Goal: Book appointment/travel/reservation

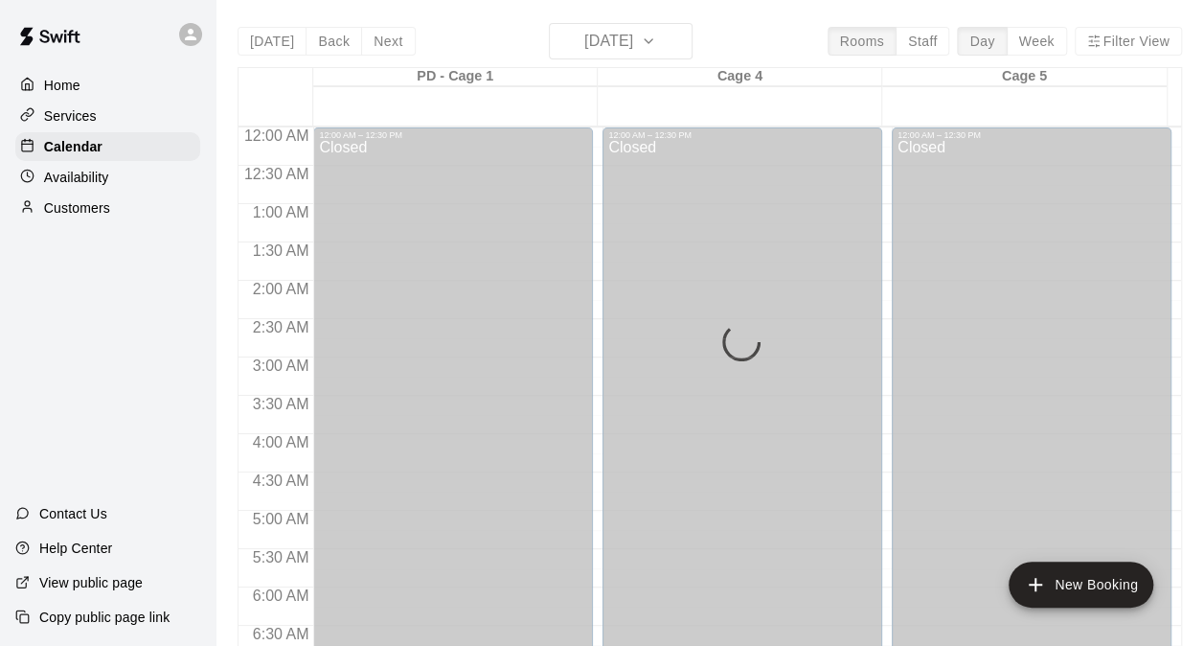
scroll to position [1079, 0]
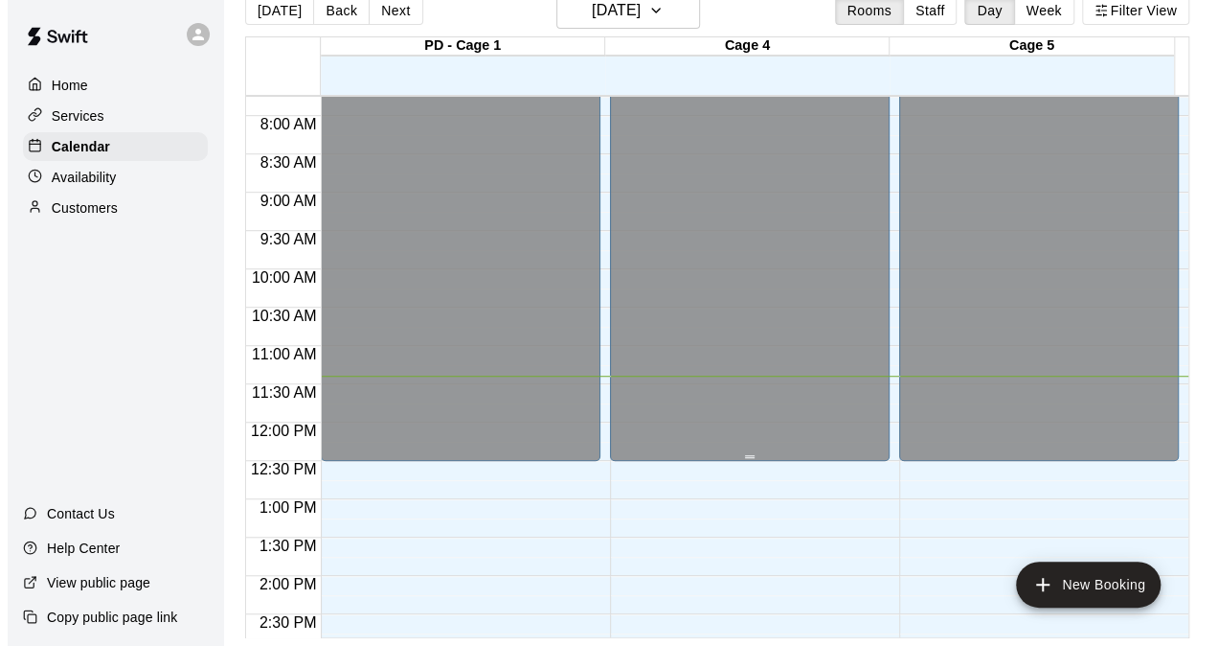
scroll to position [490, 0]
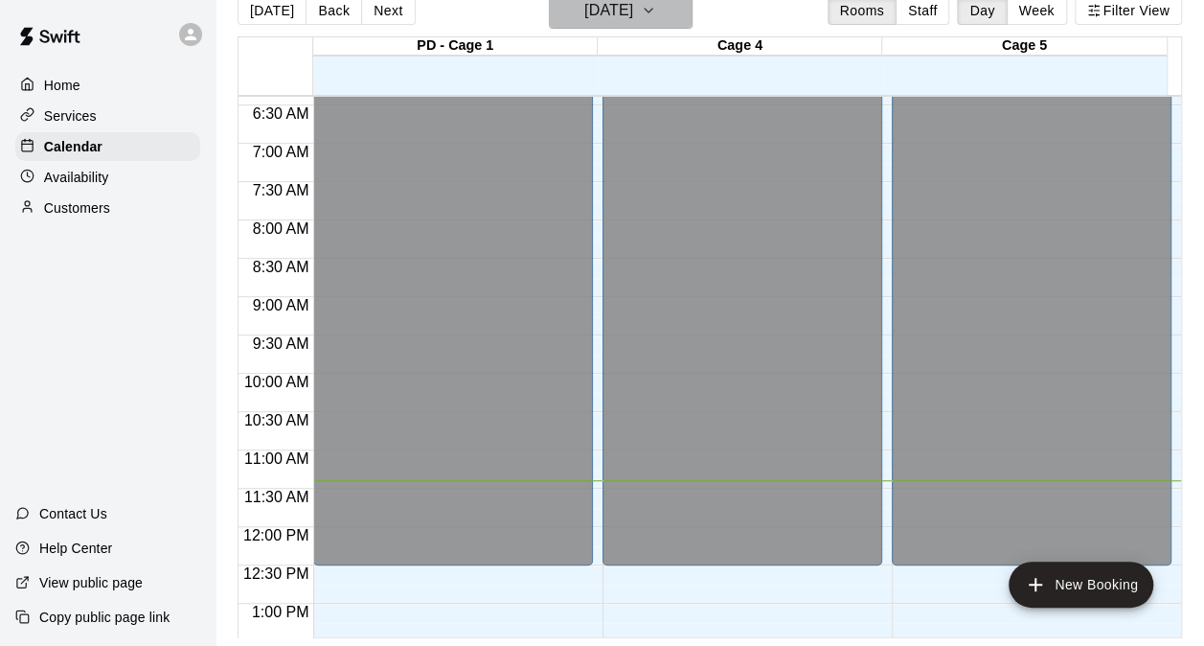
click at [633, 21] on h6 "[DATE]" at bounding box center [608, 10] width 49 height 27
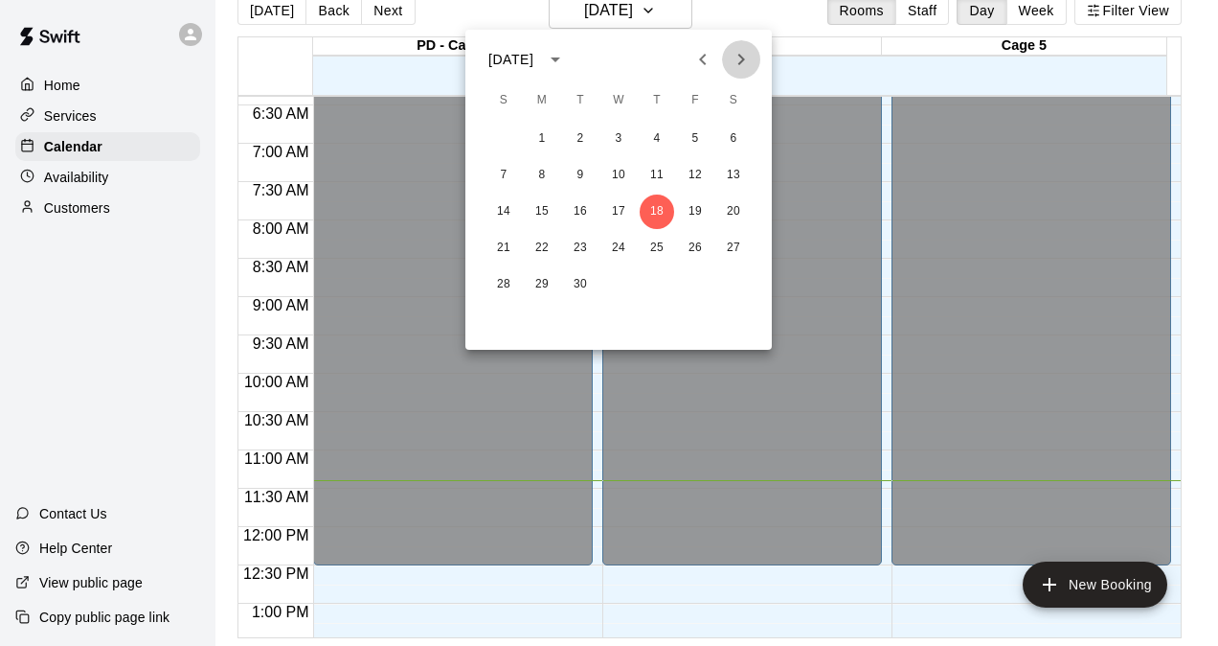
click at [737, 67] on icon "Next month" at bounding box center [741, 59] width 23 height 23
click at [692, 142] on button "3" at bounding box center [695, 139] width 34 height 34
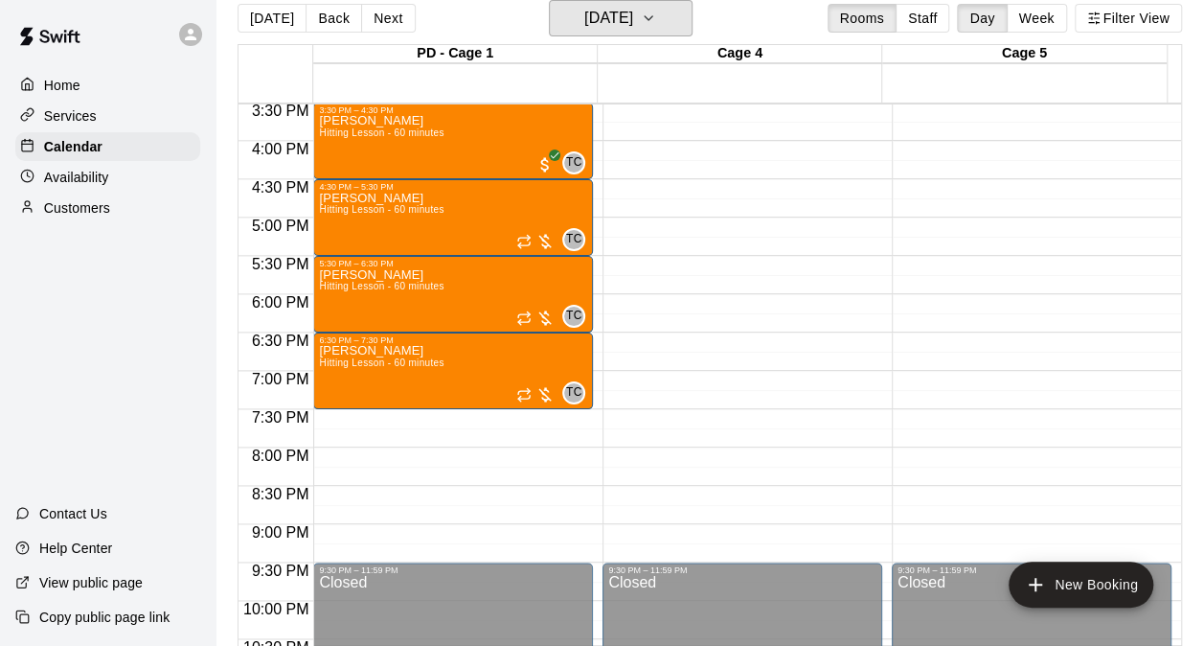
scroll to position [1160, 0]
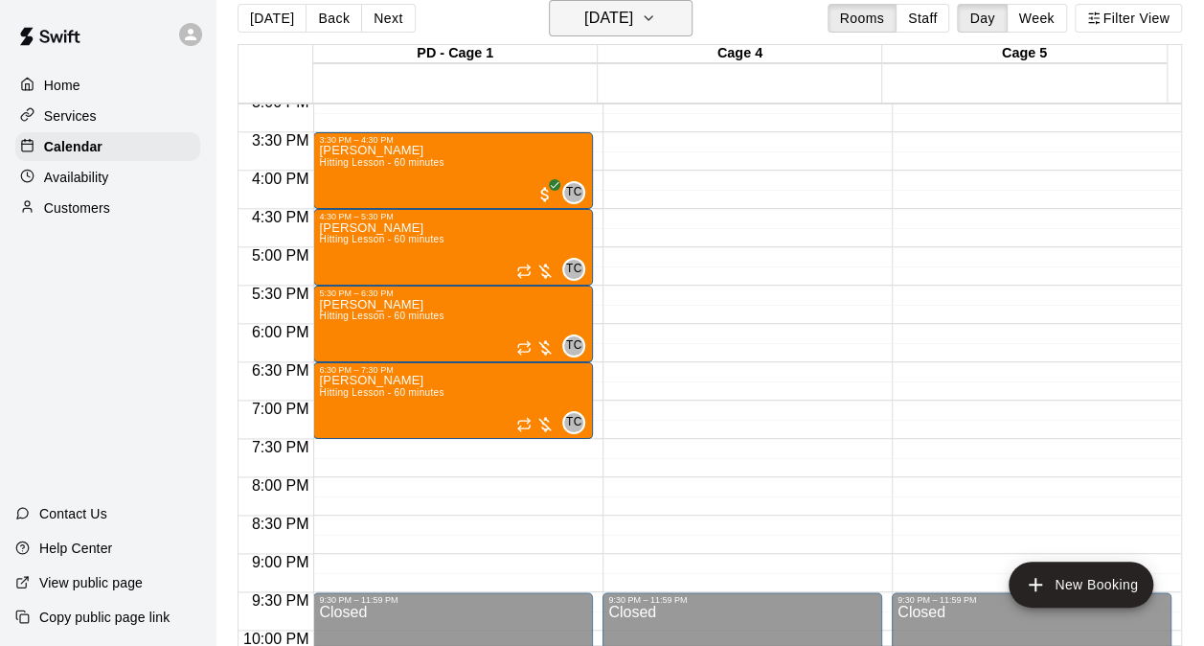
click at [593, 23] on h6 "[DATE]" at bounding box center [608, 18] width 49 height 27
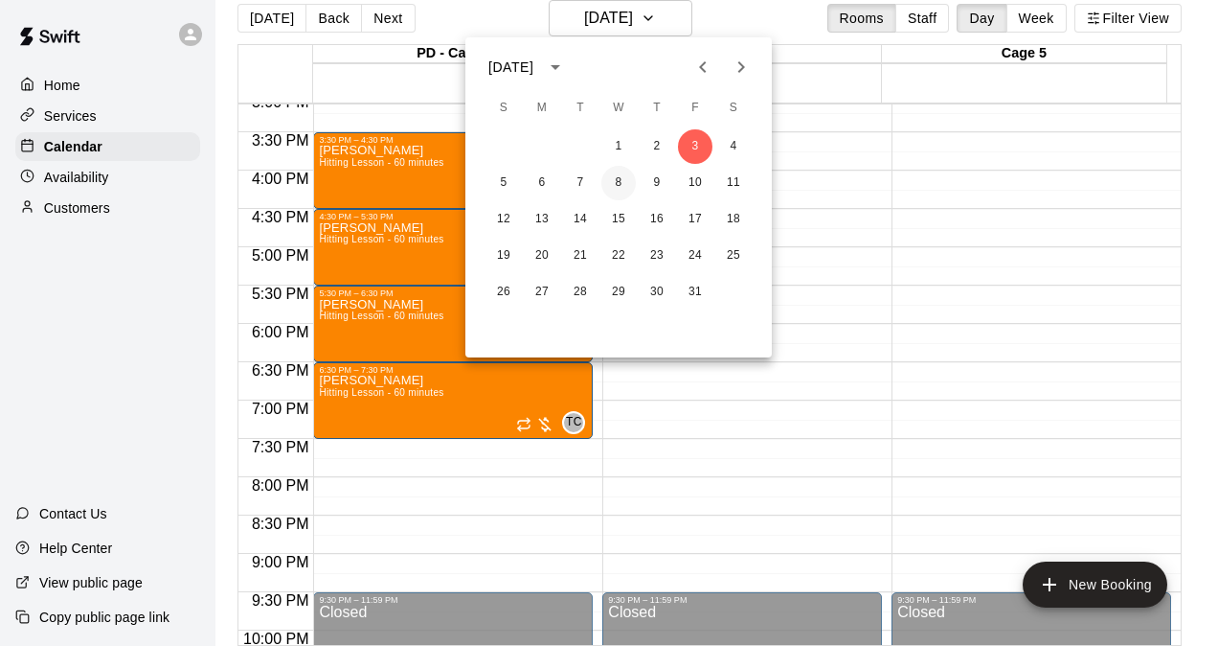
click at [624, 190] on button "8" at bounding box center [619, 183] width 34 height 34
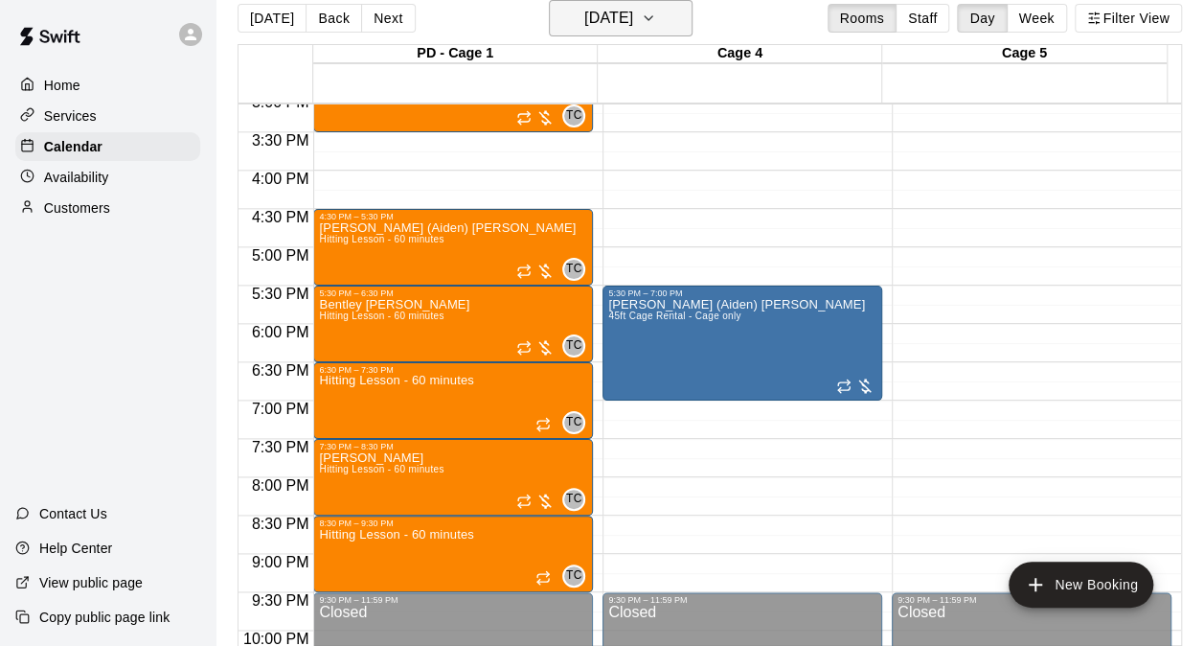
click at [603, 25] on h6 "Wednesday Oct 08" at bounding box center [608, 18] width 49 height 27
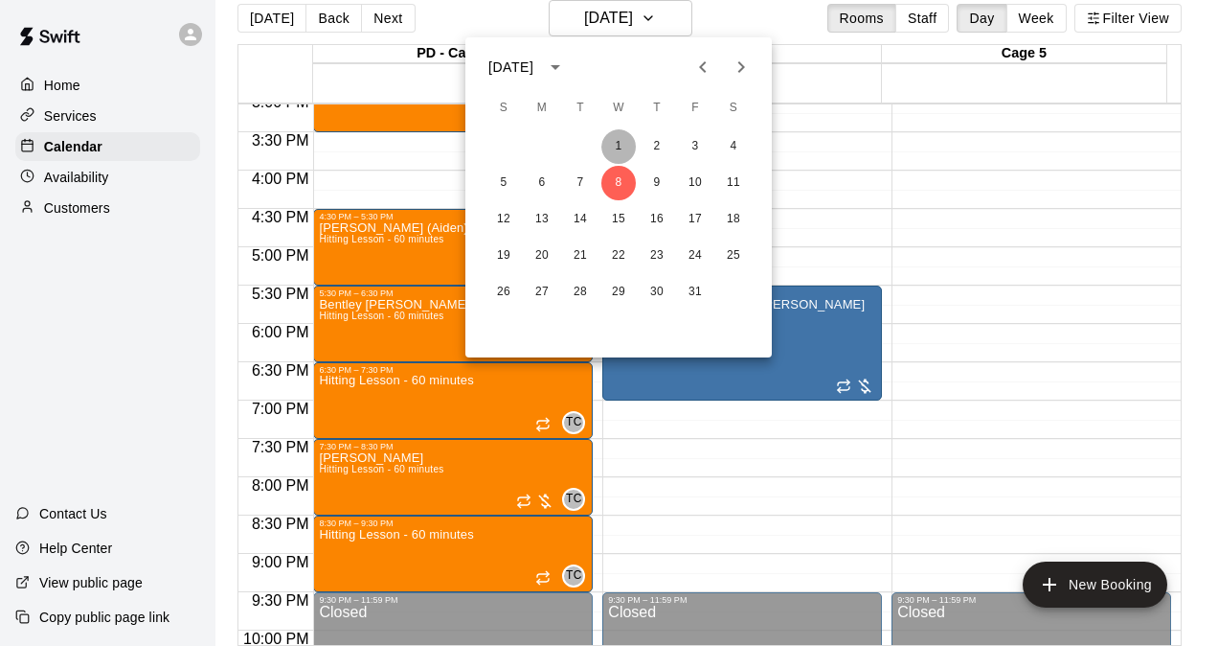
click at [615, 146] on button "1" at bounding box center [619, 146] width 34 height 34
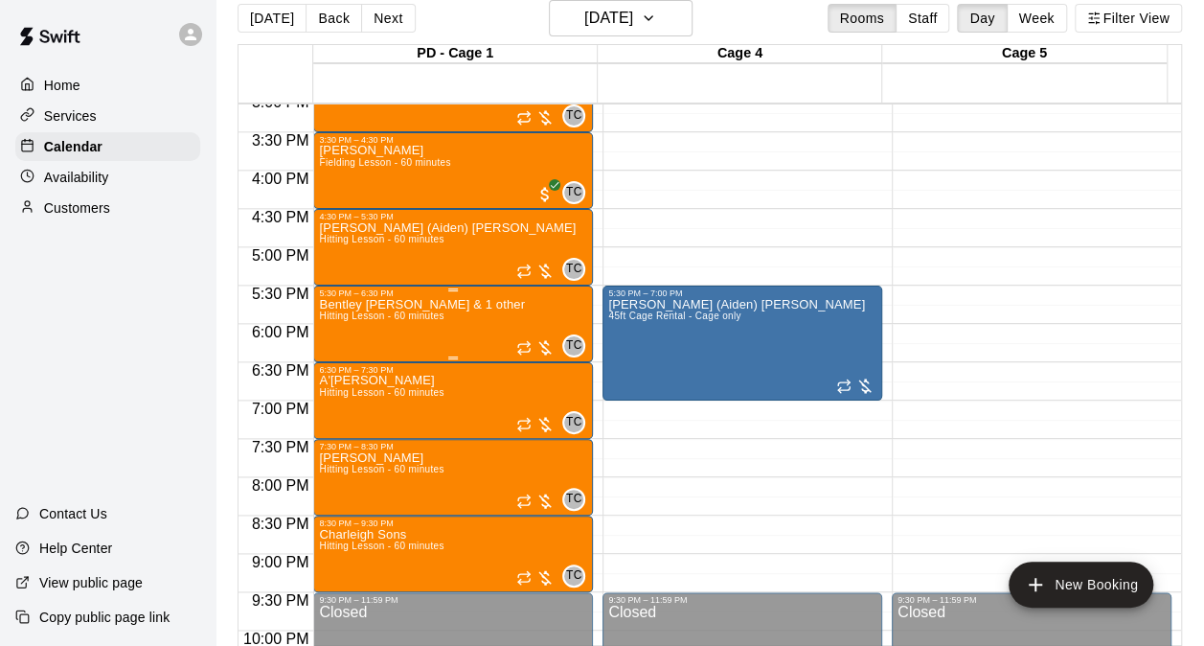
click at [452, 305] on p "Bentley Crabtree & 1 other" at bounding box center [422, 305] width 206 height 0
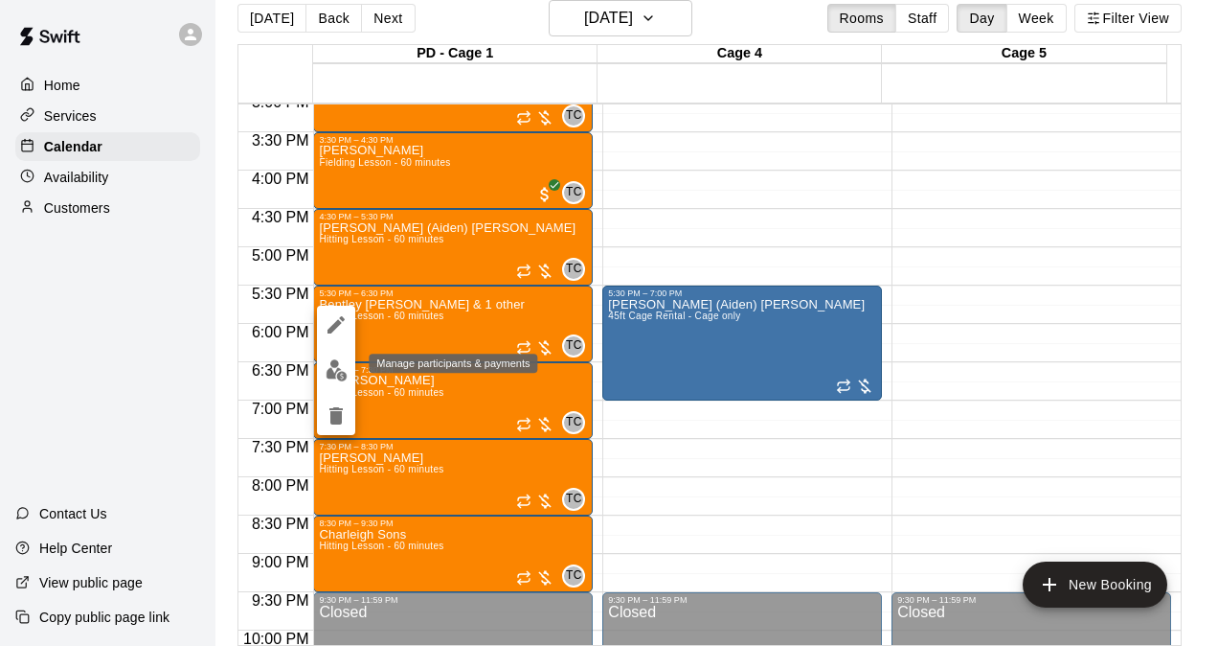
click at [347, 370] on button "edit" at bounding box center [336, 370] width 38 height 37
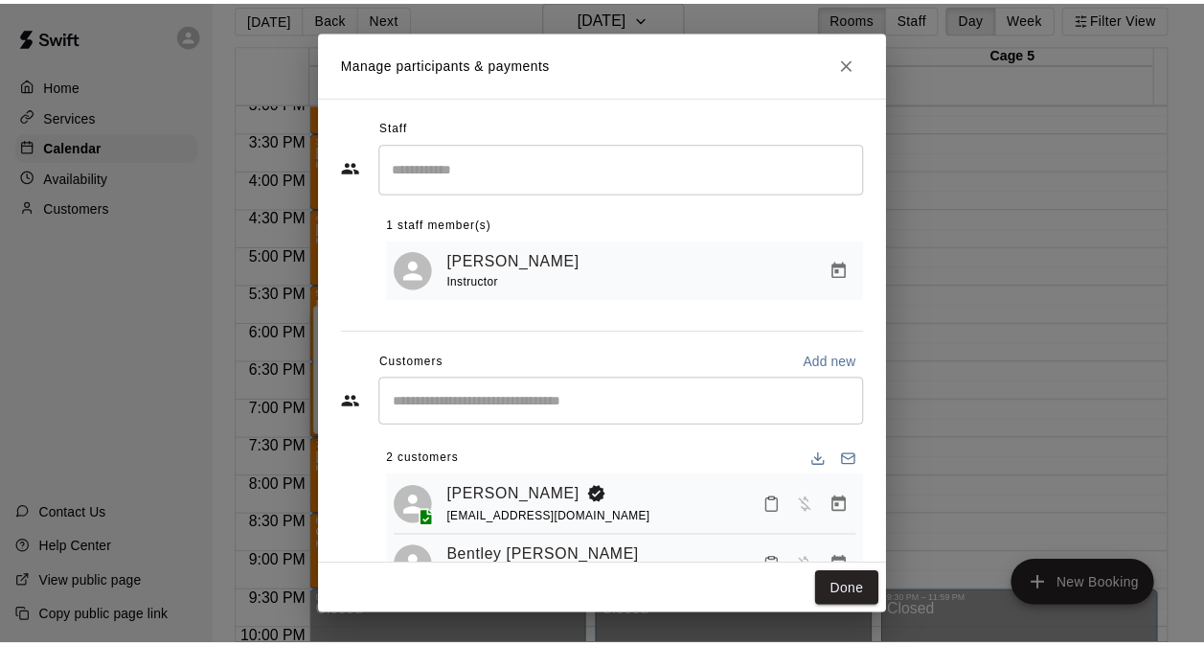
scroll to position [79, 0]
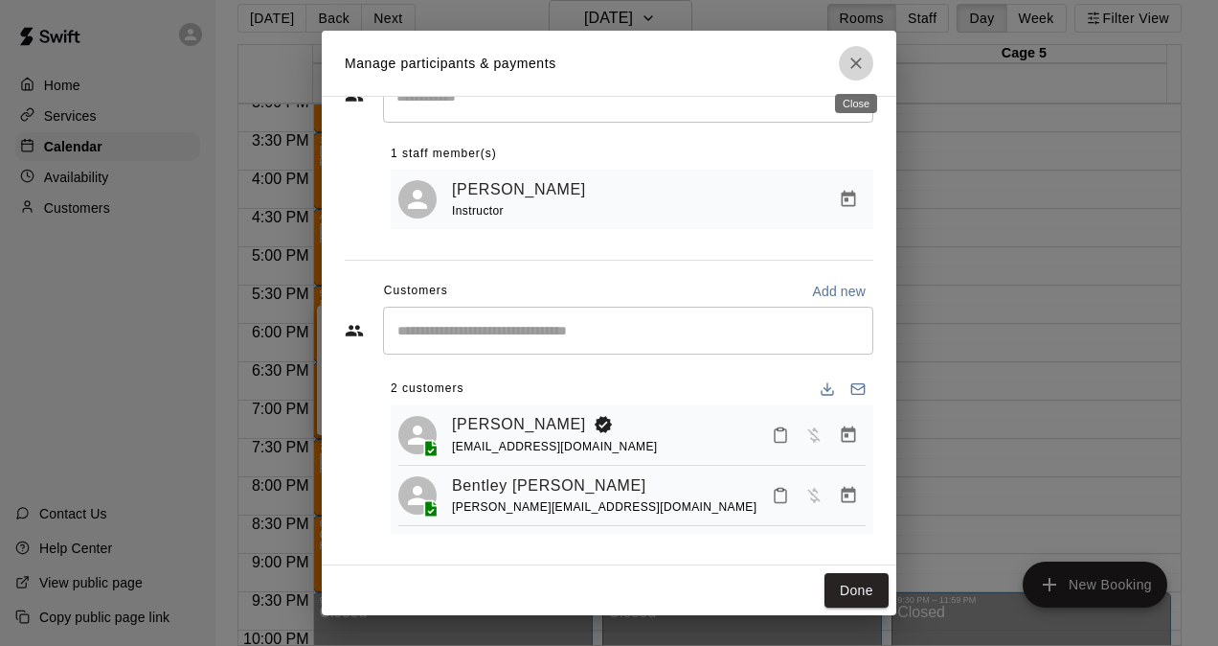
click at [852, 56] on icon "Close" at bounding box center [856, 63] width 19 height 19
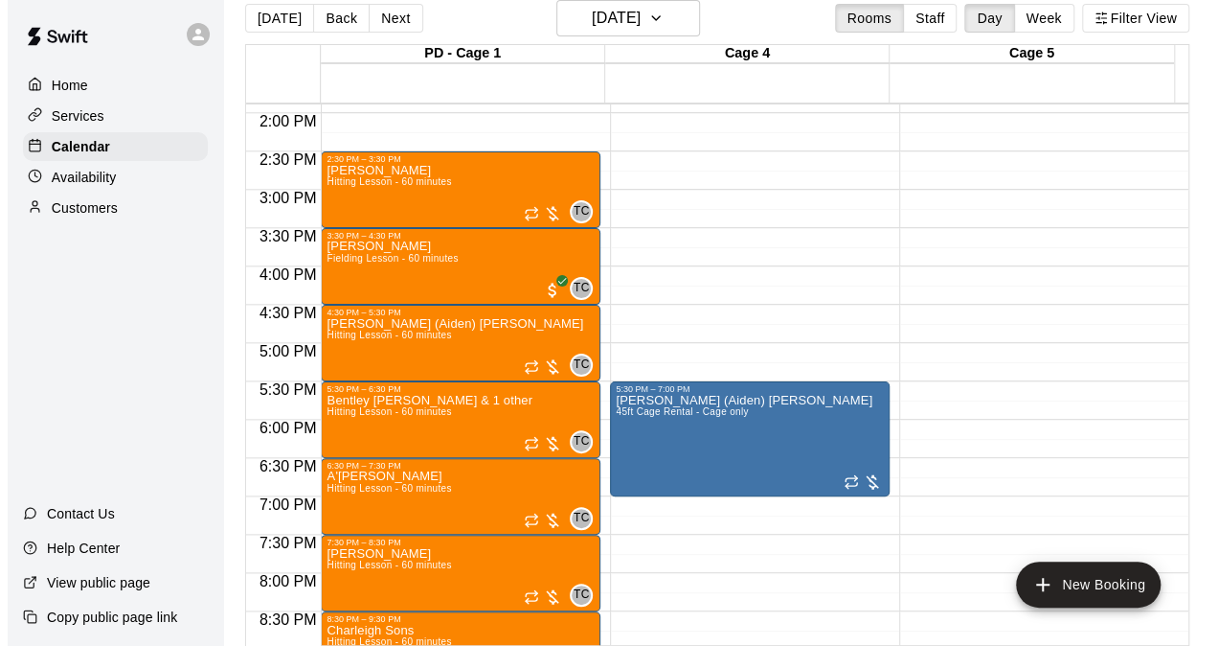
scroll to position [1160, 0]
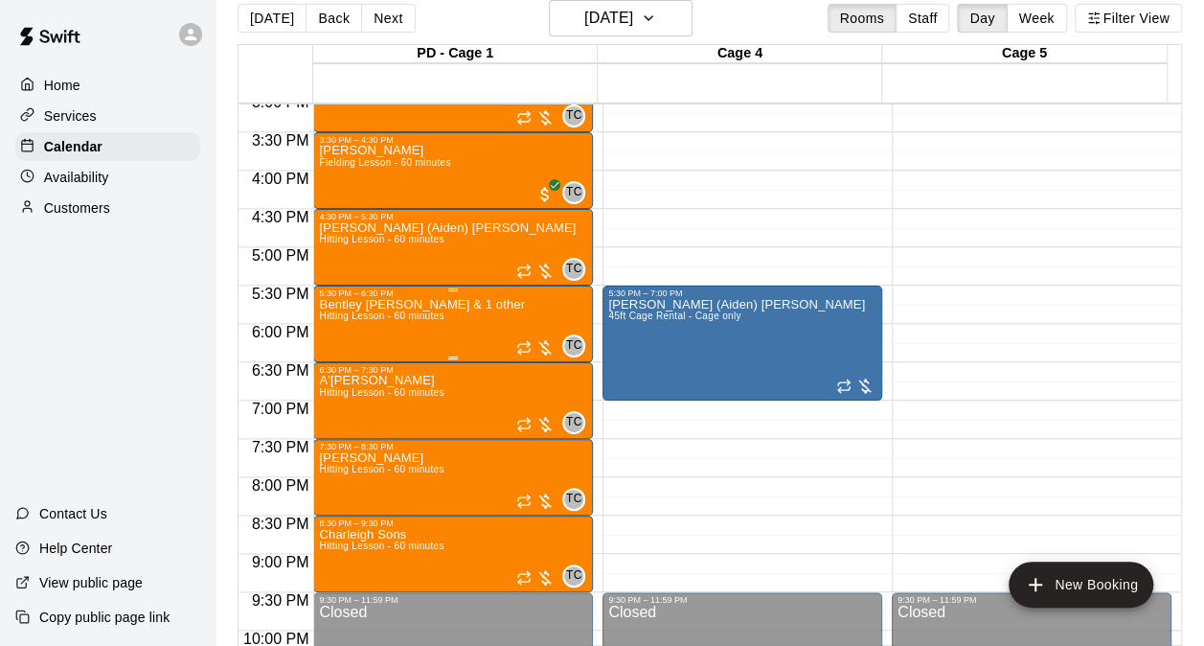
click at [421, 321] on span "Hitting Lesson - 60 minutes" at bounding box center [381, 315] width 125 height 11
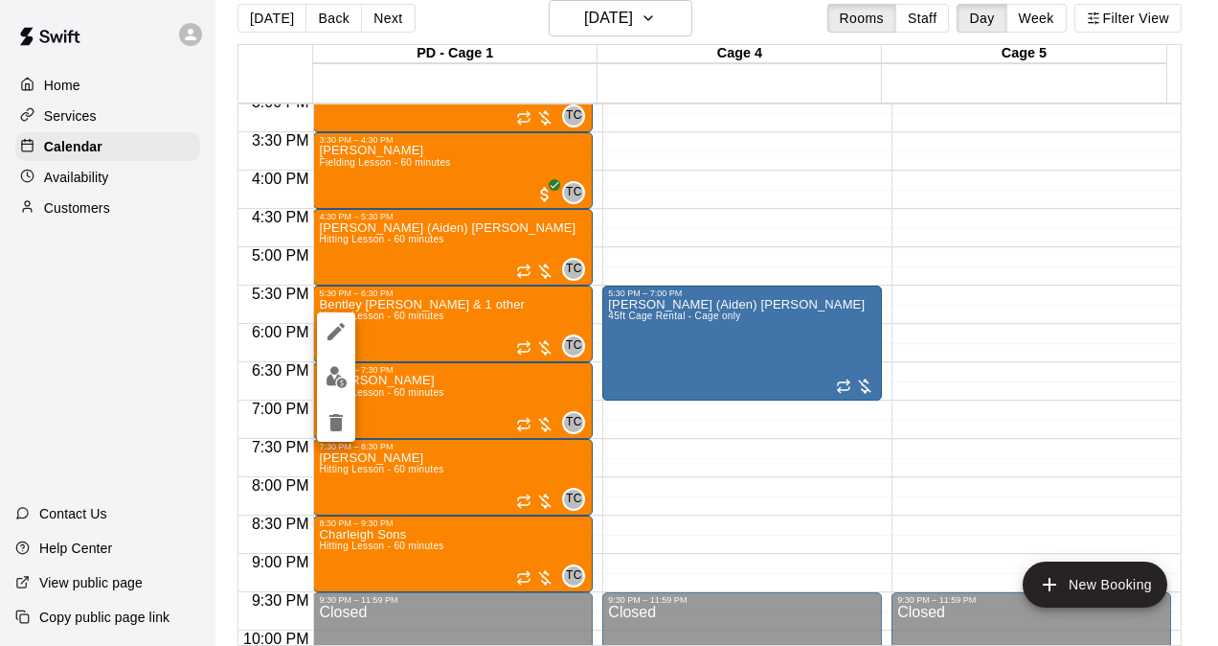
click at [813, 199] on div at bounding box center [609, 323] width 1218 height 646
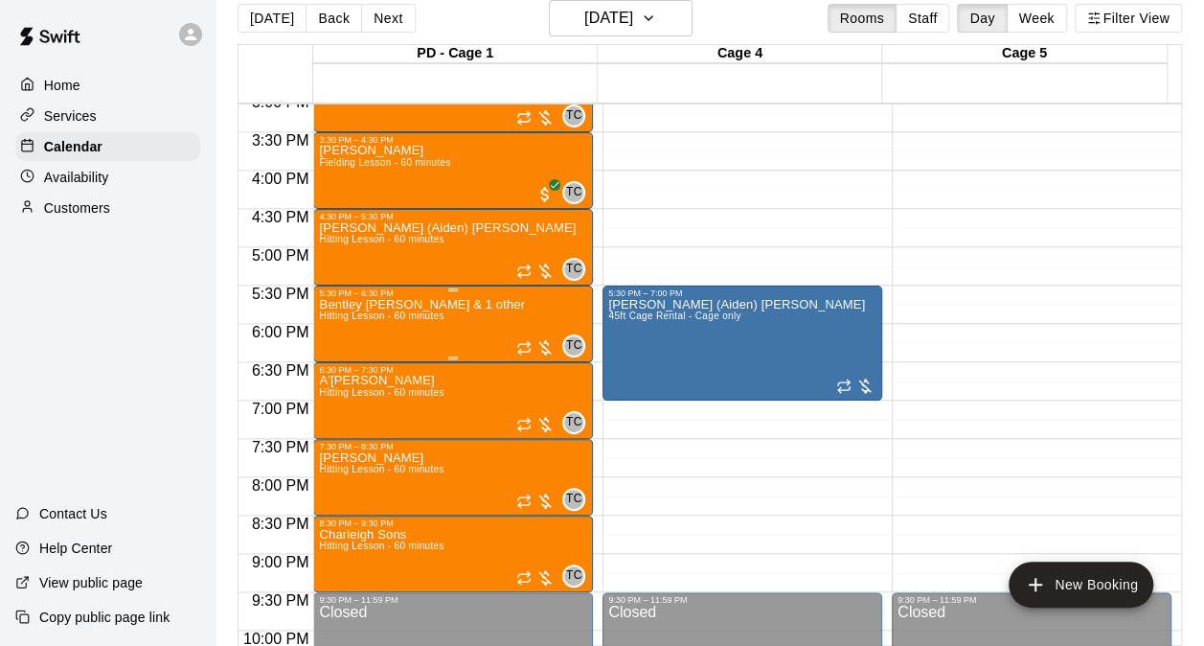
click at [425, 312] on span "Hitting Lesson - 60 minutes" at bounding box center [381, 315] width 125 height 11
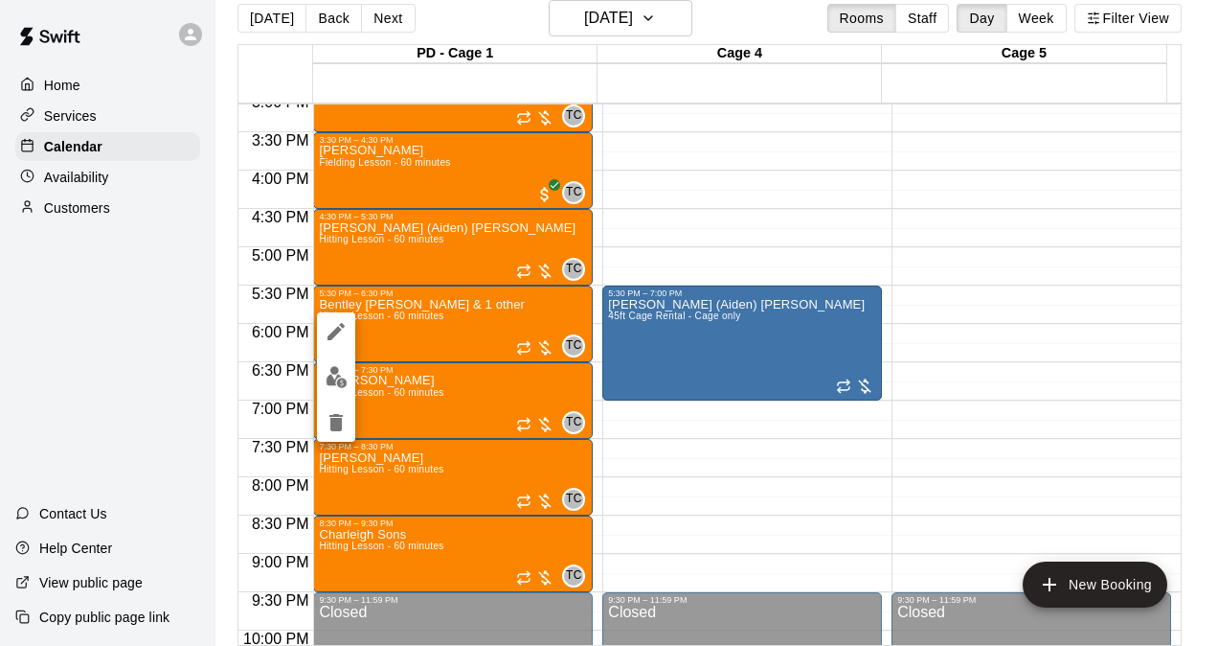
click at [396, 338] on div at bounding box center [609, 323] width 1218 height 646
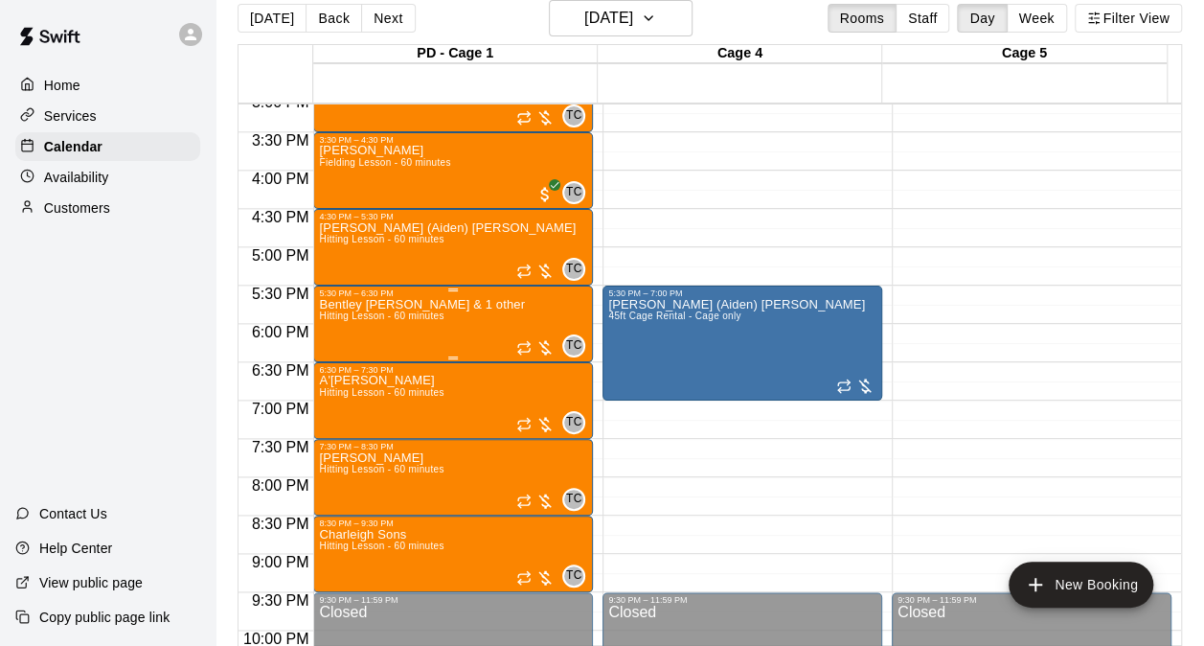
click at [437, 326] on div "Bentley Crabtree & 1 other Hitting Lesson - 60 minutes" at bounding box center [422, 621] width 206 height 646
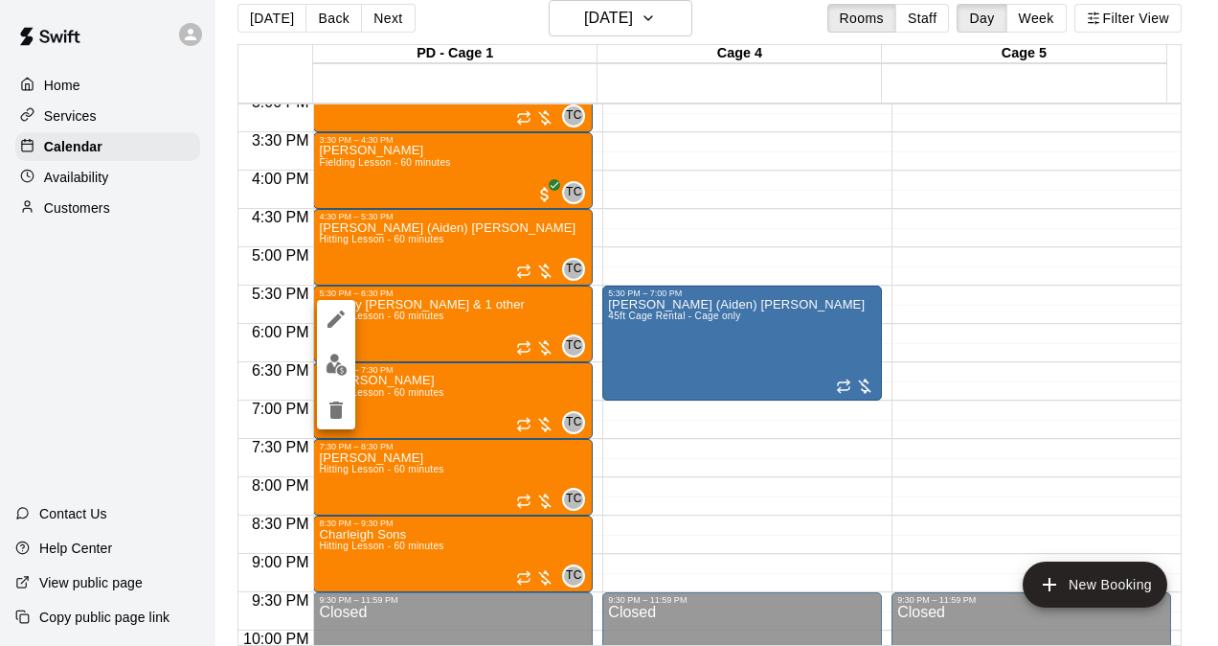
click at [439, 338] on div at bounding box center [609, 323] width 1218 height 646
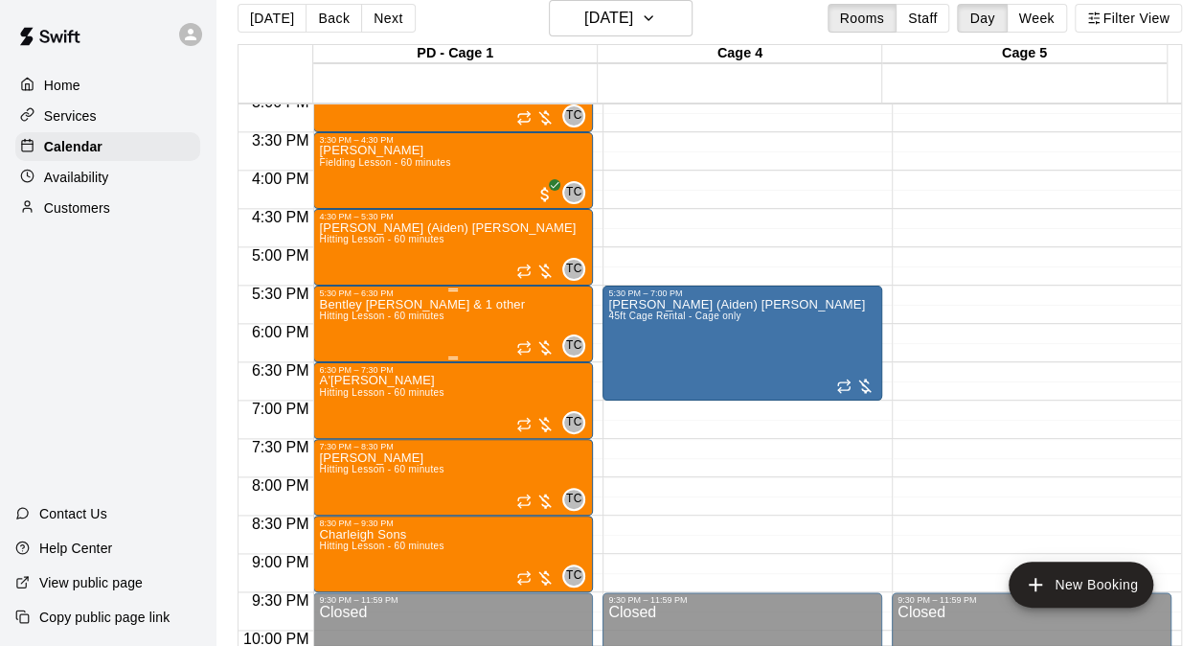
click at [376, 343] on div "Bentley Crabtree & 1 other Hitting Lesson - 60 minutes" at bounding box center [422, 621] width 206 height 646
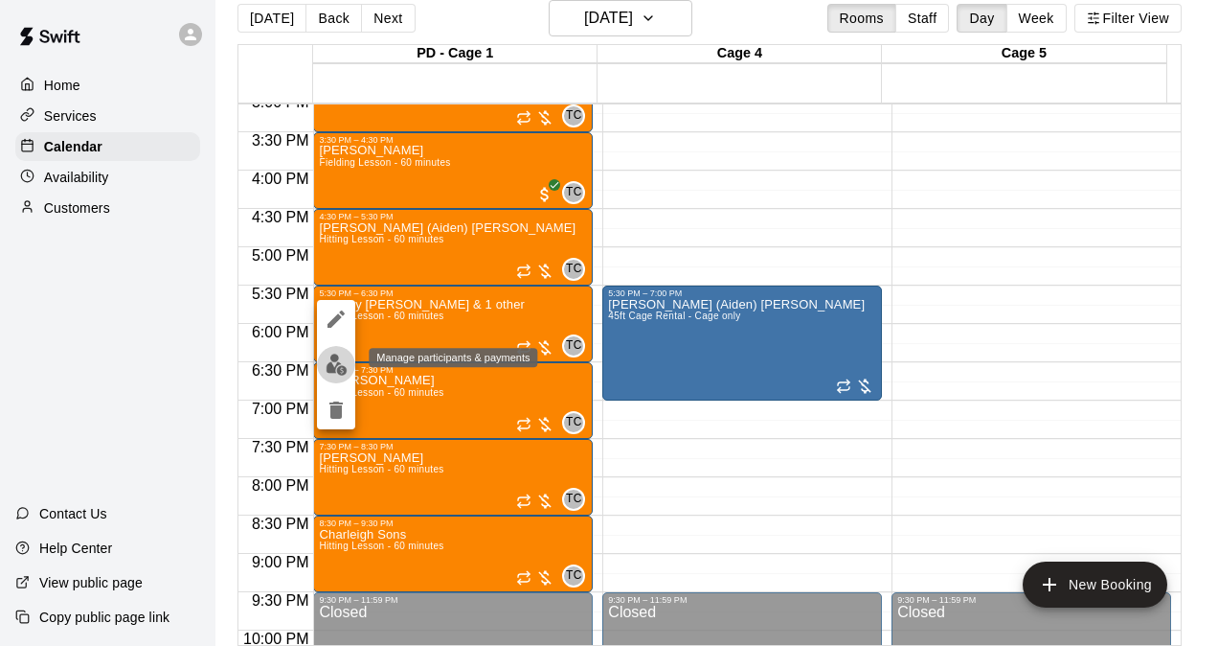
click at [336, 364] on img "edit" at bounding box center [337, 364] width 22 height 22
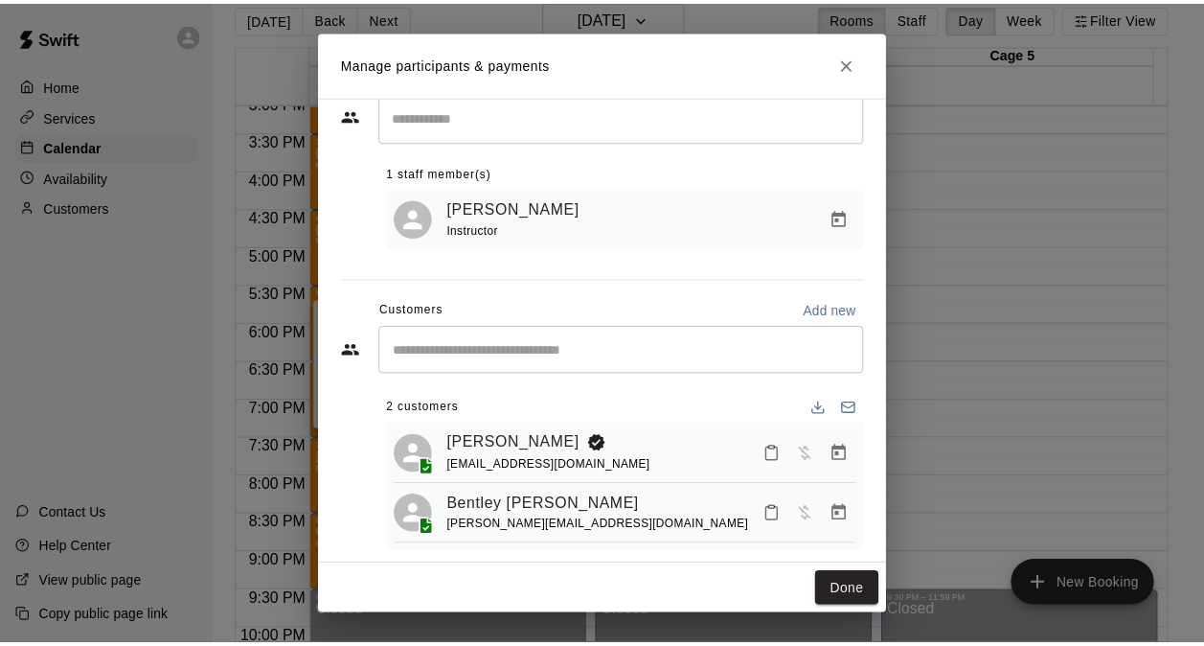
scroll to position [79, 0]
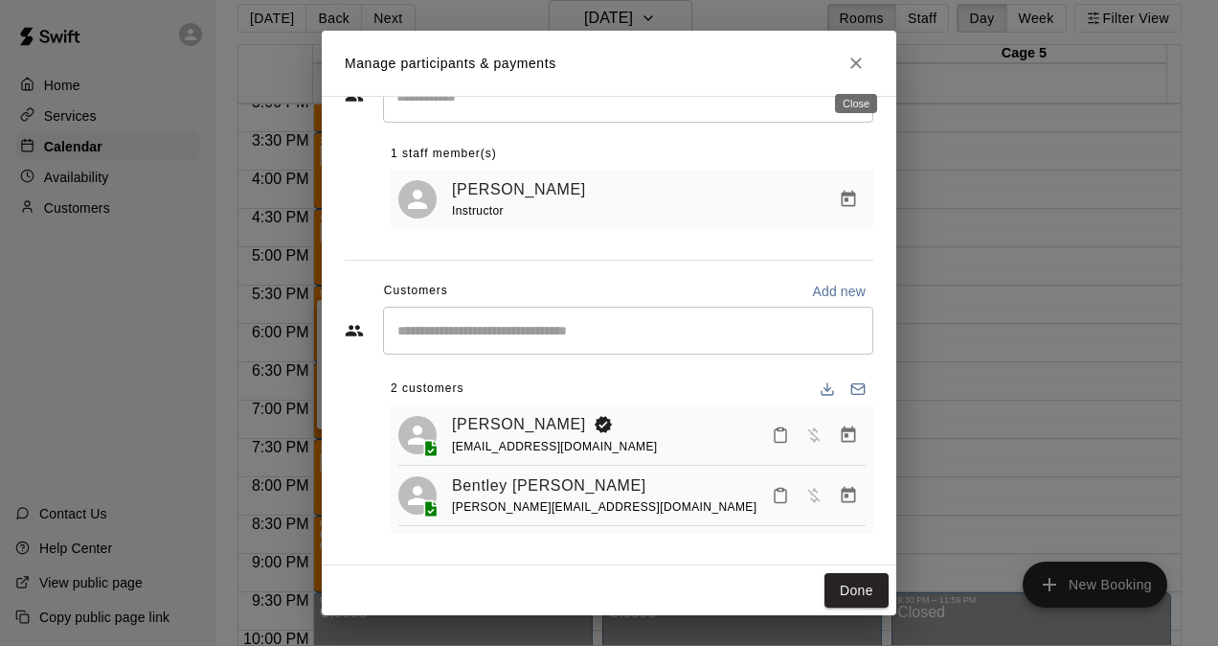
click at [849, 76] on button "Close" at bounding box center [856, 63] width 34 height 34
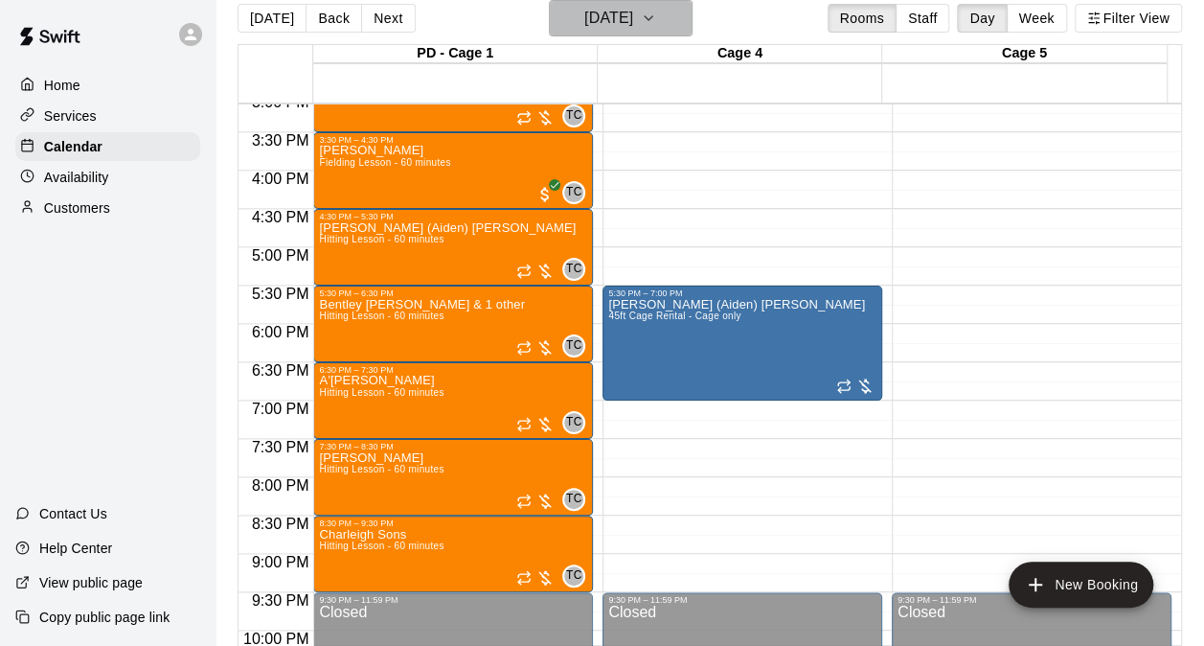
click at [633, 19] on h6 "Wednesday Oct 01" at bounding box center [608, 18] width 49 height 27
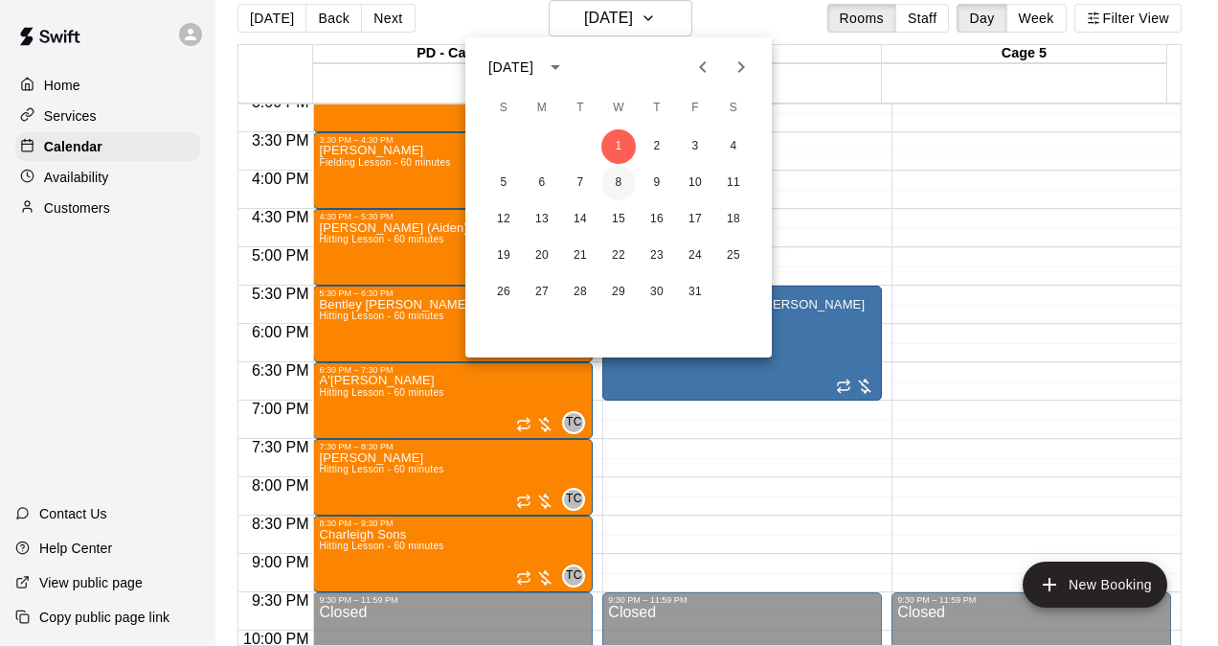
click at [615, 188] on button "8" at bounding box center [619, 183] width 34 height 34
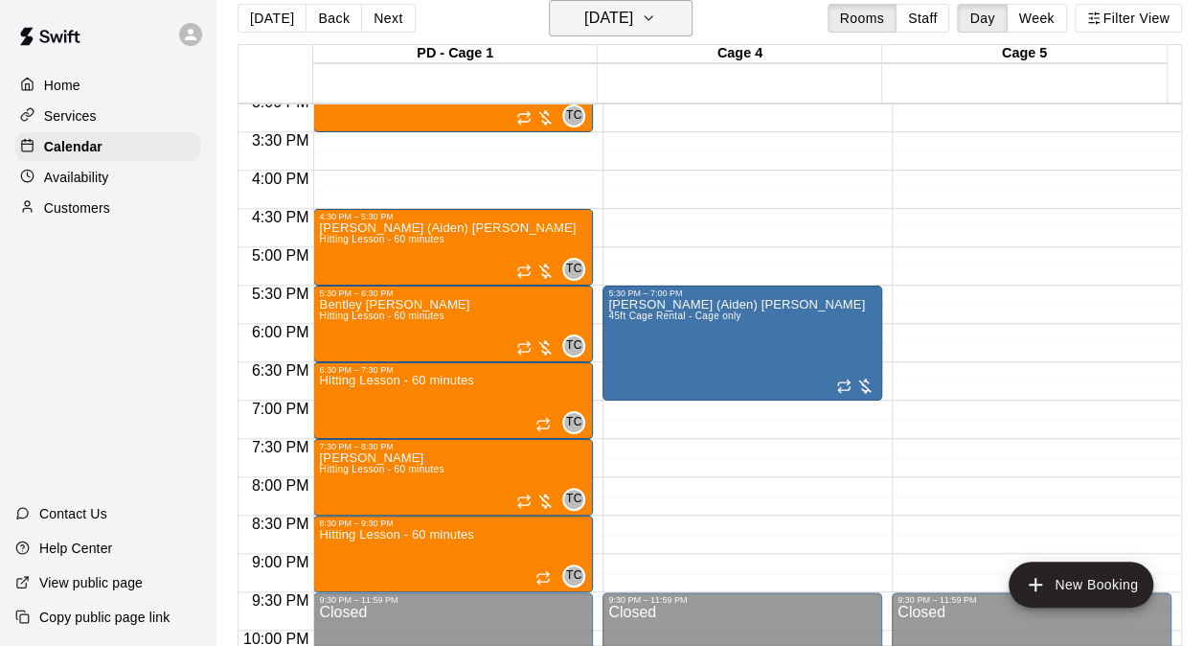
click at [633, 29] on h6 "Wednesday Oct 08" at bounding box center [608, 18] width 49 height 27
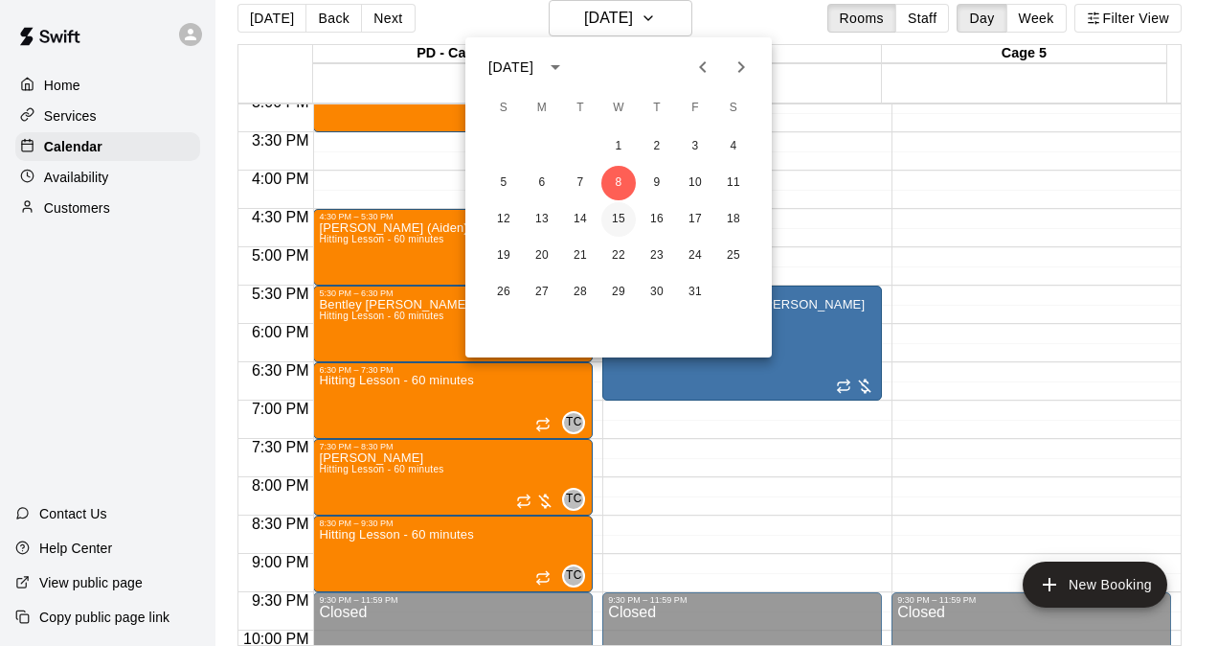
click at [633, 221] on button "15" at bounding box center [619, 219] width 34 height 34
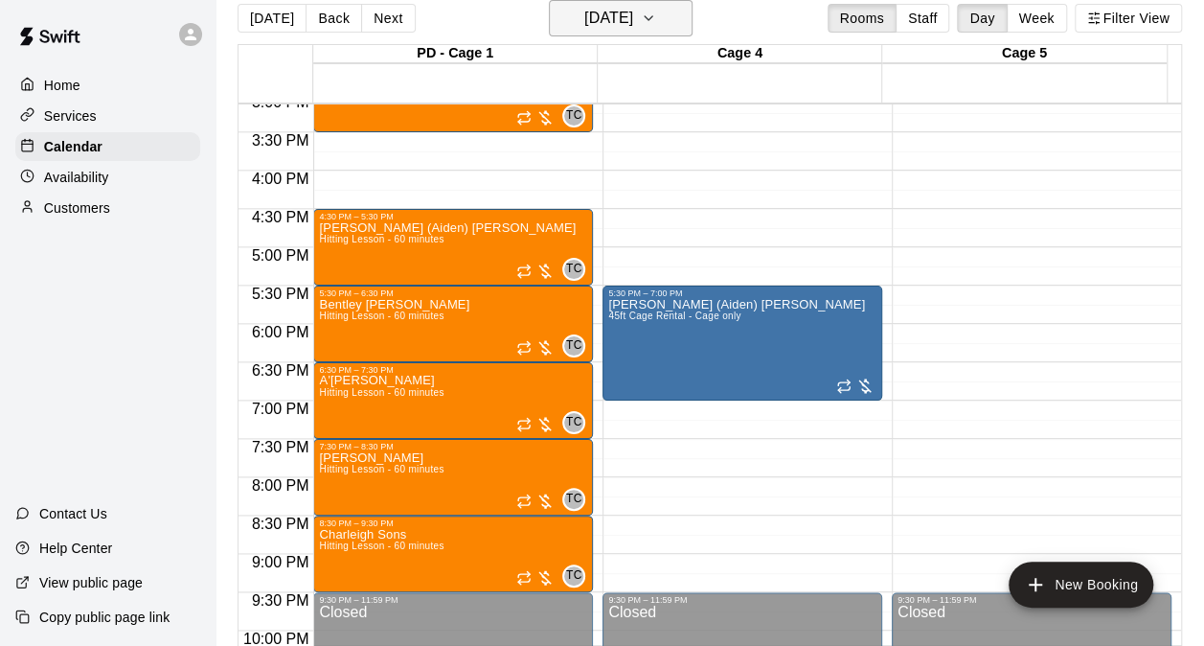
click at [626, 4] on button "Wednesday Oct 15" at bounding box center [621, 18] width 144 height 36
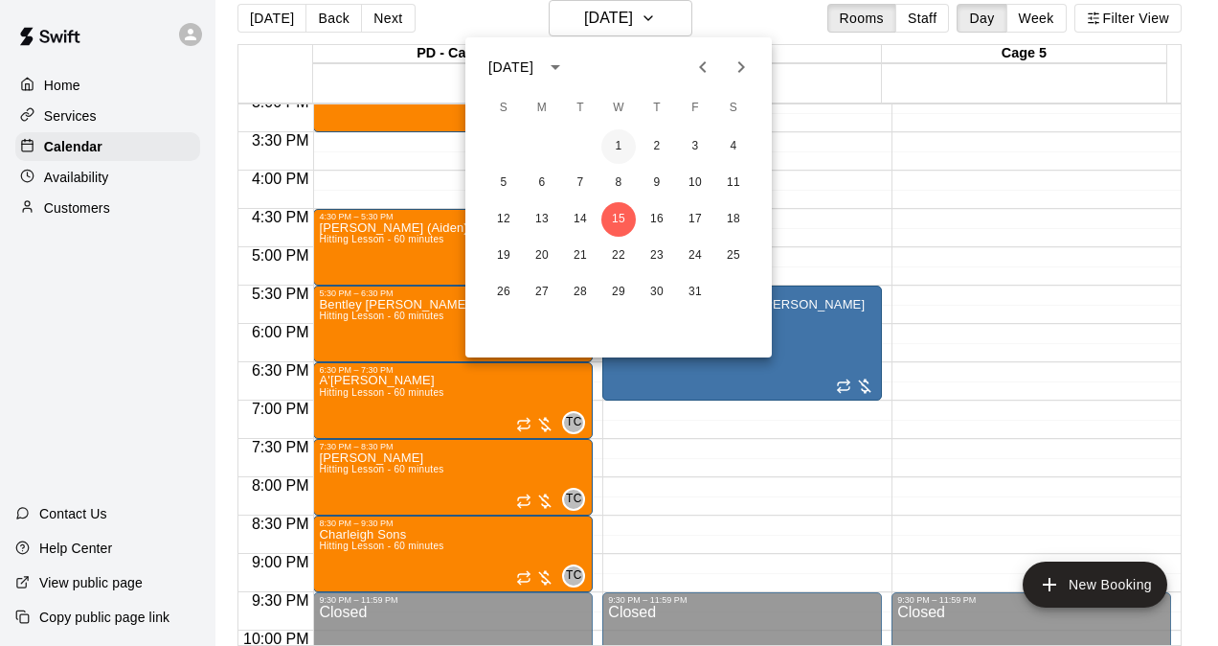
click at [619, 149] on button "1" at bounding box center [619, 146] width 34 height 34
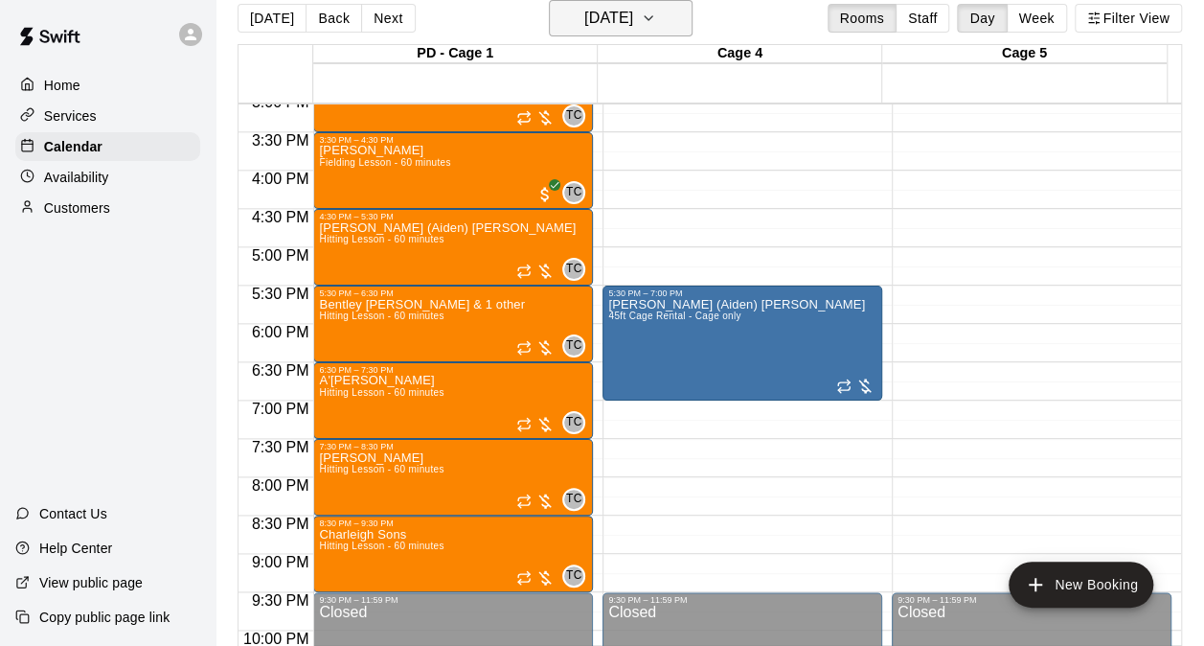
click at [672, 20] on button "Wednesday Oct 01" at bounding box center [621, 18] width 144 height 36
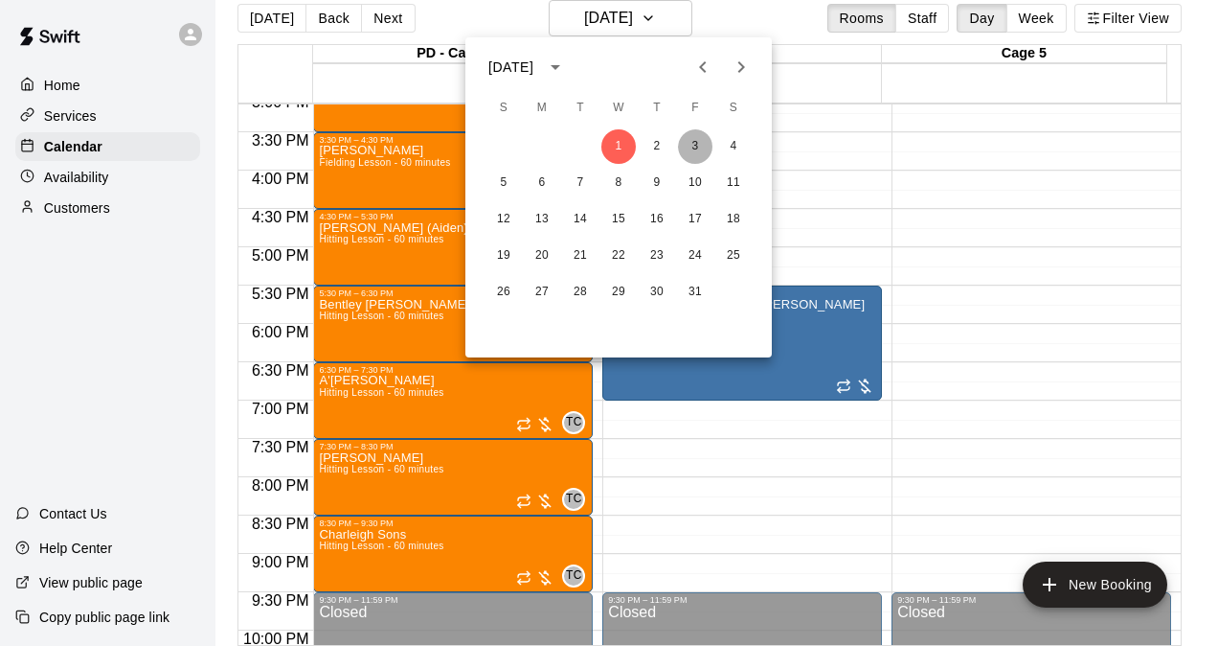
click at [689, 143] on button "3" at bounding box center [695, 146] width 34 height 34
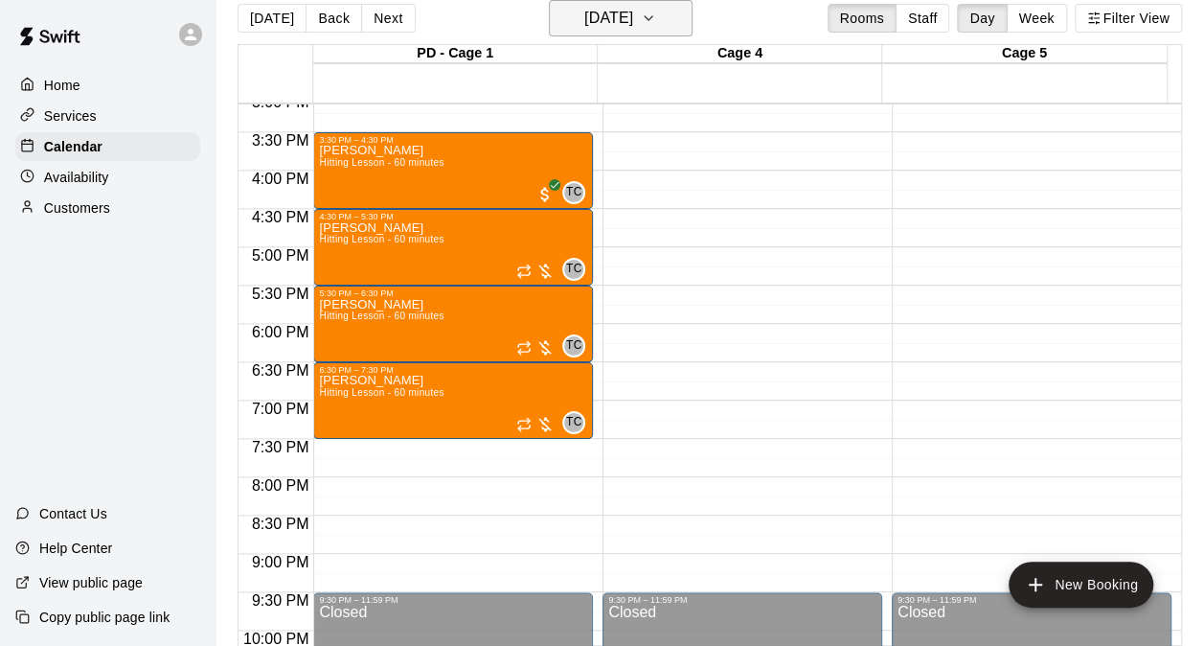
click at [663, 30] on button "[DATE]" at bounding box center [621, 18] width 144 height 36
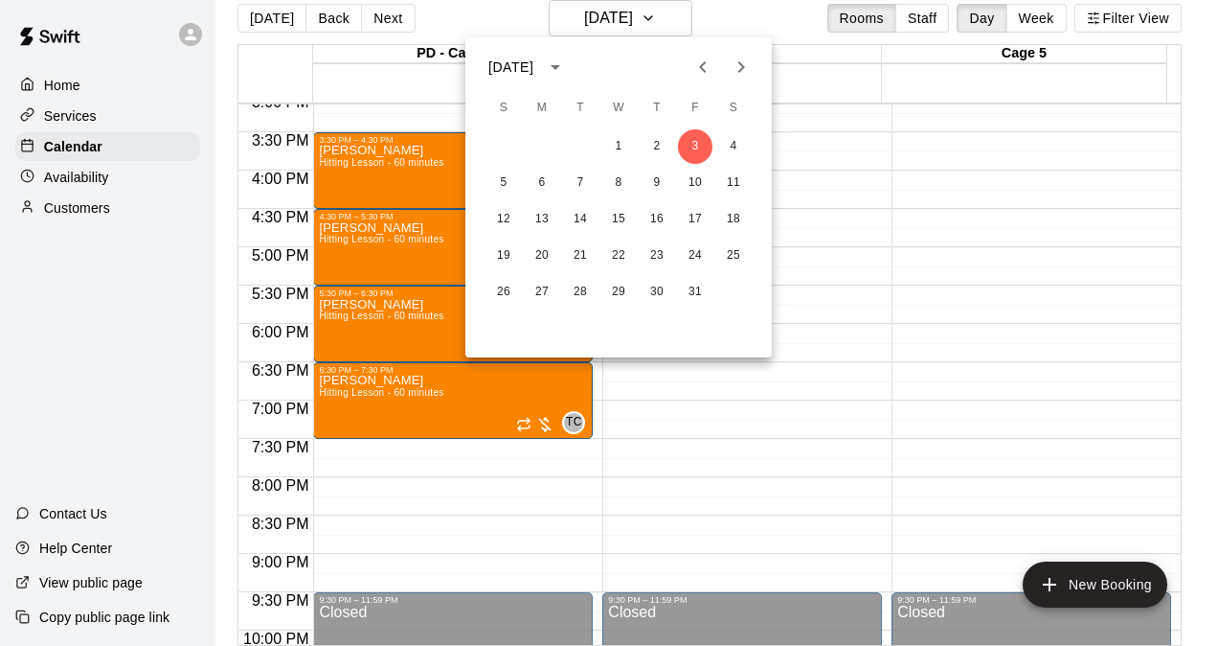
click at [707, 70] on icon "Previous month" at bounding box center [703, 67] width 23 height 23
click at [567, 297] on button "30" at bounding box center [580, 292] width 34 height 34
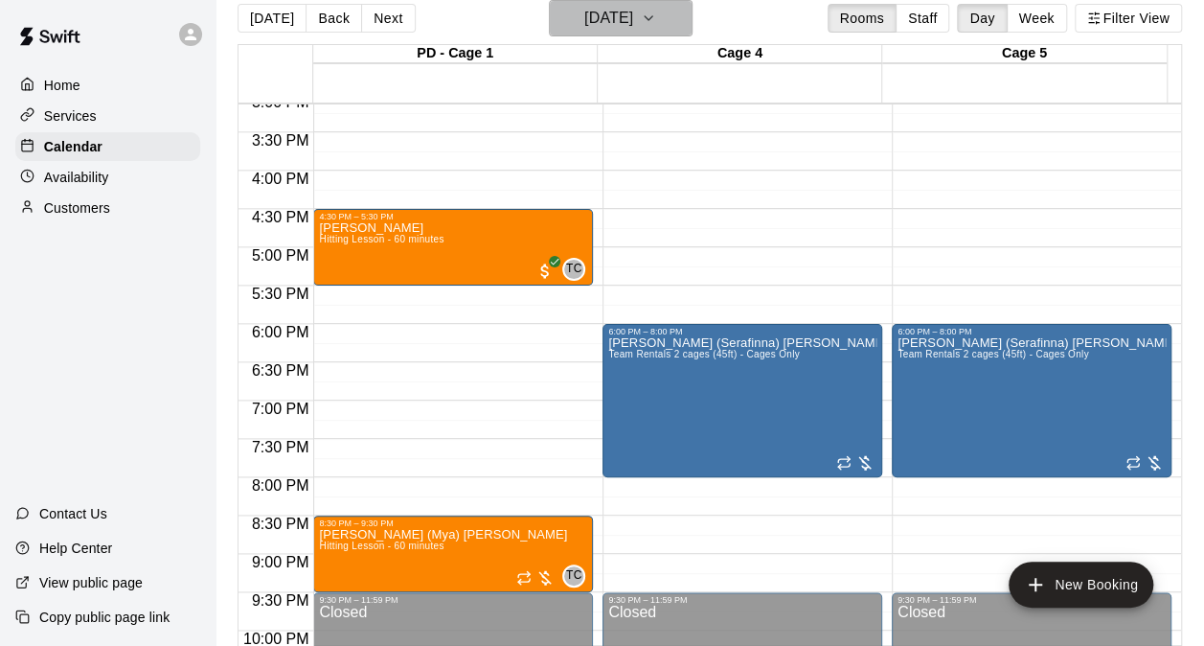
click at [633, 11] on h6 "Tuesday Sep 30" at bounding box center [608, 18] width 49 height 27
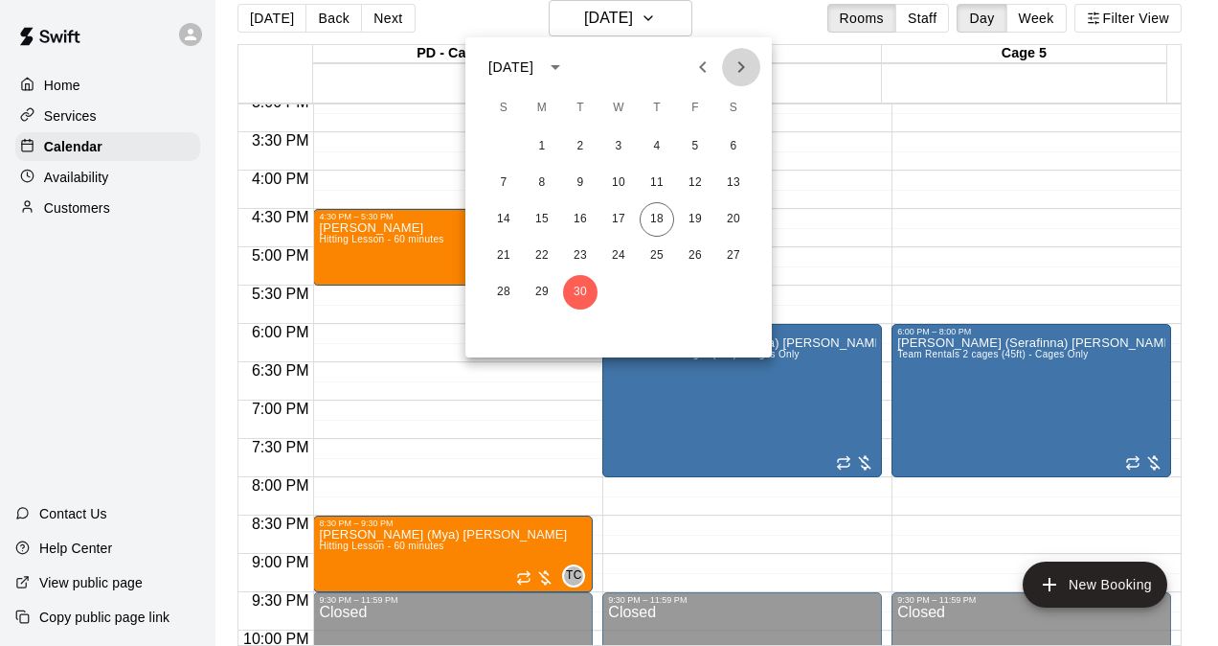
click at [742, 64] on icon "Next month" at bounding box center [742, 66] width 7 height 11
click at [705, 68] on icon "Previous month" at bounding box center [703, 67] width 23 height 23
click at [506, 28] on div at bounding box center [609, 323] width 1218 height 646
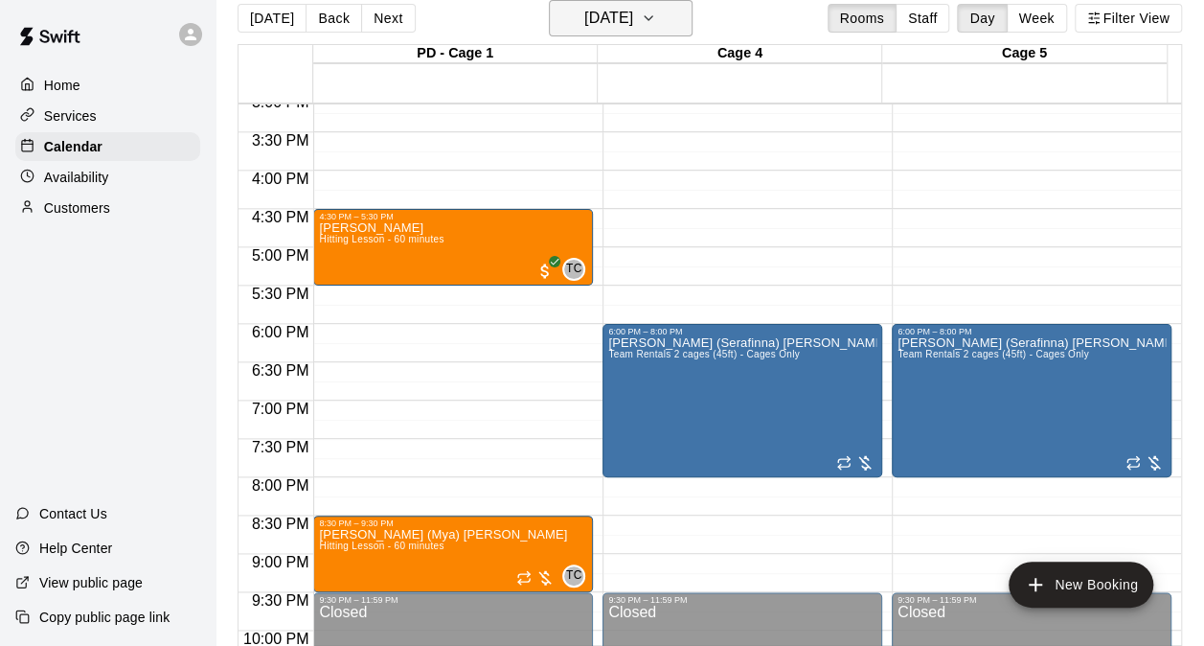
click at [599, 15] on h6 "Tuesday Sep 30" at bounding box center [608, 18] width 49 height 27
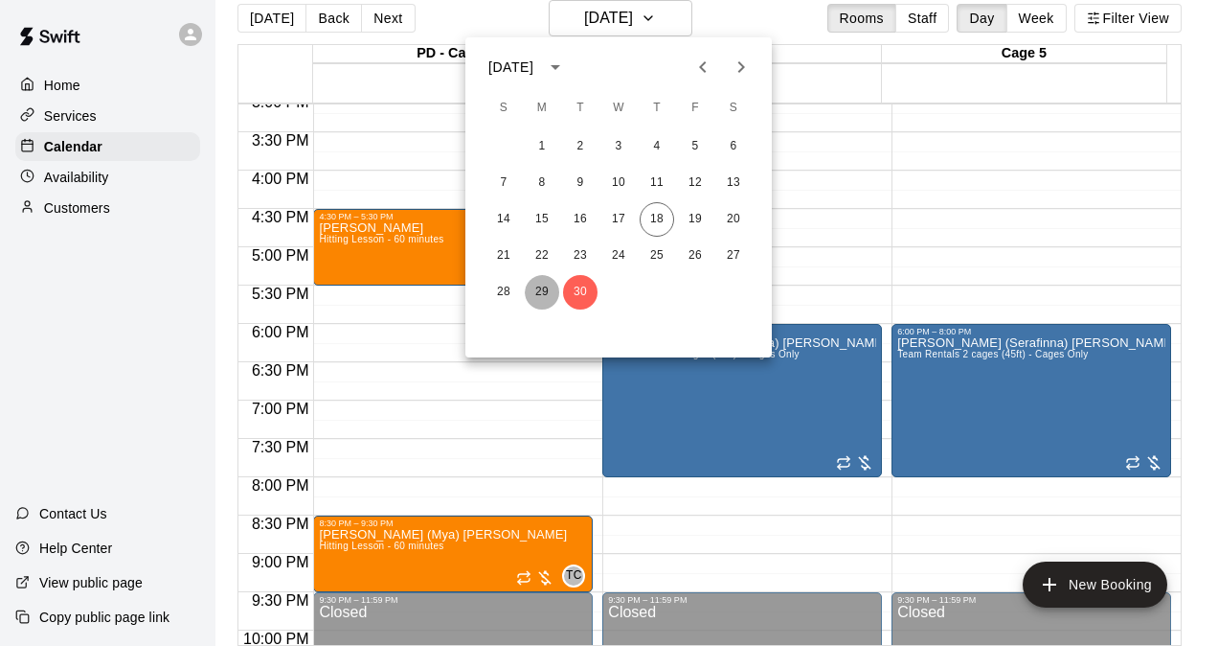
click at [544, 297] on button "29" at bounding box center [542, 292] width 34 height 34
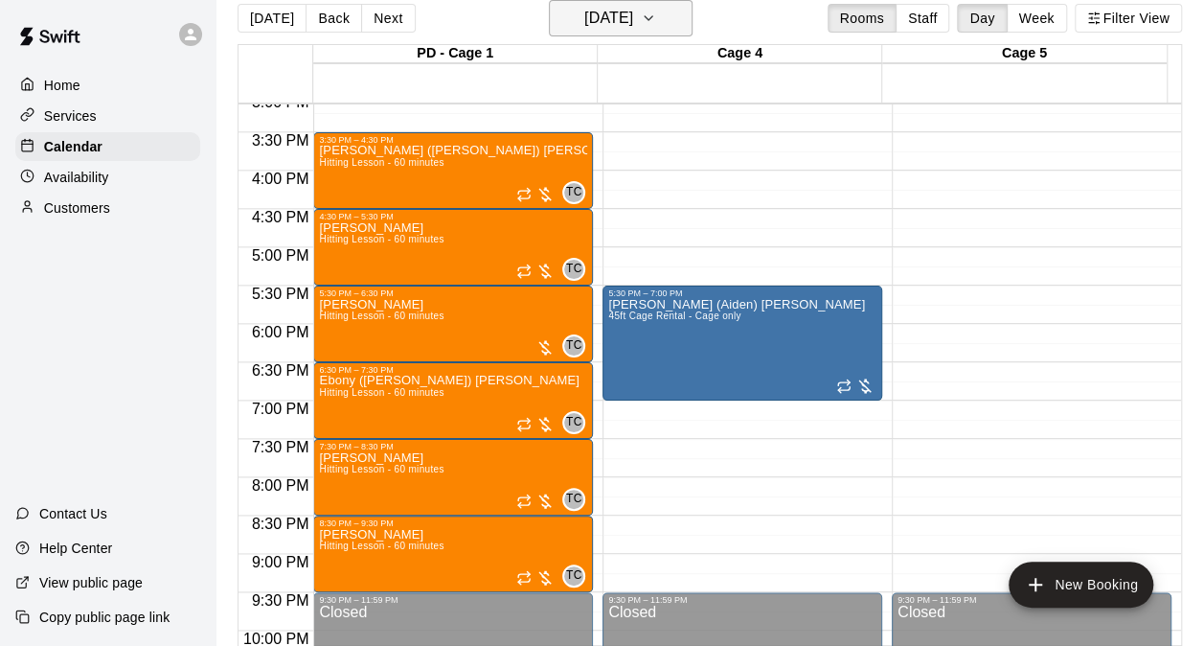
click at [633, 10] on h6 "Monday Sep 29" at bounding box center [608, 18] width 49 height 27
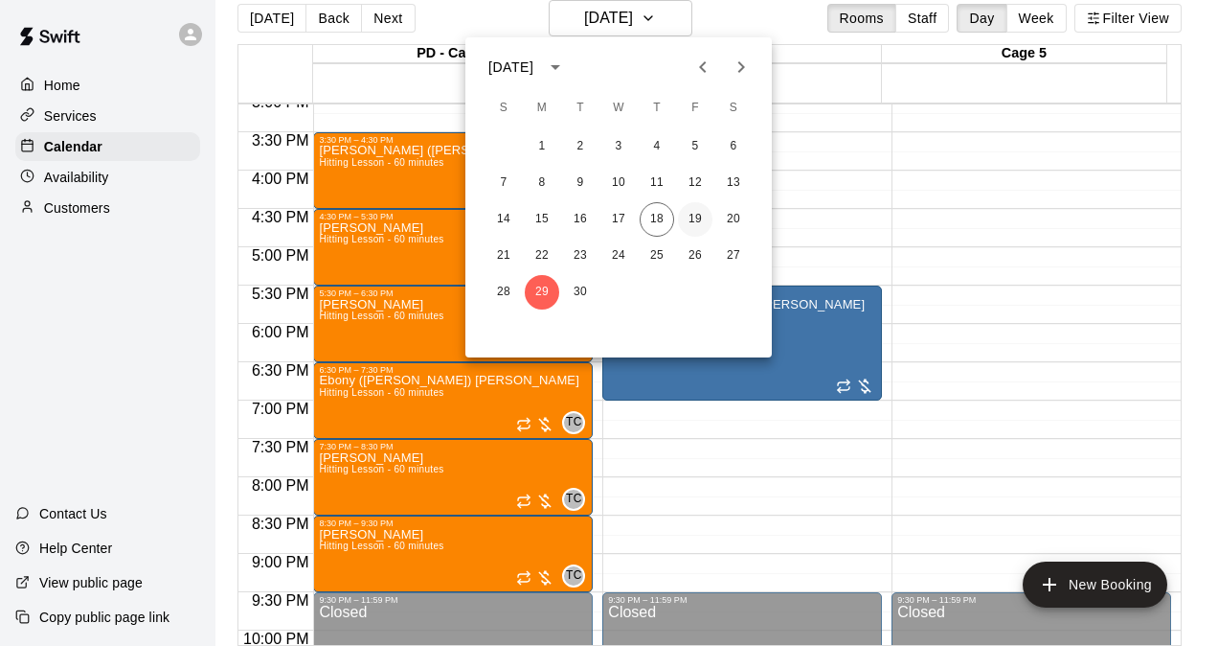
click at [690, 219] on button "19" at bounding box center [695, 219] width 34 height 34
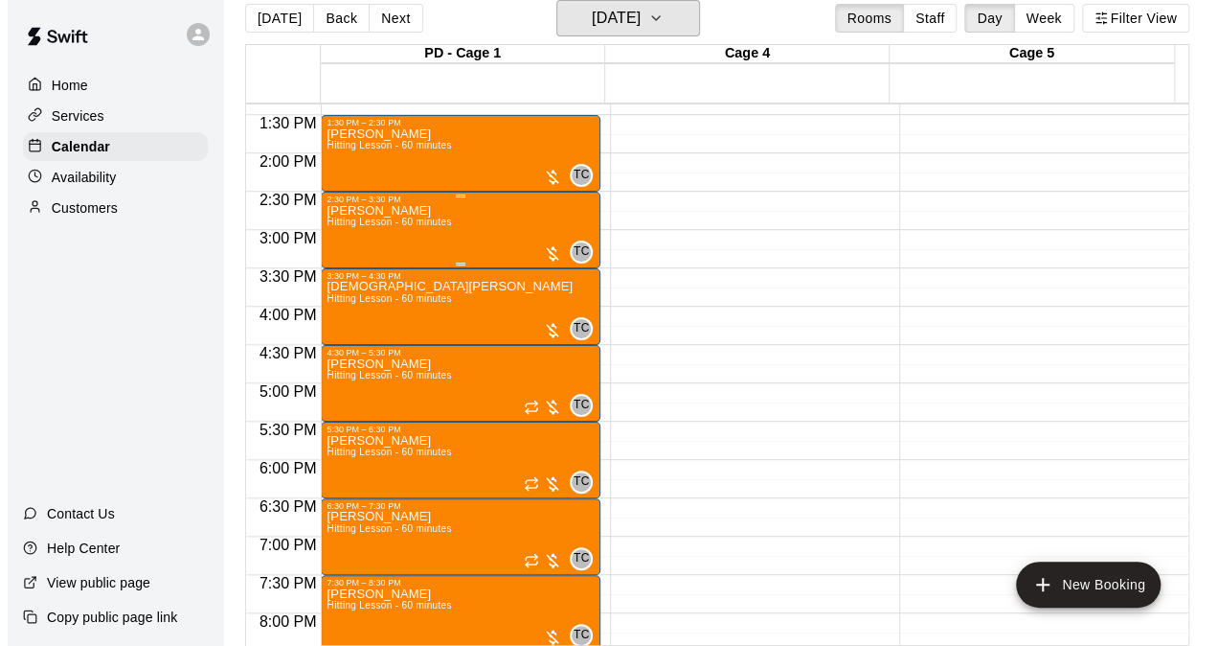
scroll to position [1064, 0]
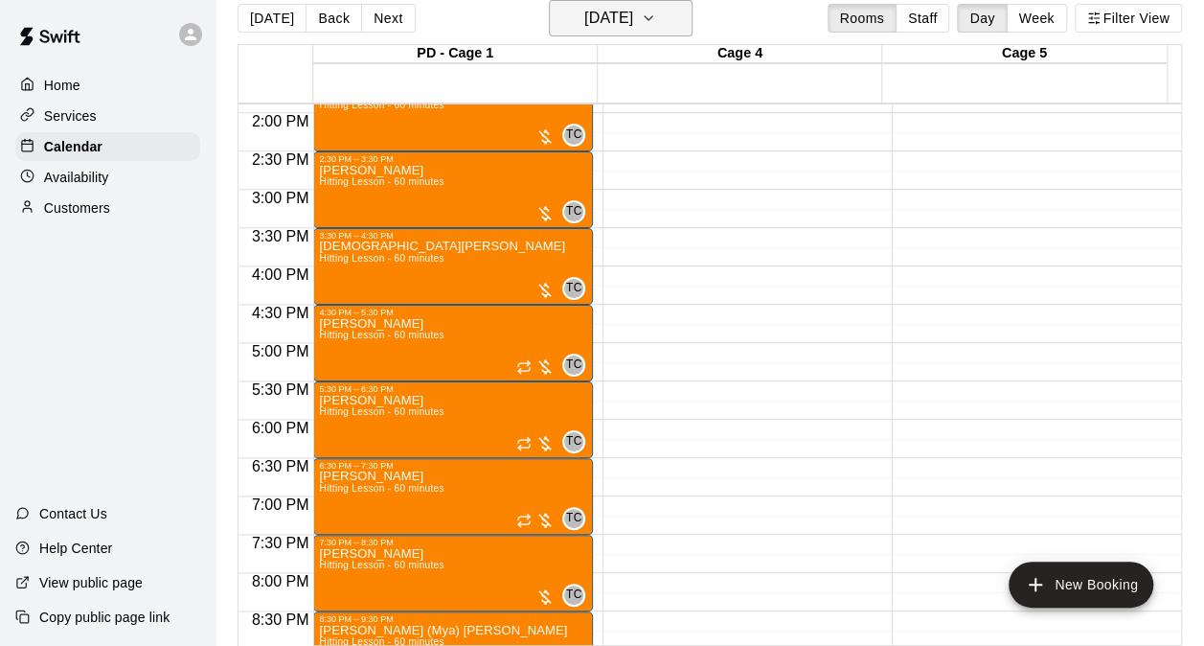
click at [622, 4] on button "Friday Sep 19" at bounding box center [621, 18] width 144 height 36
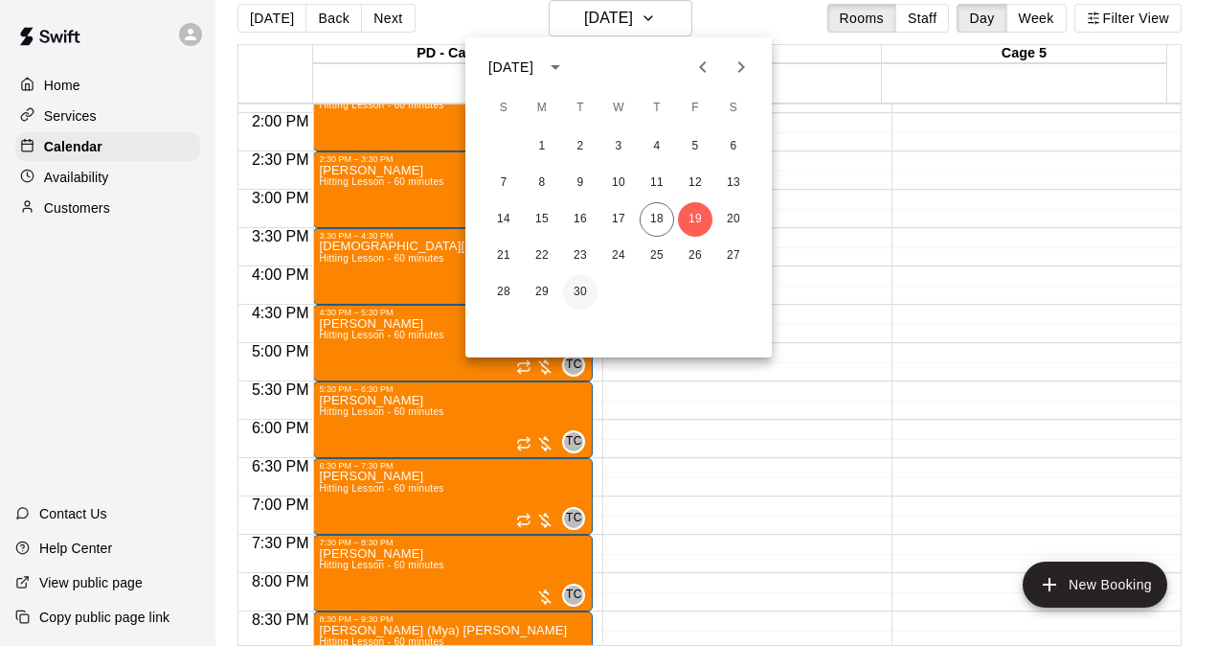
click at [577, 291] on button "30" at bounding box center [580, 292] width 34 height 34
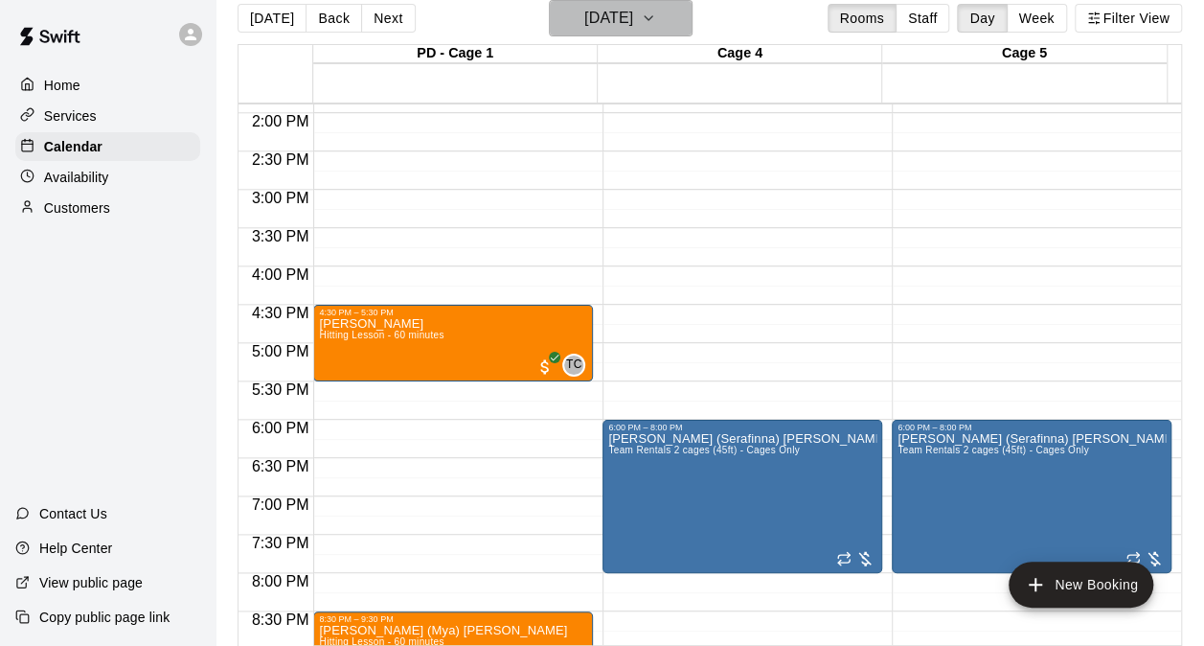
click at [633, 21] on h6 "Tuesday Sep 30" at bounding box center [608, 18] width 49 height 27
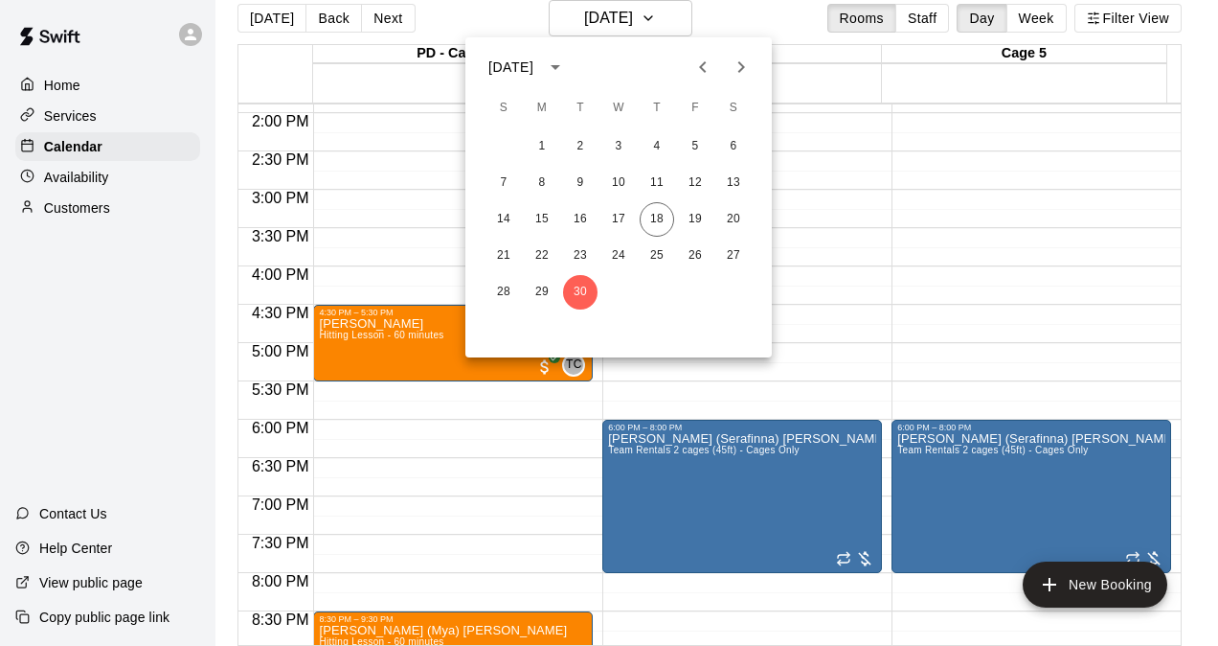
click at [744, 77] on icon "Next month" at bounding box center [741, 67] width 23 height 23
click at [694, 149] on button "3" at bounding box center [695, 146] width 34 height 34
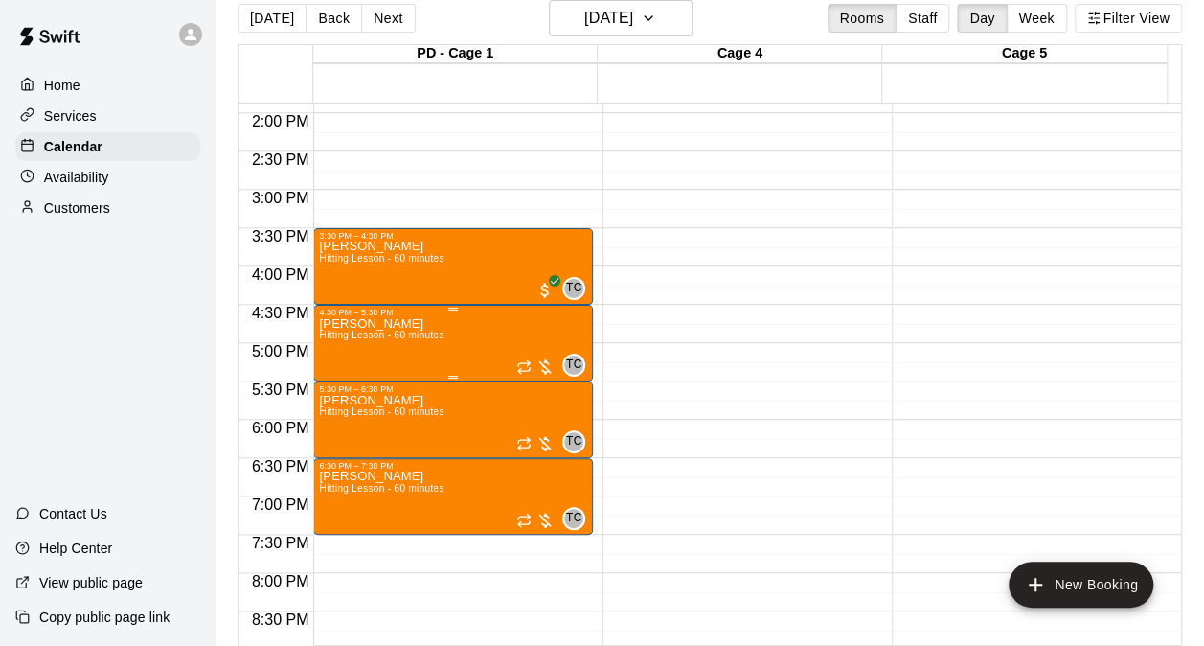
click at [421, 352] on div "Madison Papinchak Hitting Lesson - 60 minutes" at bounding box center [381, 640] width 125 height 646
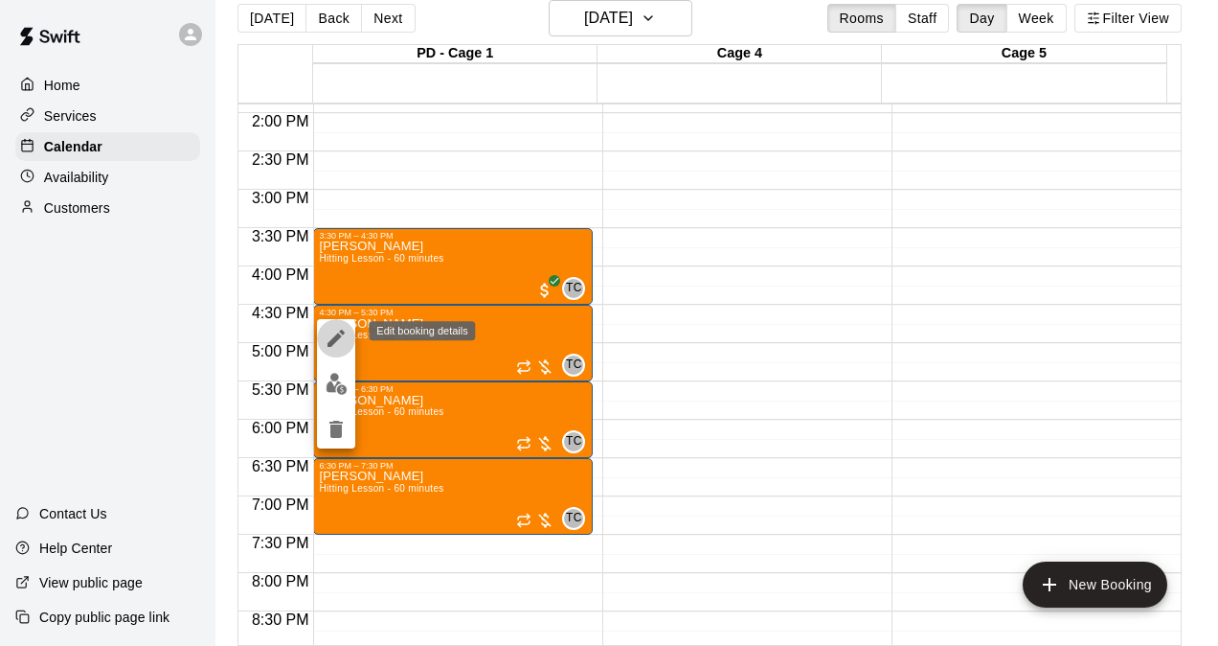
click at [341, 341] on icon "edit" at bounding box center [336, 338] width 23 height 23
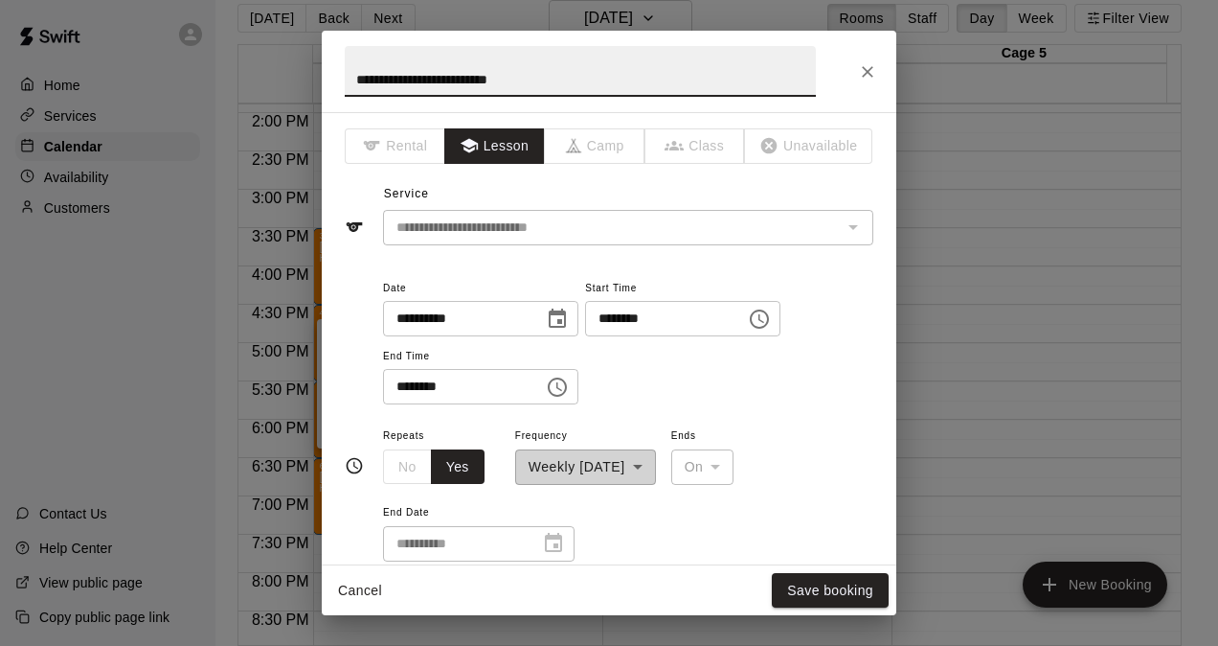
click at [566, 322] on icon "Choose date, selected date is Oct 3, 2025" at bounding box center [557, 317] width 17 height 19
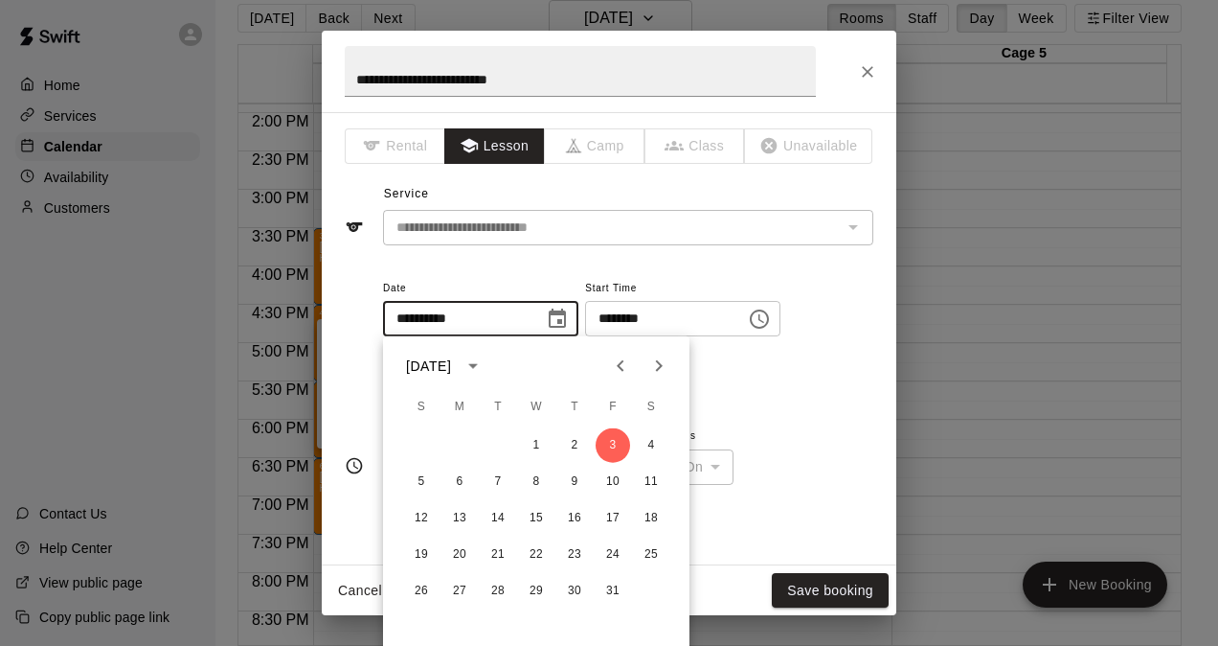
click at [618, 368] on icon "Previous month" at bounding box center [620, 365] width 23 height 23
click at [501, 591] on button "30" at bounding box center [498, 591] width 34 height 34
type input "**********"
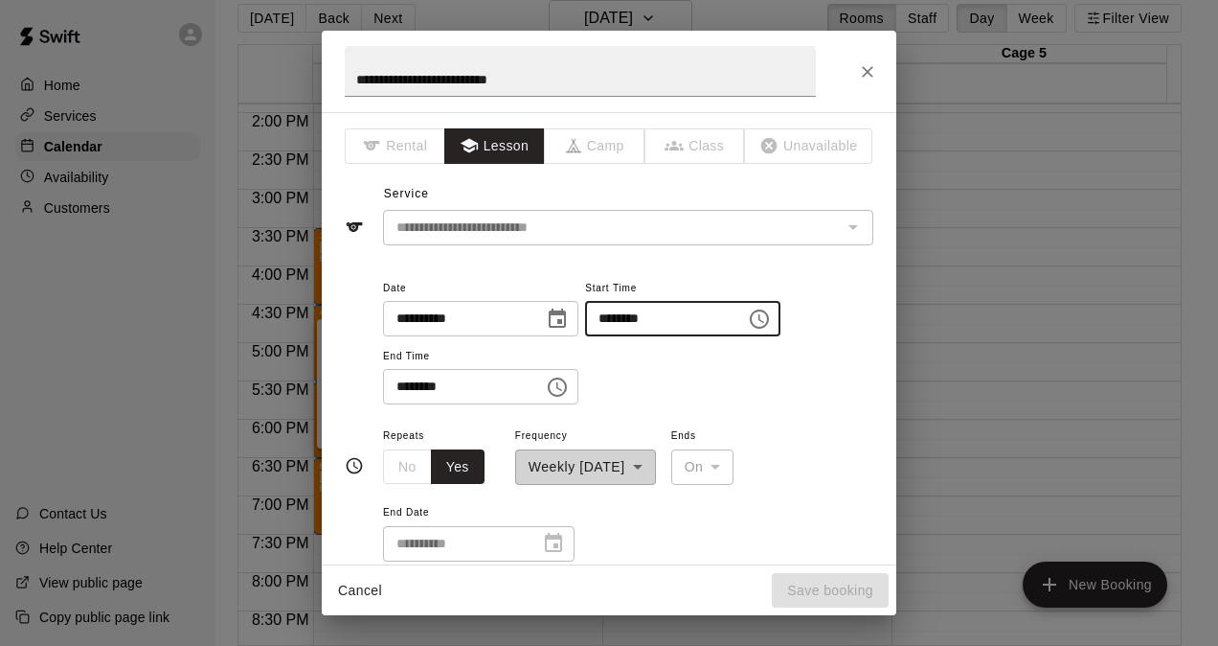
click at [624, 321] on input "********" at bounding box center [659, 318] width 148 height 35
type input "********"
click at [410, 386] on input "********" at bounding box center [457, 386] width 148 height 35
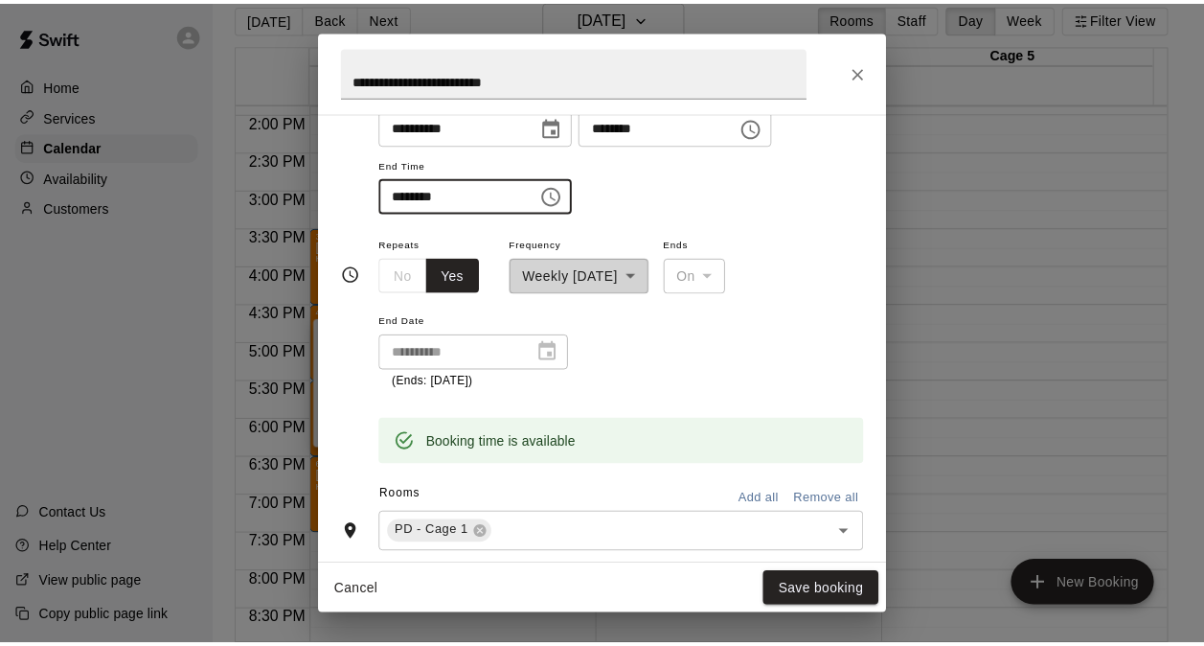
scroll to position [287, 0]
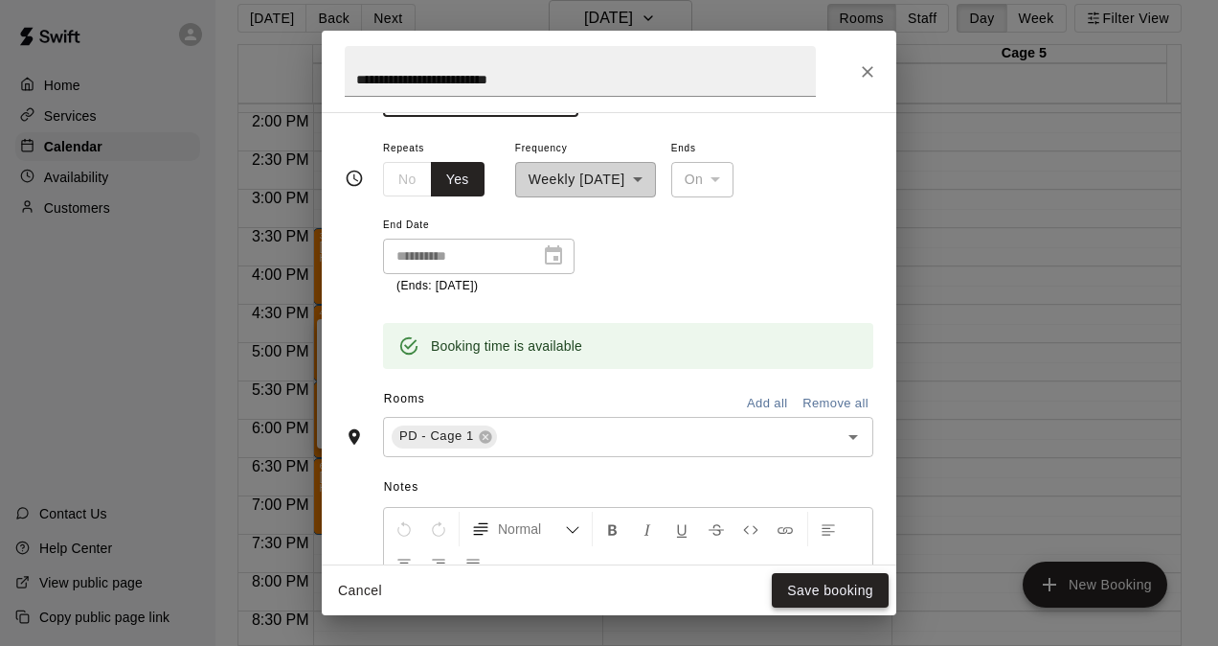
type input "********"
click at [839, 598] on button "Save booking" at bounding box center [830, 590] width 117 height 35
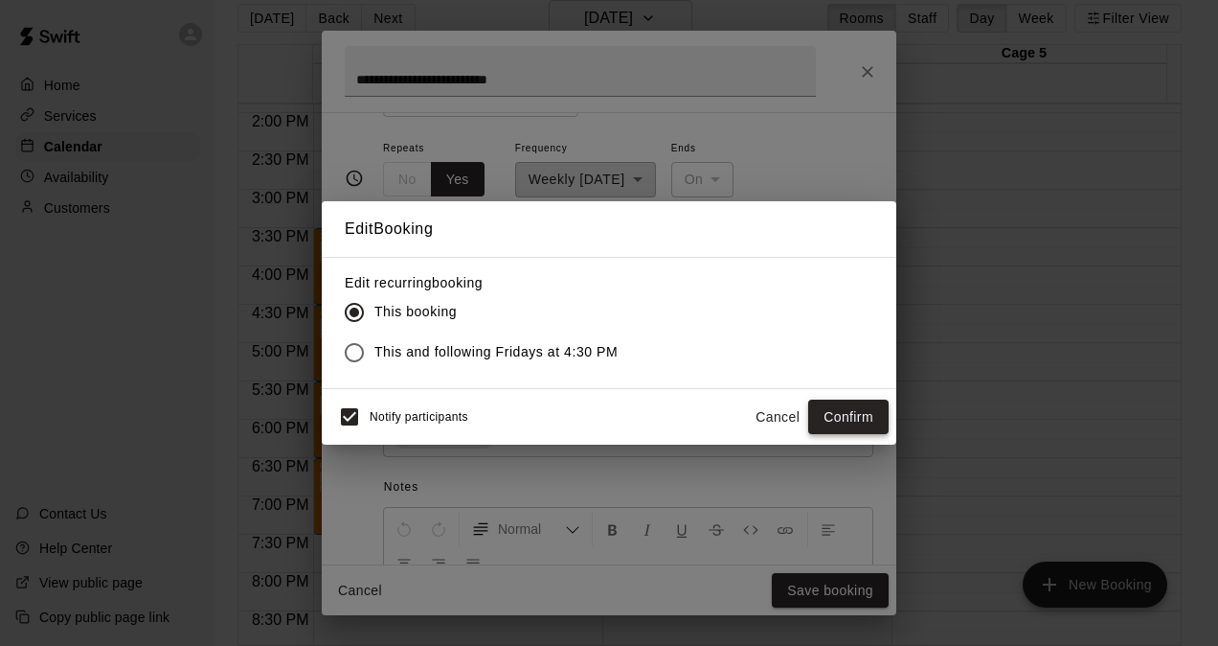
click at [839, 412] on button "Confirm" at bounding box center [848, 416] width 80 height 35
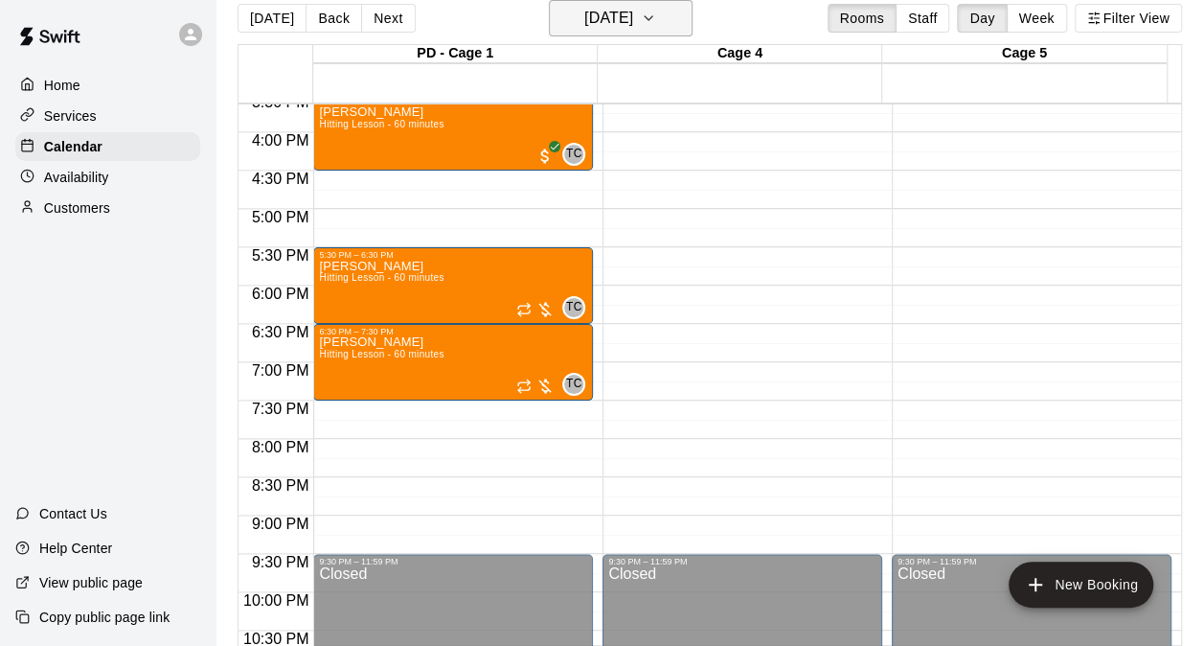
scroll to position [1160, 0]
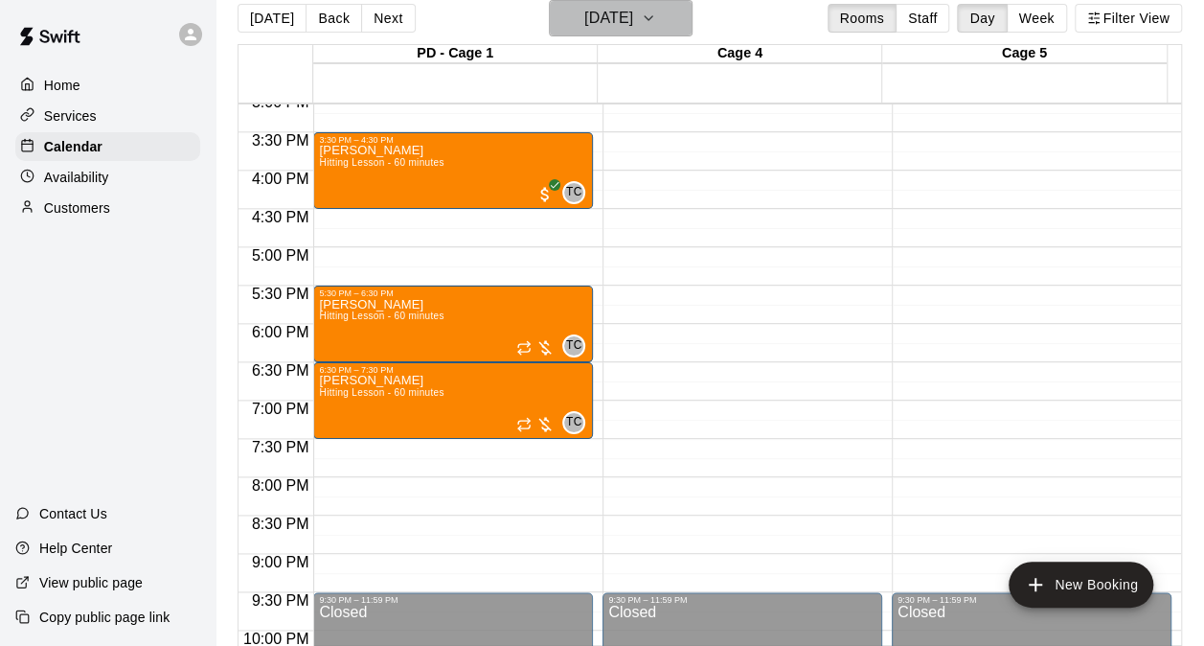
click at [615, 12] on h6 "[DATE]" at bounding box center [608, 18] width 49 height 27
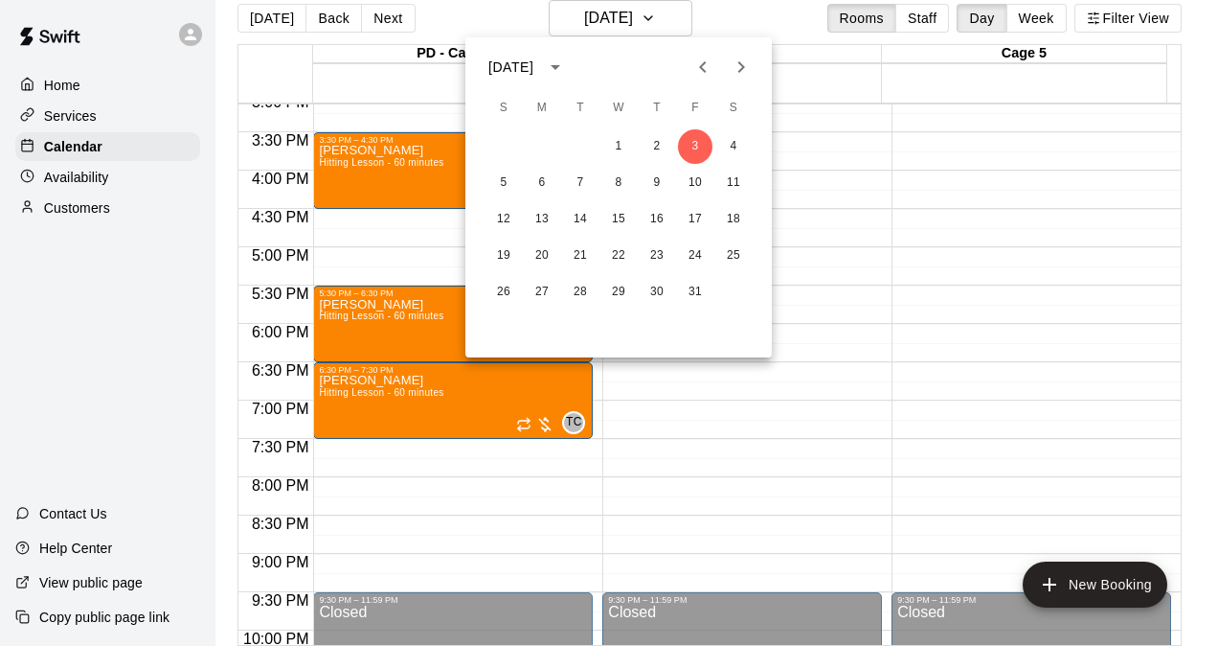
click at [710, 78] on icon "Previous month" at bounding box center [703, 67] width 23 height 23
click at [546, 256] on button "22" at bounding box center [542, 256] width 34 height 34
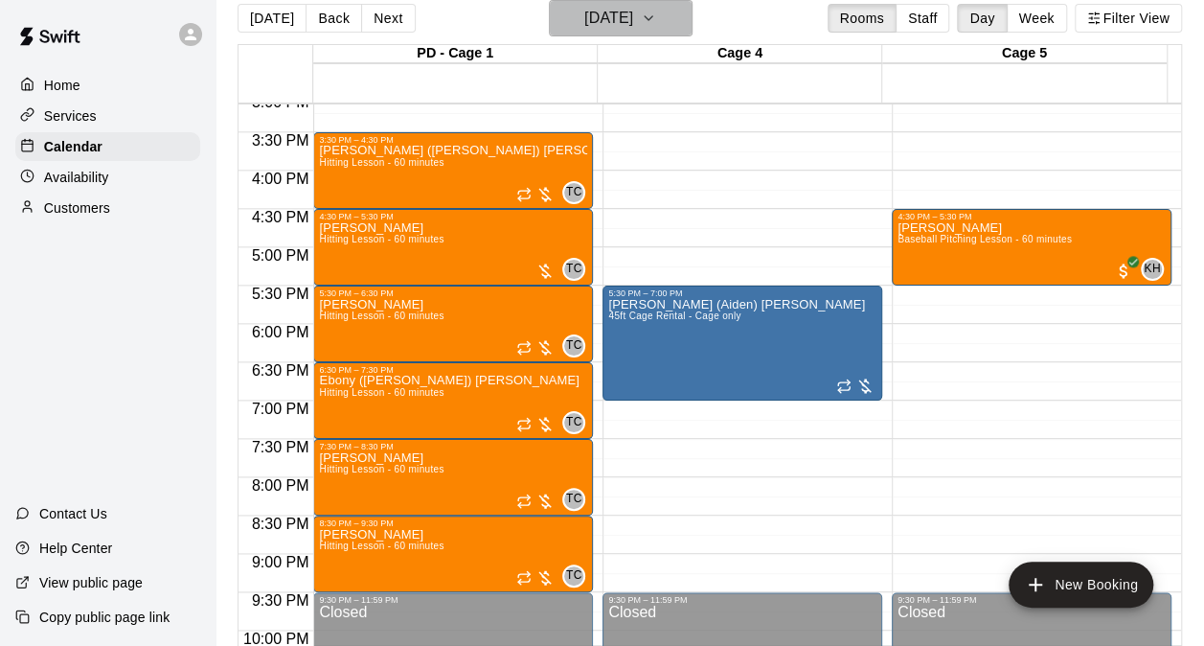
click at [630, 18] on h6 "Monday Sep 22" at bounding box center [608, 18] width 49 height 27
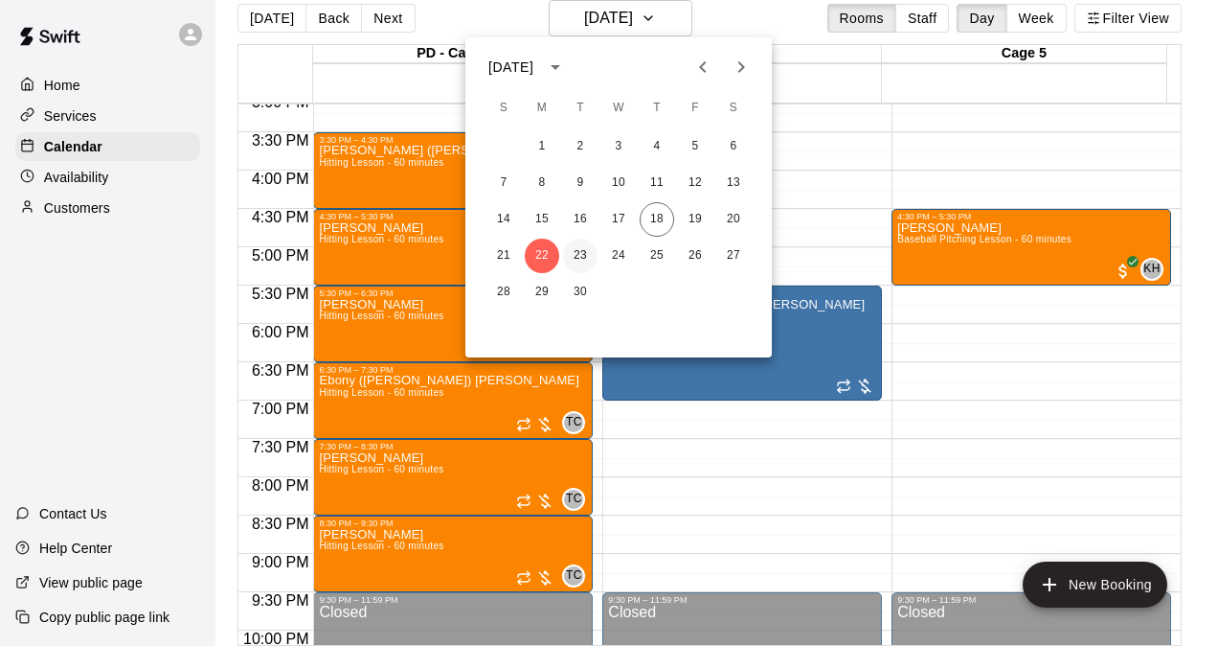
click at [578, 250] on button "23" at bounding box center [580, 256] width 34 height 34
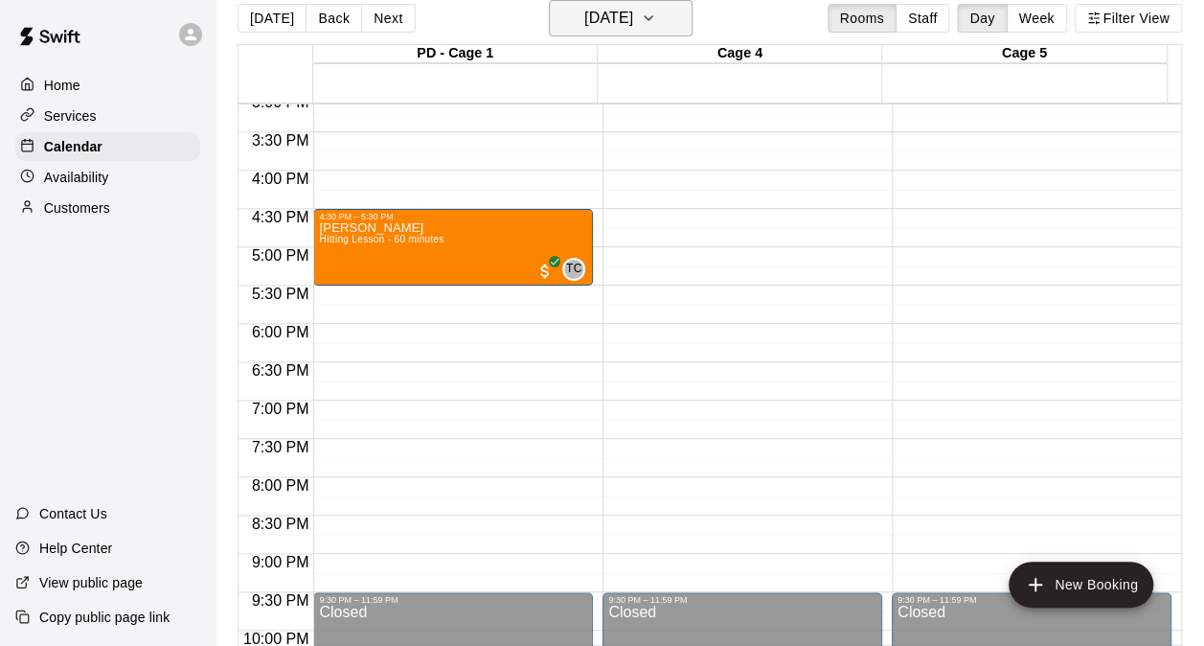
click at [592, 24] on h6 "Tuesday Sep 23" at bounding box center [608, 18] width 49 height 27
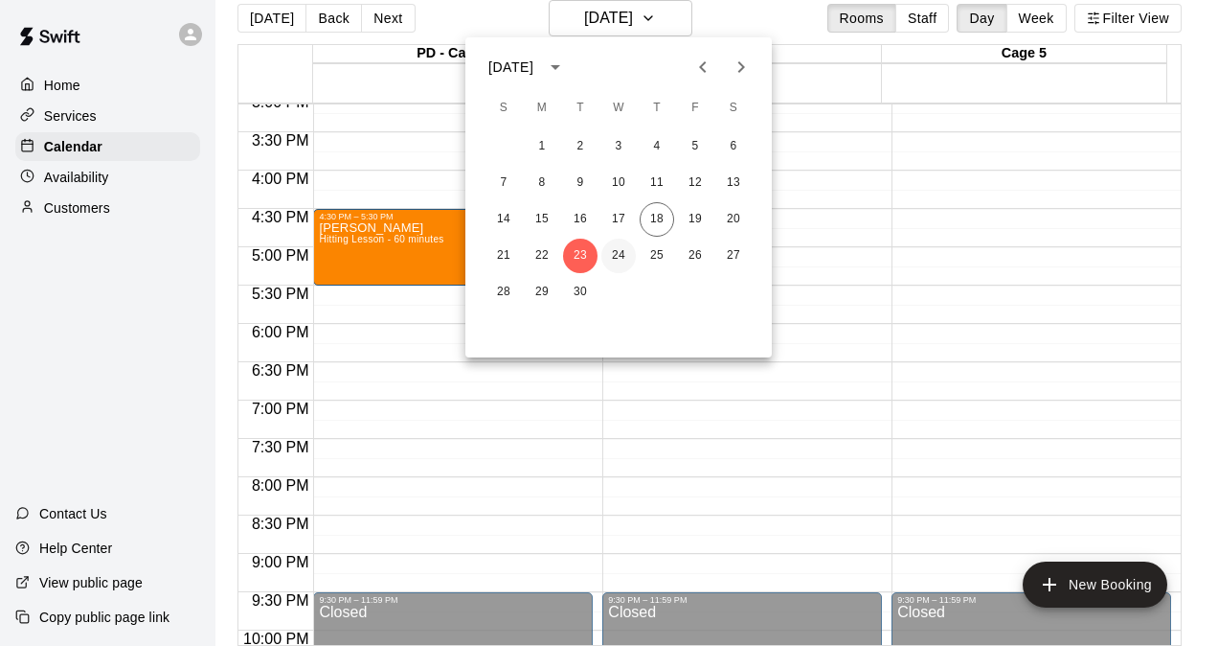
click at [626, 255] on button "24" at bounding box center [619, 256] width 34 height 34
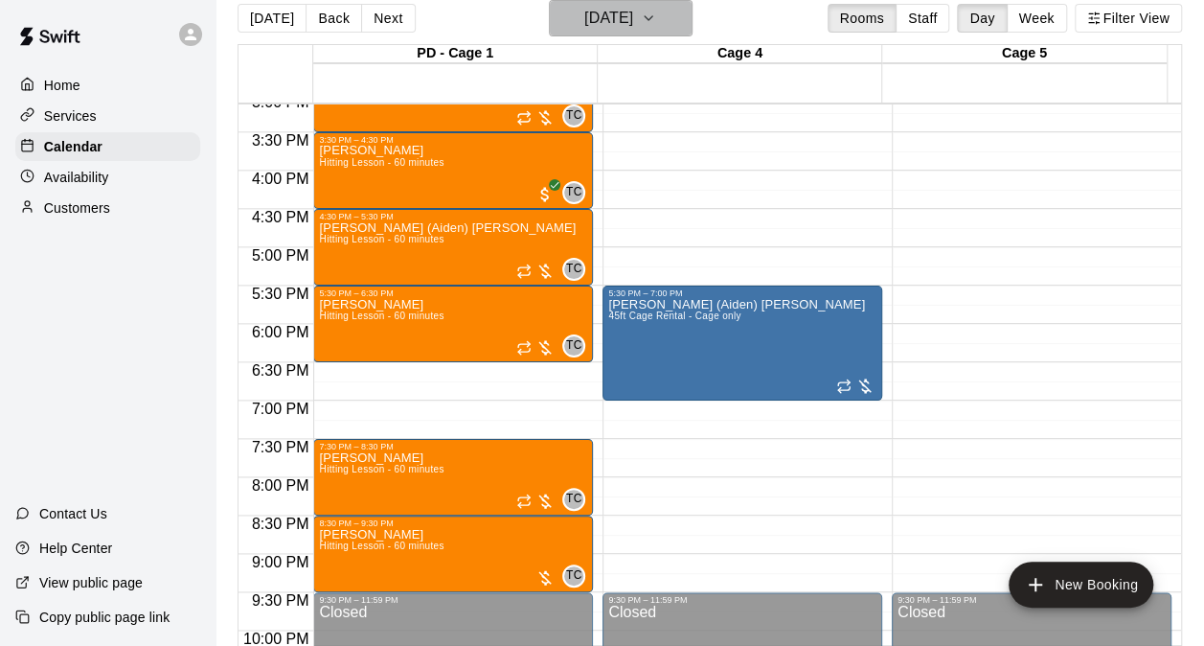
click at [605, 30] on h6 "Wednesday Sep 24" at bounding box center [608, 18] width 49 height 27
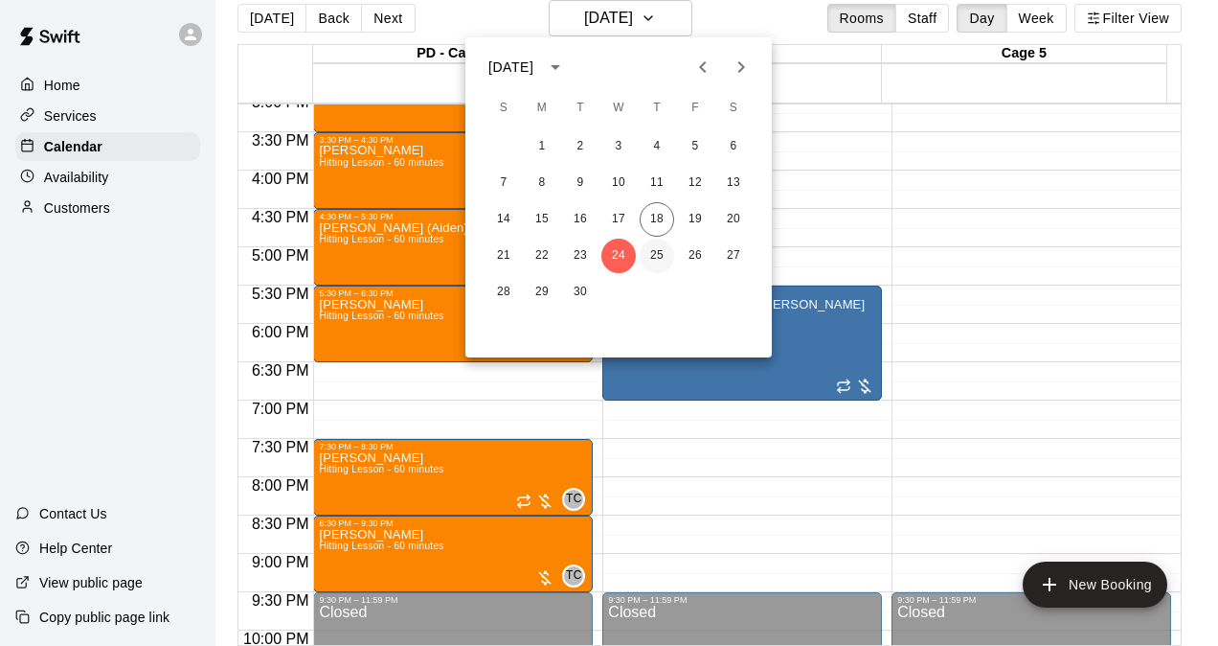
click at [664, 251] on button "25" at bounding box center [657, 256] width 34 height 34
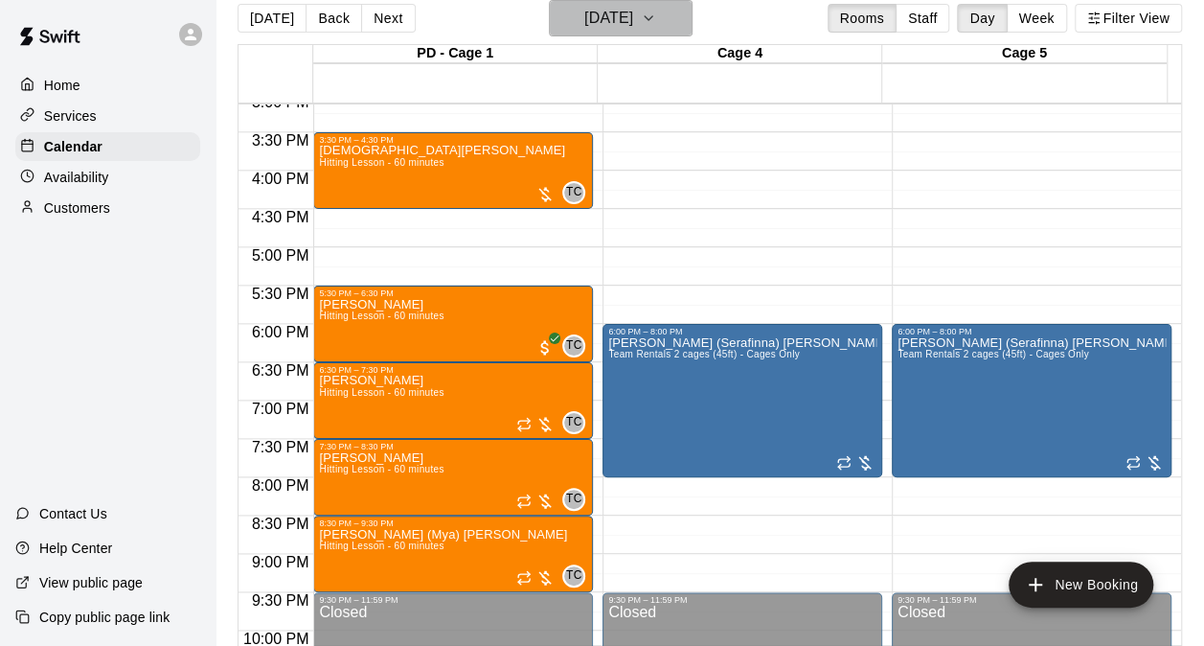
click at [603, 21] on h6 "Thursday Sep 25" at bounding box center [608, 18] width 49 height 27
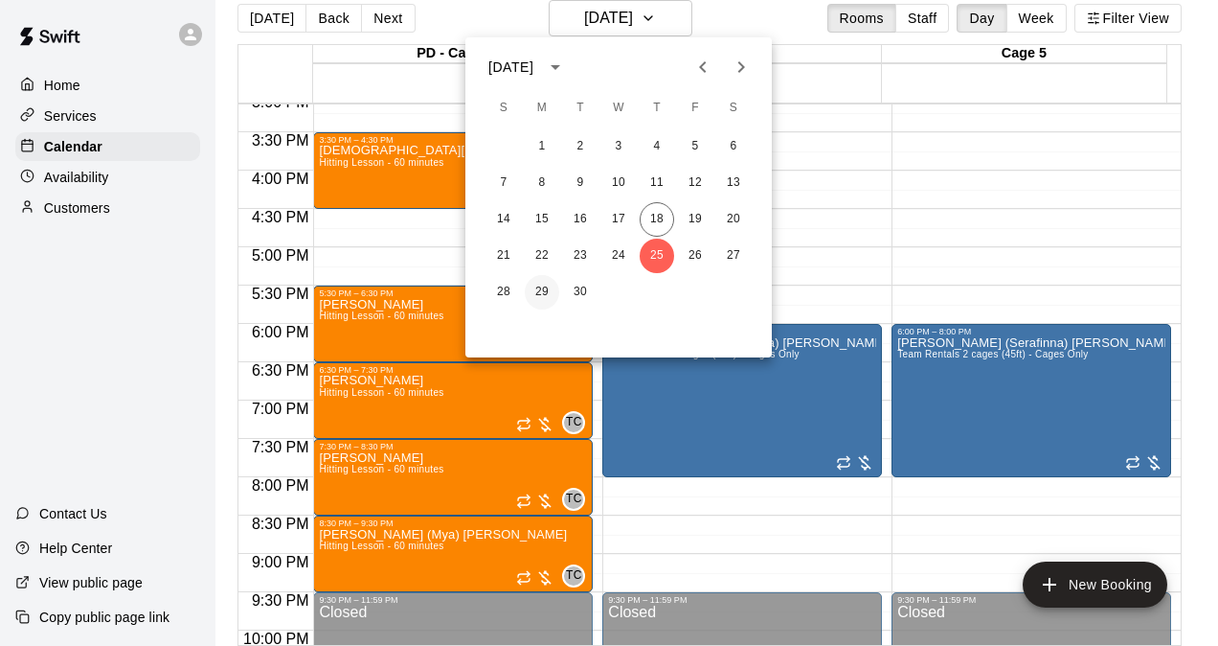
click at [536, 290] on button "29" at bounding box center [542, 292] width 34 height 34
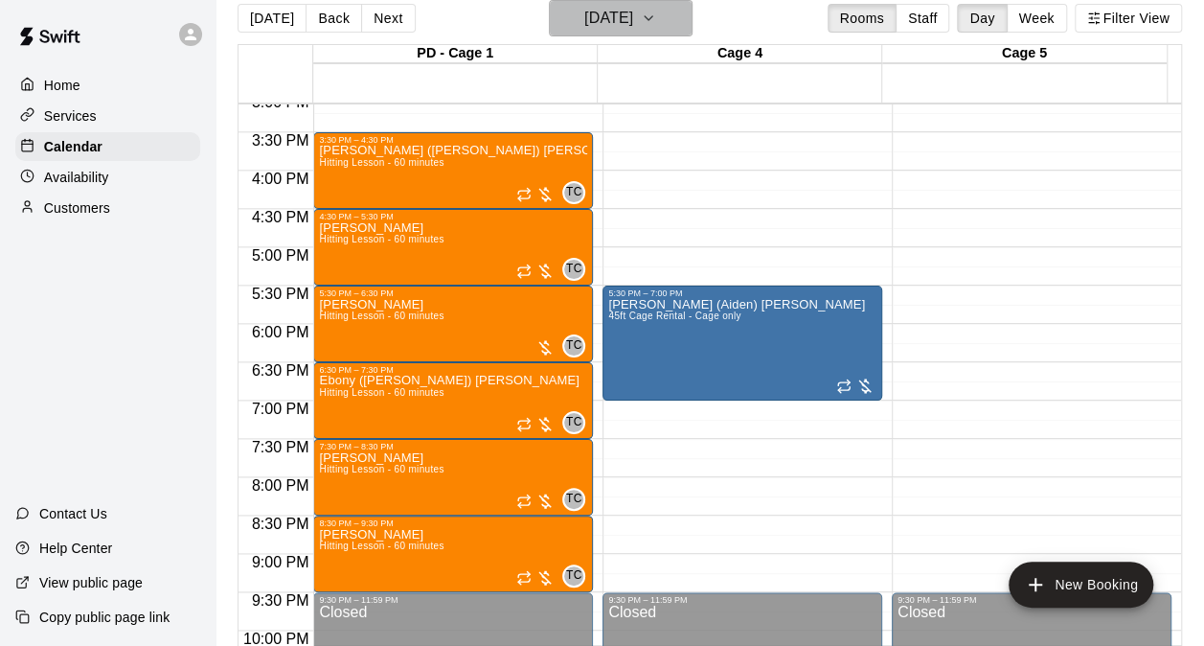
click at [615, 14] on h6 "Monday Sep 29" at bounding box center [608, 18] width 49 height 27
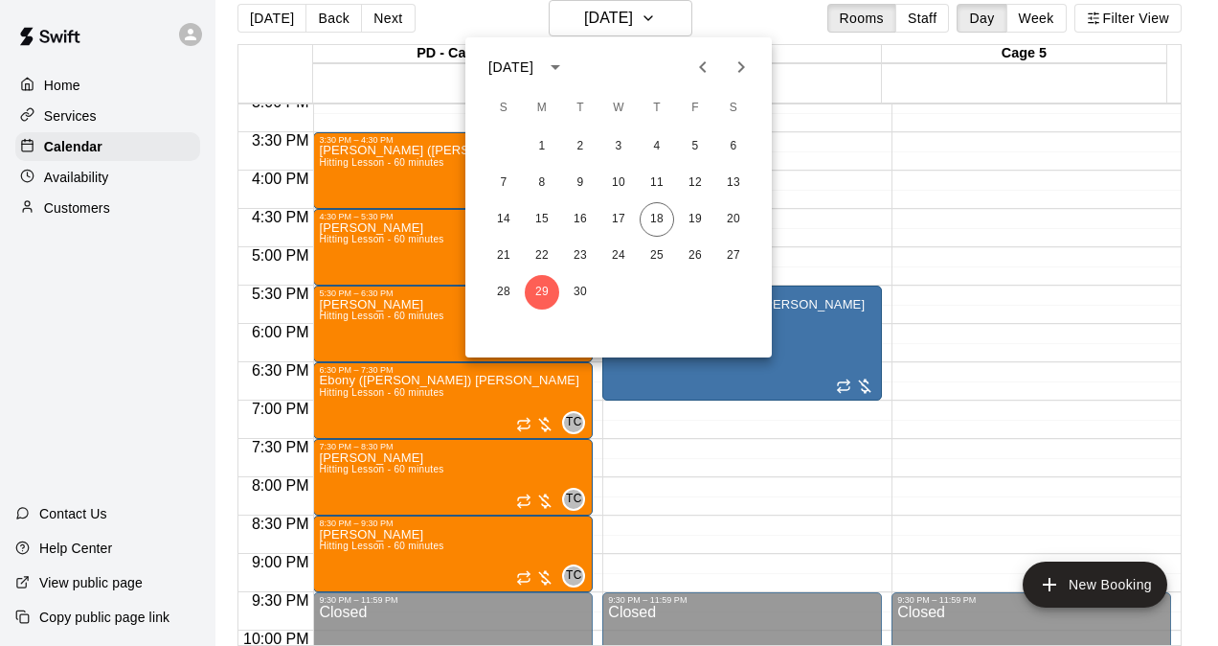
click at [734, 64] on icon "Next month" at bounding box center [741, 67] width 23 height 23
click at [625, 152] on button "1" at bounding box center [619, 146] width 34 height 34
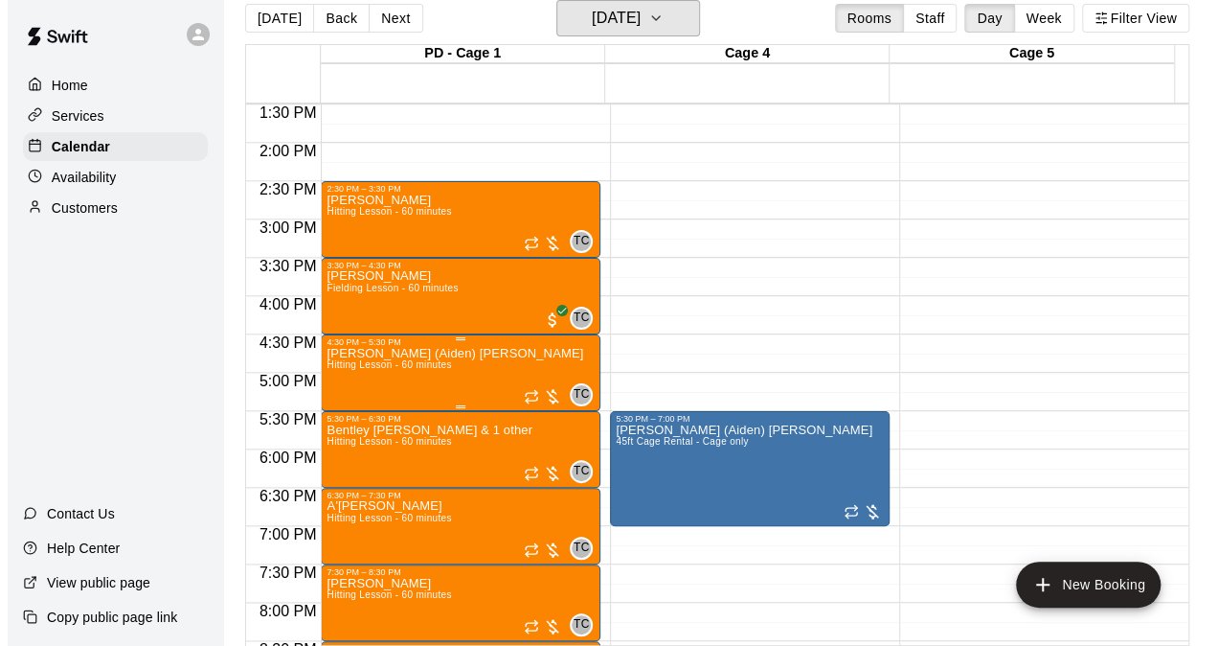
scroll to position [1064, 0]
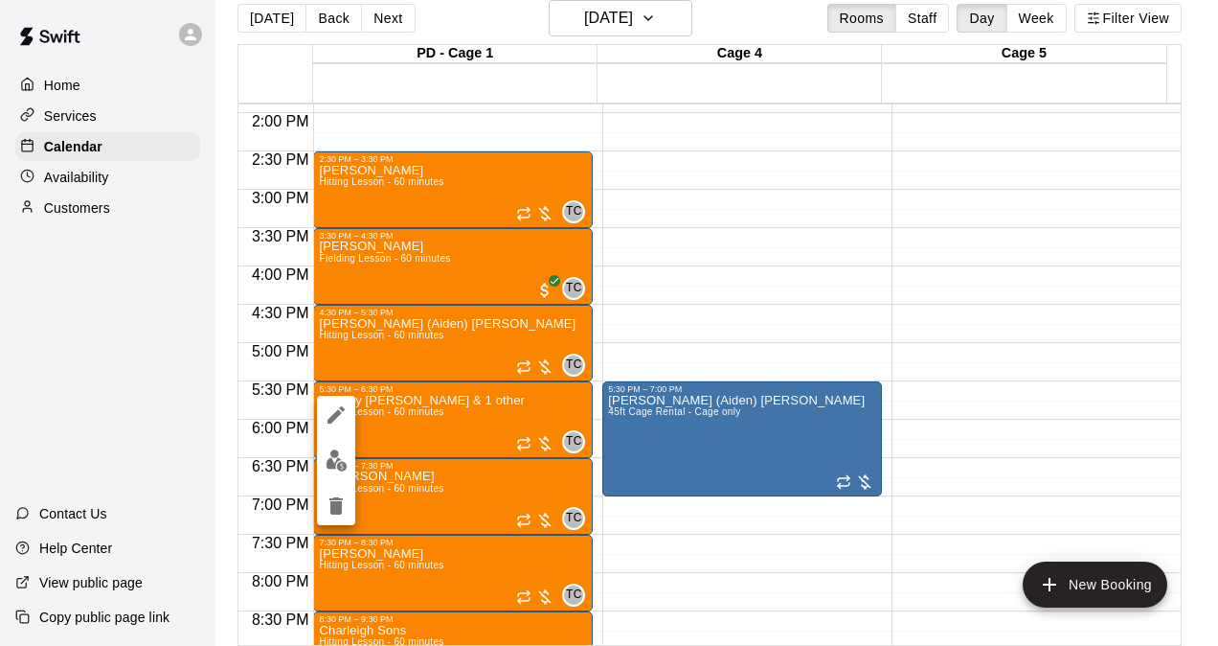
click at [449, 434] on div at bounding box center [609, 323] width 1218 height 646
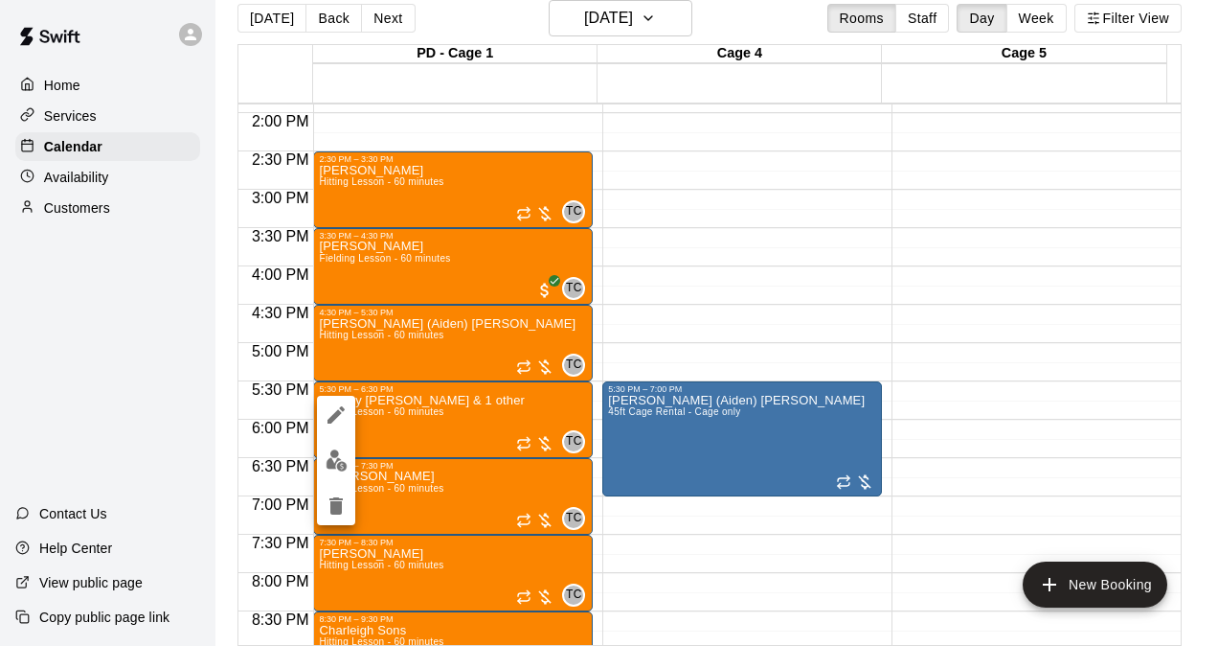
click at [341, 469] on img "edit" at bounding box center [337, 460] width 22 height 22
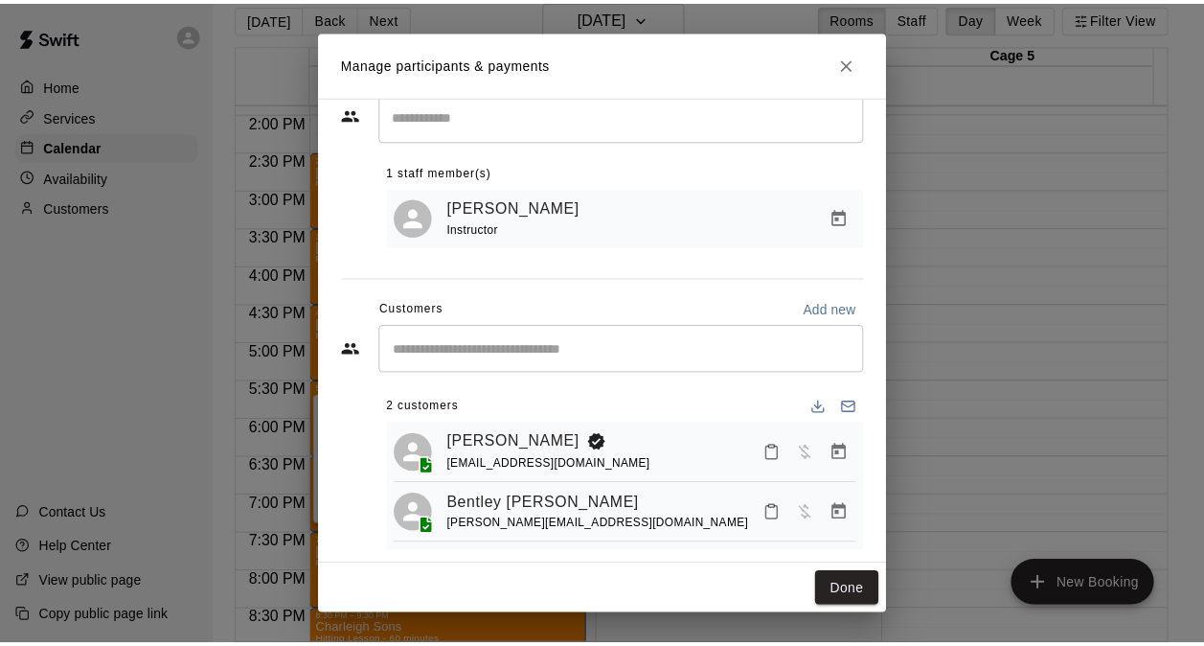
scroll to position [79, 0]
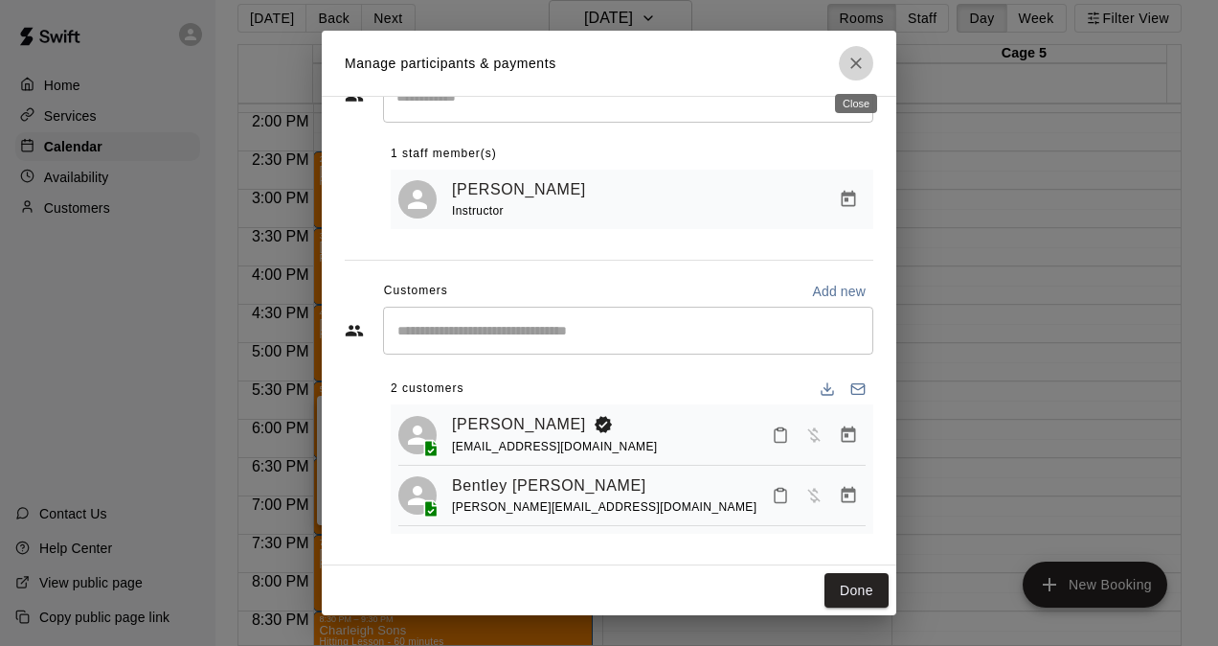
click at [853, 62] on icon "Close" at bounding box center [856, 63] width 19 height 19
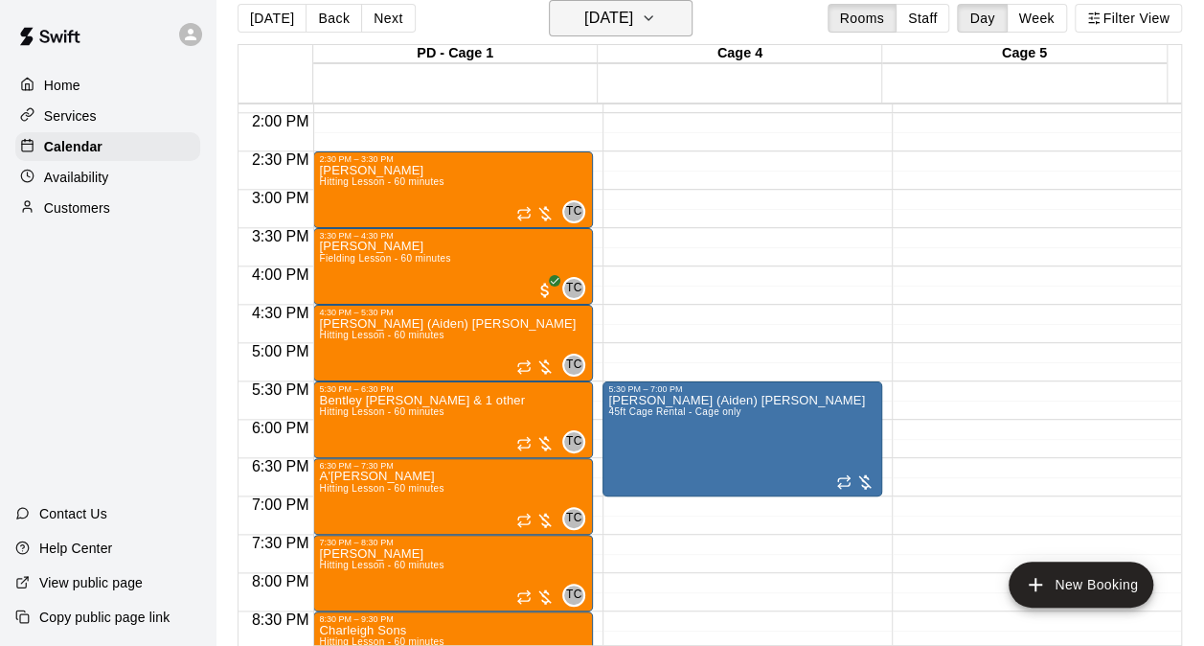
click at [600, 24] on h6 "Wednesday Oct 01" at bounding box center [608, 18] width 49 height 27
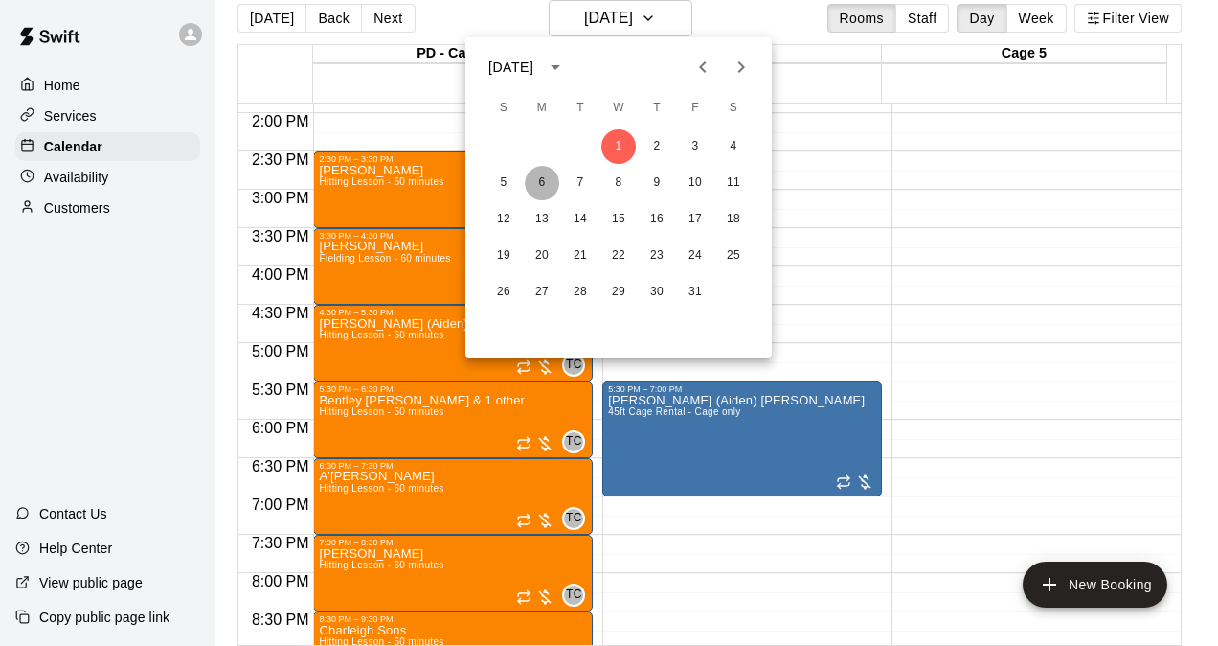
click at [535, 178] on button "6" at bounding box center [542, 183] width 34 height 34
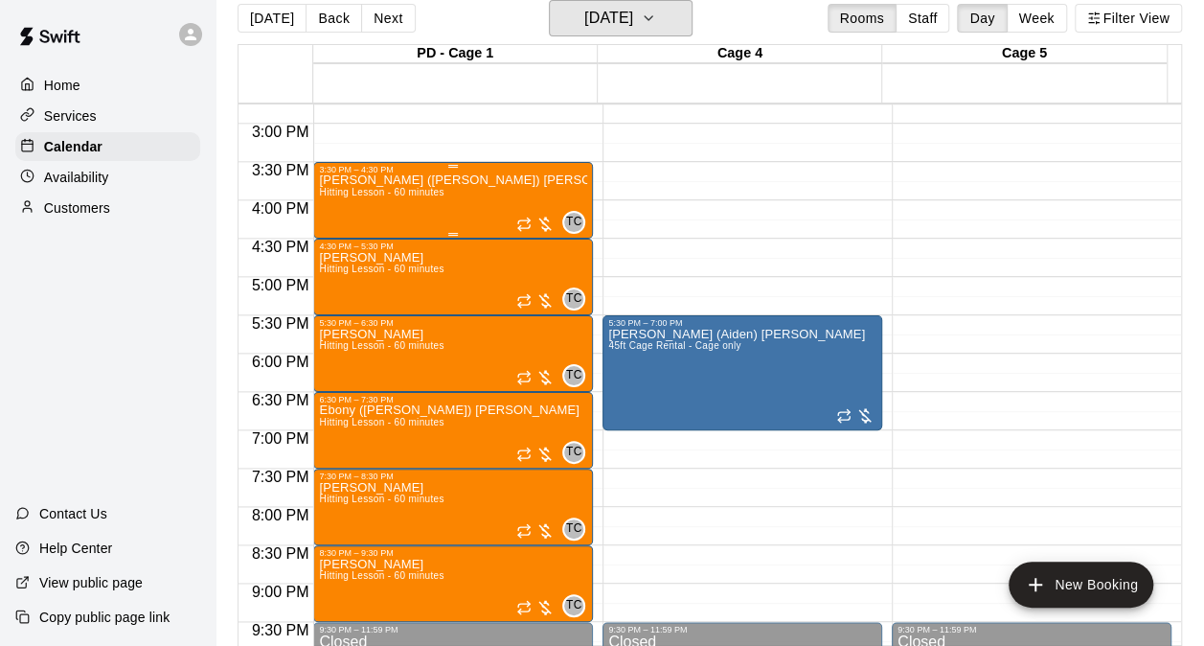
scroll to position [1160, 0]
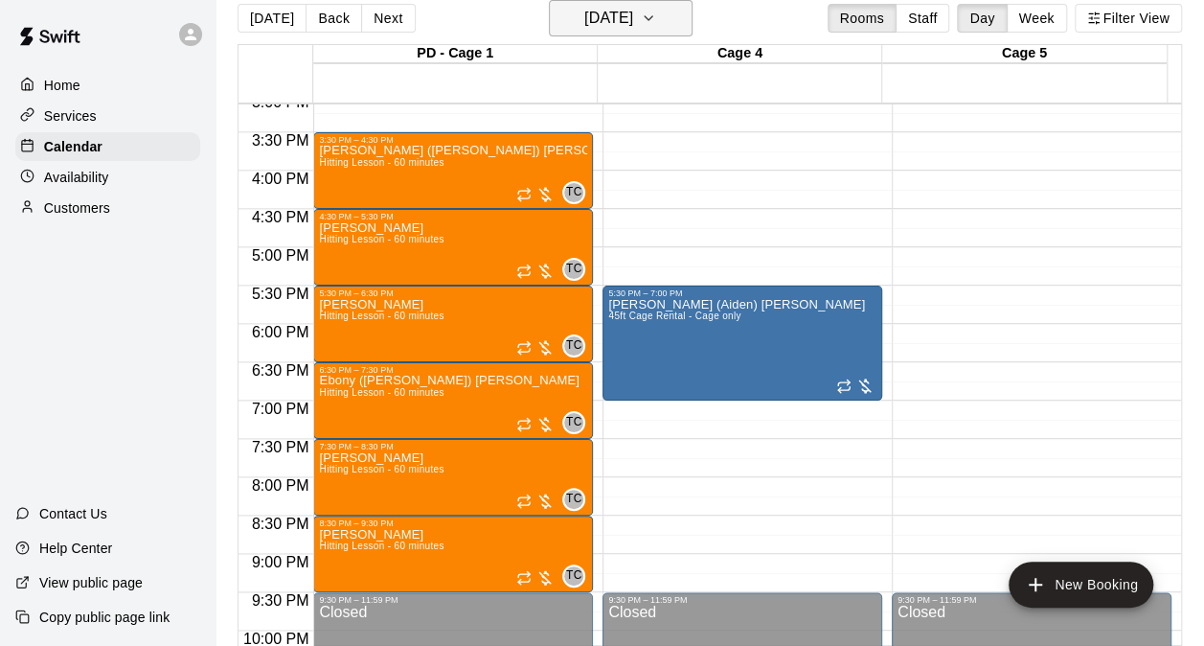
click at [625, 18] on h6 "Monday Oct 06" at bounding box center [608, 18] width 49 height 27
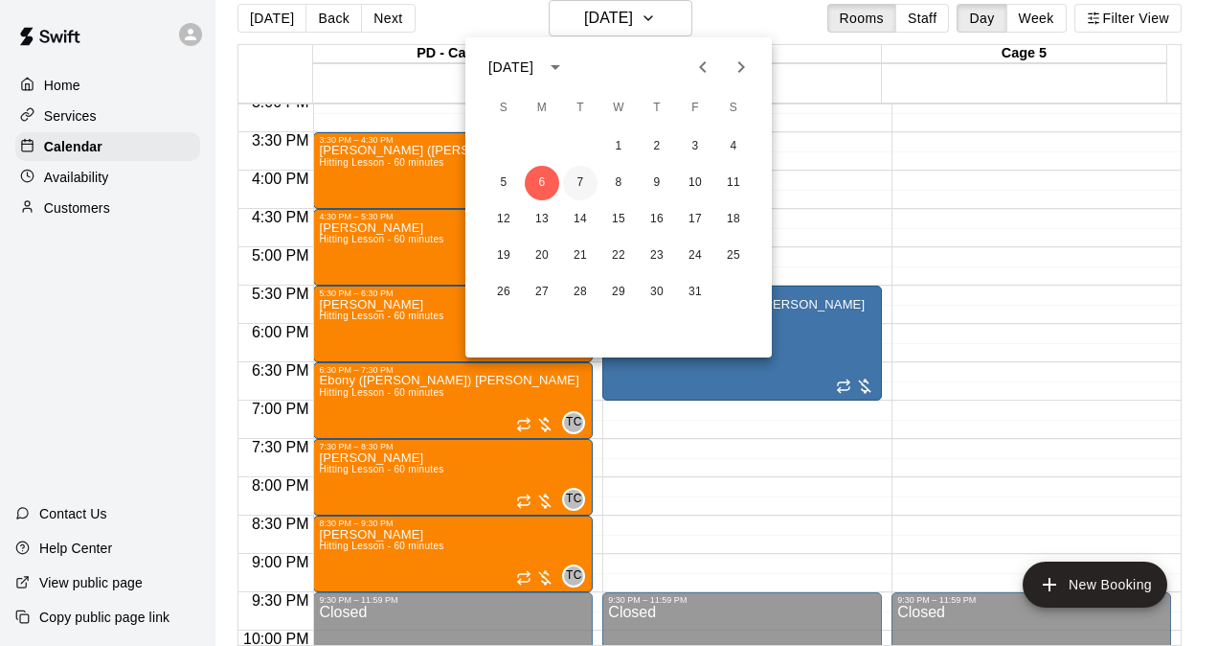
click at [590, 178] on button "7" at bounding box center [580, 183] width 34 height 34
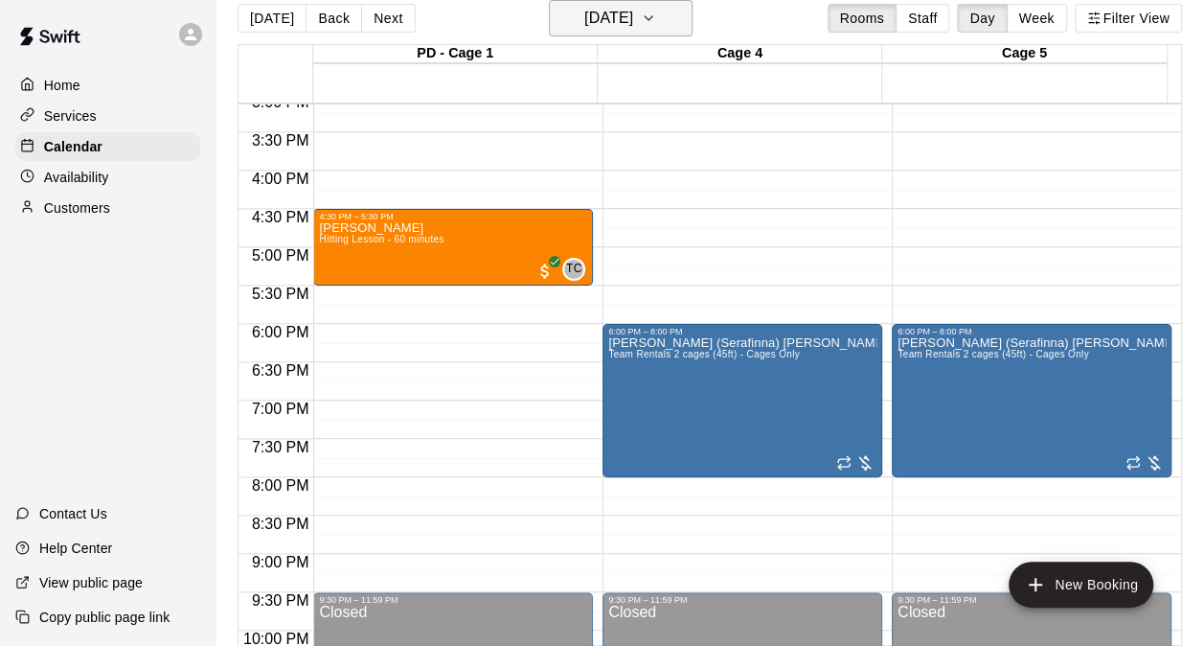
click at [633, 30] on h6 "Tuesday Oct 07" at bounding box center [608, 18] width 49 height 27
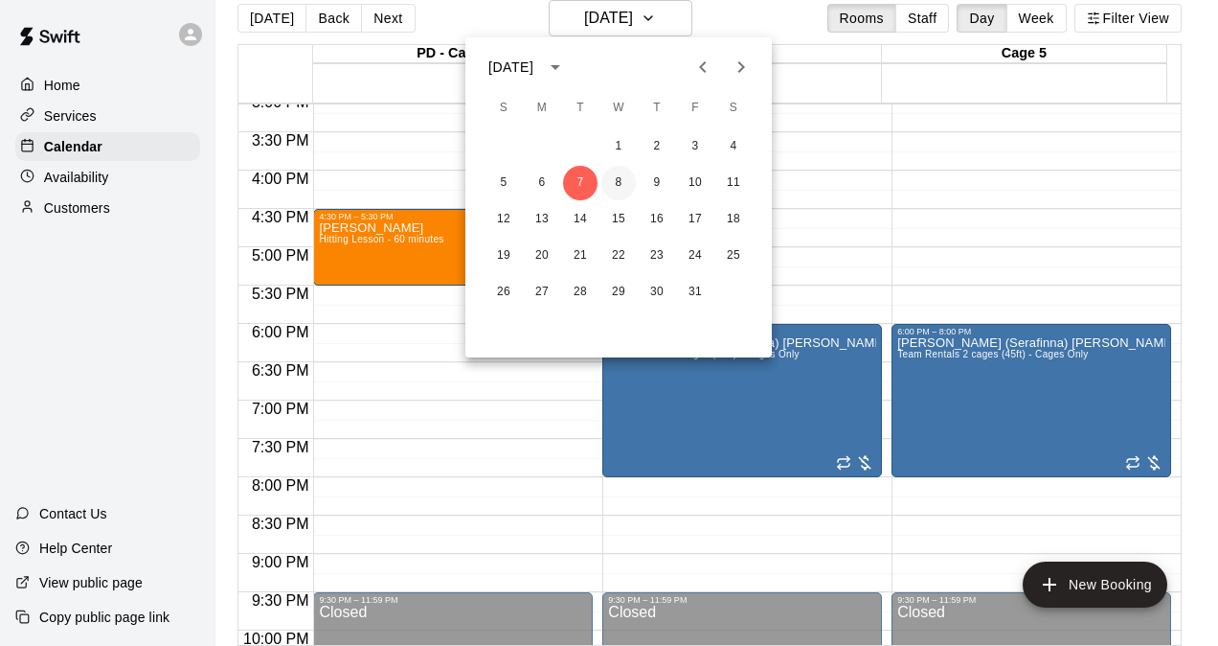
click at [628, 192] on button "8" at bounding box center [619, 183] width 34 height 34
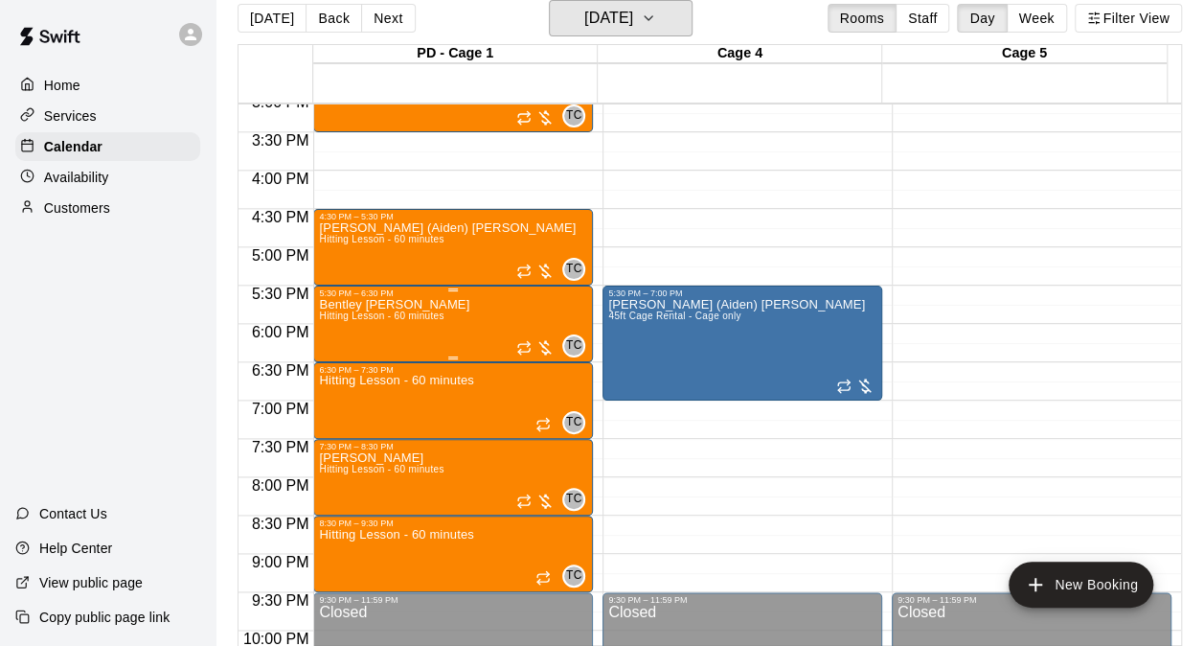
scroll to position [1064, 0]
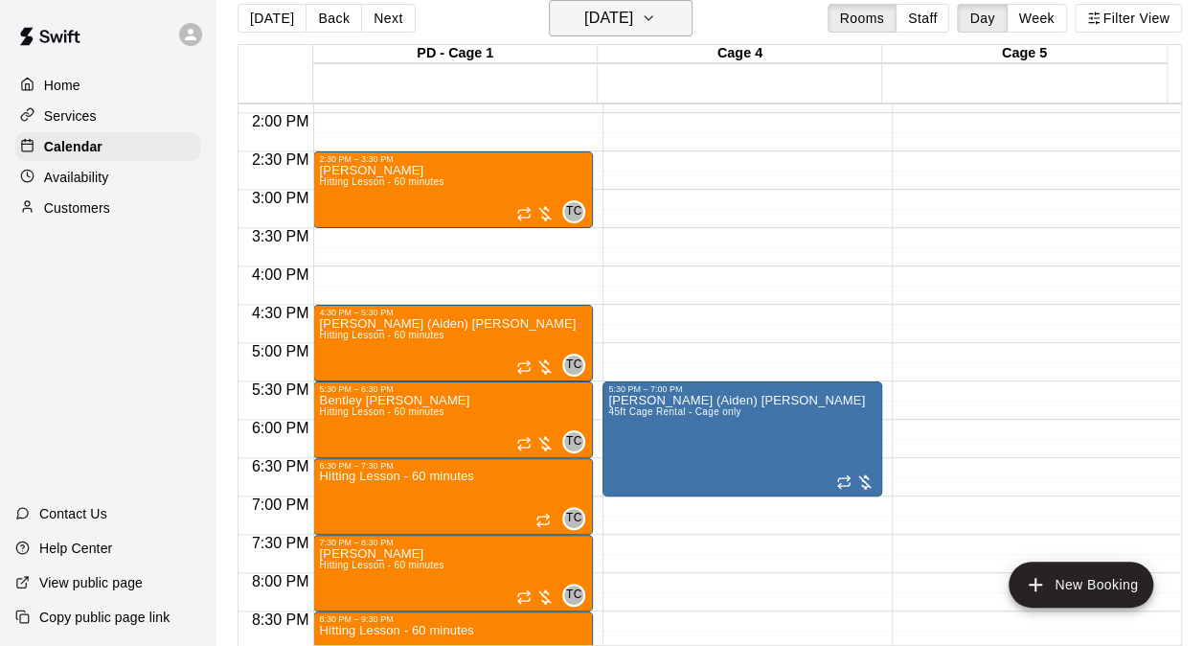
click at [648, 34] on button "Wednesday Oct 08" at bounding box center [621, 18] width 144 height 36
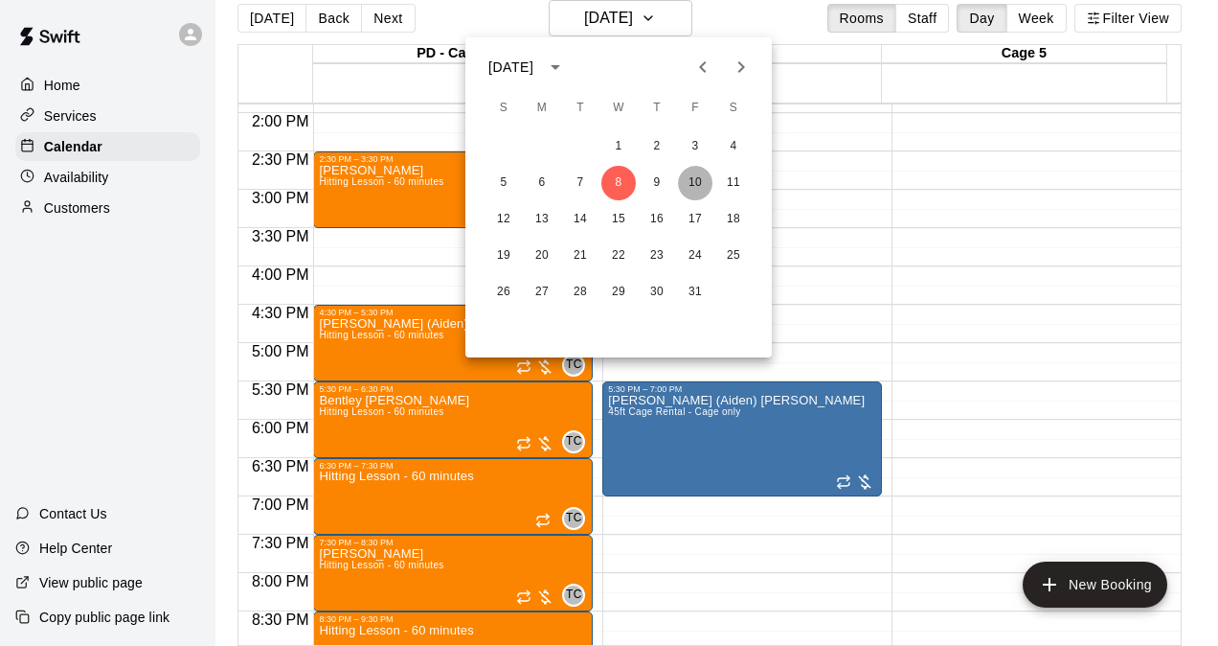
click at [695, 175] on button "10" at bounding box center [695, 183] width 34 height 34
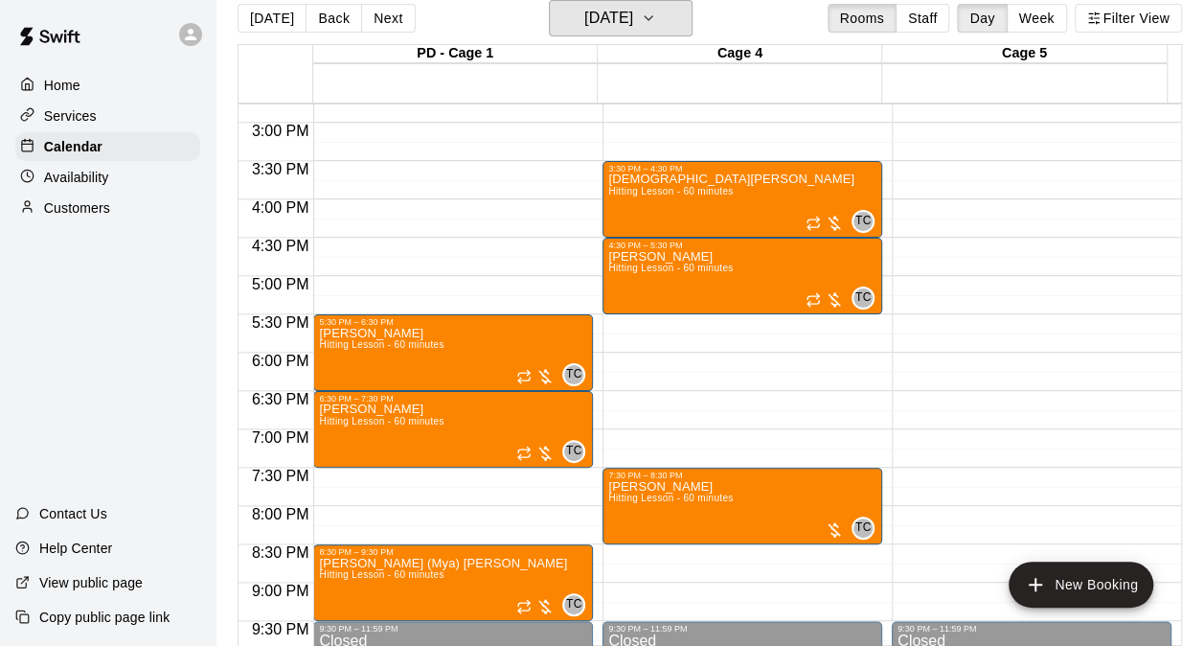
scroll to position [1160, 0]
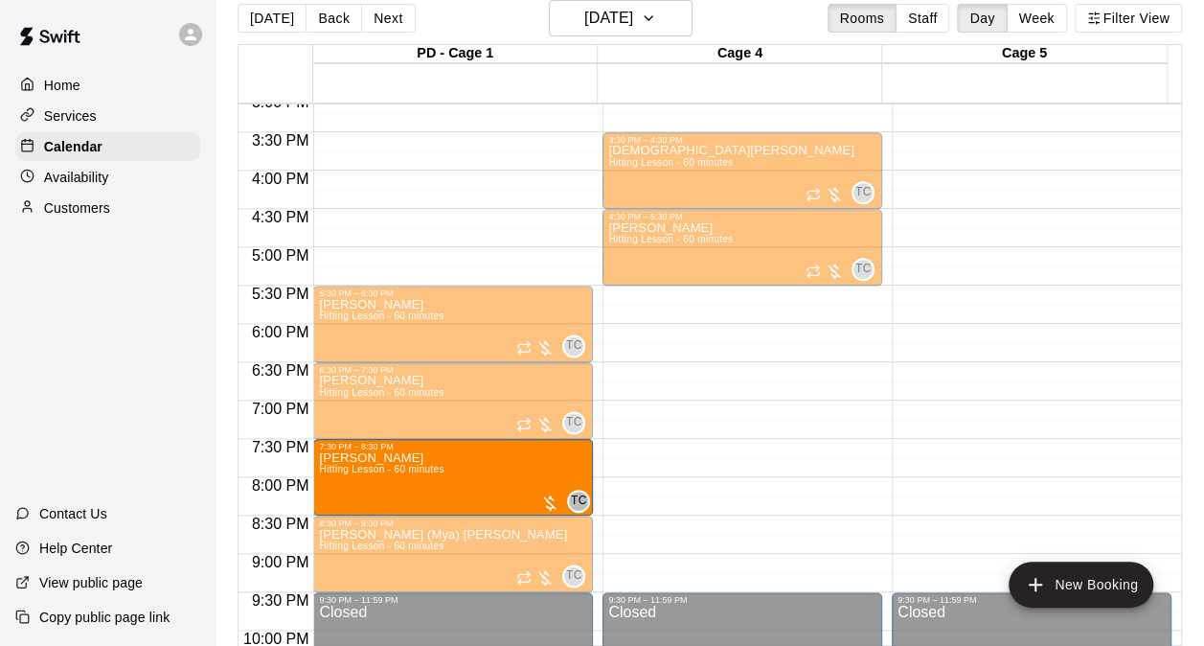
drag, startPoint x: 770, startPoint y: 475, endPoint x: 510, endPoint y: 477, distance: 260.6
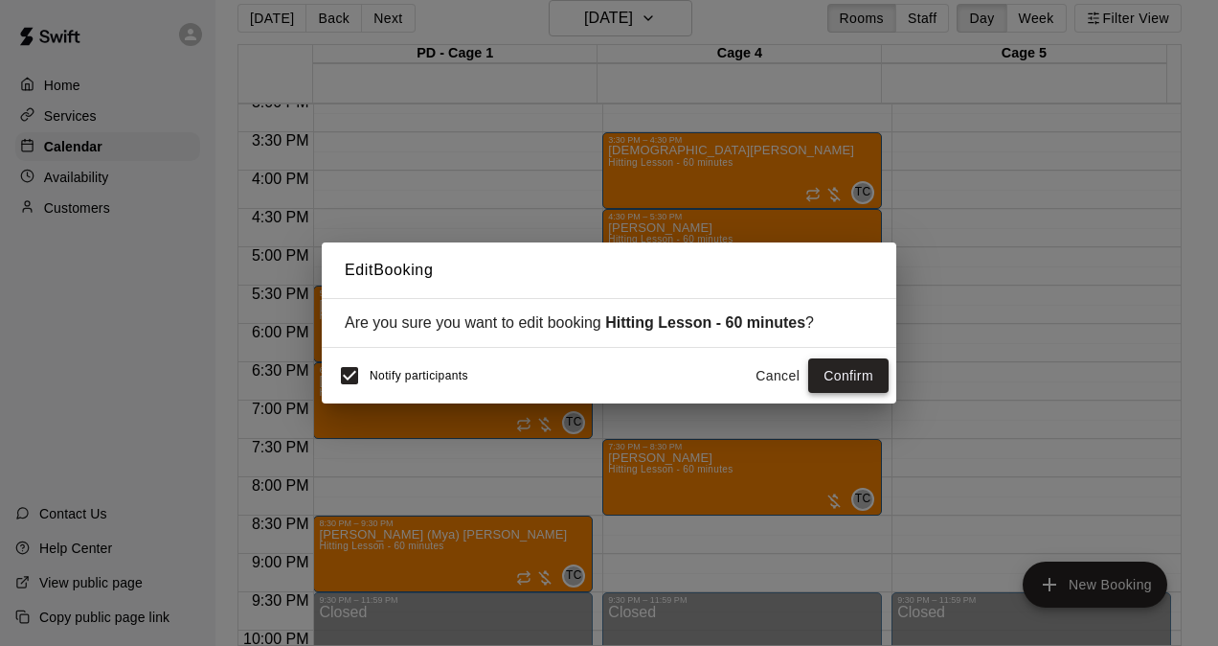
click at [818, 372] on button "Confirm" at bounding box center [848, 375] width 80 height 35
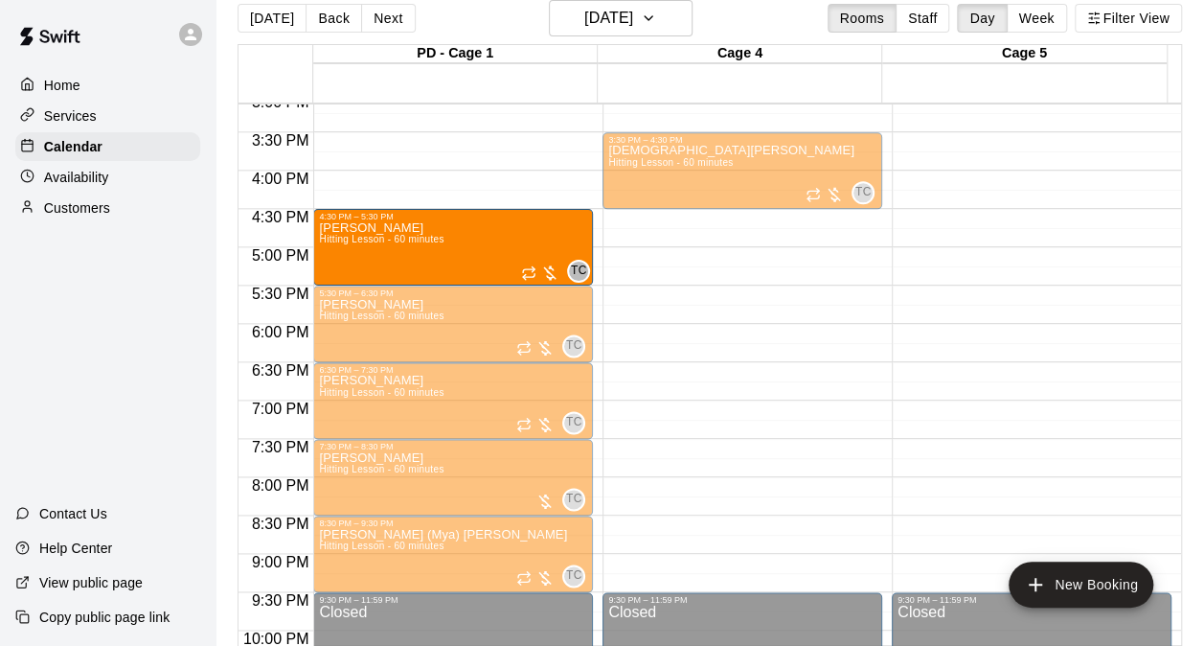
drag, startPoint x: 741, startPoint y: 251, endPoint x: 496, endPoint y: 252, distance: 245.2
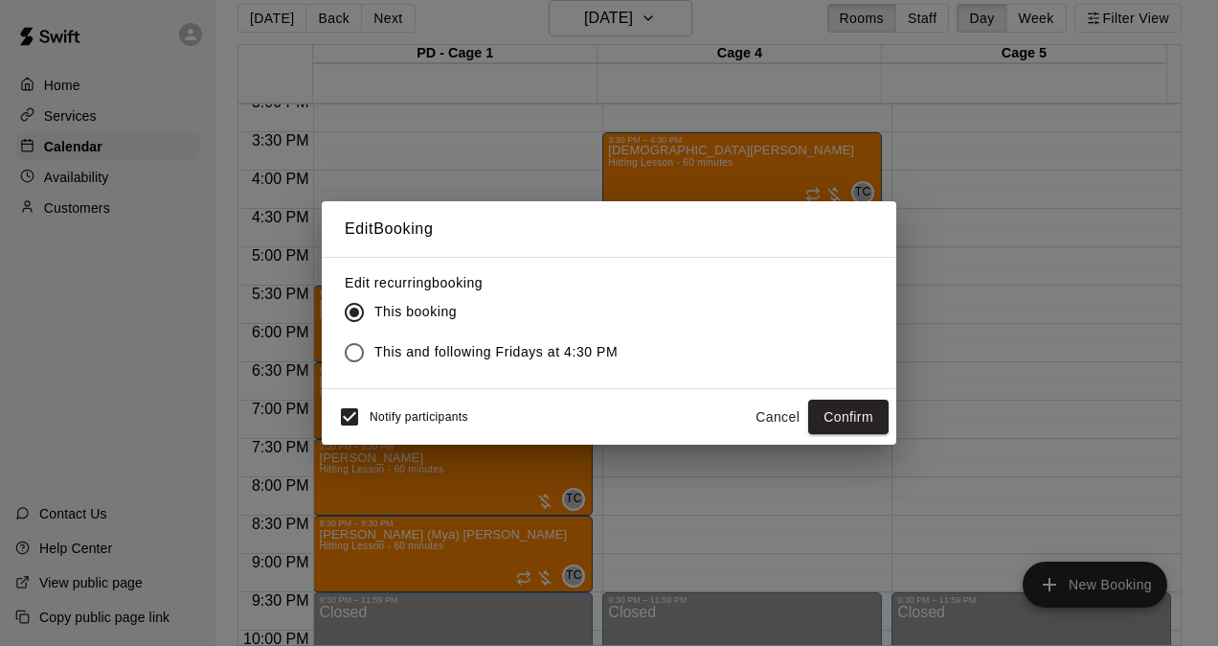
click at [828, 402] on button "Confirm" at bounding box center [848, 416] width 80 height 35
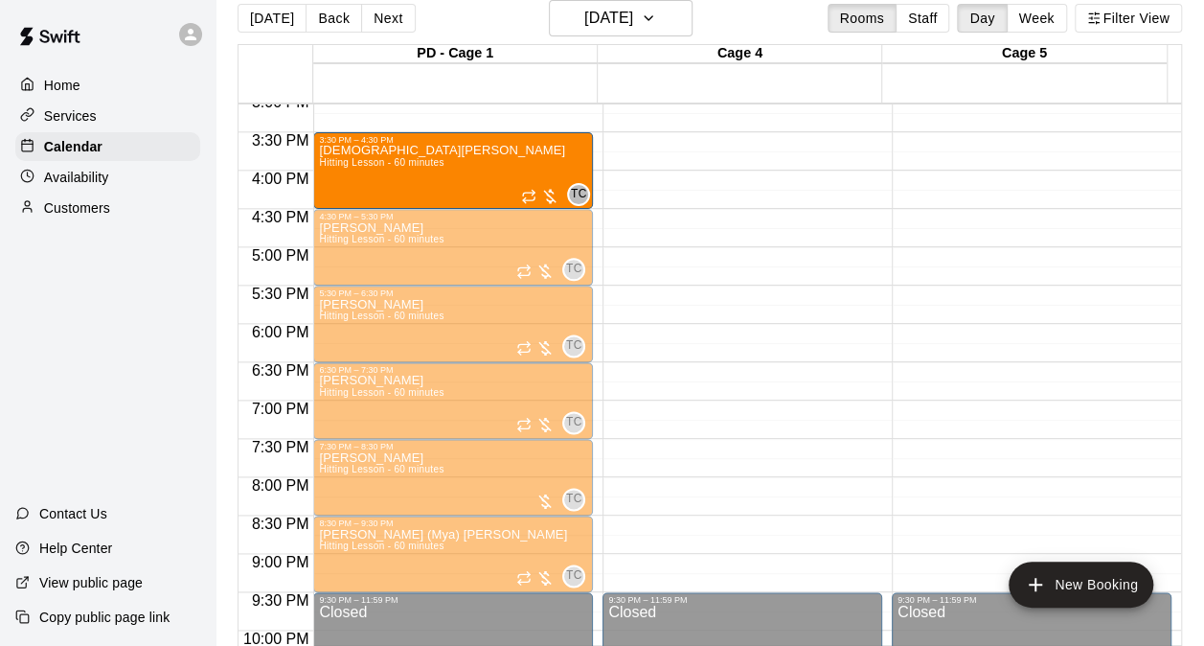
drag, startPoint x: 742, startPoint y: 167, endPoint x: 485, endPoint y: 169, distance: 257.7
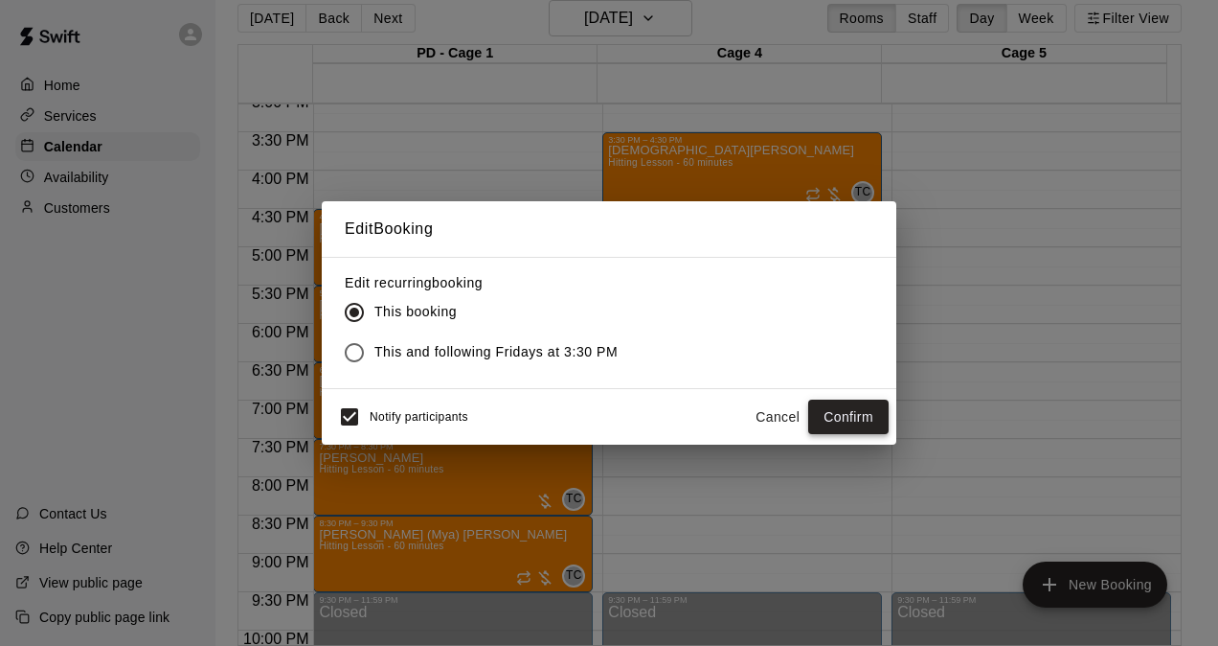
click at [864, 423] on button "Confirm" at bounding box center [848, 416] width 80 height 35
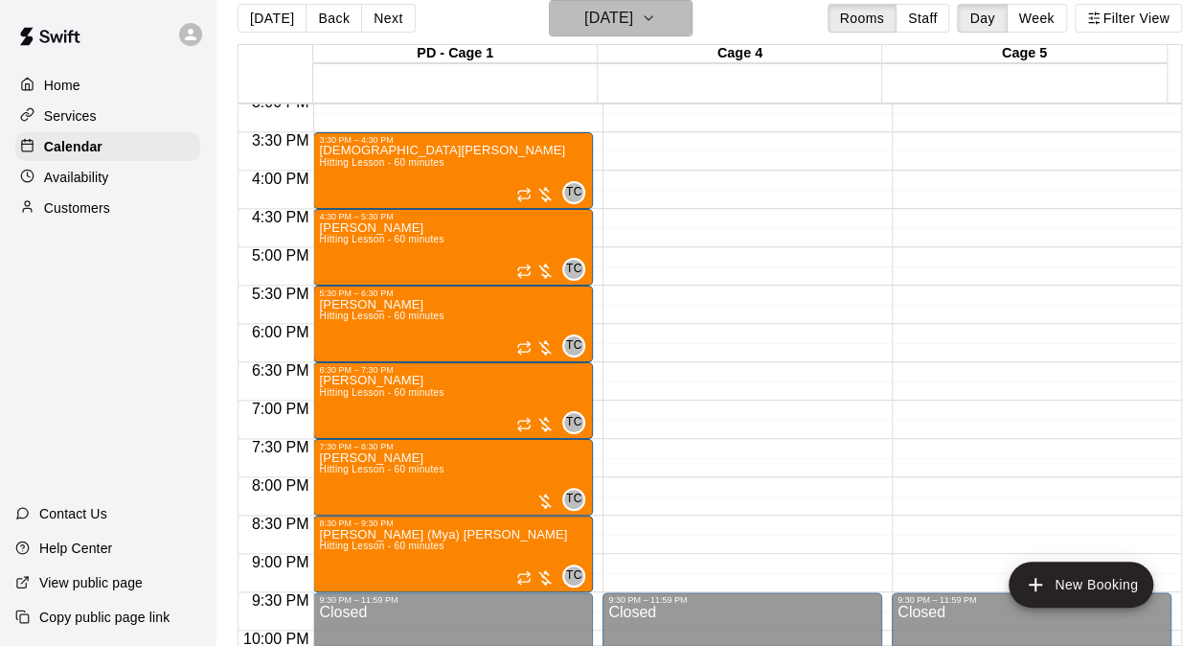
click at [617, 29] on h6 "Friday Oct 10" at bounding box center [608, 18] width 49 height 27
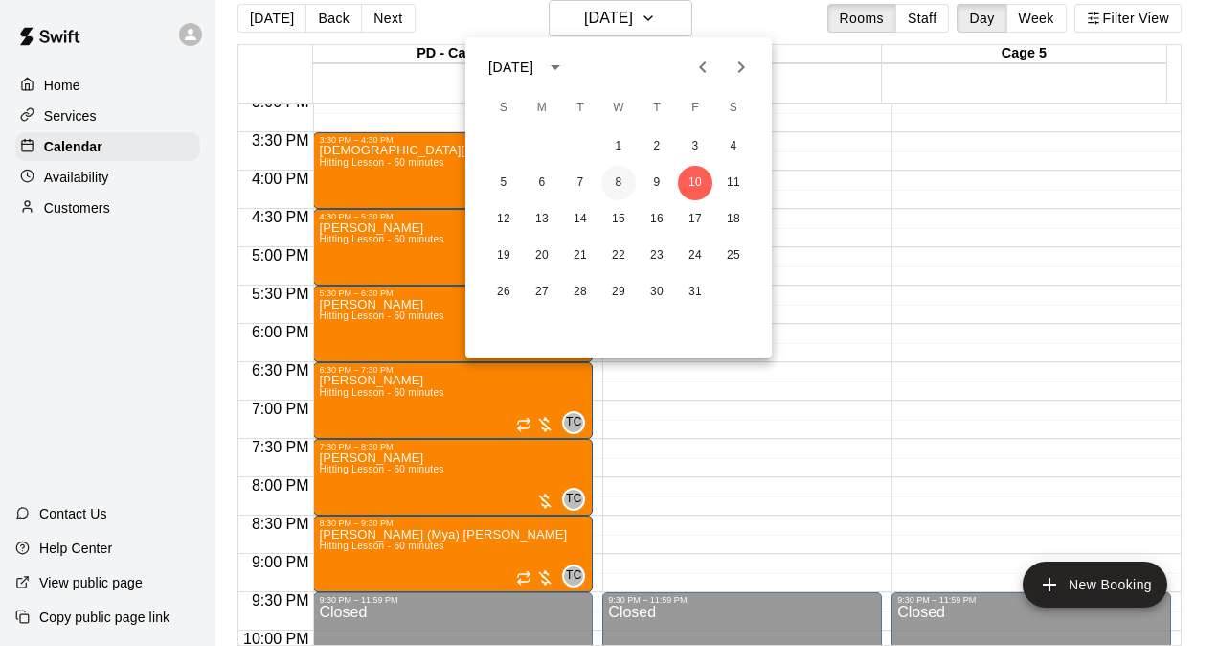
click at [628, 186] on button "8" at bounding box center [619, 183] width 34 height 34
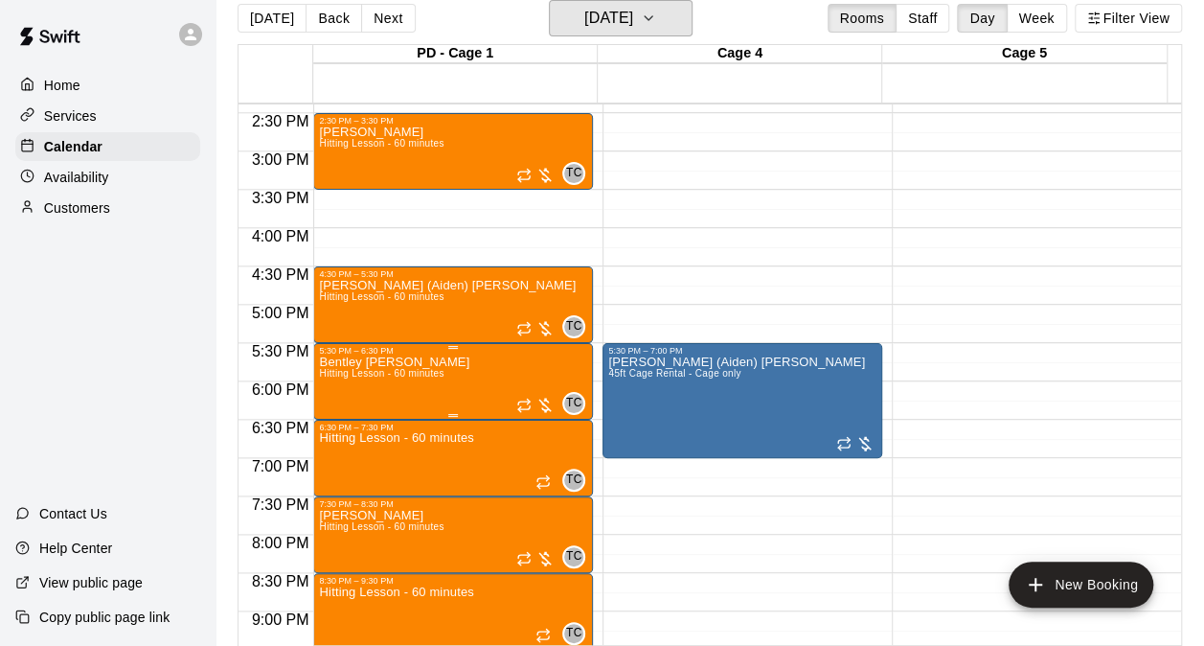
scroll to position [1064, 0]
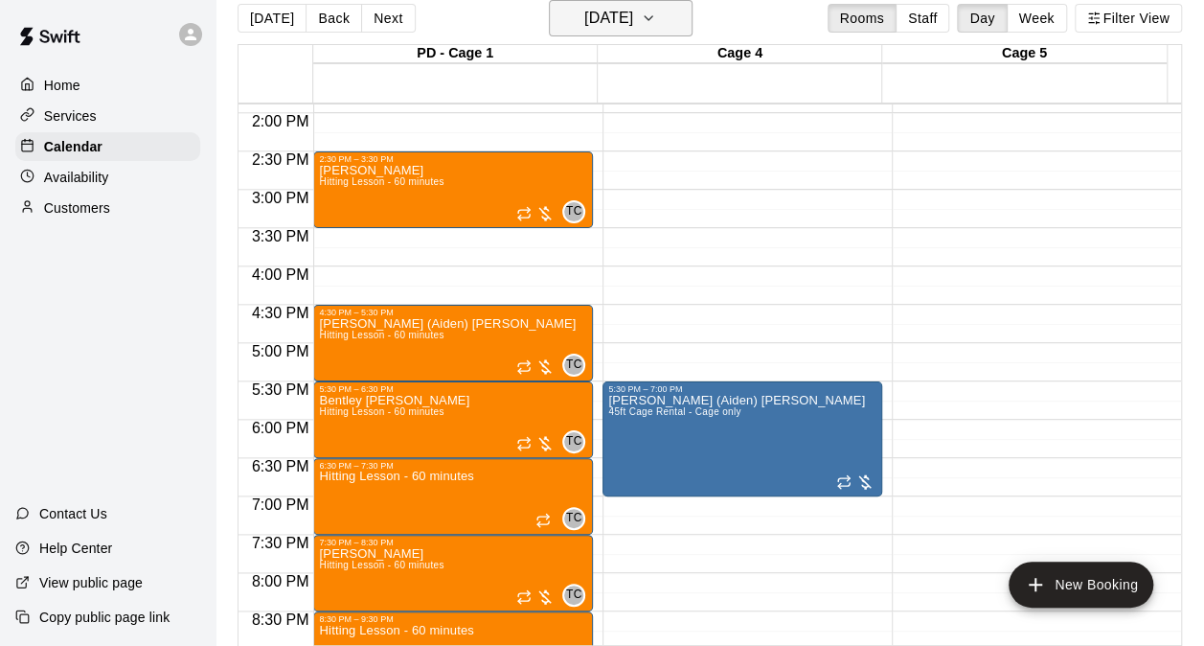
click at [633, 22] on h6 "Wednesday Oct 08" at bounding box center [608, 18] width 49 height 27
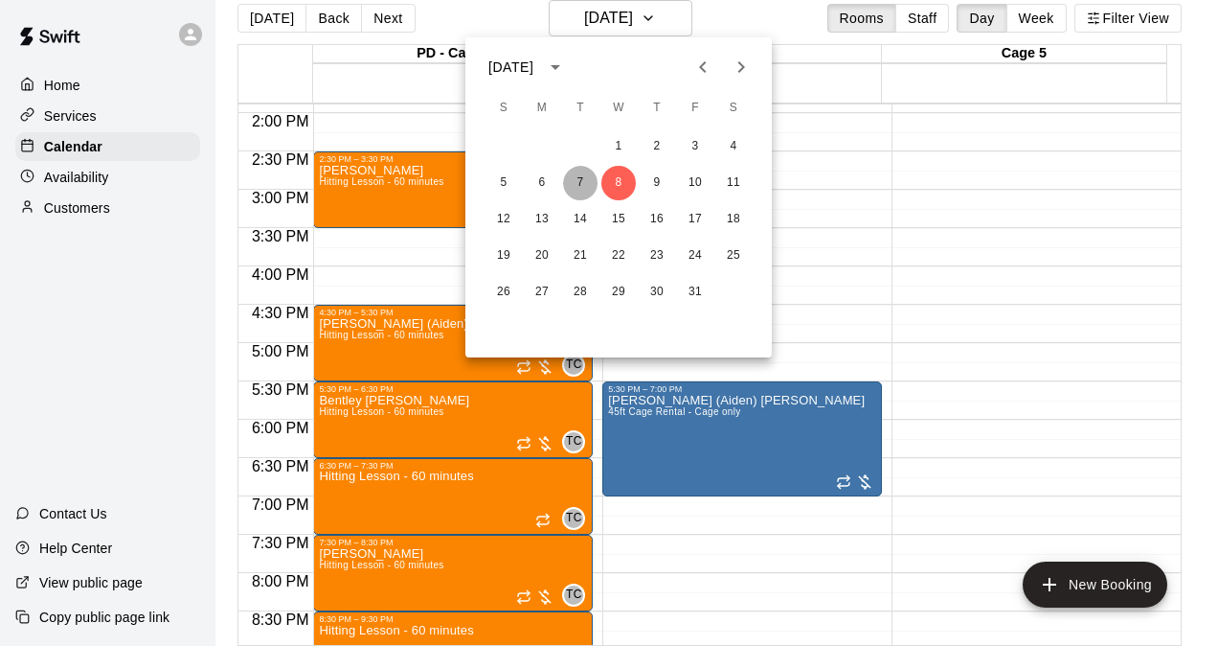
click at [572, 190] on button "7" at bounding box center [580, 183] width 34 height 34
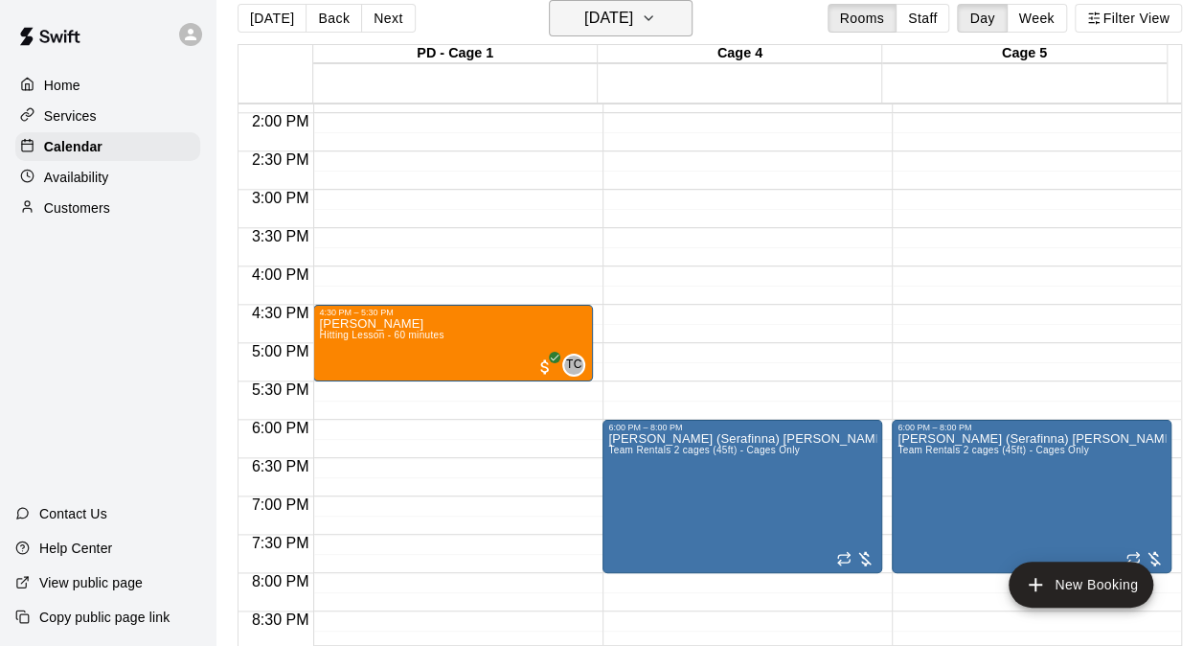
click at [632, 34] on button "Tuesday Oct 07" at bounding box center [621, 18] width 144 height 36
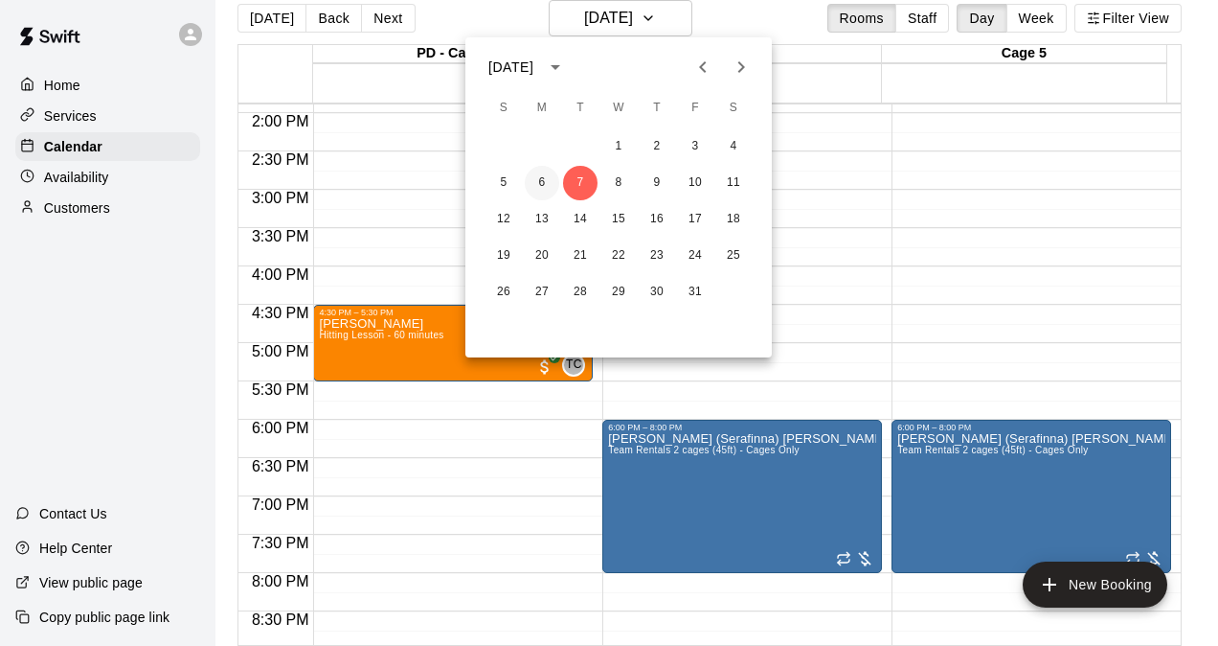
click at [544, 191] on button "6" at bounding box center [542, 183] width 34 height 34
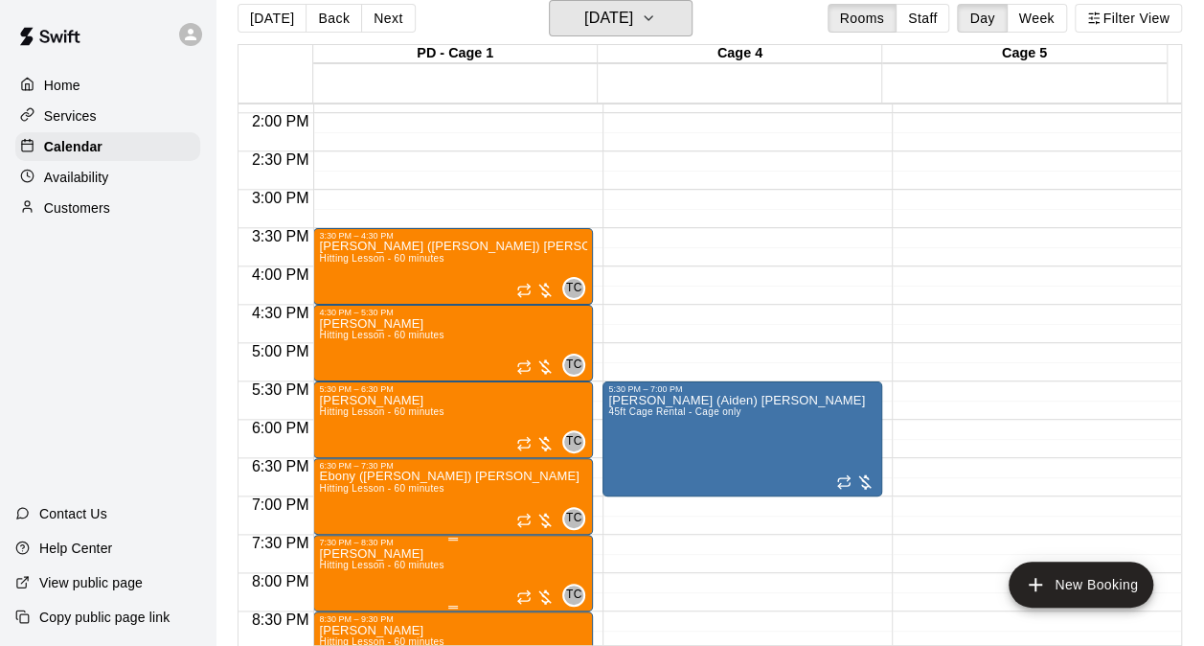
scroll to position [1160, 0]
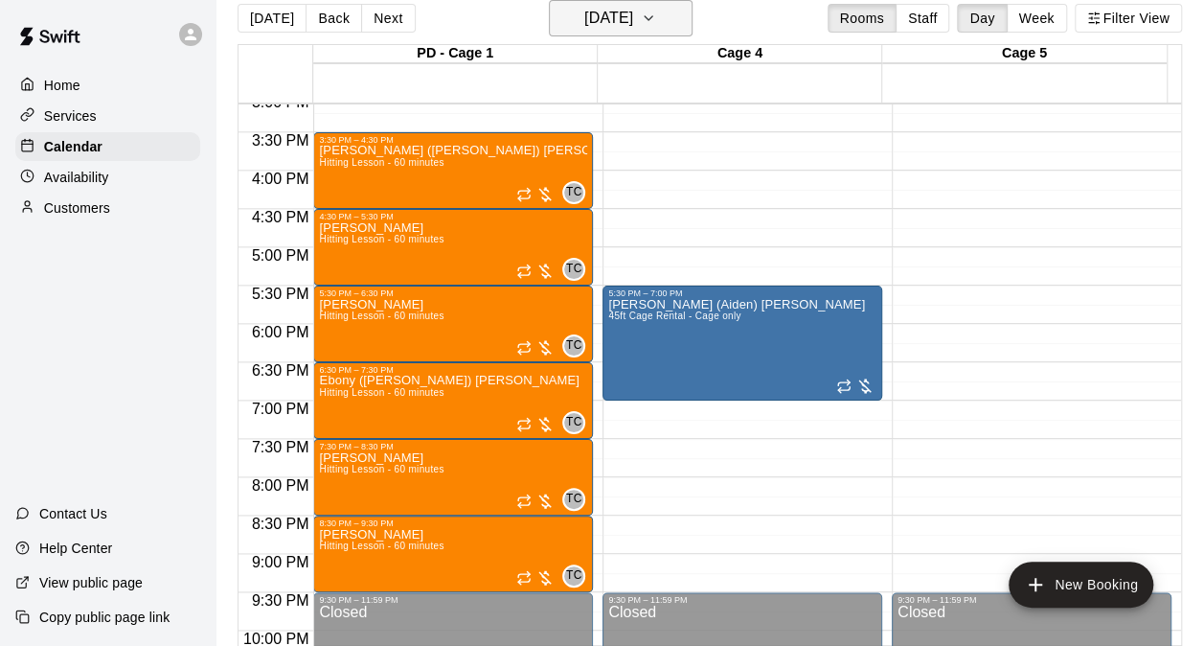
click at [588, 22] on h6 "Monday Oct 06" at bounding box center [608, 18] width 49 height 27
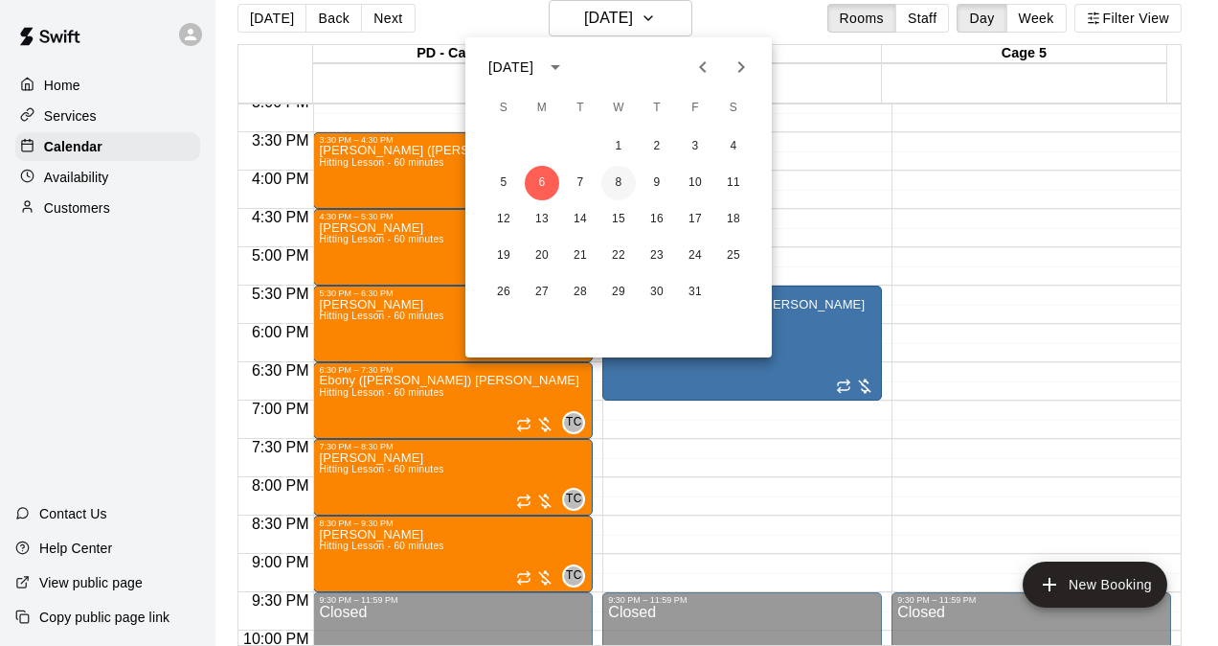
click at [614, 176] on button "8" at bounding box center [619, 183] width 34 height 34
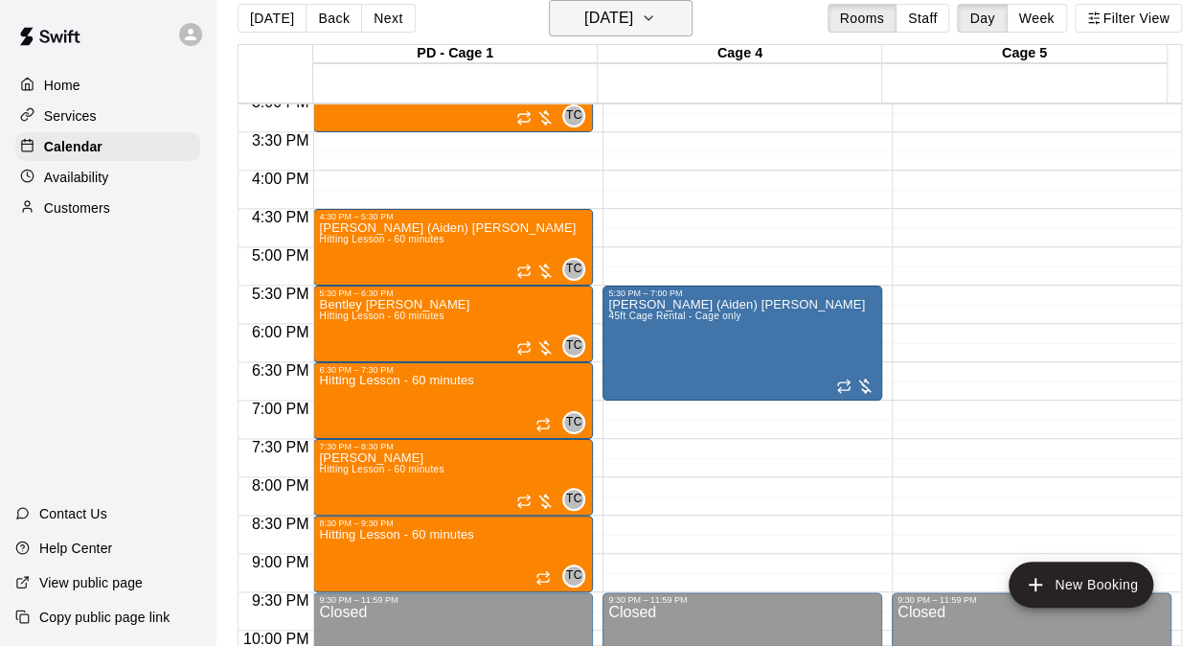
click at [633, 12] on h6 "Wednesday Oct 08" at bounding box center [608, 18] width 49 height 27
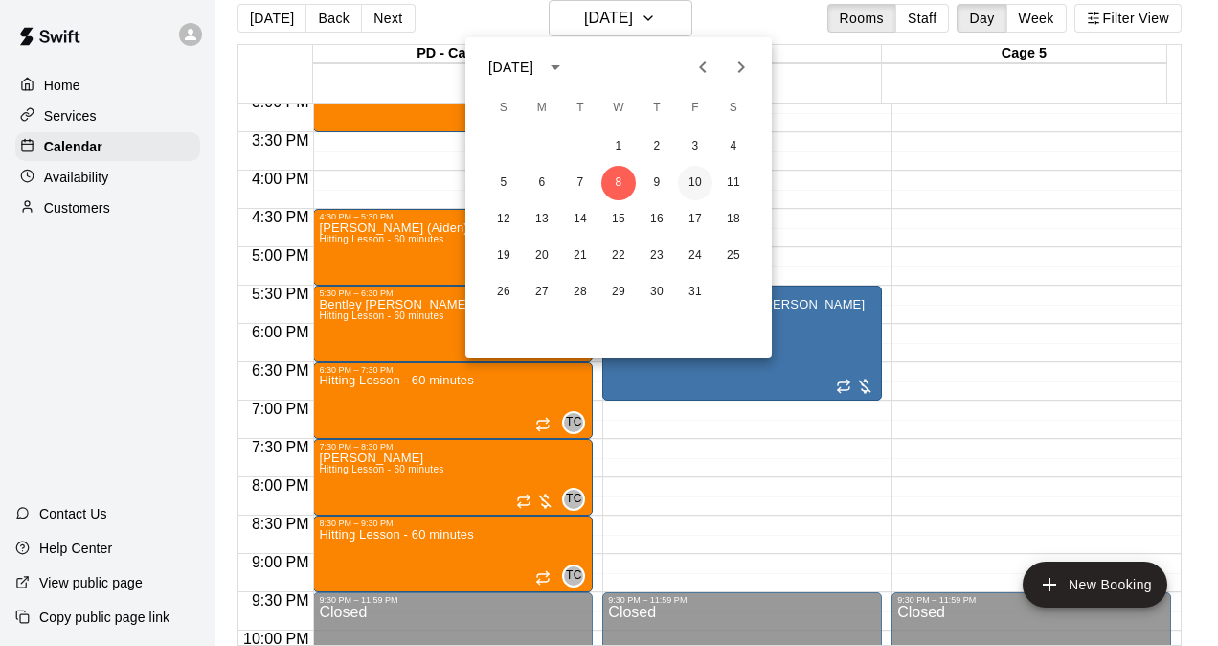
click at [690, 185] on button "10" at bounding box center [695, 183] width 34 height 34
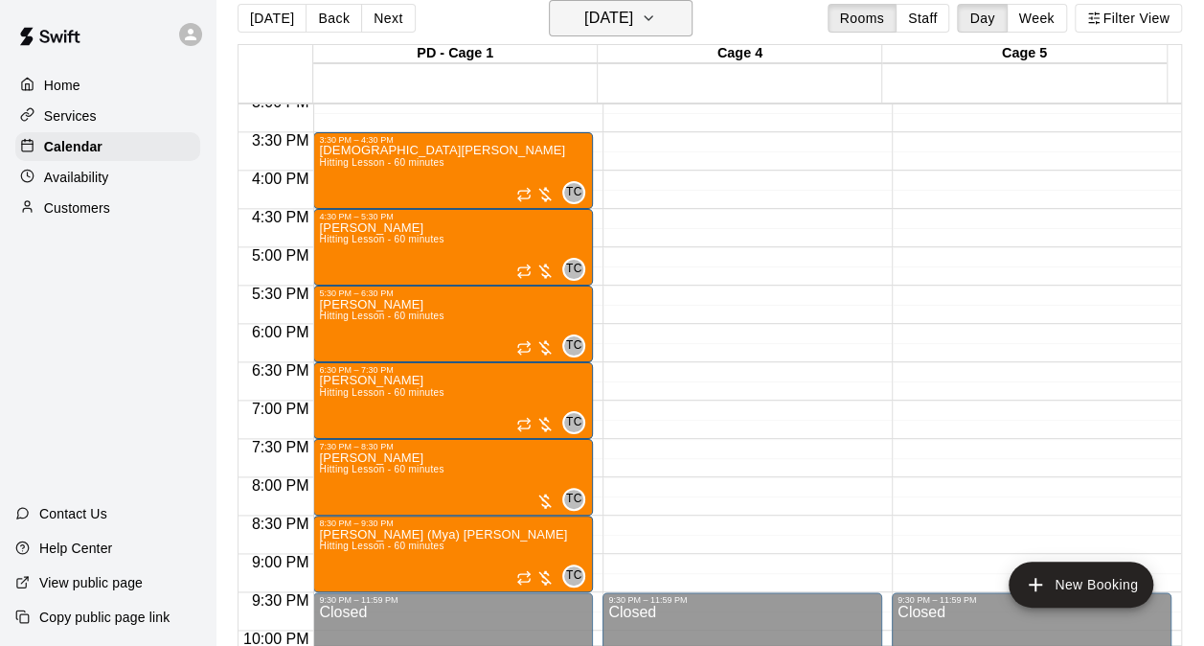
click at [628, 10] on h6 "Friday Oct 10" at bounding box center [608, 18] width 49 height 27
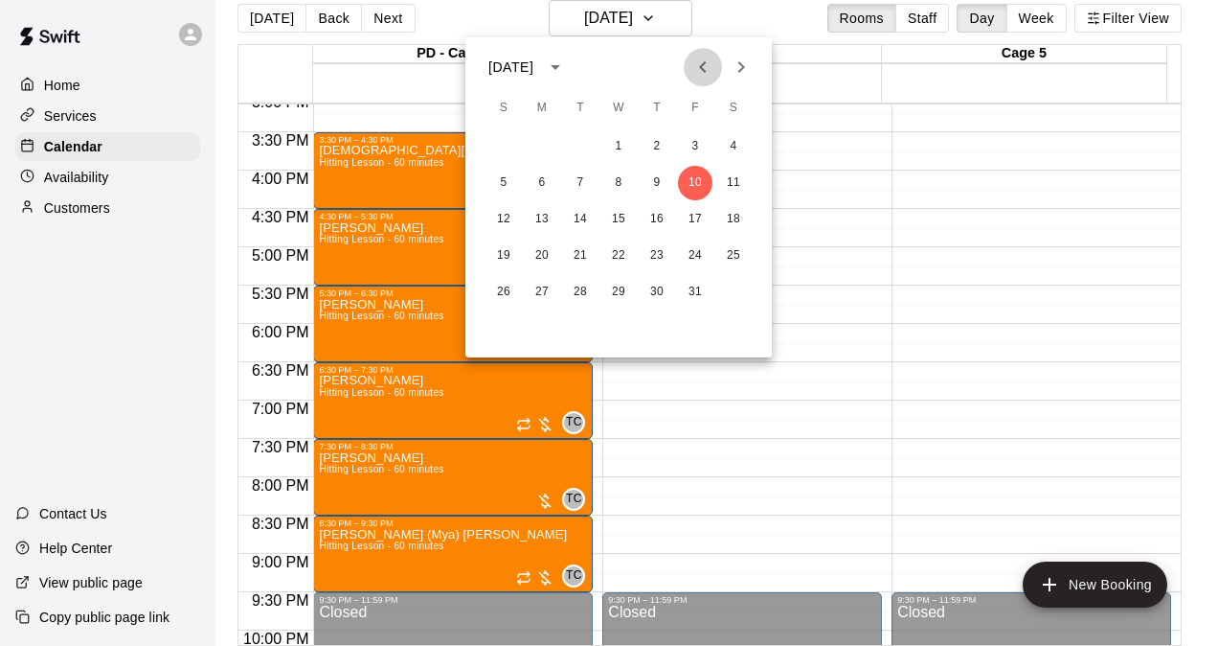
click at [713, 65] on icon "Previous month" at bounding box center [703, 67] width 23 height 23
click at [686, 224] on button "19" at bounding box center [695, 219] width 34 height 34
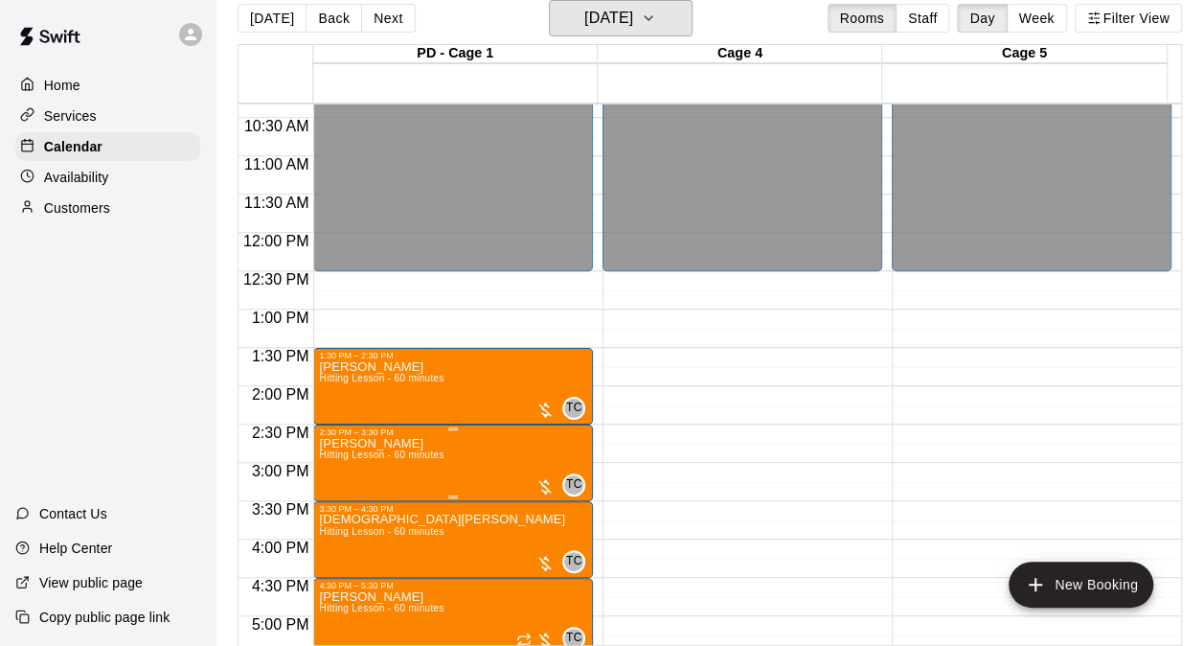
scroll to position [777, 0]
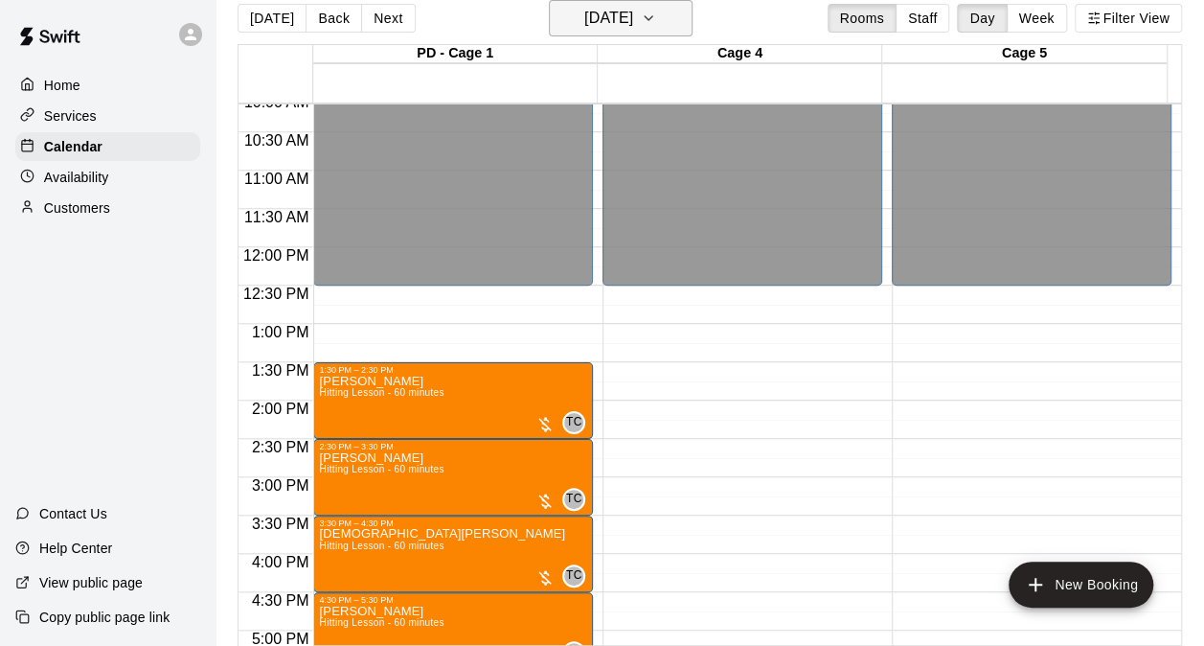
click at [611, 8] on h6 "Friday Sep 19" at bounding box center [608, 18] width 49 height 27
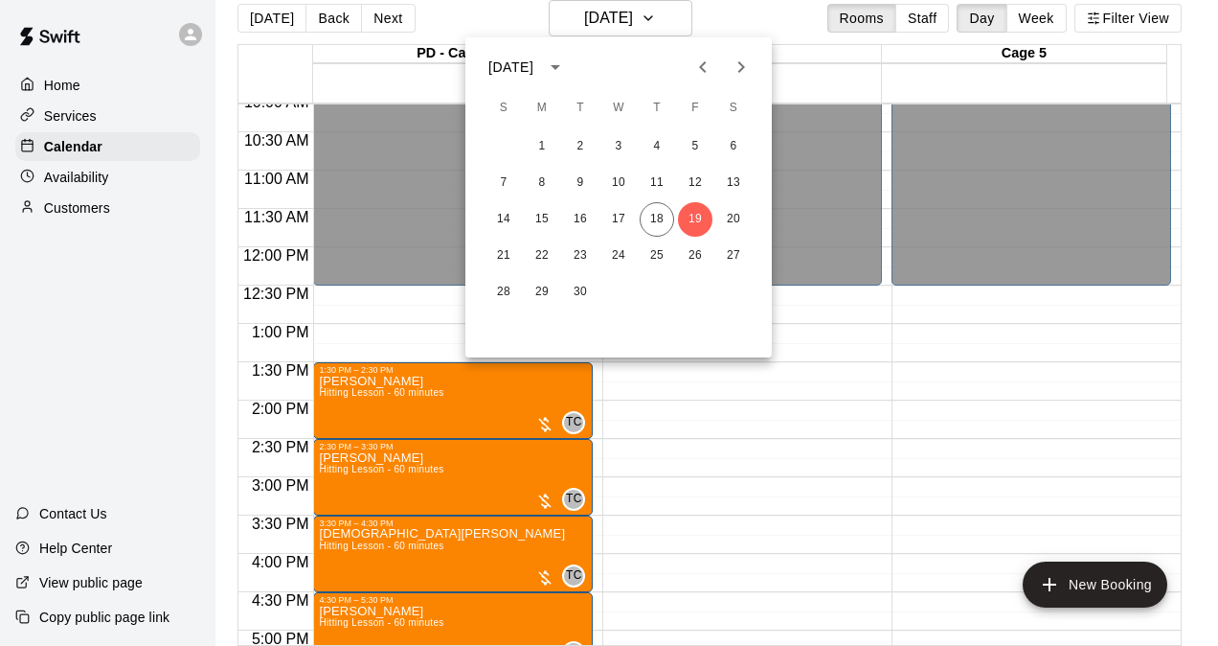
click at [882, 558] on div at bounding box center [609, 323] width 1218 height 646
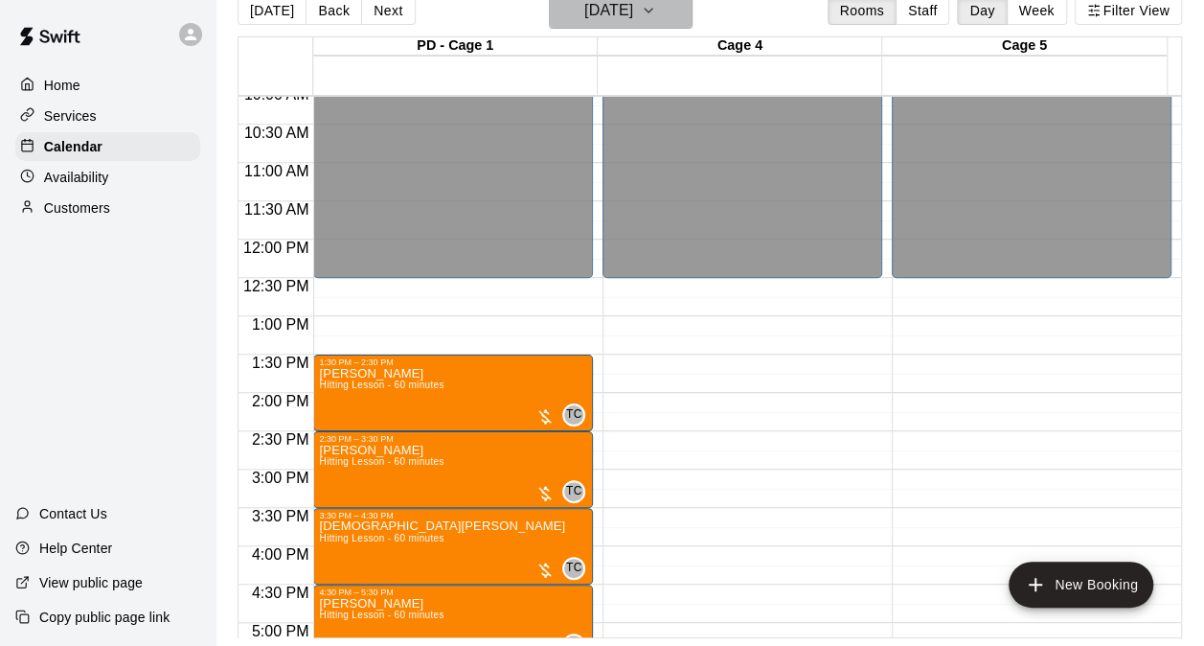
click at [622, 8] on h6 "Friday Sep 19" at bounding box center [608, 10] width 49 height 27
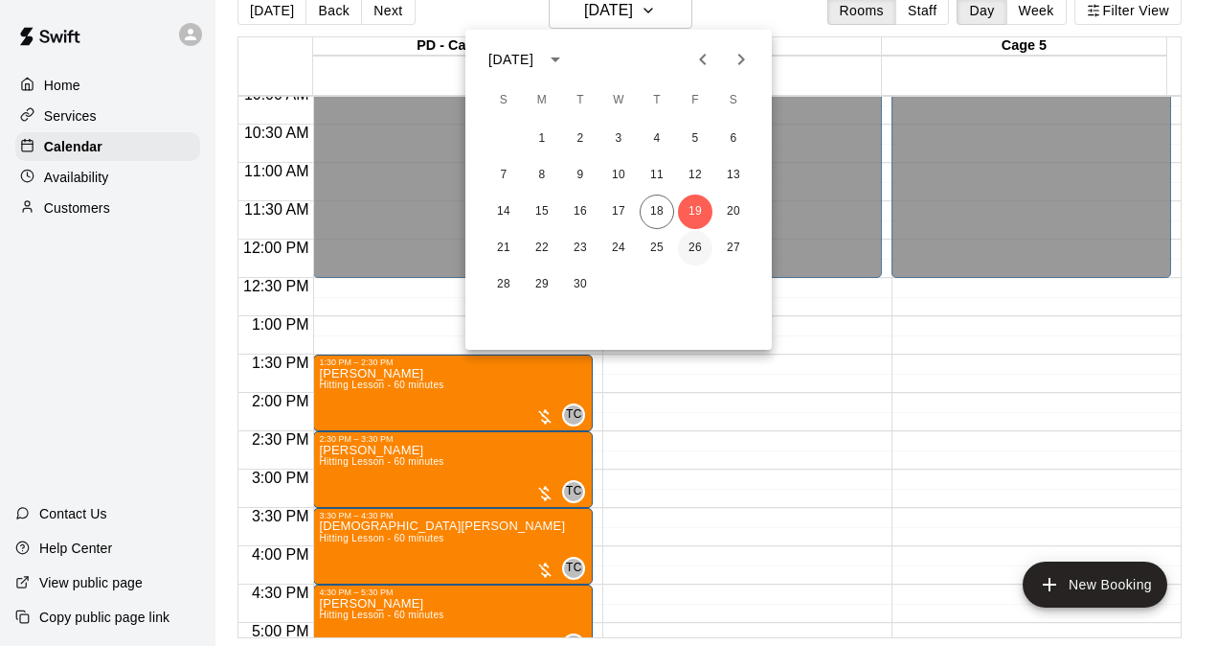
click at [699, 239] on button "26" at bounding box center [695, 248] width 34 height 34
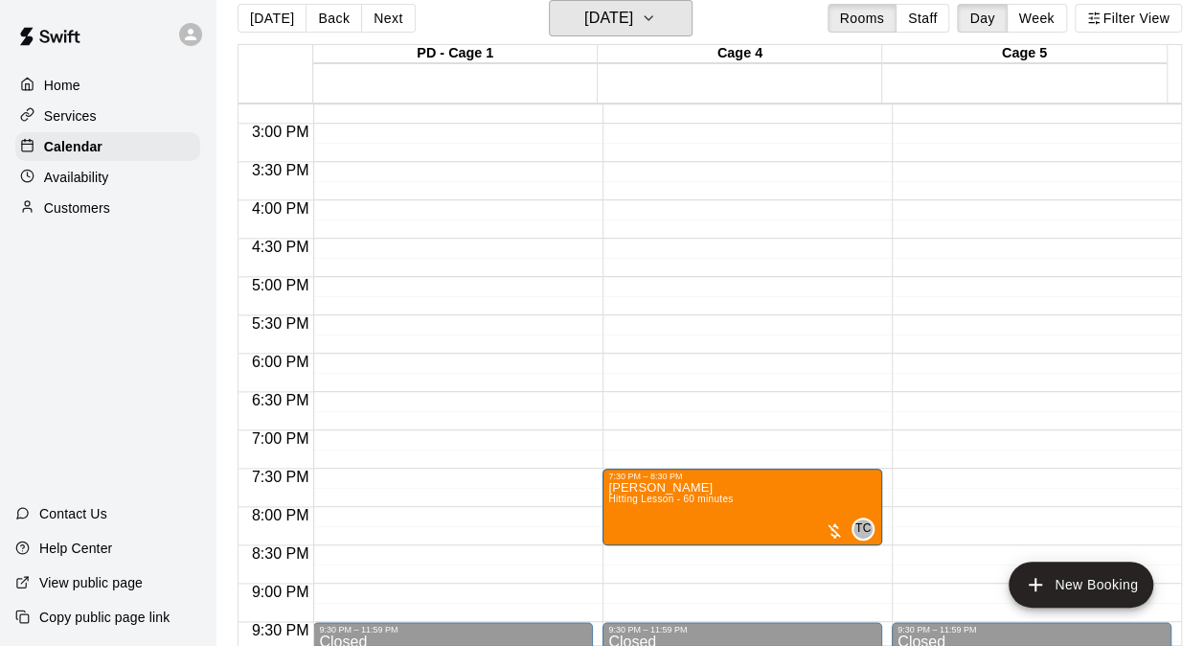
scroll to position [1160, 0]
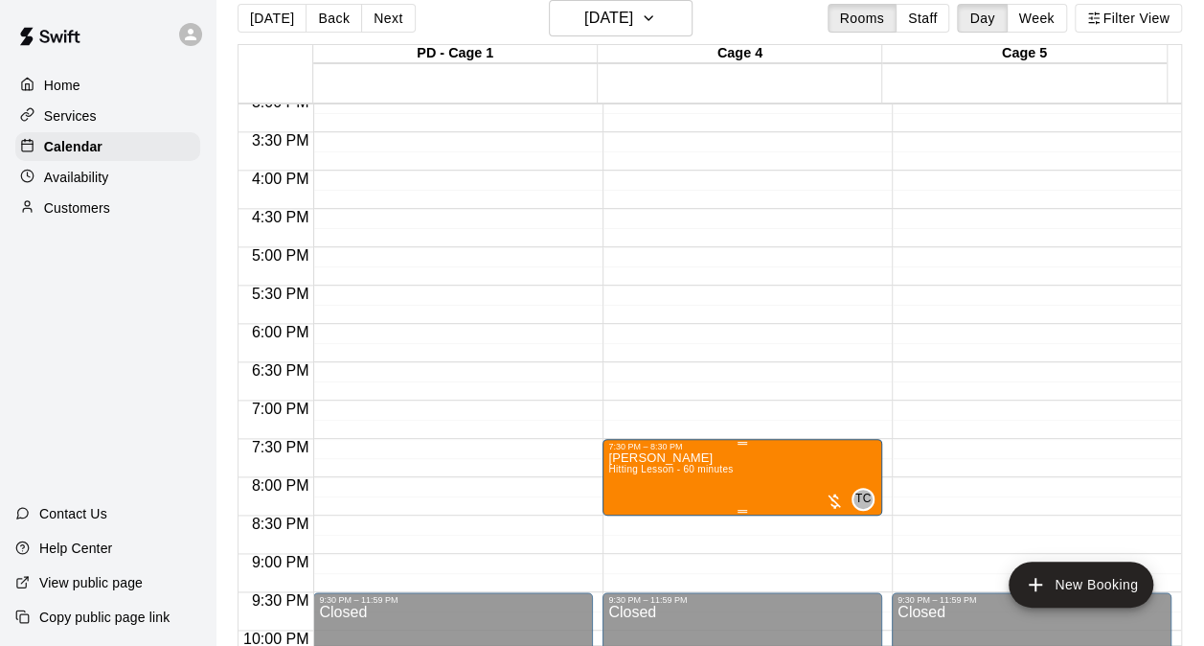
click at [705, 467] on span "Hitting Lesson - 60 minutes" at bounding box center [670, 469] width 125 height 11
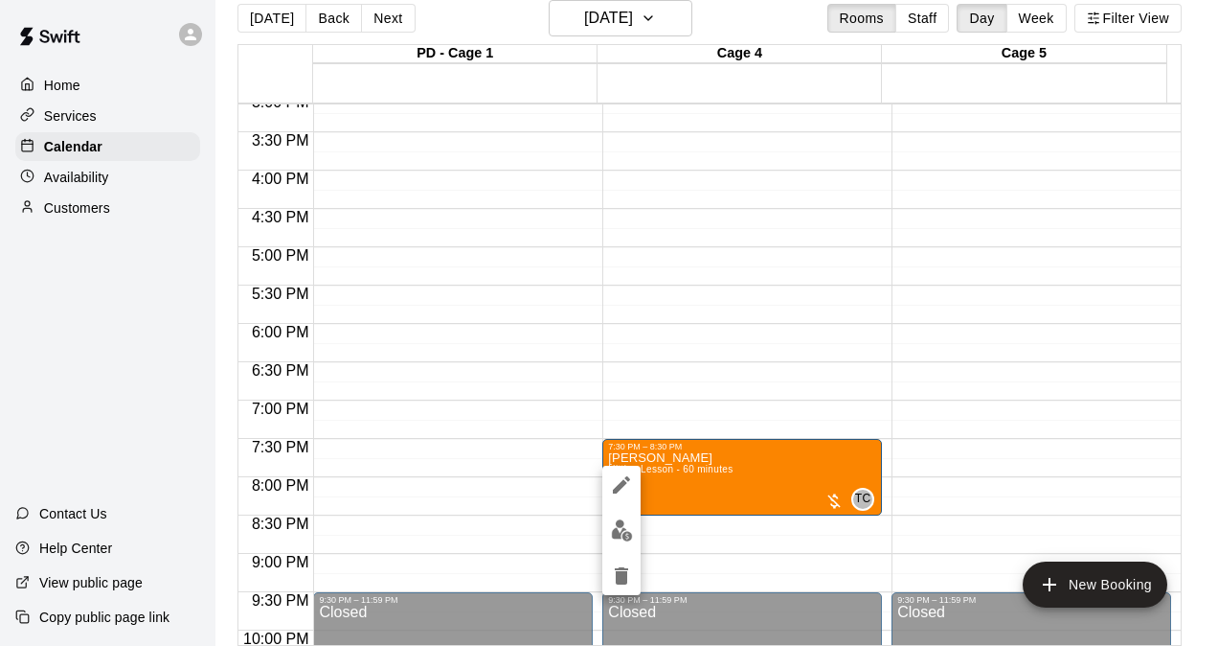
click at [593, 18] on div at bounding box center [609, 323] width 1218 height 646
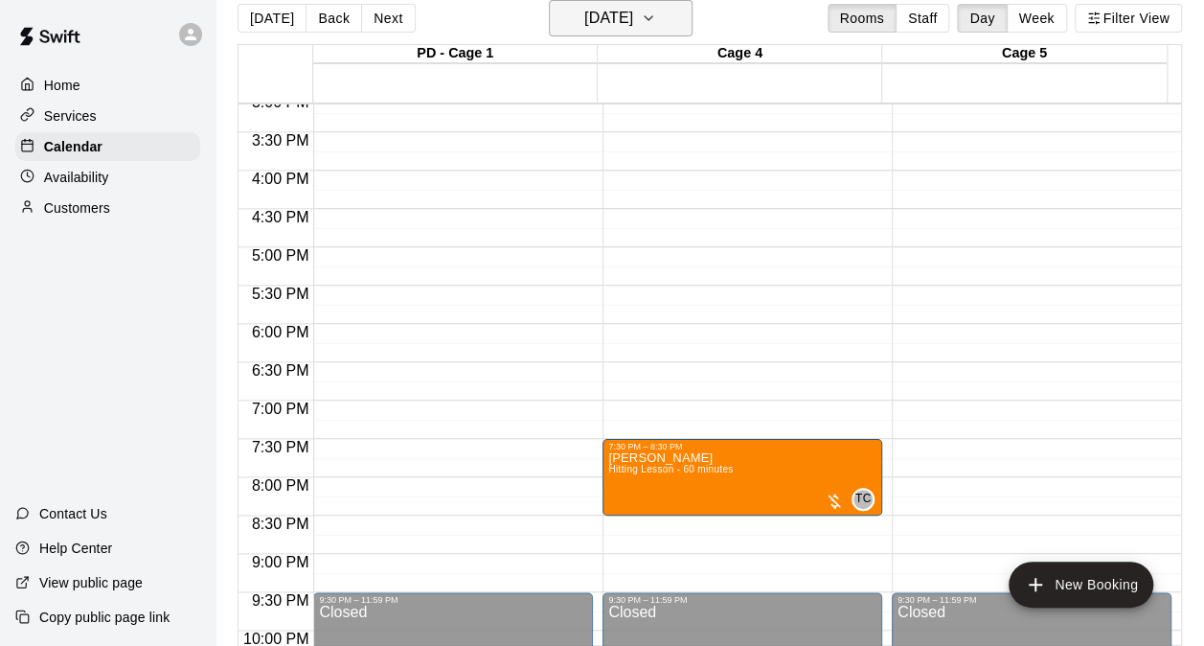
click at [604, 21] on h6 "Friday Sep 26" at bounding box center [608, 18] width 49 height 27
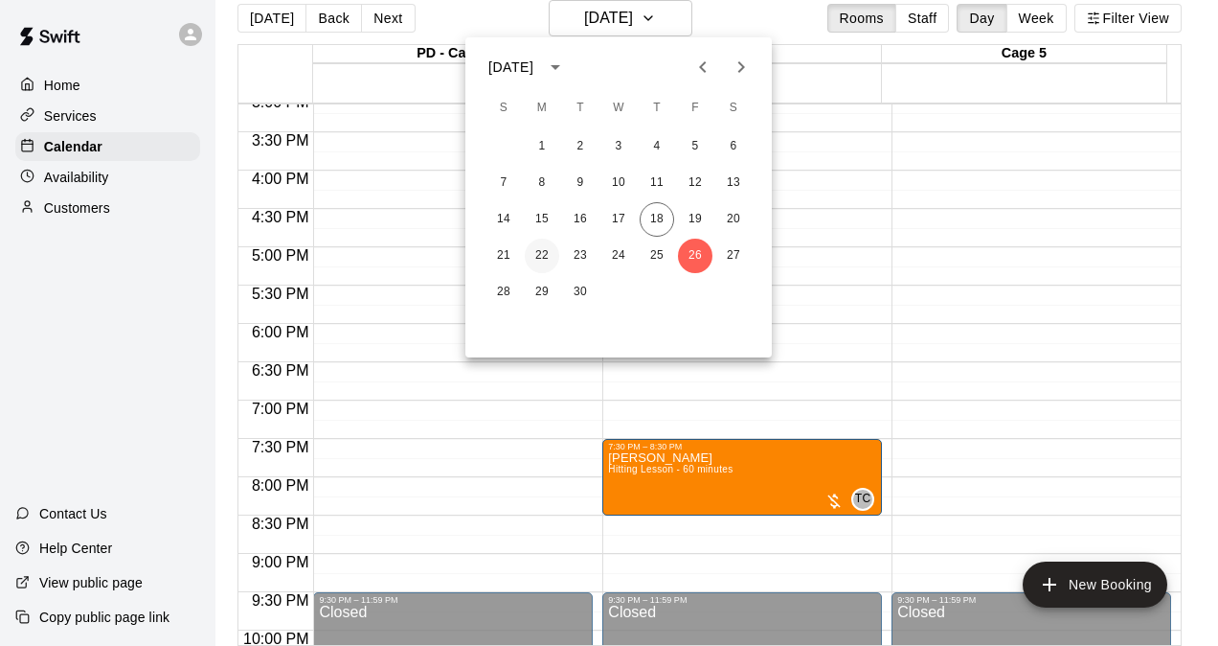
click at [550, 260] on button "22" at bounding box center [542, 256] width 34 height 34
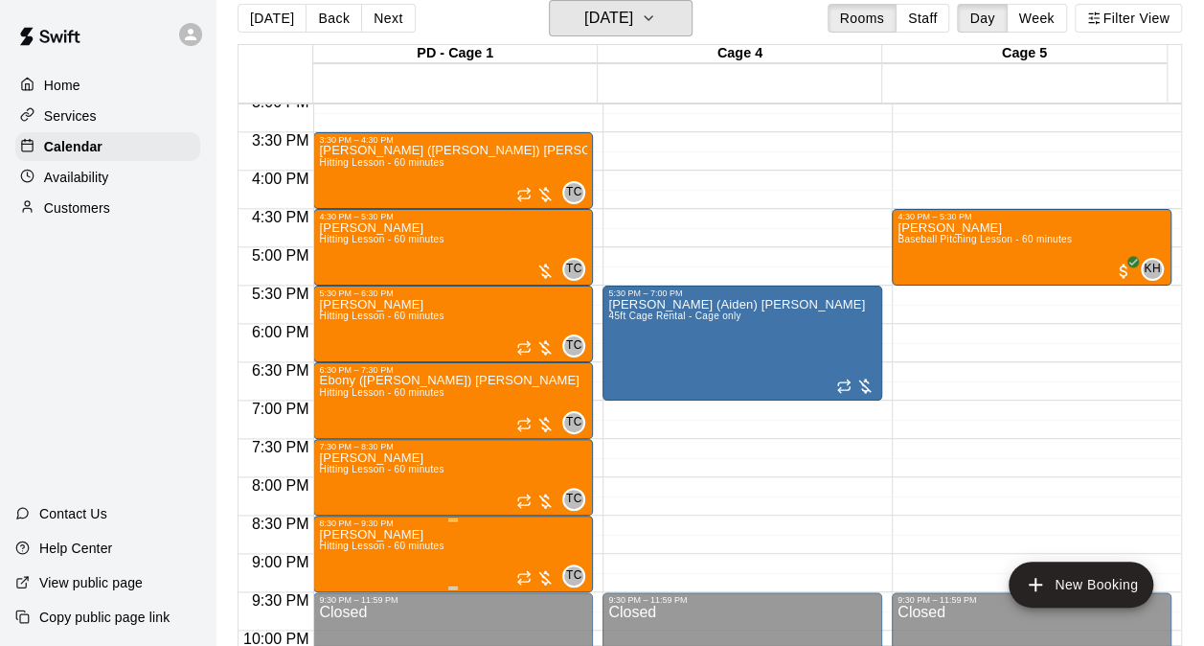
scroll to position [1064, 0]
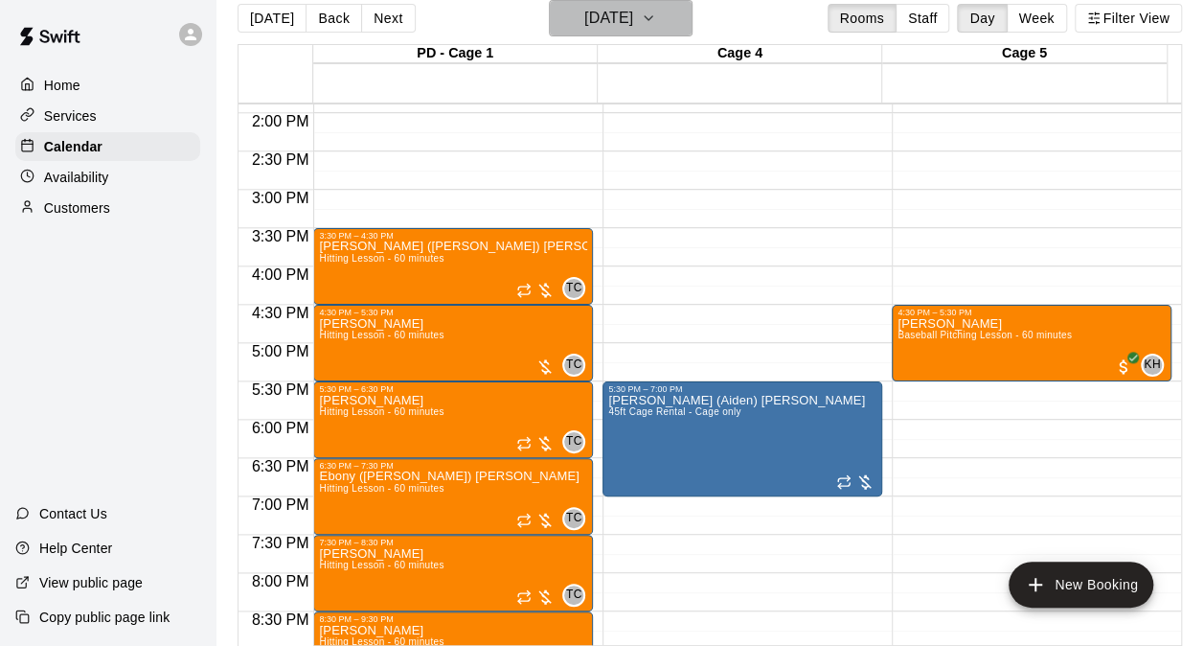
click at [602, 27] on h6 "Monday Sep 22" at bounding box center [608, 18] width 49 height 27
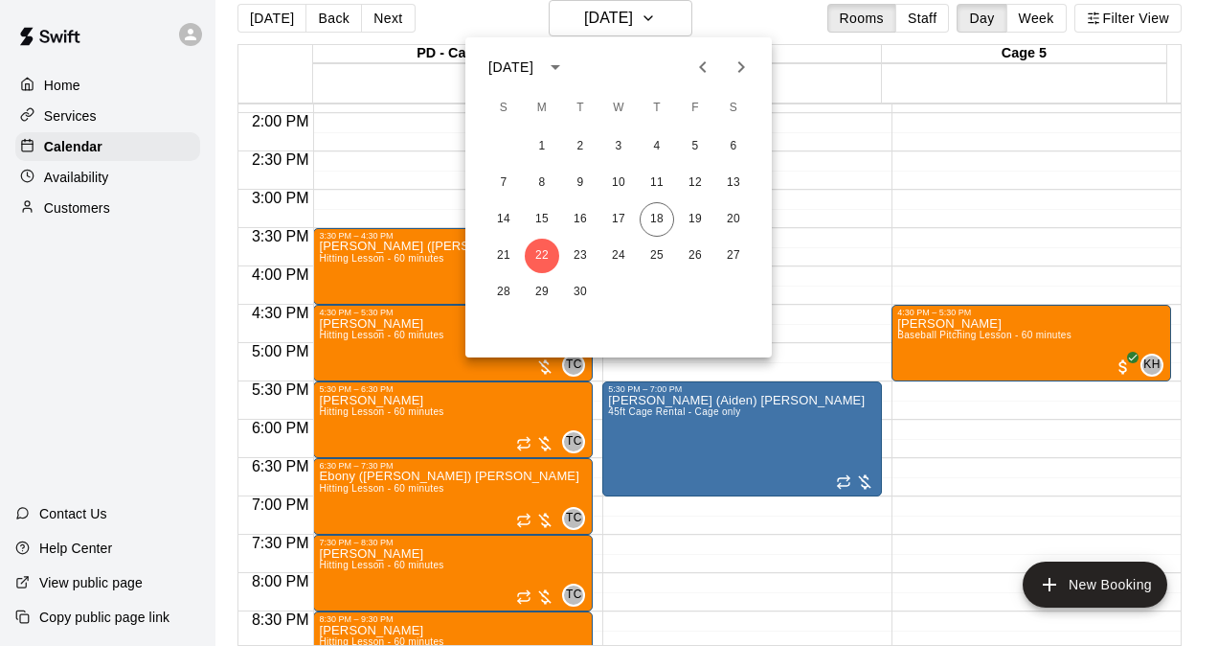
click at [794, 211] on div at bounding box center [609, 323] width 1218 height 646
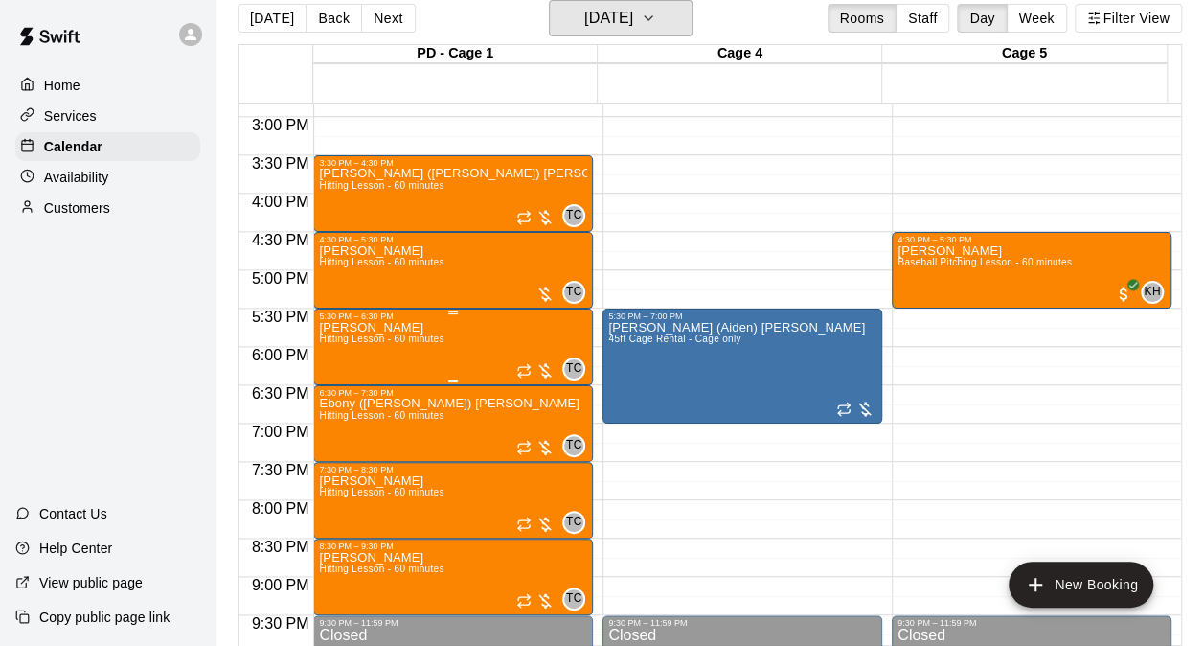
scroll to position [1160, 0]
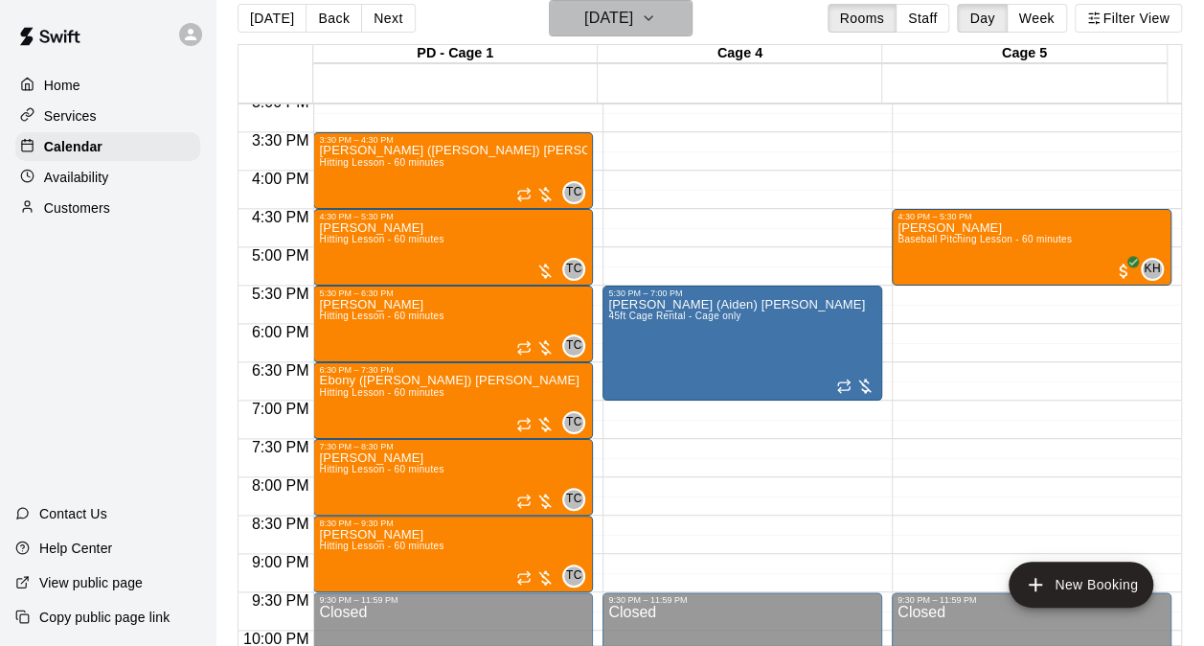
click at [618, 27] on h6 "Monday Sep 22" at bounding box center [608, 18] width 49 height 27
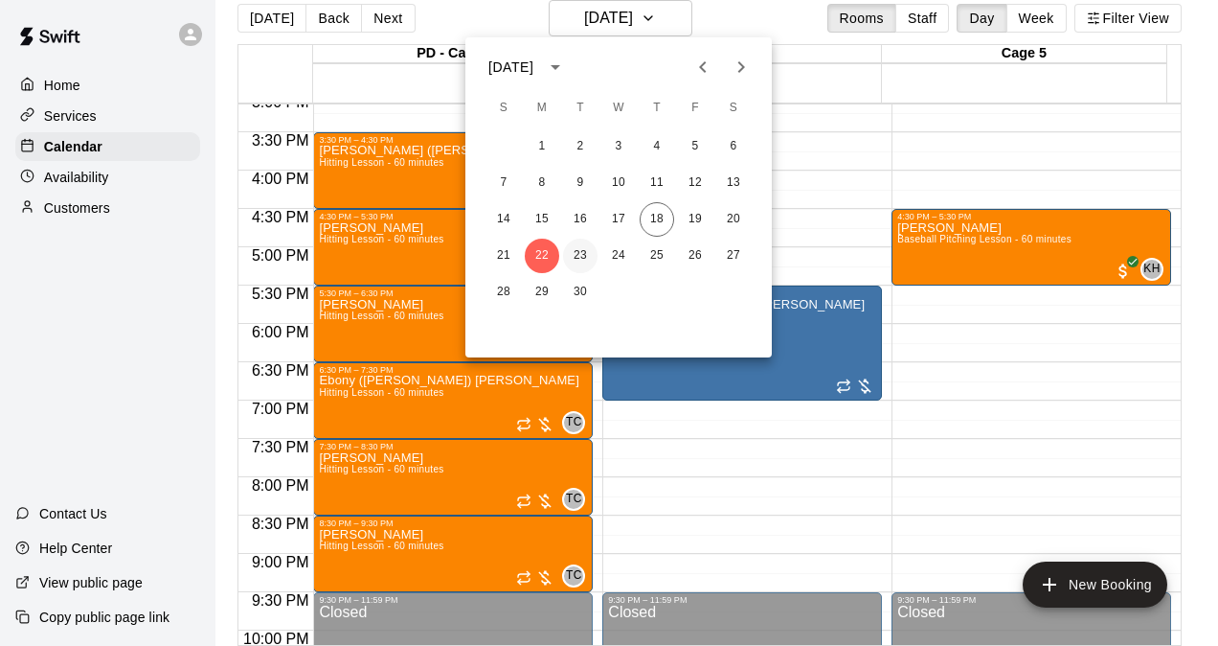
click at [590, 262] on button "23" at bounding box center [580, 256] width 34 height 34
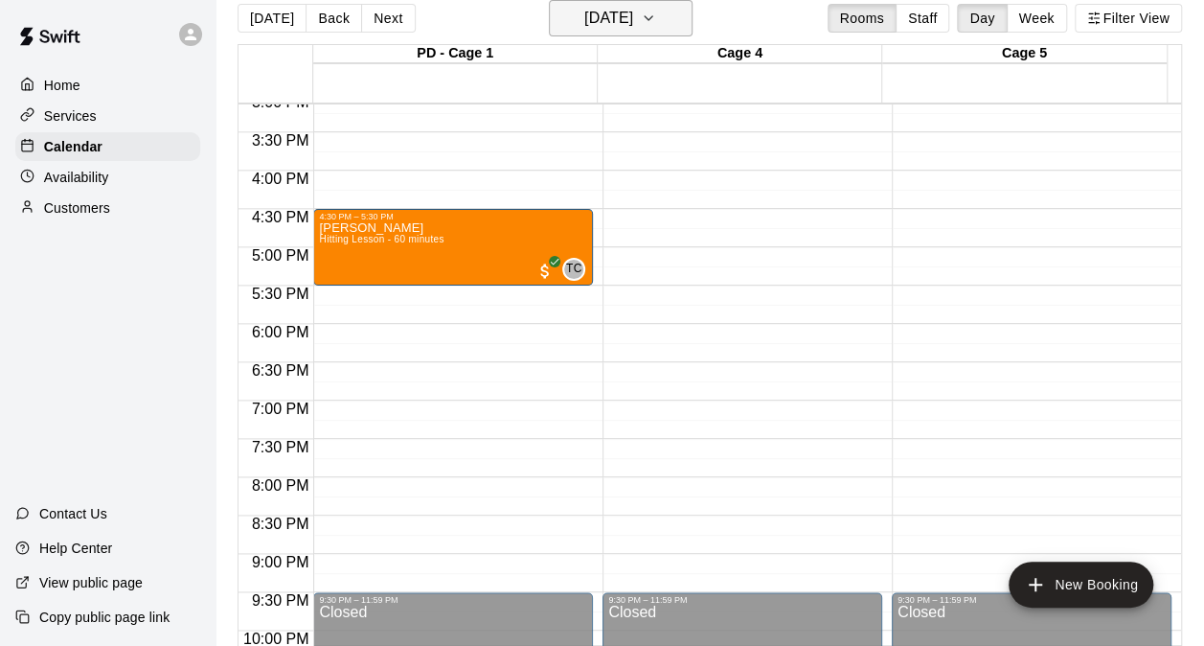
click at [633, 19] on h6 "Tuesday Sep 23" at bounding box center [608, 18] width 49 height 27
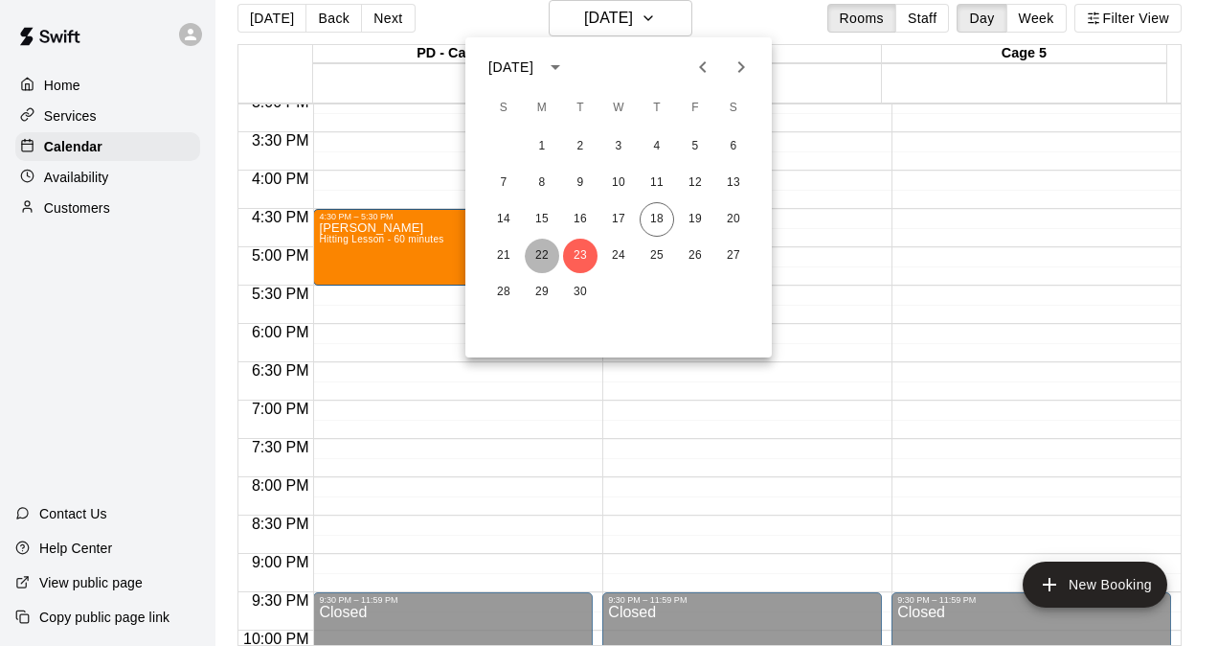
click at [549, 259] on button "22" at bounding box center [542, 256] width 34 height 34
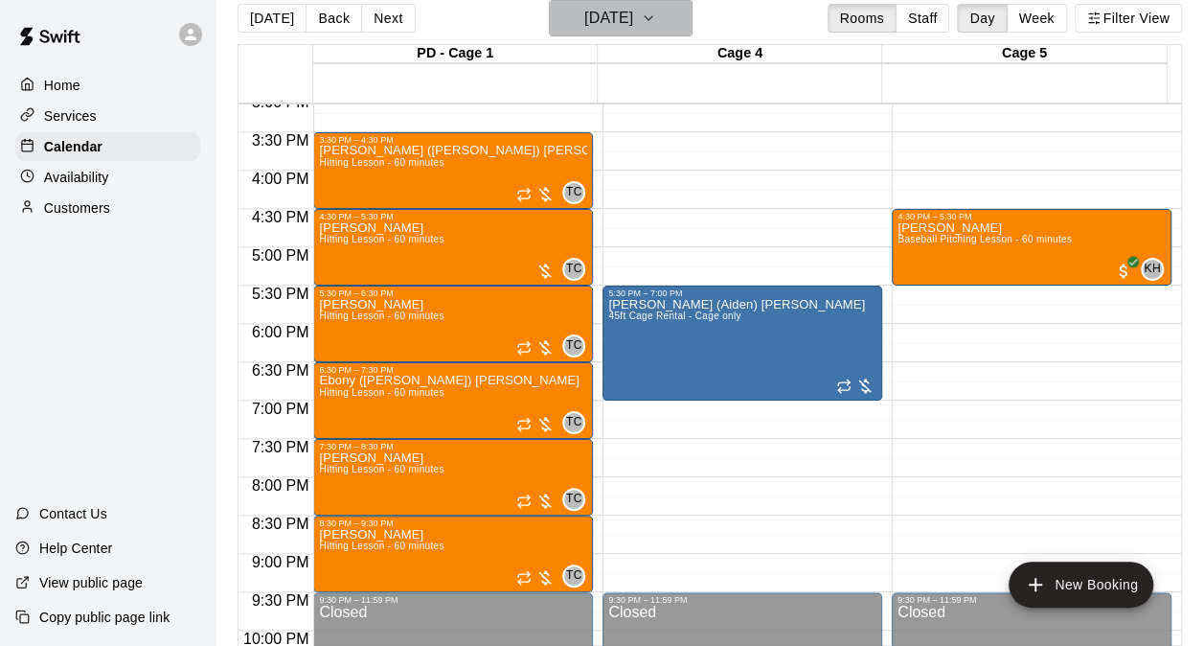
click at [609, 23] on h6 "Monday Sep 22" at bounding box center [608, 18] width 49 height 27
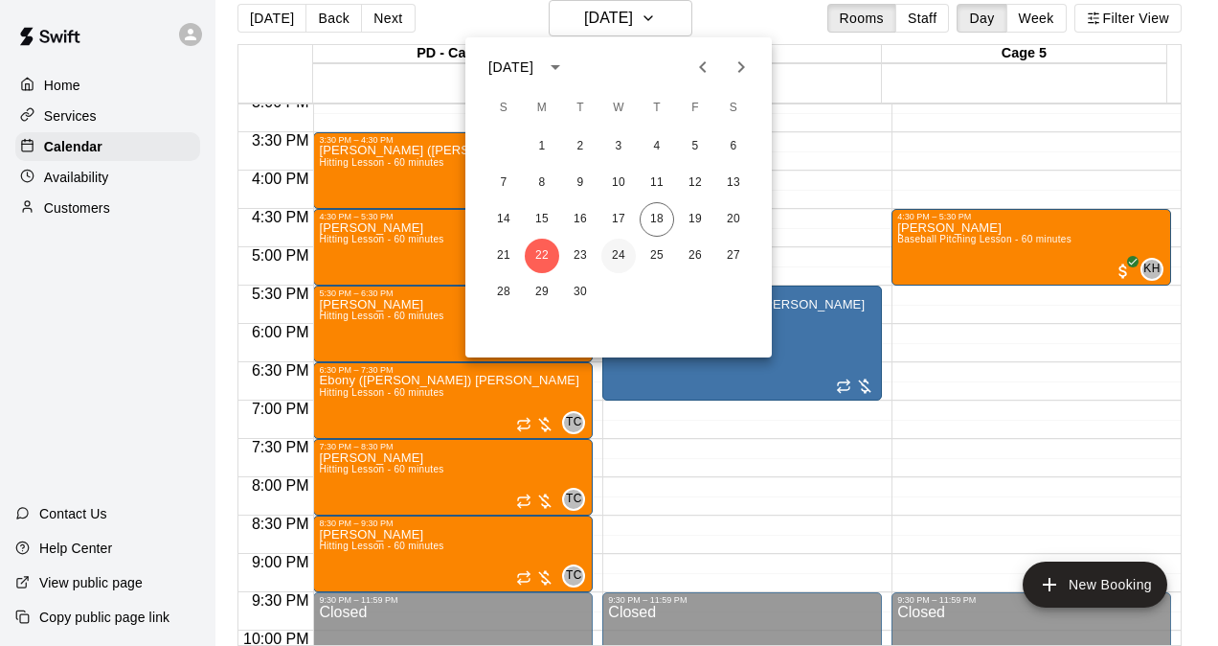
click at [615, 263] on button "24" at bounding box center [619, 256] width 34 height 34
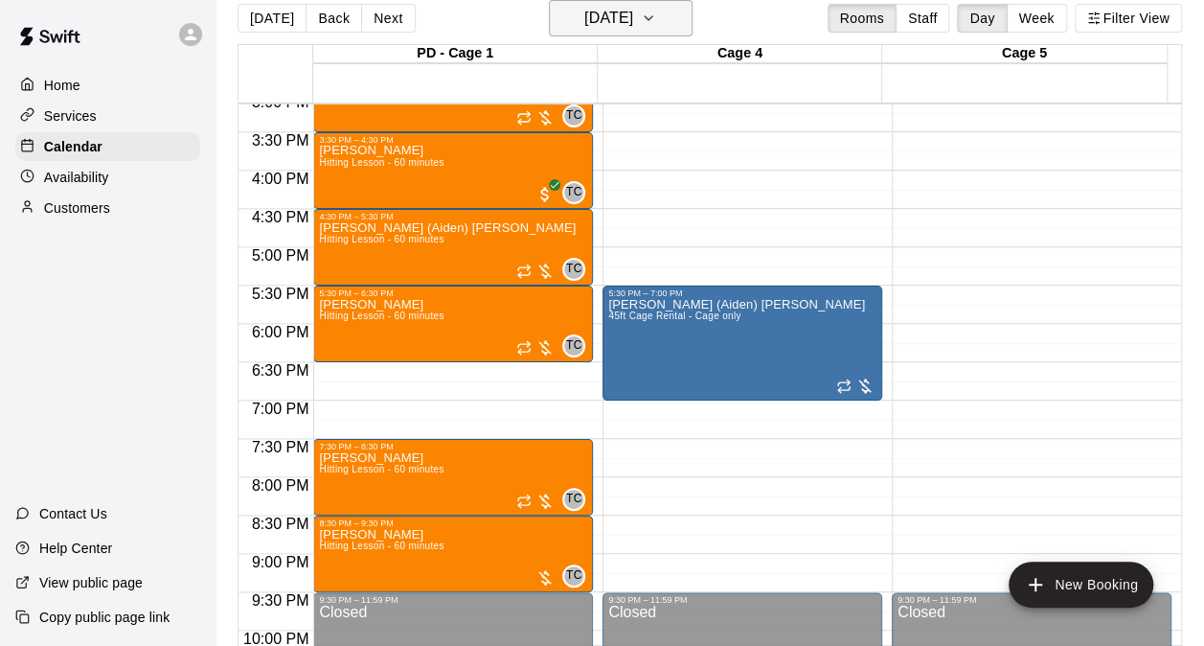
click at [624, 23] on h6 "Wednesday Sep 24" at bounding box center [608, 18] width 49 height 27
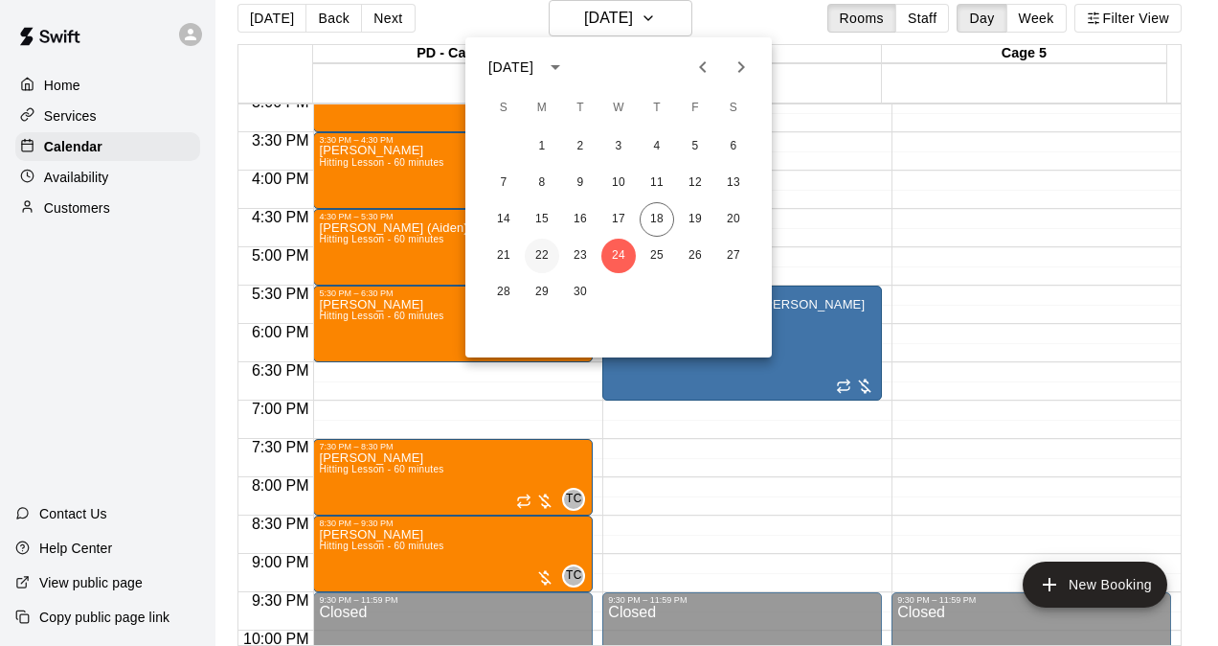
click at [545, 263] on button "22" at bounding box center [542, 256] width 34 height 34
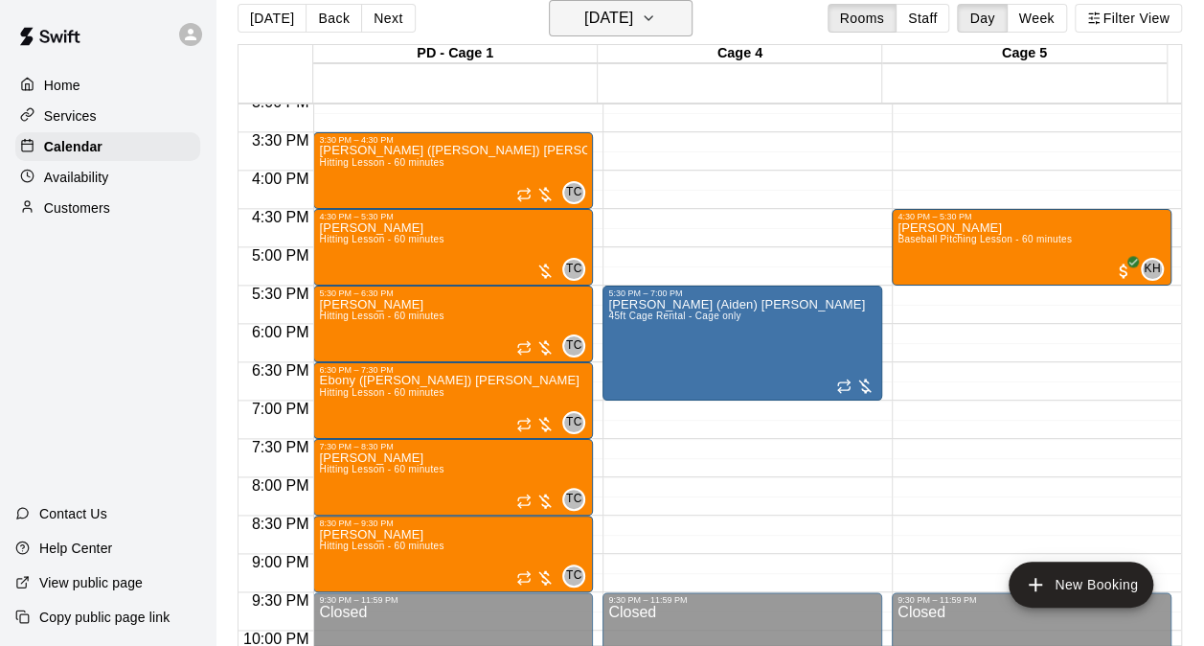
click at [665, 27] on button "Monday Sep 22" at bounding box center [621, 18] width 144 height 36
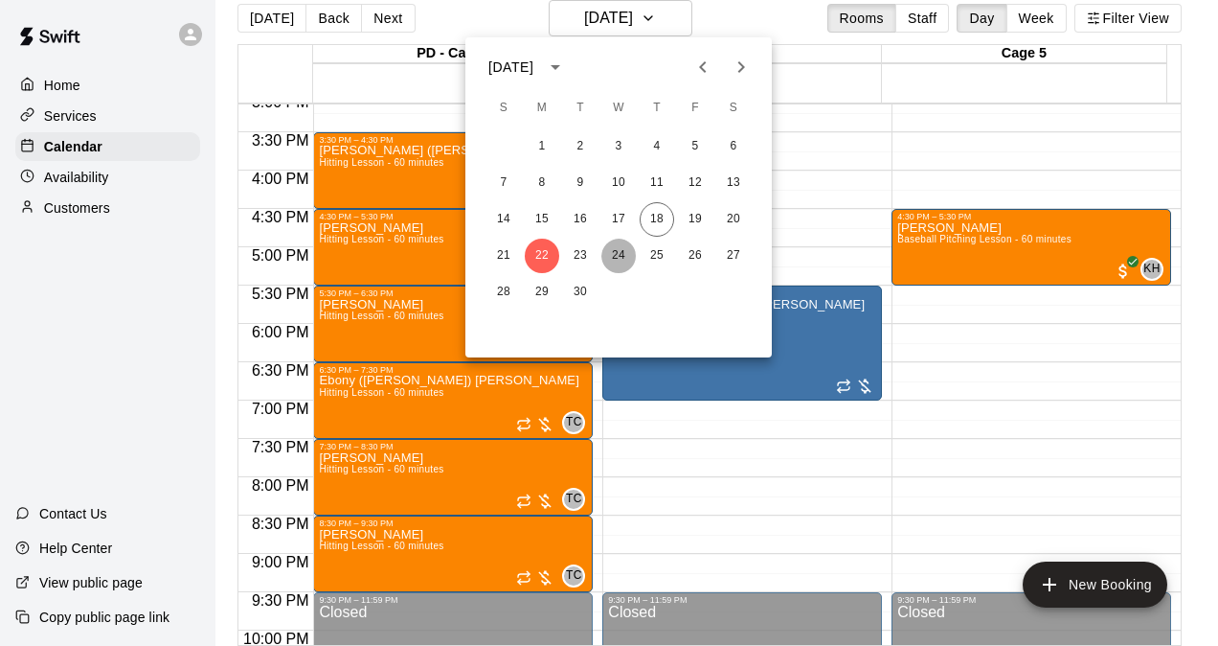
click at [628, 253] on button "24" at bounding box center [619, 256] width 34 height 34
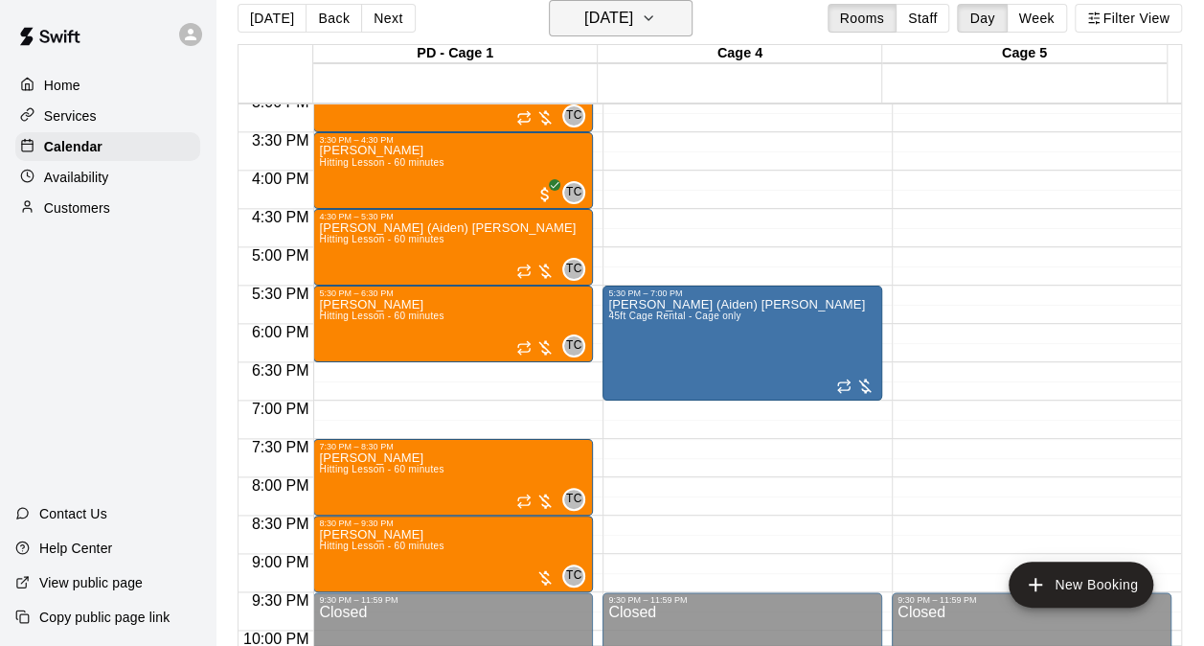
click at [590, 19] on h6 "Wednesday Sep 24" at bounding box center [608, 18] width 49 height 27
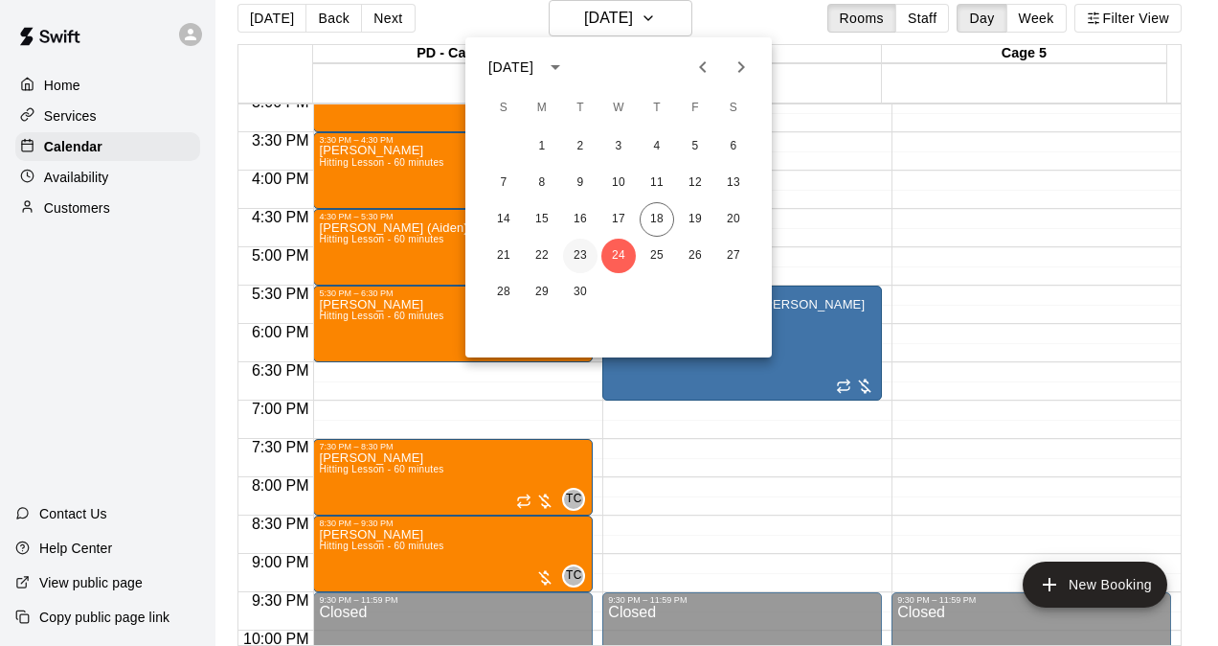
click at [572, 255] on button "23" at bounding box center [580, 256] width 34 height 34
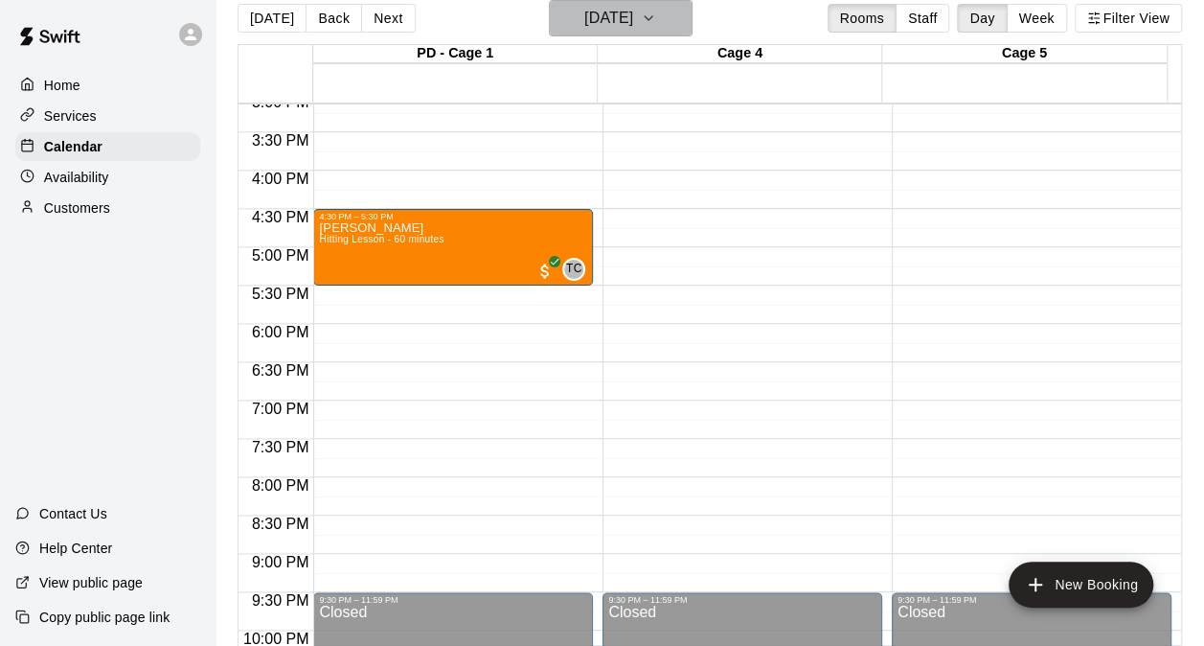
click at [590, 13] on h6 "Tuesday Sep 23" at bounding box center [608, 18] width 49 height 27
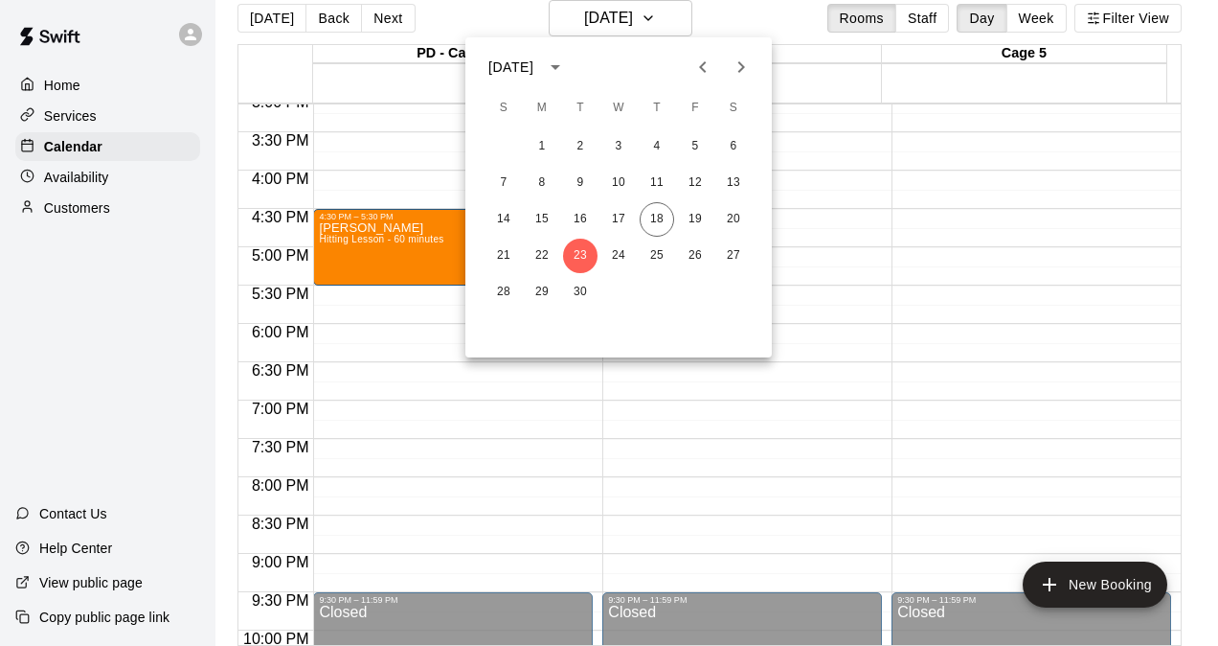
click at [561, 261] on div "21 22 23 24 25 26 27" at bounding box center [619, 256] width 307 height 34
click at [542, 259] on button "22" at bounding box center [542, 256] width 34 height 34
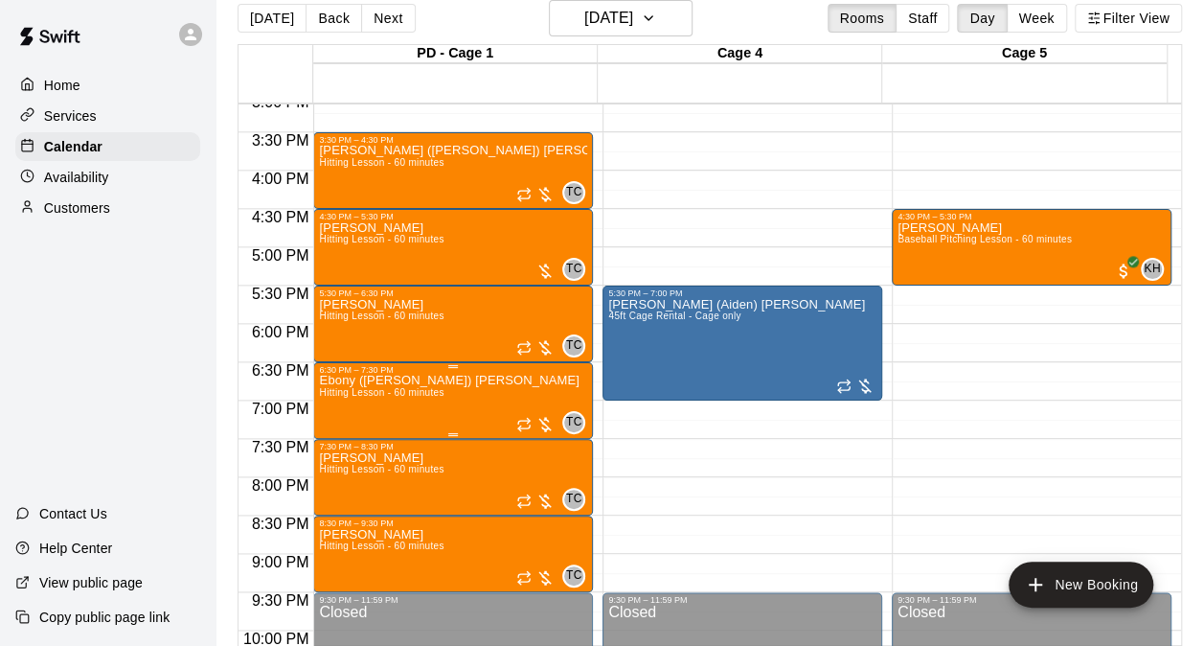
click at [391, 397] on span "Hitting Lesson - 60 minutes" at bounding box center [381, 392] width 125 height 11
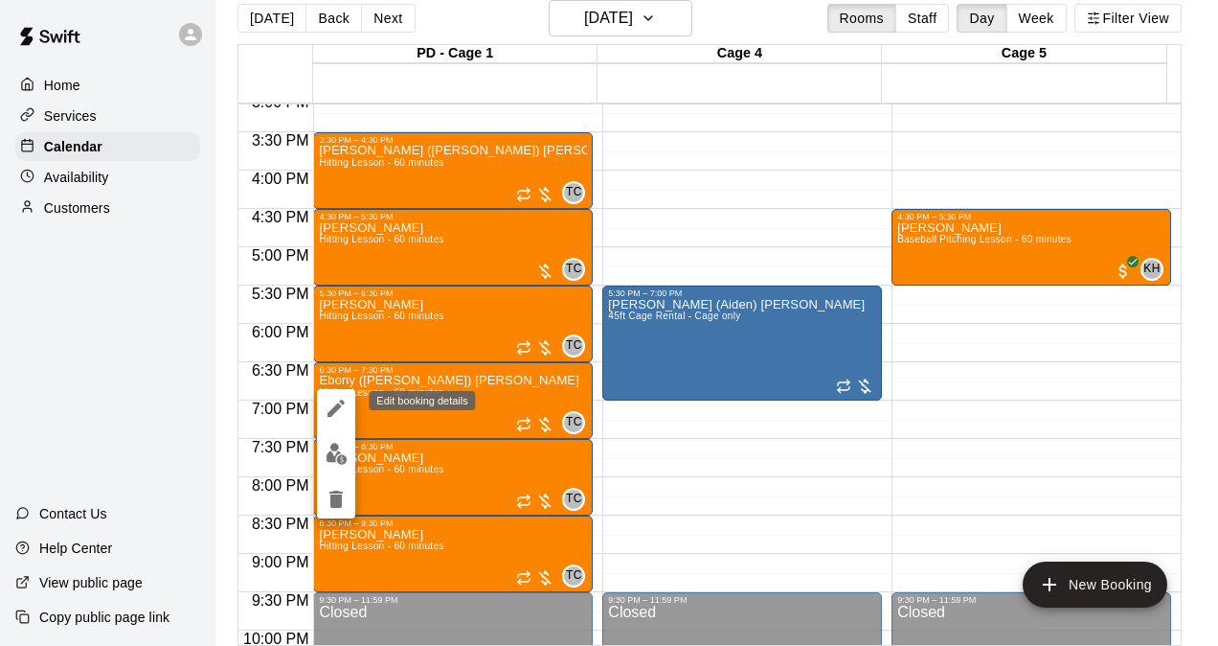
click at [341, 414] on icon "edit" at bounding box center [336, 408] width 23 height 23
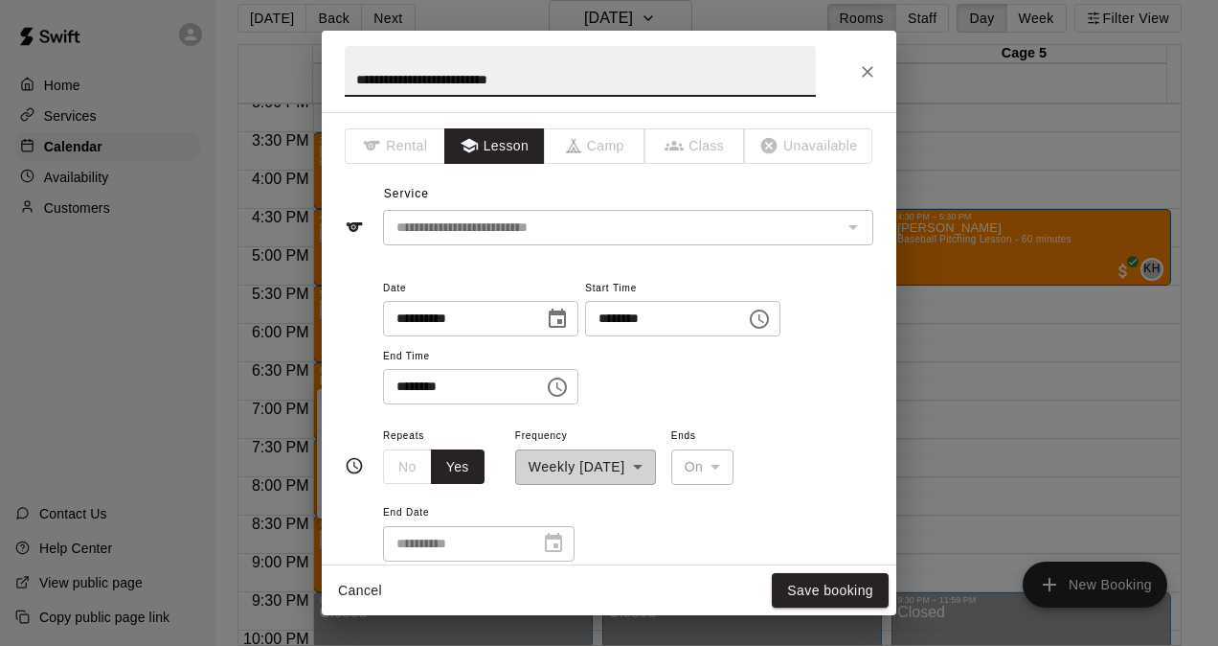
click at [566, 312] on icon "Choose date, selected date is Sep 22, 2025" at bounding box center [557, 318] width 23 height 23
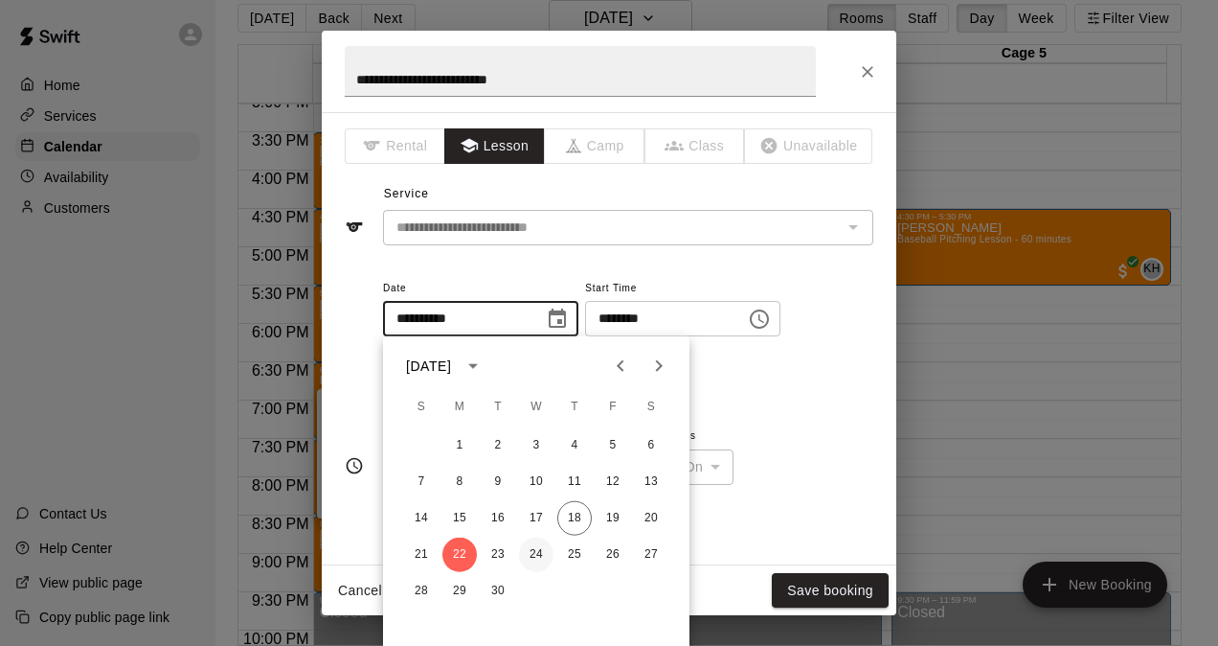
click at [535, 544] on button "24" at bounding box center [536, 554] width 34 height 34
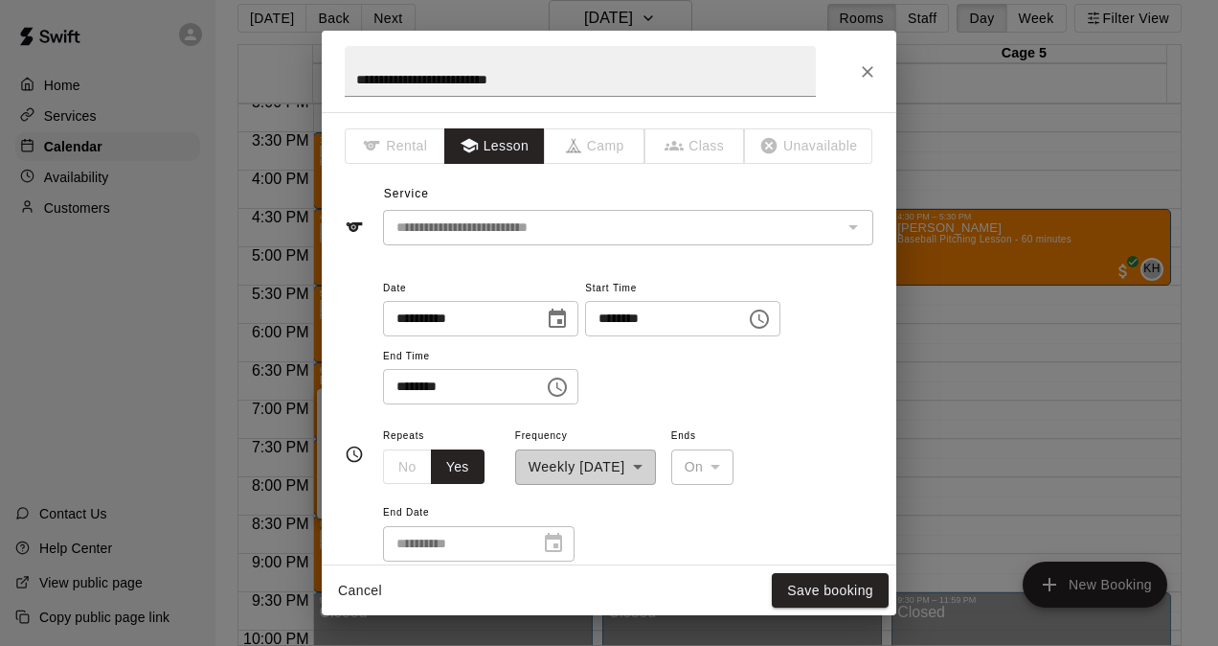
type input "**********"
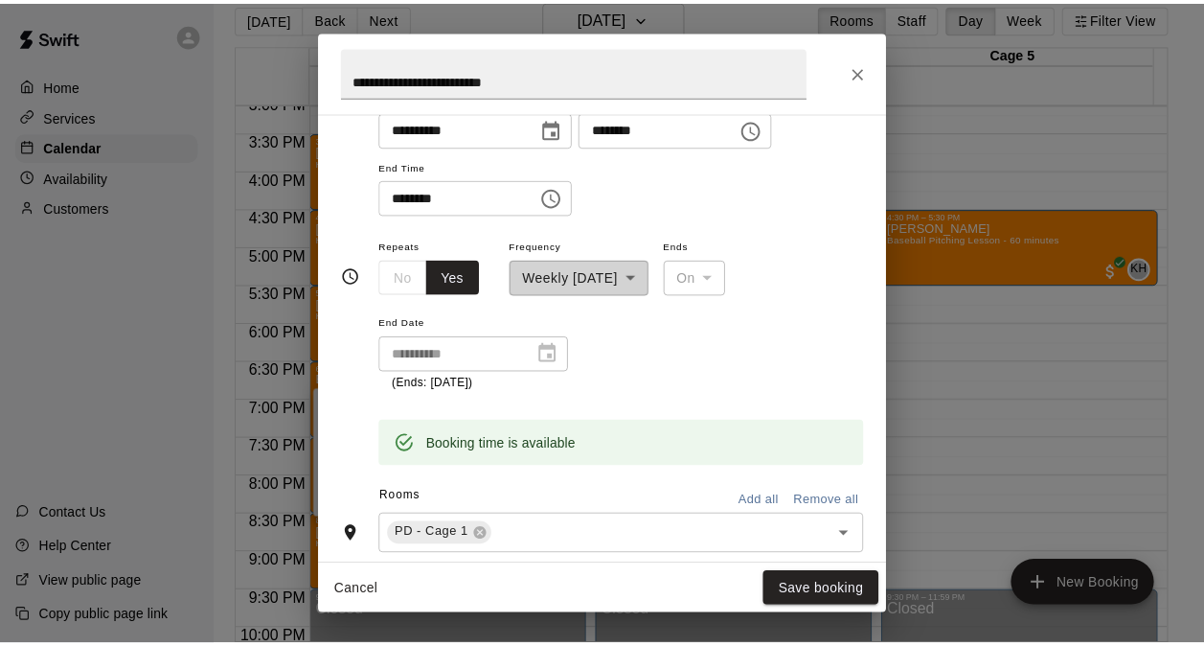
scroll to position [192, 0]
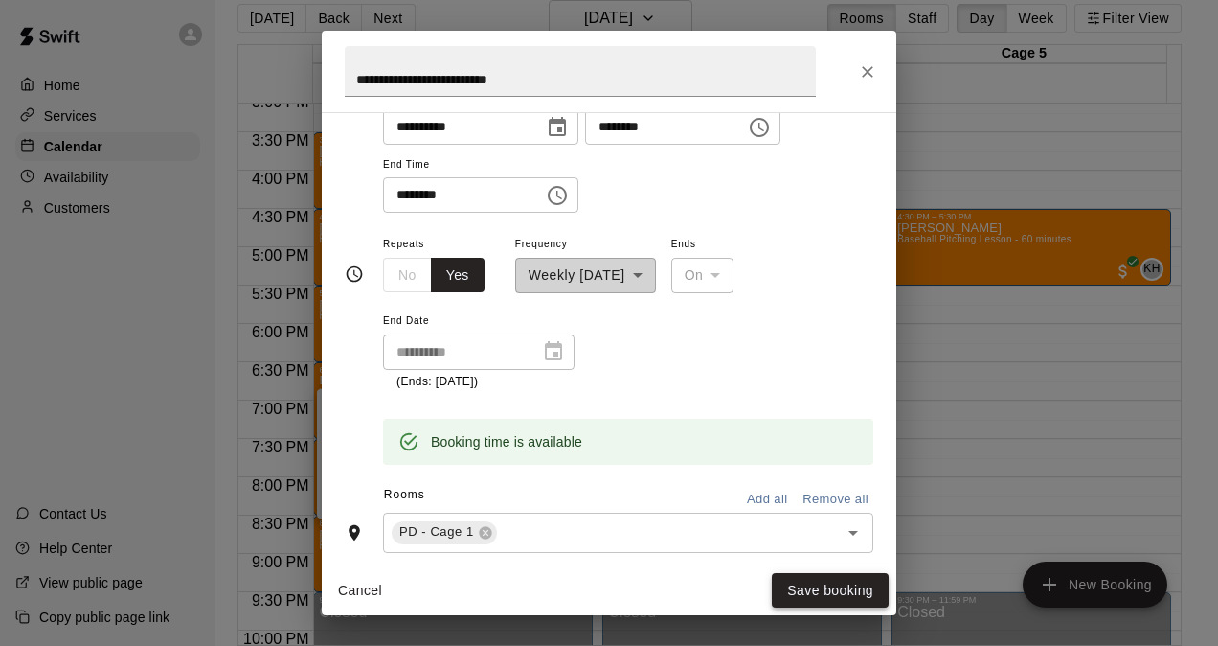
click at [793, 590] on button "Save booking" at bounding box center [830, 590] width 117 height 35
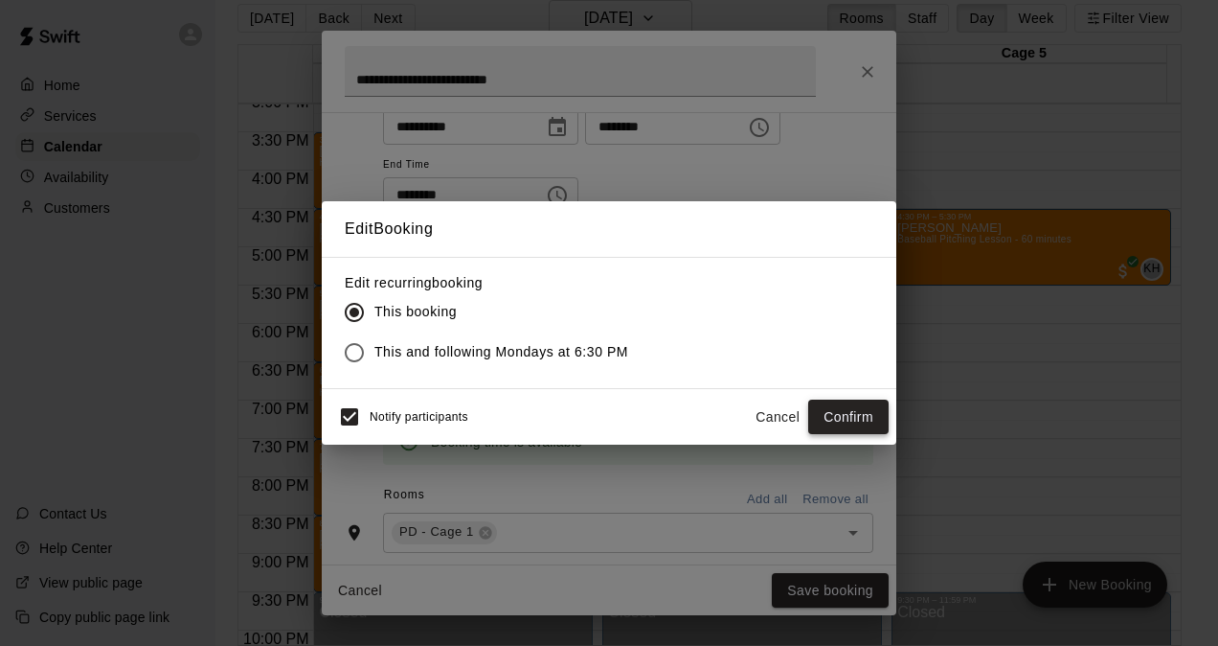
click at [839, 417] on button "Confirm" at bounding box center [848, 416] width 80 height 35
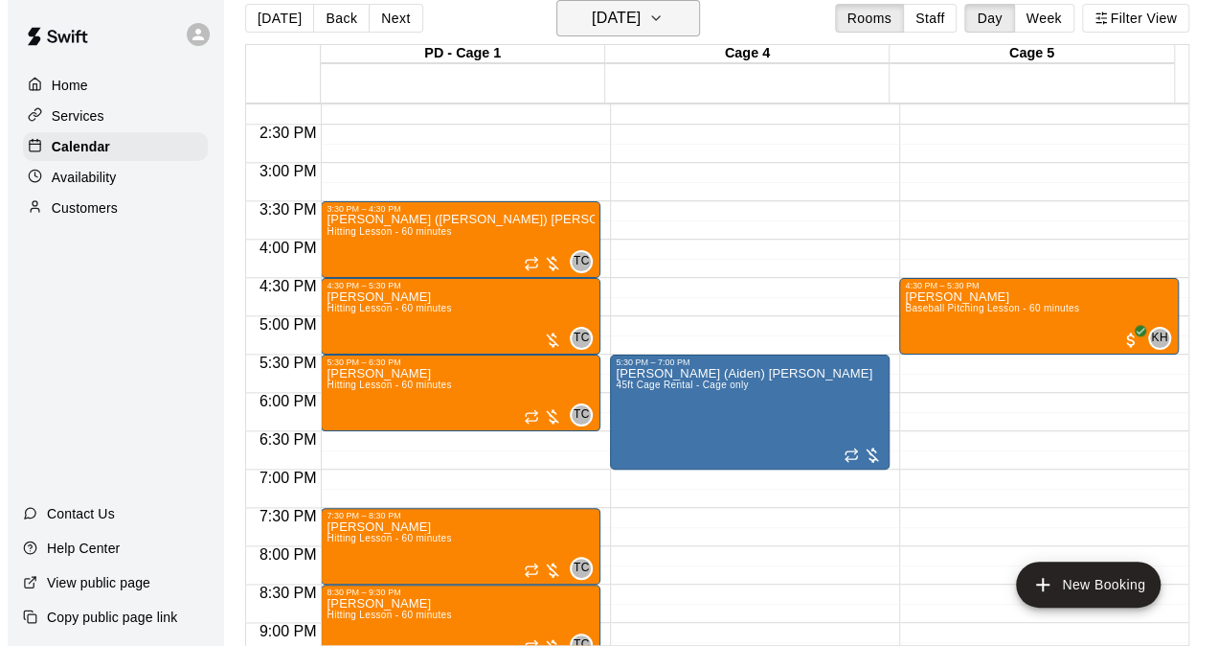
scroll to position [1064, 0]
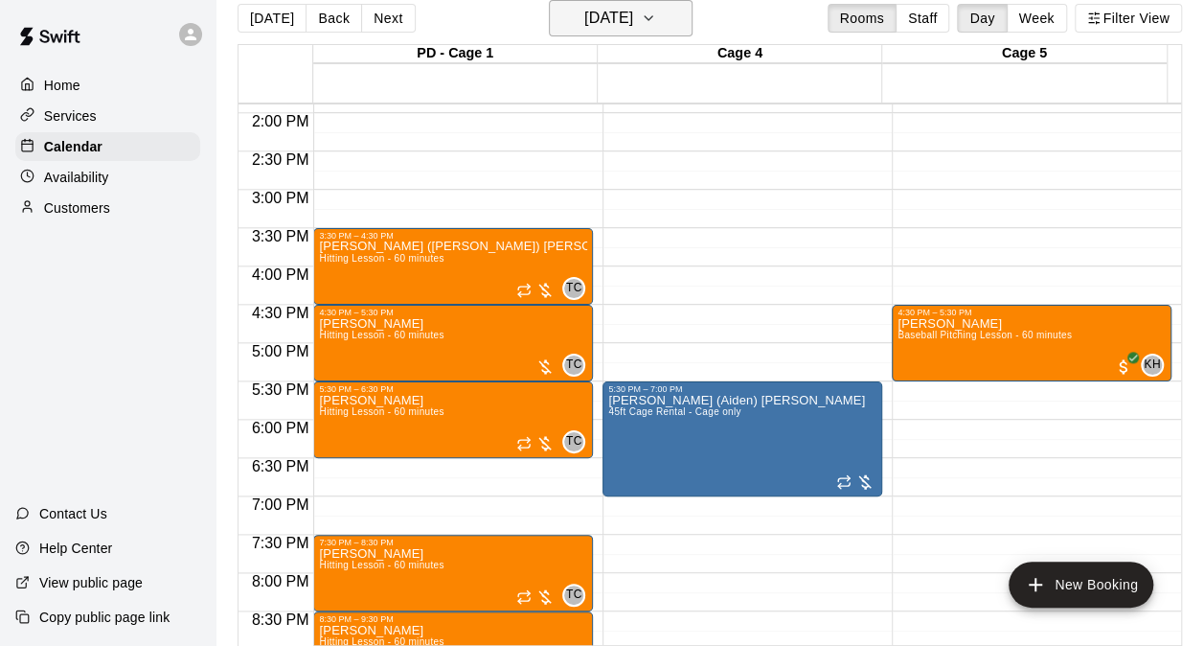
click at [633, 21] on h6 "Monday Sep 22" at bounding box center [608, 18] width 49 height 27
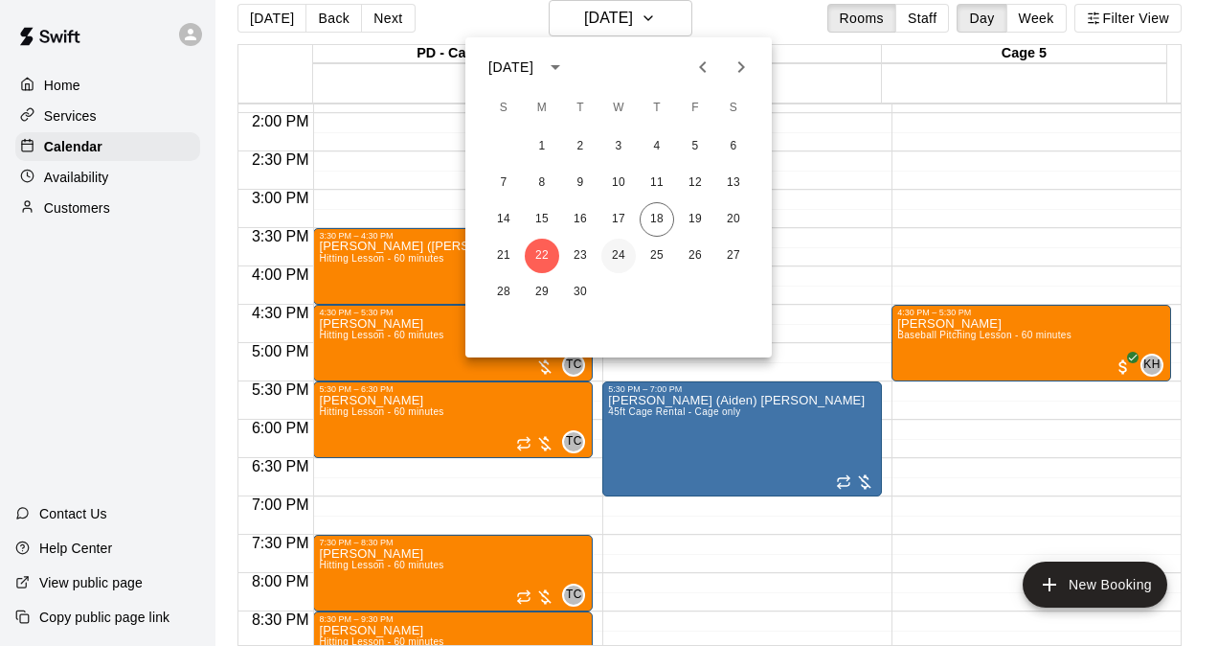
click at [626, 262] on button "24" at bounding box center [619, 256] width 34 height 34
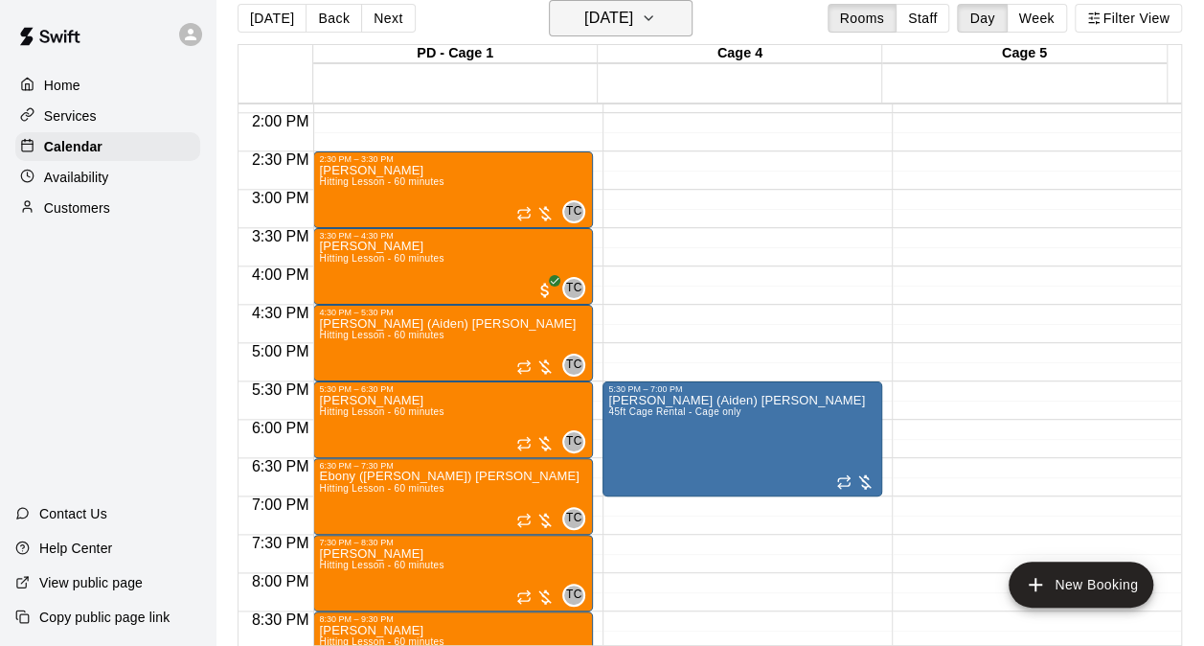
click at [646, 33] on button "Wednesday Sep 24" at bounding box center [621, 18] width 144 height 36
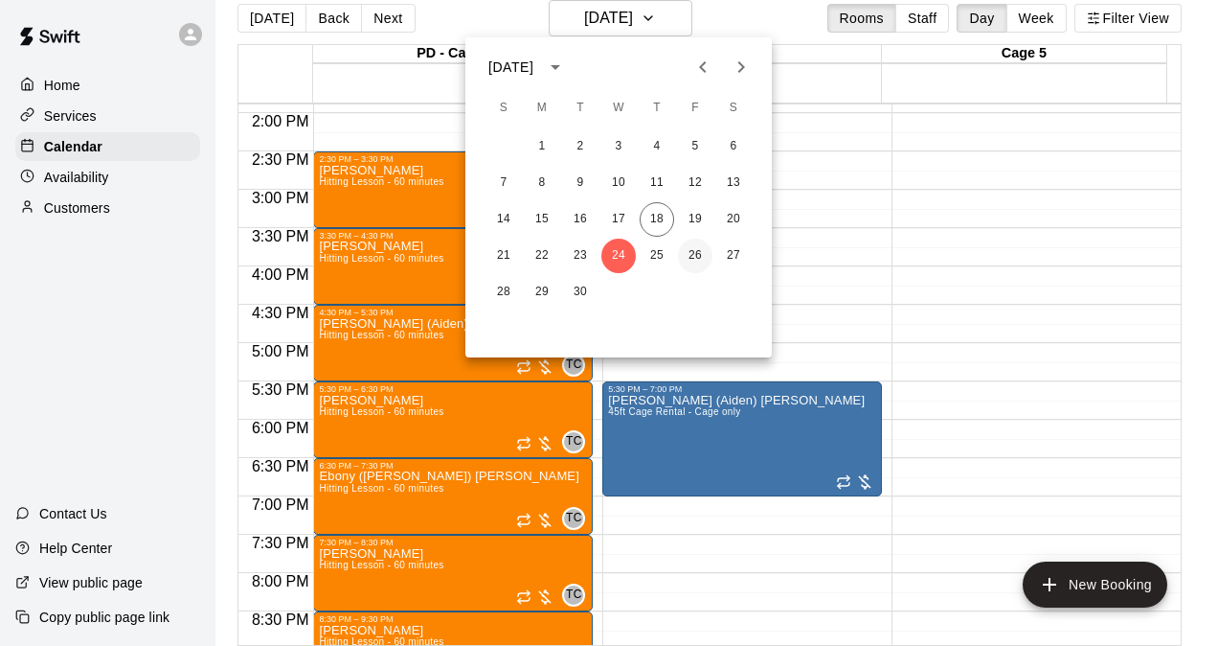
click at [692, 254] on button "26" at bounding box center [695, 256] width 34 height 34
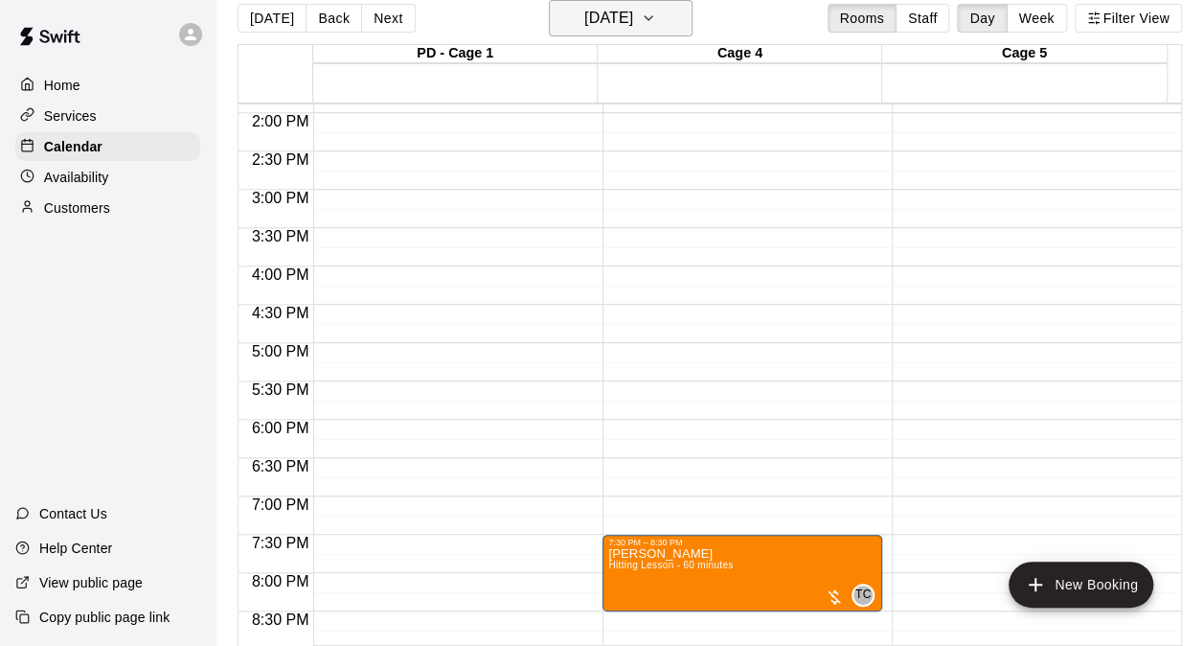
click at [590, 3] on button "Friday Sep 26" at bounding box center [621, 18] width 144 height 36
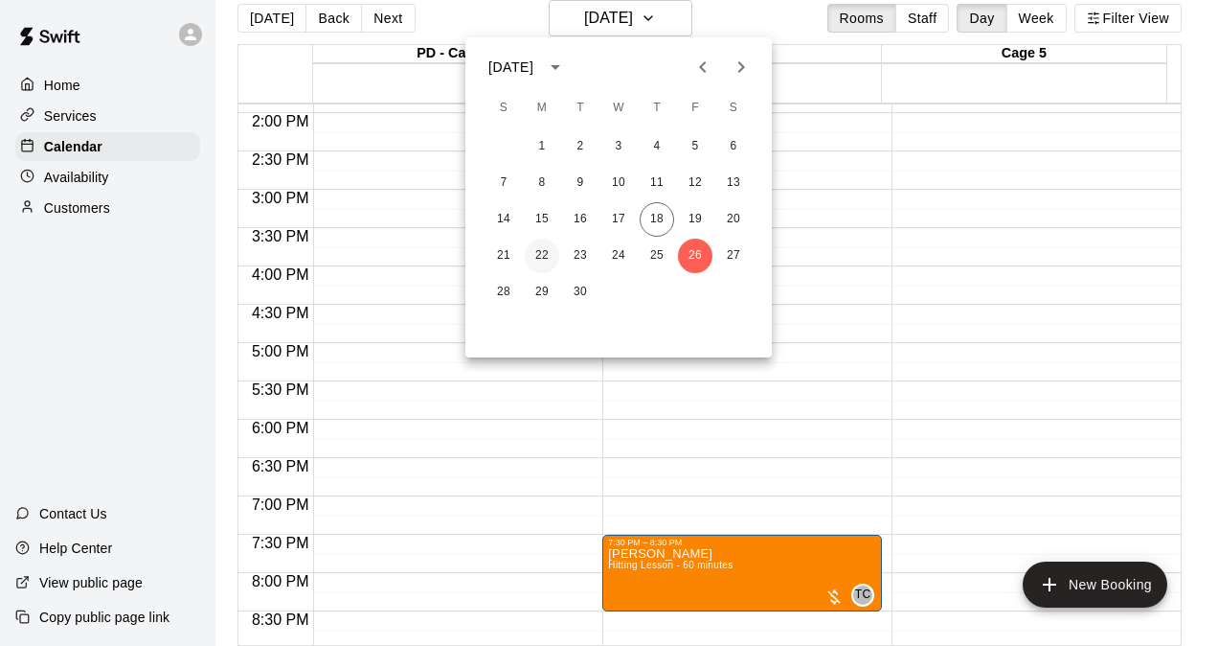
click at [546, 260] on button "22" at bounding box center [542, 256] width 34 height 34
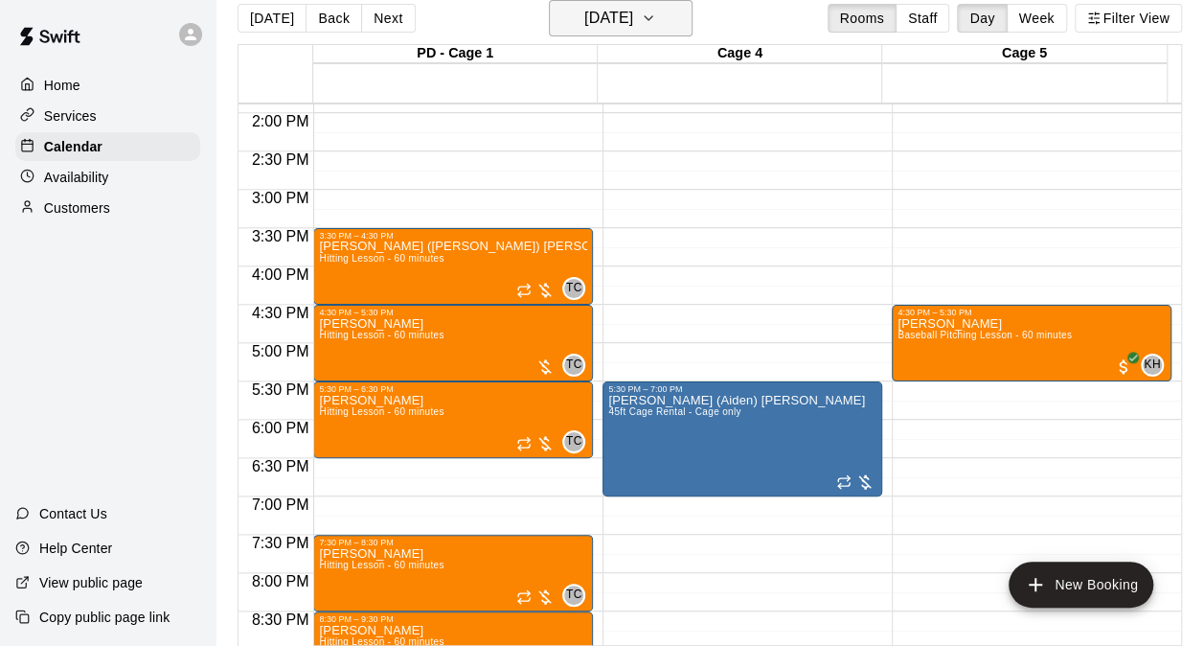
click at [630, 33] on button "Monday Sep 22" at bounding box center [621, 18] width 144 height 36
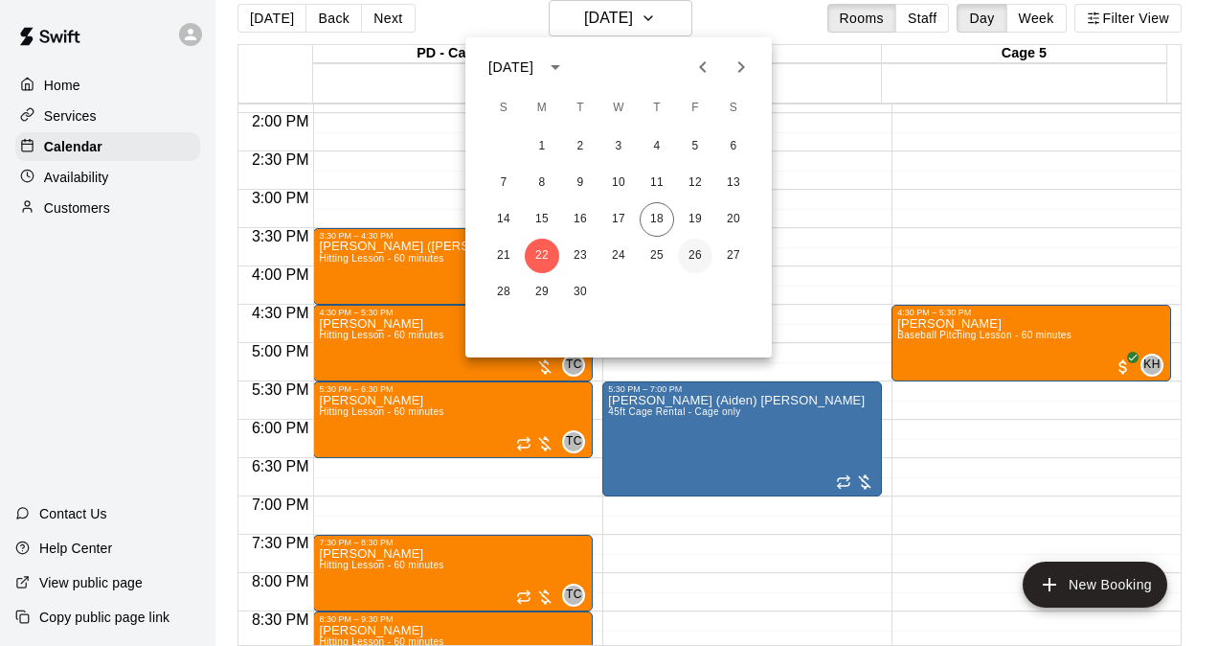
click at [711, 254] on button "26" at bounding box center [695, 256] width 34 height 34
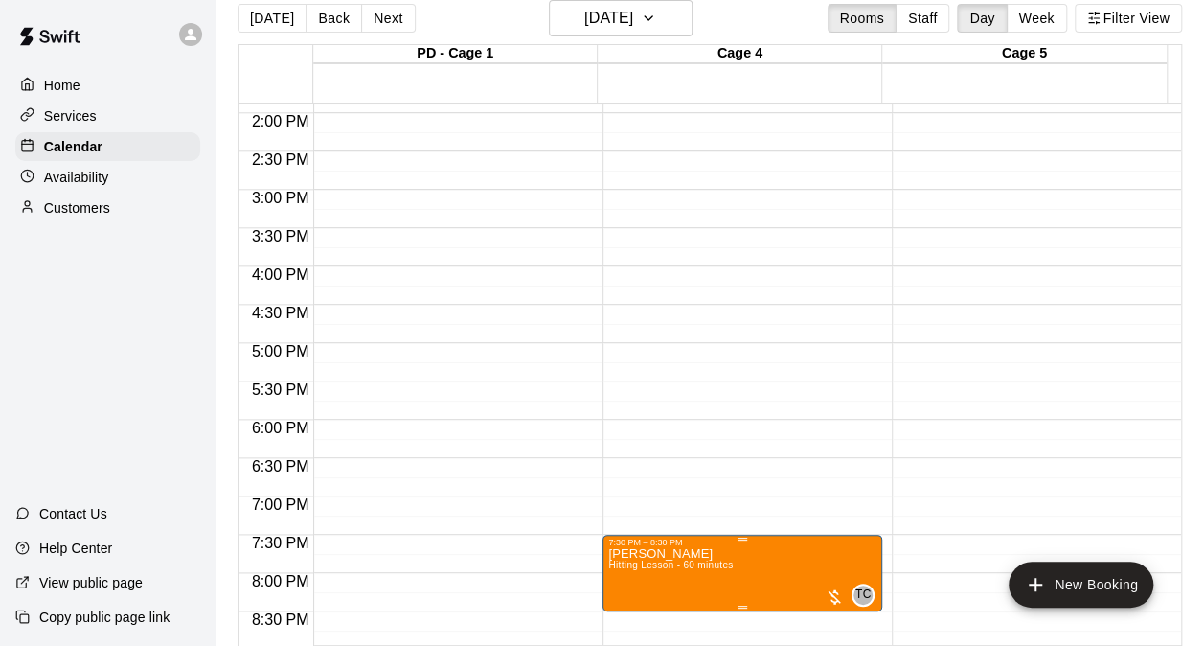
click at [718, 548] on div "7:30 PM – 8:30 PM Jayden Runkel Hitting Lesson - 60 minutes TC 0" at bounding box center [742, 572] width 268 height 71
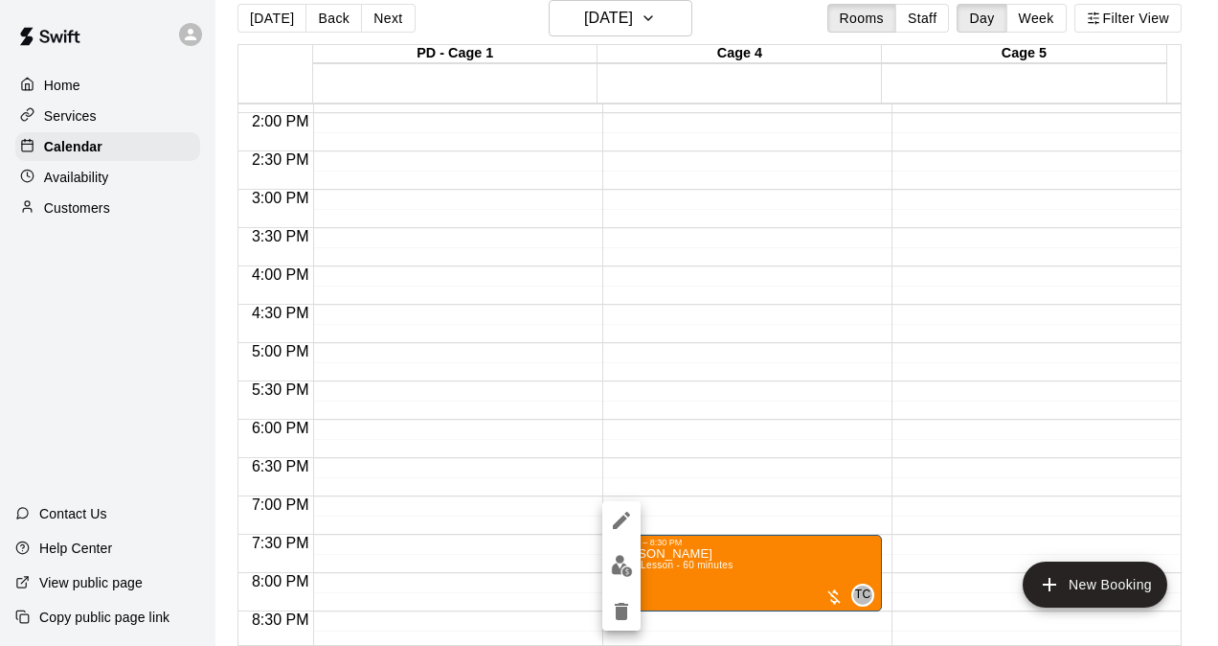
click at [621, 512] on icon "edit" at bounding box center [621, 520] width 23 height 23
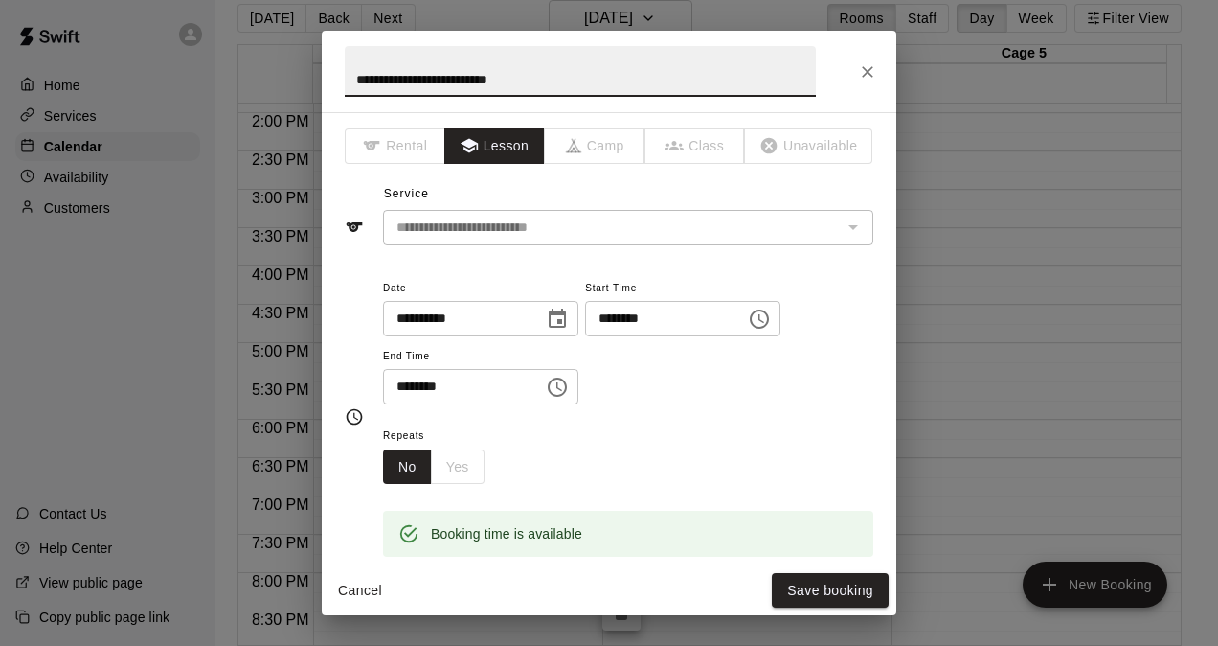
click at [431, 314] on input "**********" at bounding box center [457, 318] width 148 height 35
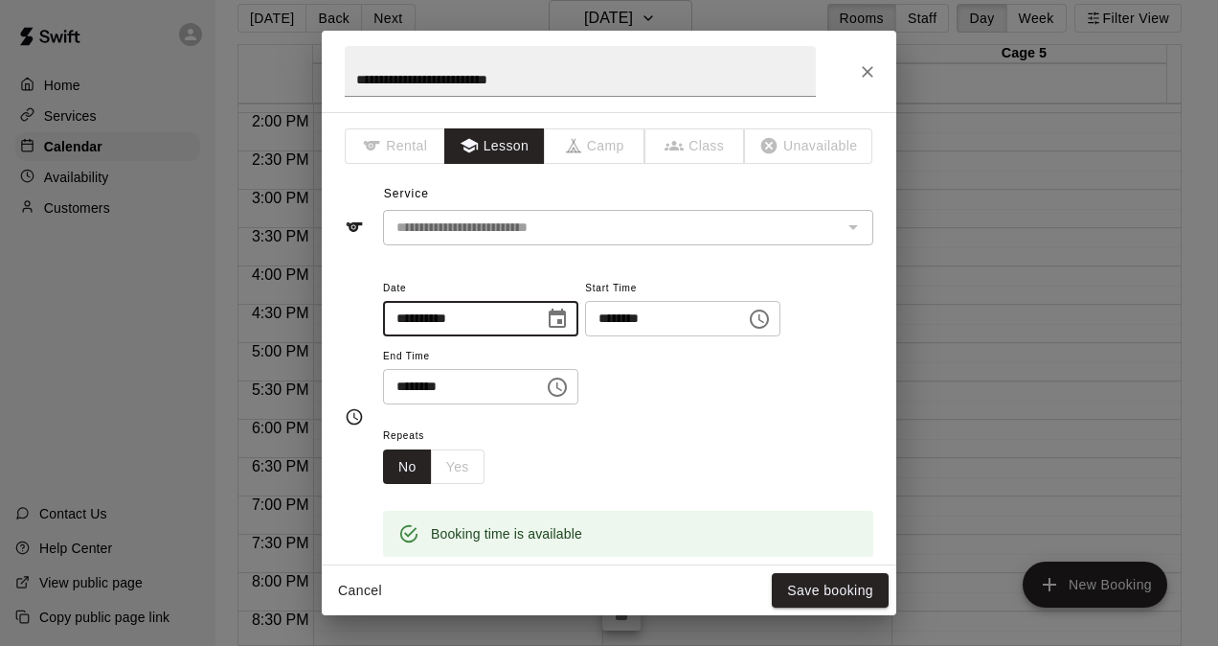
type input "**********"
click at [622, 317] on input "********" at bounding box center [659, 318] width 148 height 35
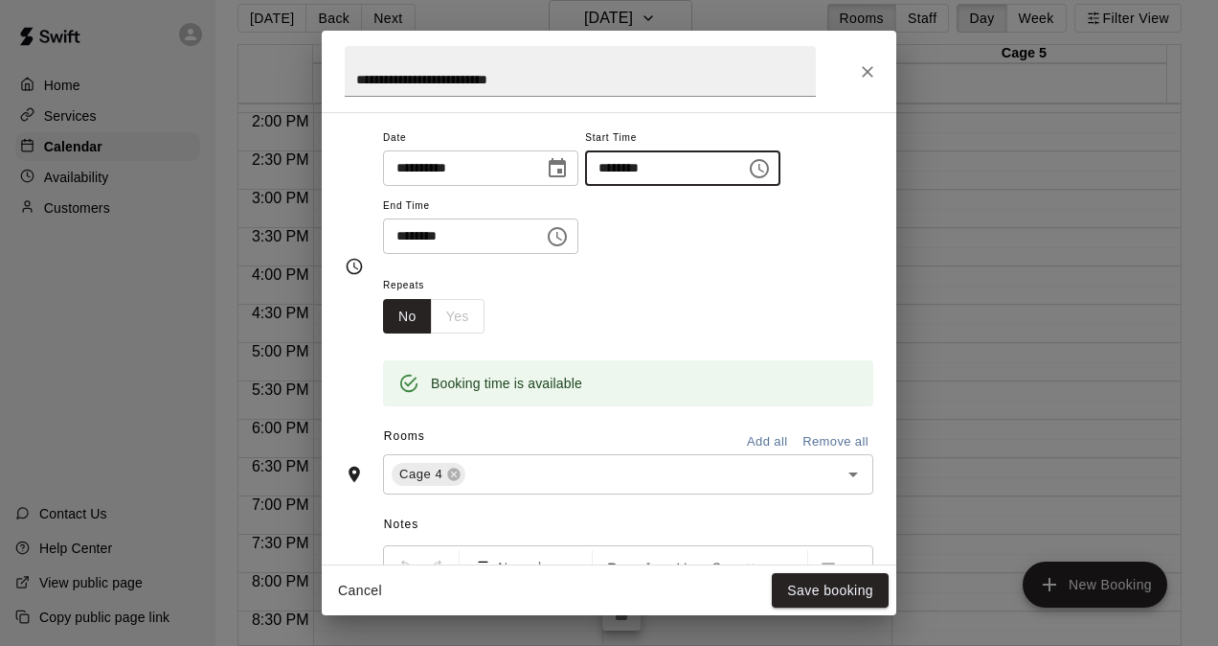
scroll to position [287, 0]
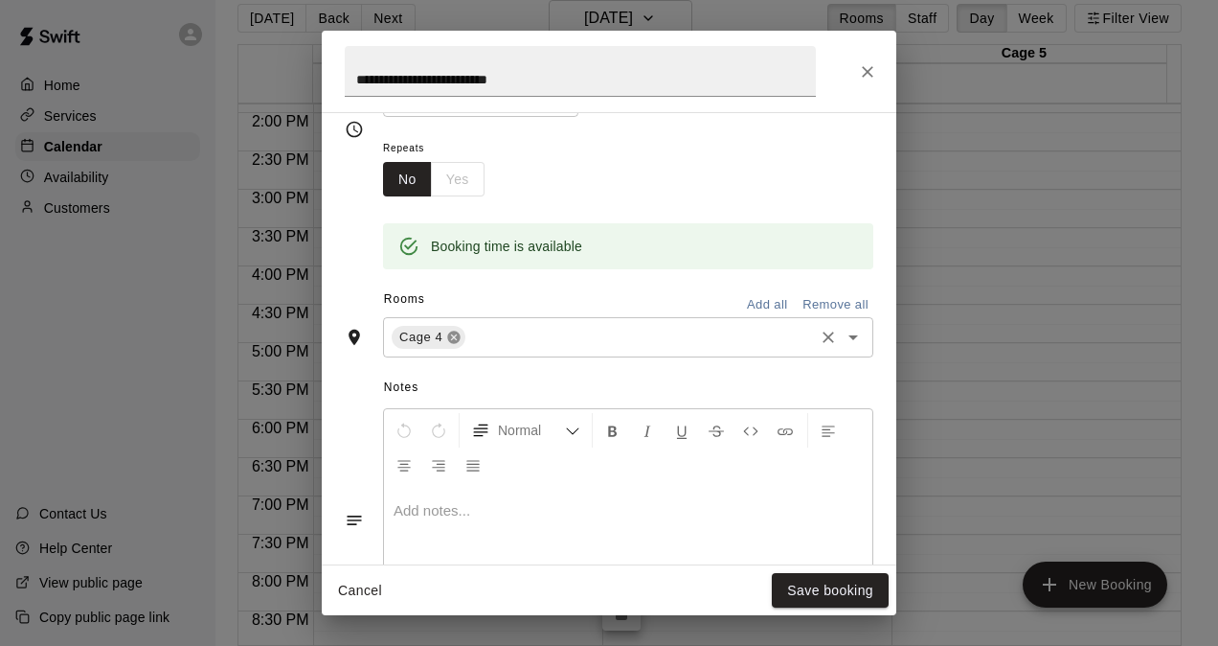
click at [457, 336] on icon at bounding box center [454, 337] width 12 height 12
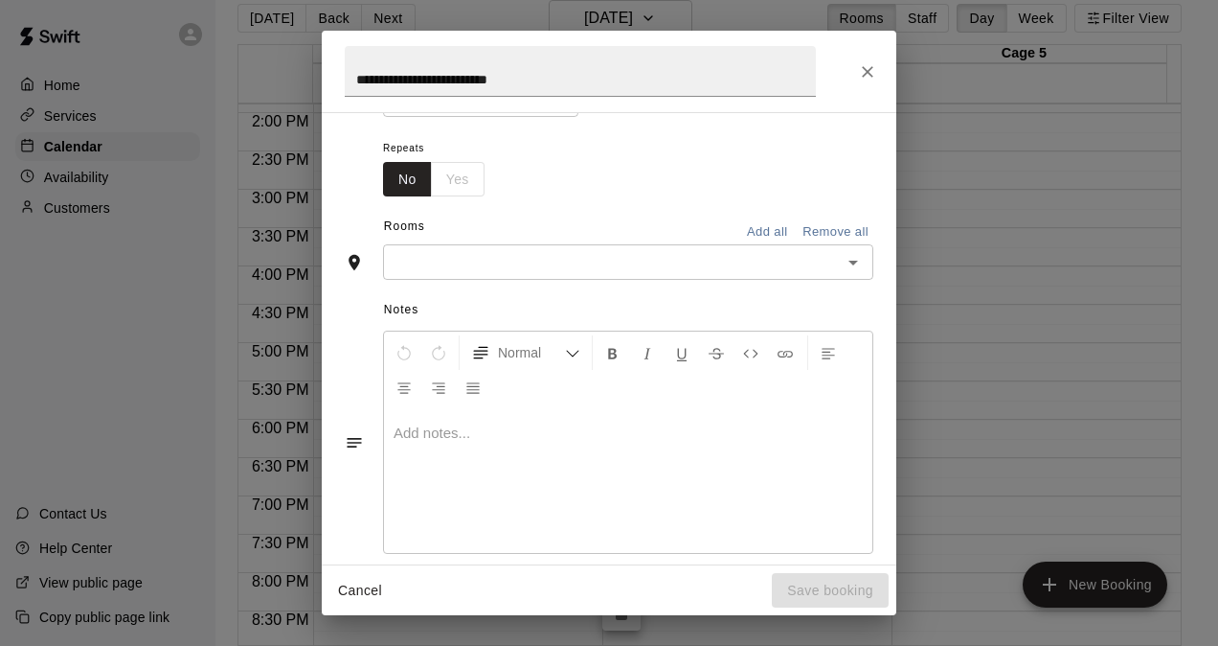
scroll to position [251, 0]
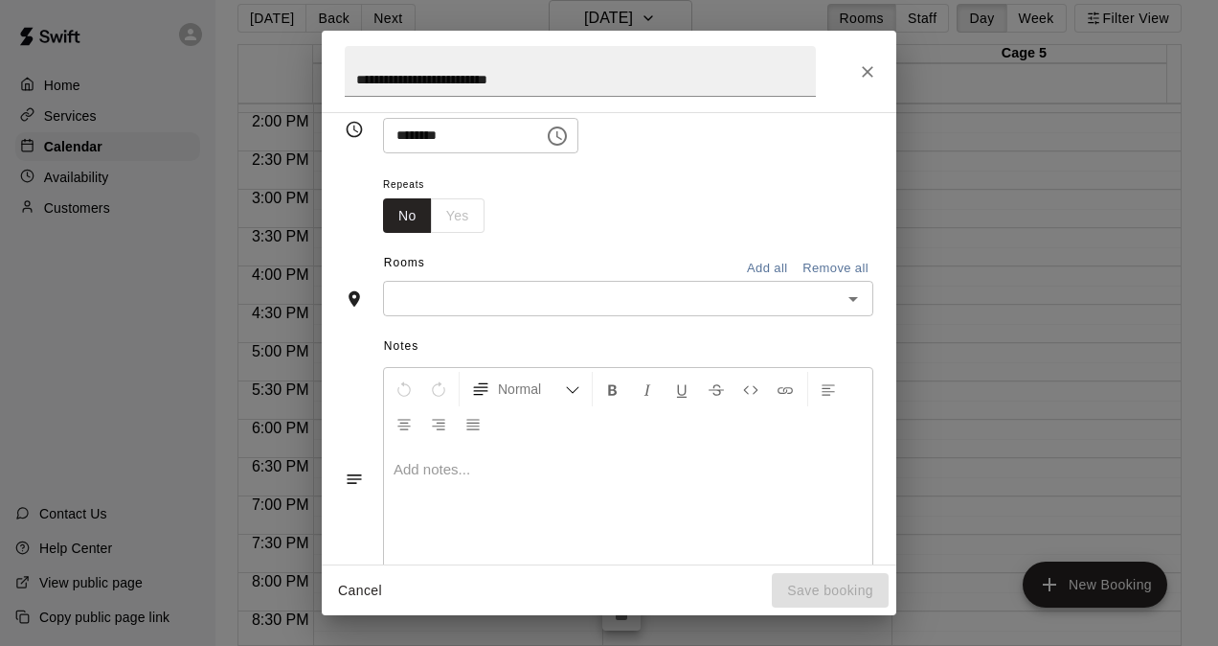
click at [512, 304] on input "text" at bounding box center [612, 298] width 447 height 24
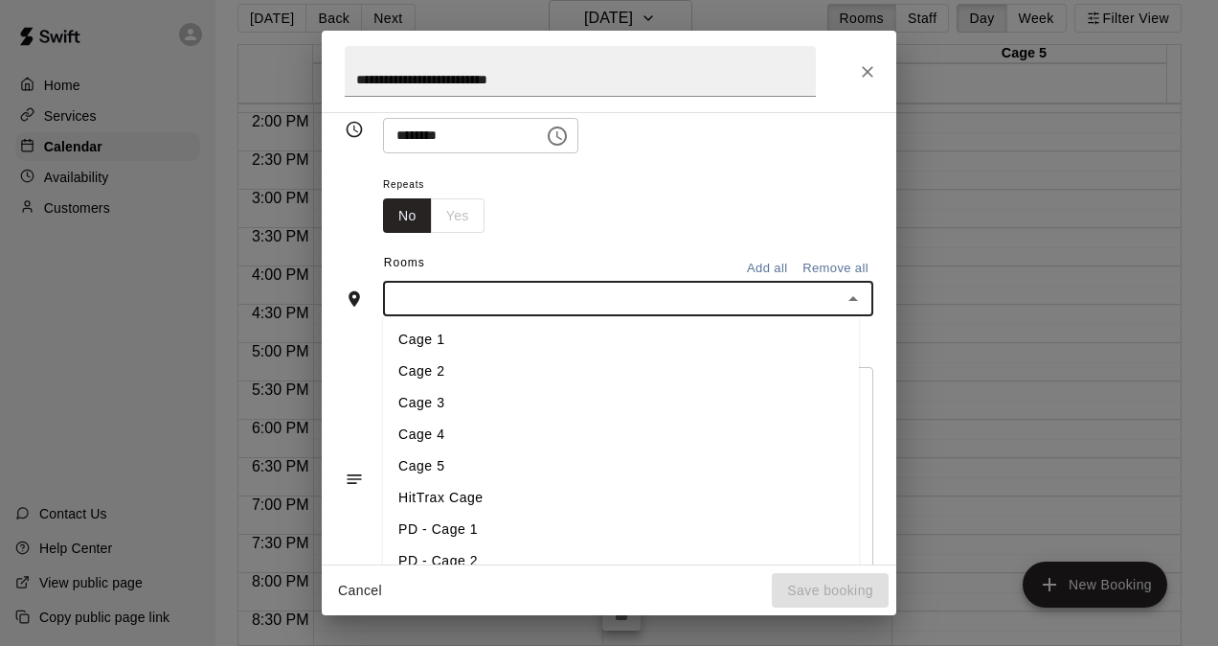
click at [467, 519] on li "PD - Cage 1" at bounding box center [621, 530] width 476 height 32
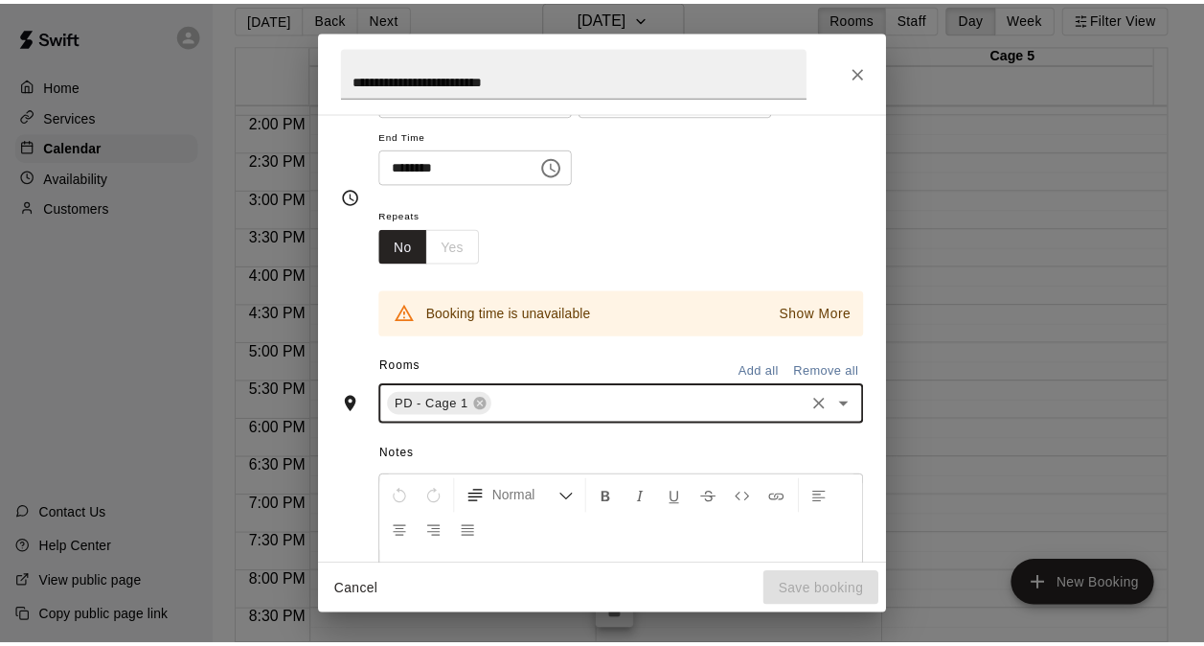
scroll to position [96, 0]
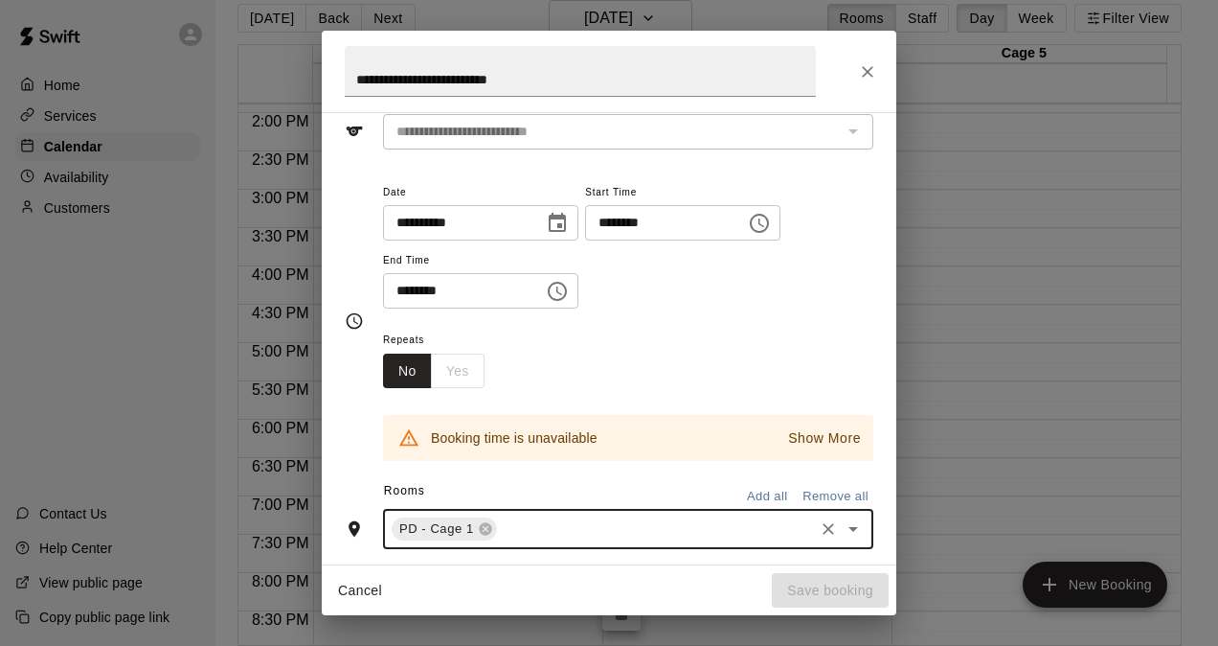
click at [627, 223] on input "********" at bounding box center [659, 222] width 148 height 35
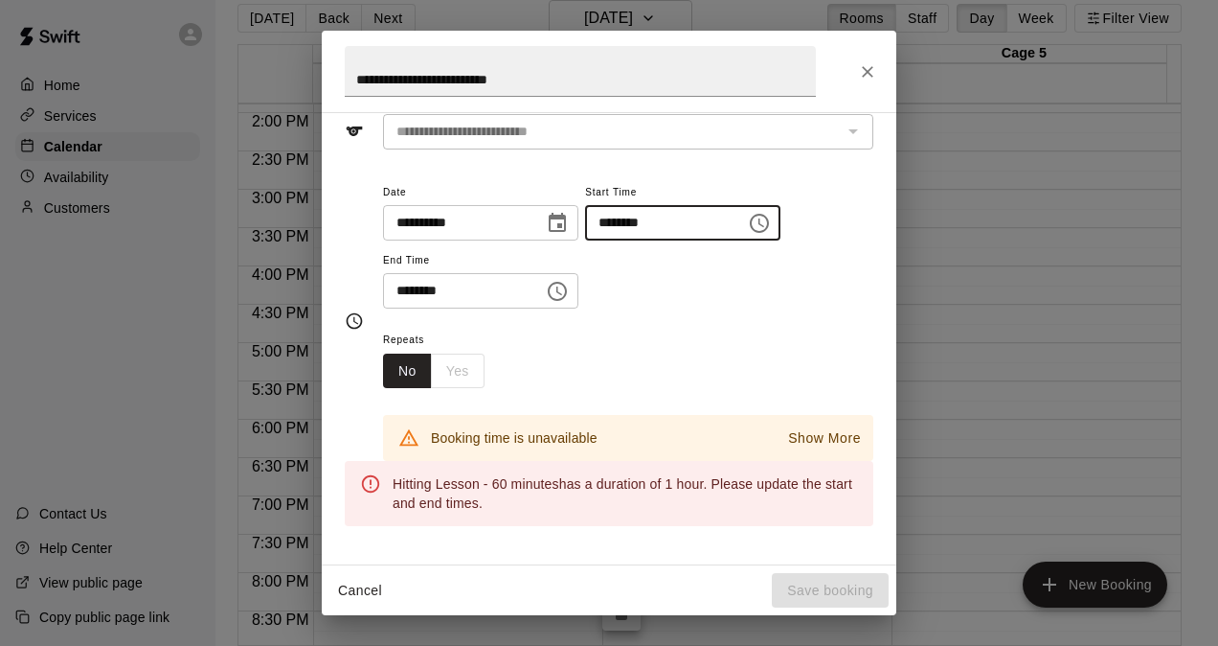
type input "********"
click at [405, 286] on input "********" at bounding box center [457, 290] width 148 height 35
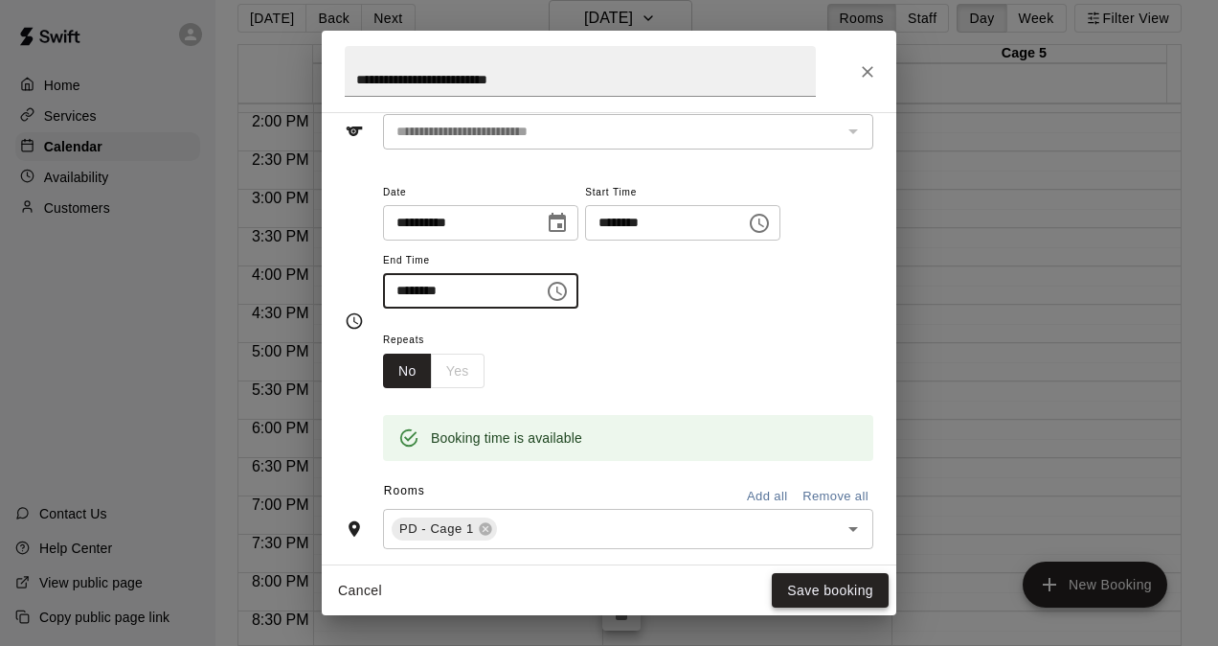
type input "********"
click at [839, 592] on button "Save booking" at bounding box center [830, 590] width 117 height 35
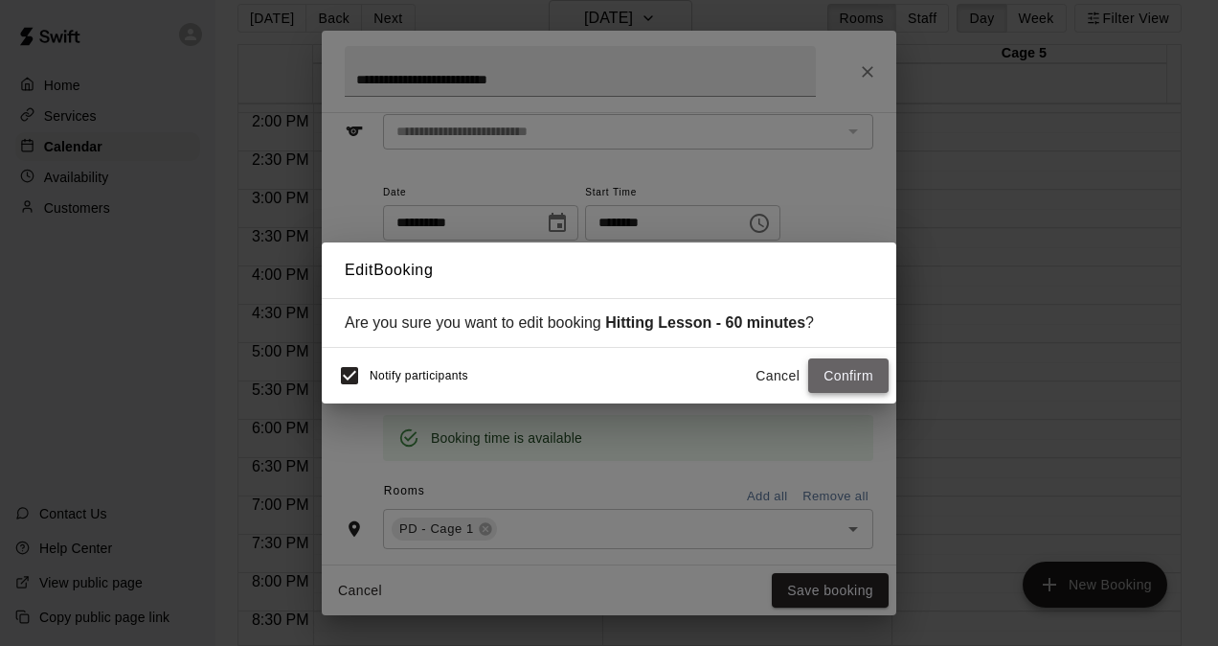
click at [850, 380] on button "Confirm" at bounding box center [848, 375] width 80 height 35
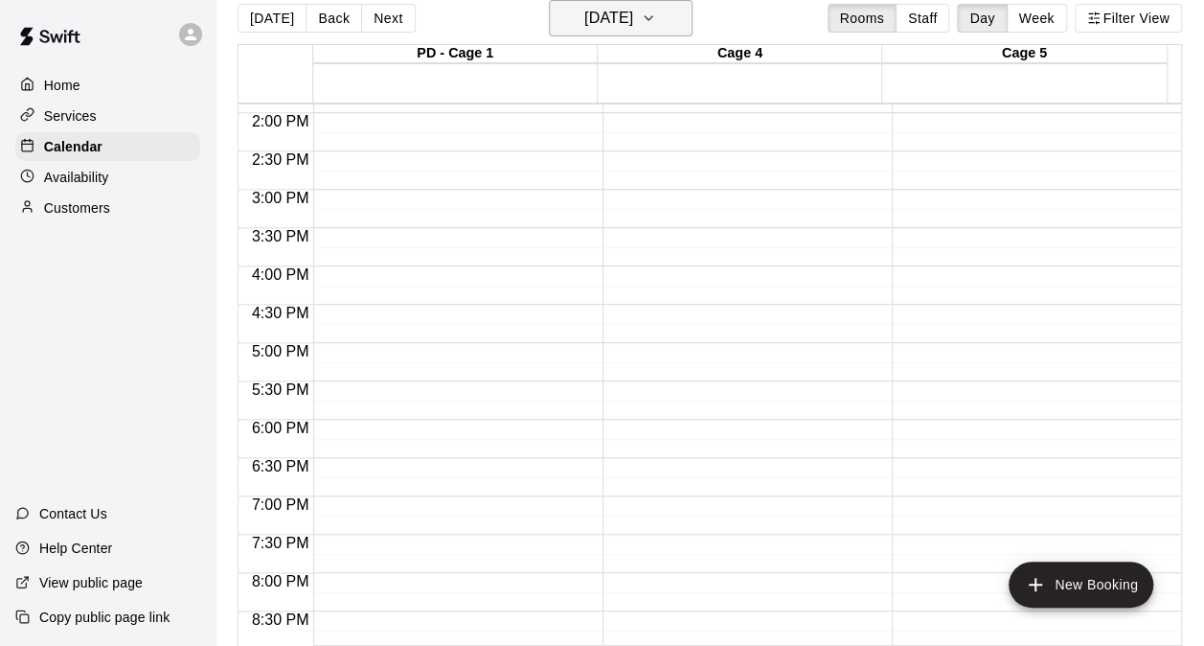
click at [584, 12] on h6 "Friday Sep 26" at bounding box center [608, 18] width 49 height 27
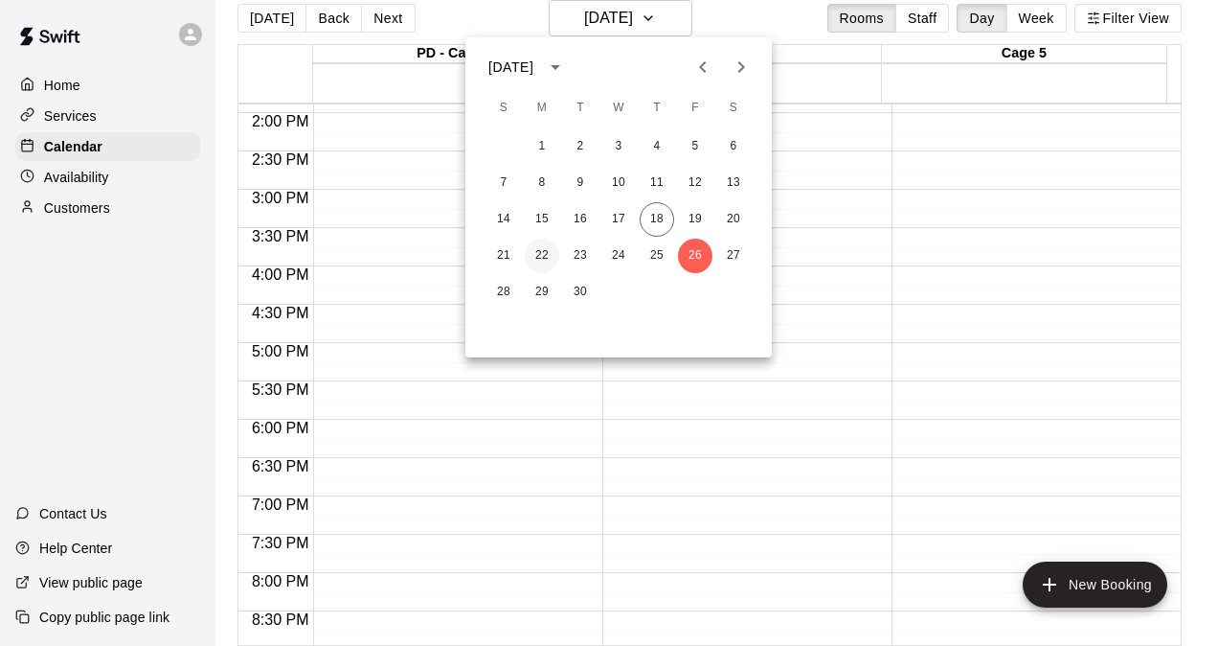
click at [544, 249] on button "22" at bounding box center [542, 256] width 34 height 34
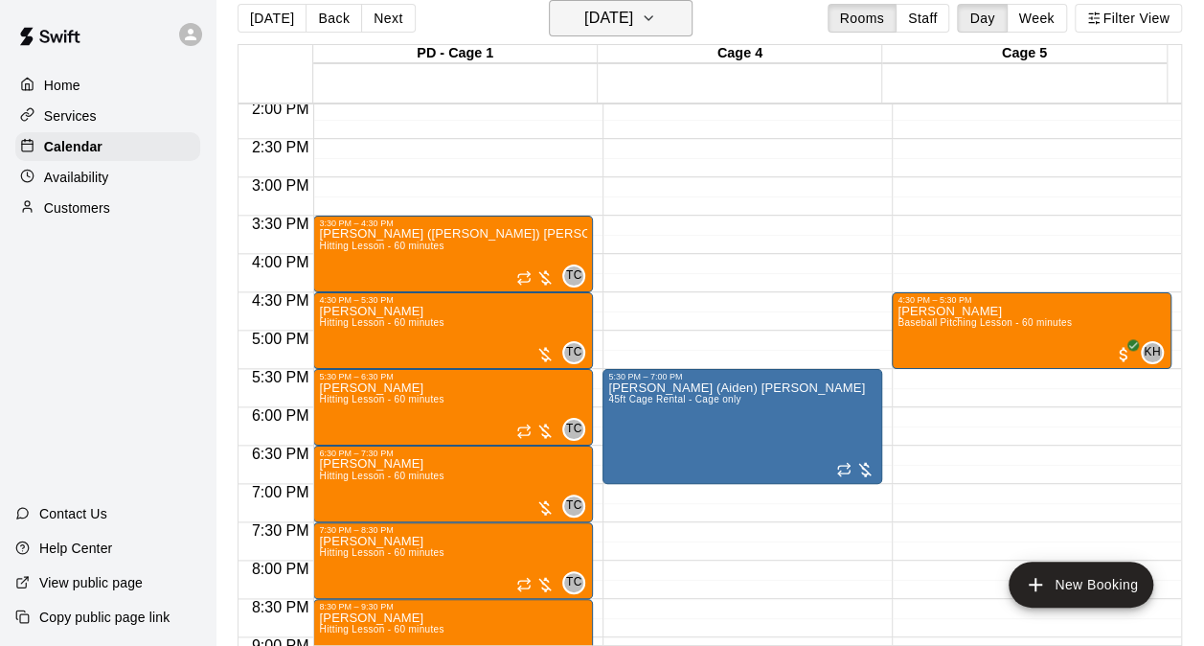
scroll to position [1064, 0]
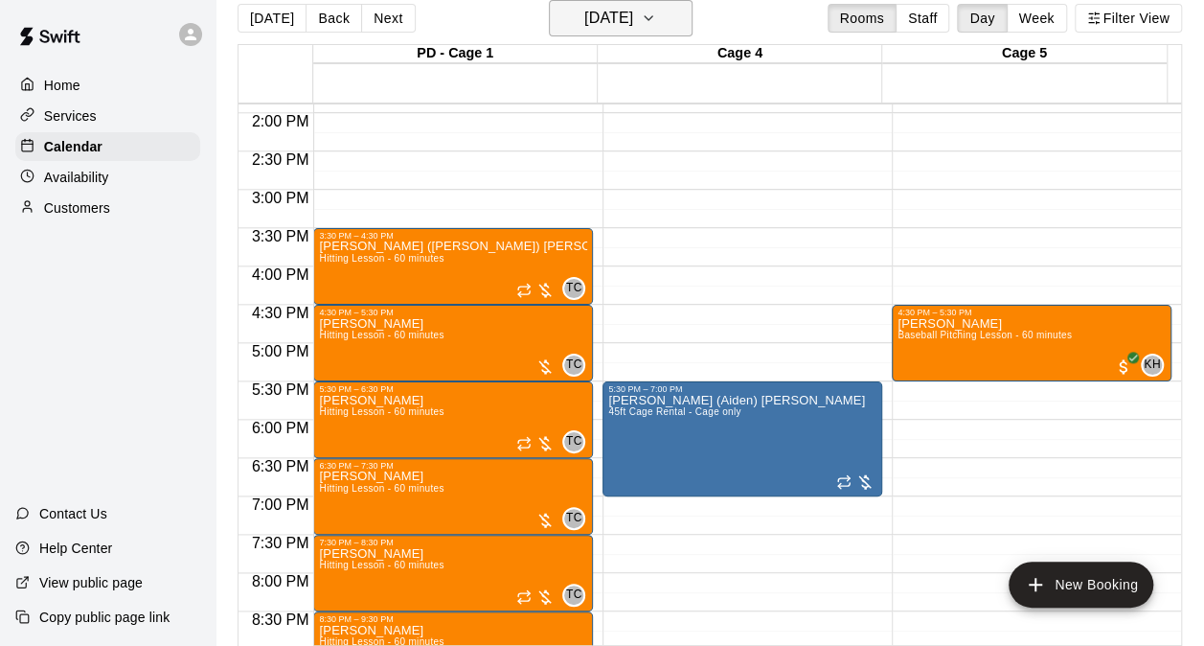
click at [633, 21] on h6 "Monday Sep 22" at bounding box center [608, 18] width 49 height 27
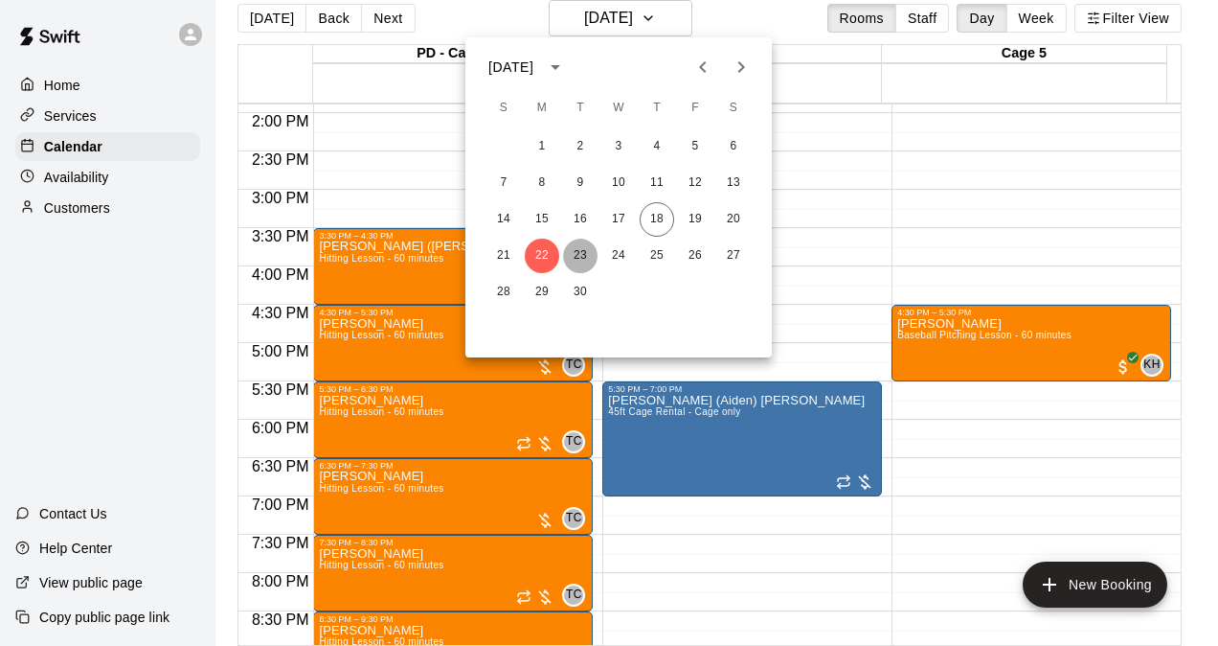
click at [590, 255] on button "23" at bounding box center [580, 256] width 34 height 34
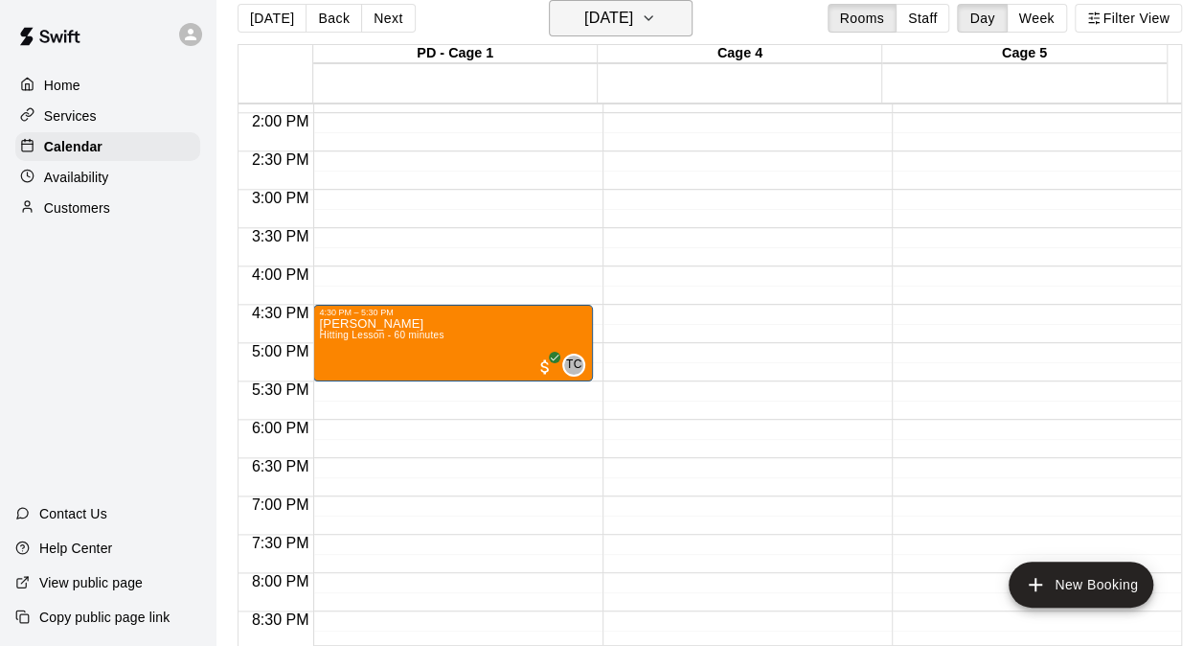
click at [626, 27] on h6 "Tuesday Sep 23" at bounding box center [608, 18] width 49 height 27
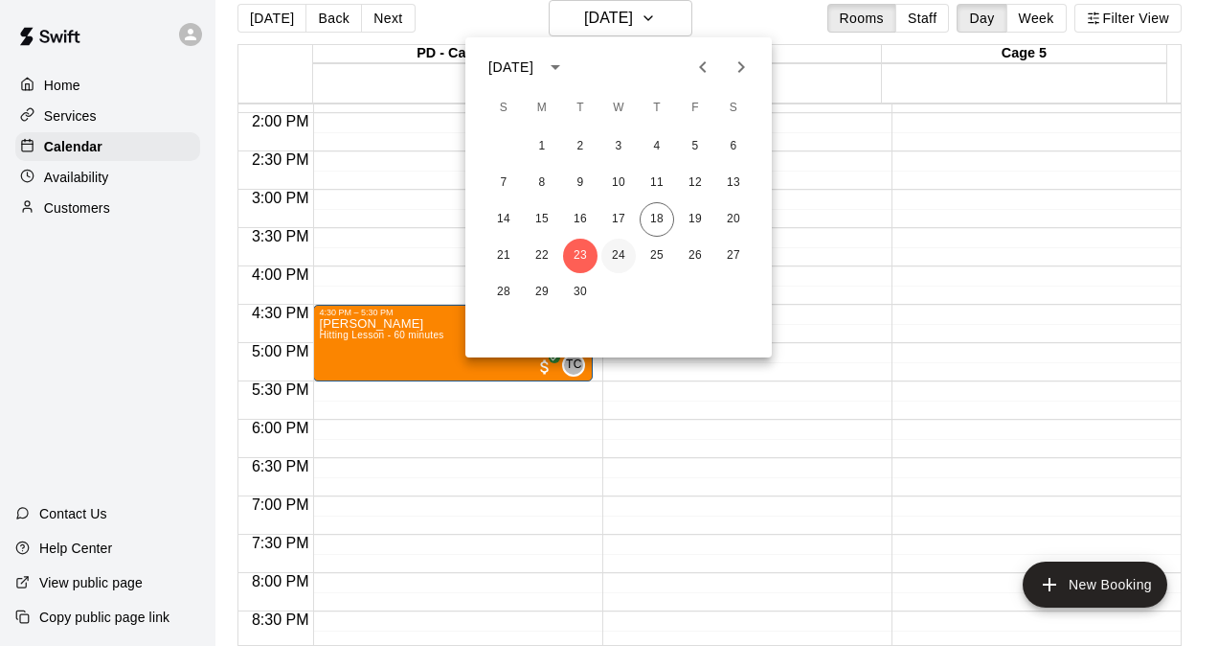
click at [617, 258] on button "24" at bounding box center [619, 256] width 34 height 34
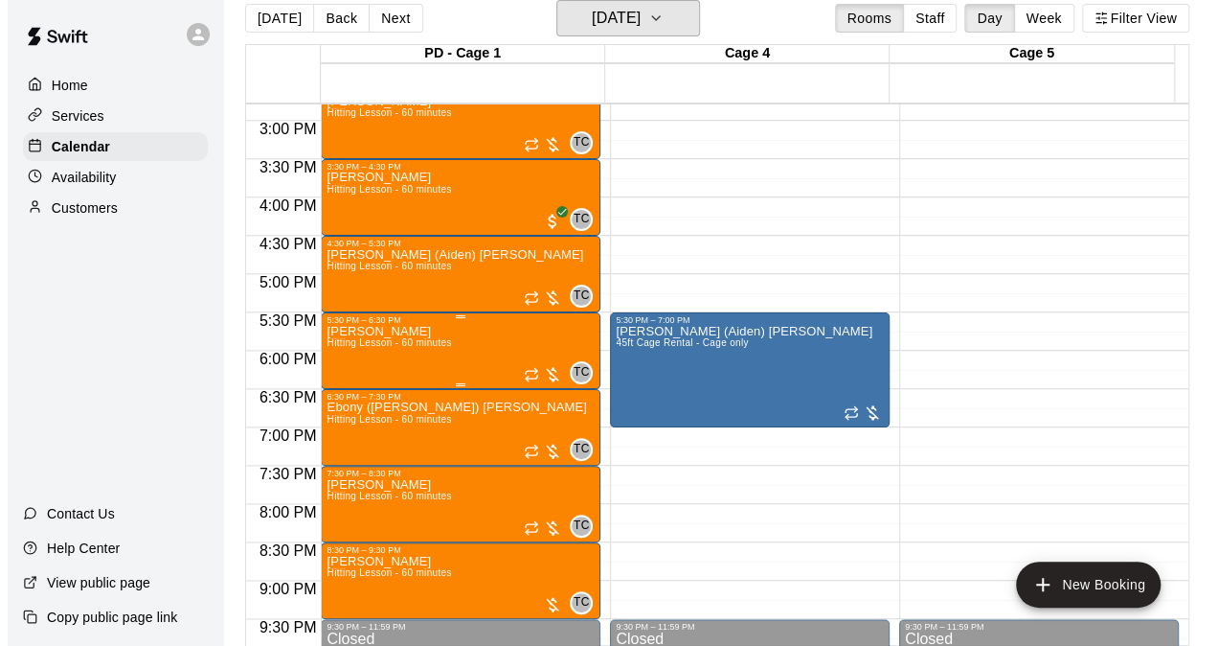
scroll to position [1160, 0]
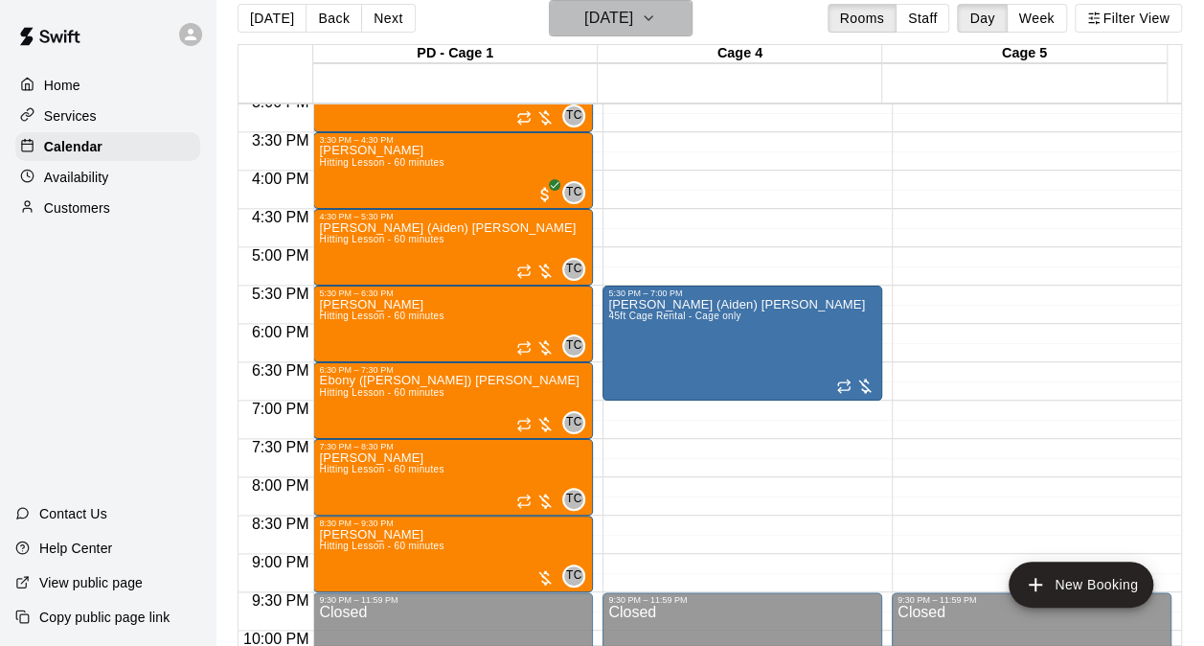
click at [633, 26] on h6 "Wednesday Sep 24" at bounding box center [608, 18] width 49 height 27
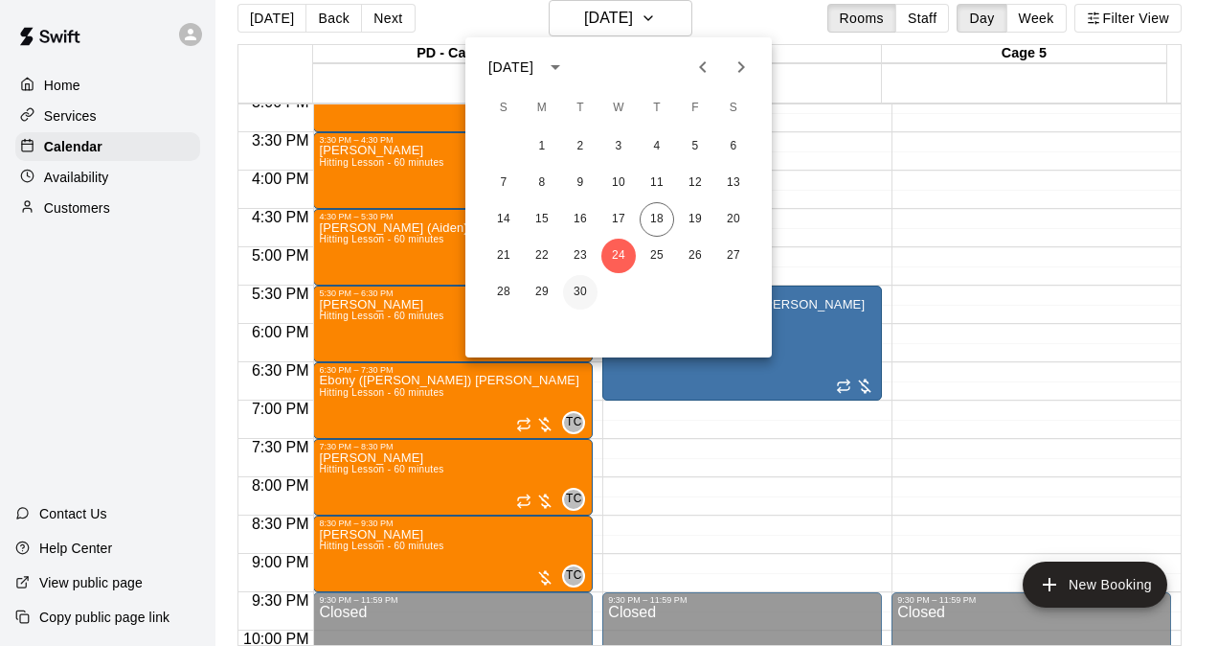
click at [571, 295] on button "30" at bounding box center [580, 292] width 34 height 34
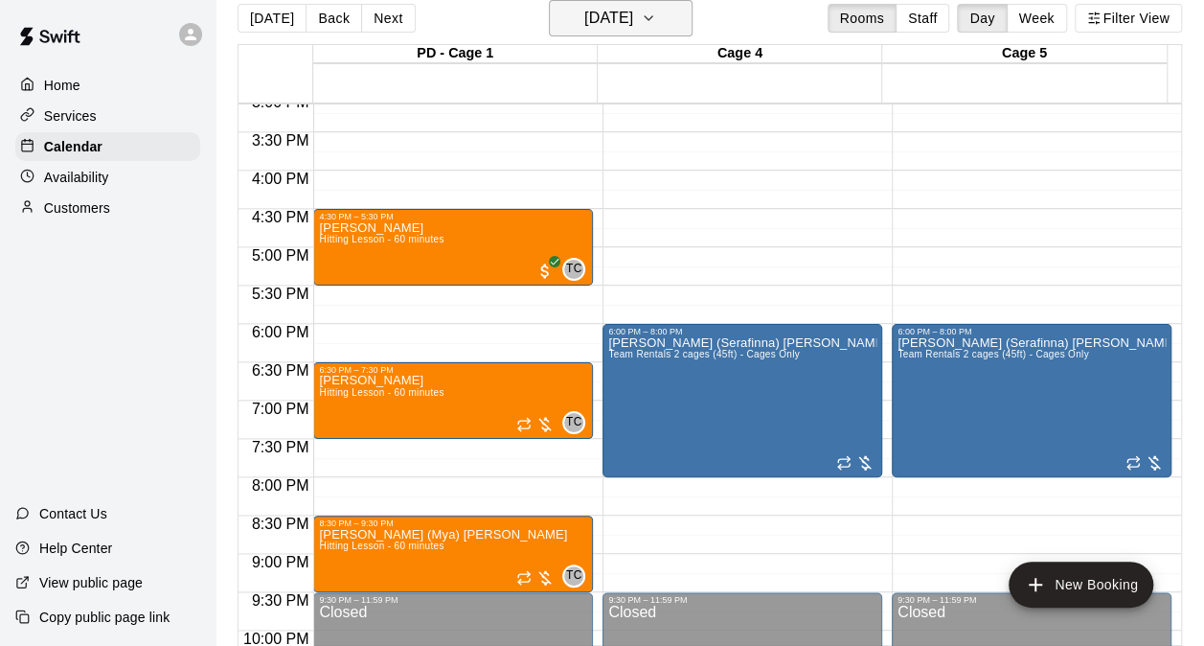
click at [633, 29] on h6 "Tuesday Sep 30" at bounding box center [608, 18] width 49 height 27
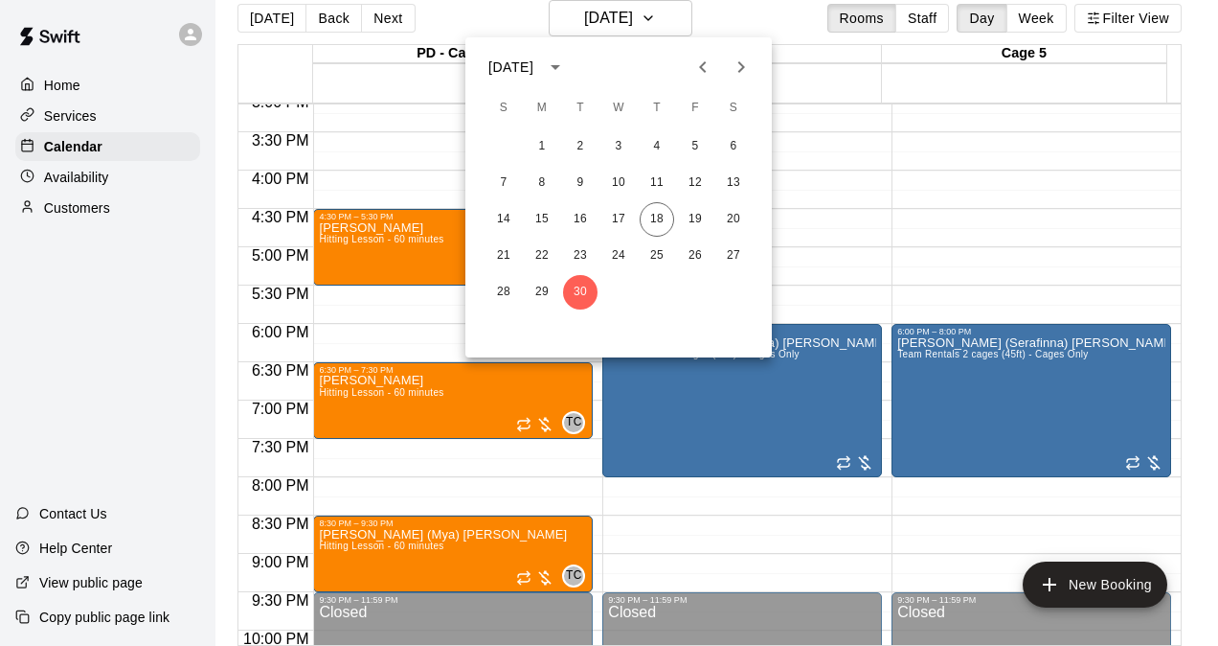
click at [755, 79] on button "Next month" at bounding box center [741, 67] width 38 height 38
click at [629, 138] on button "1" at bounding box center [619, 146] width 34 height 34
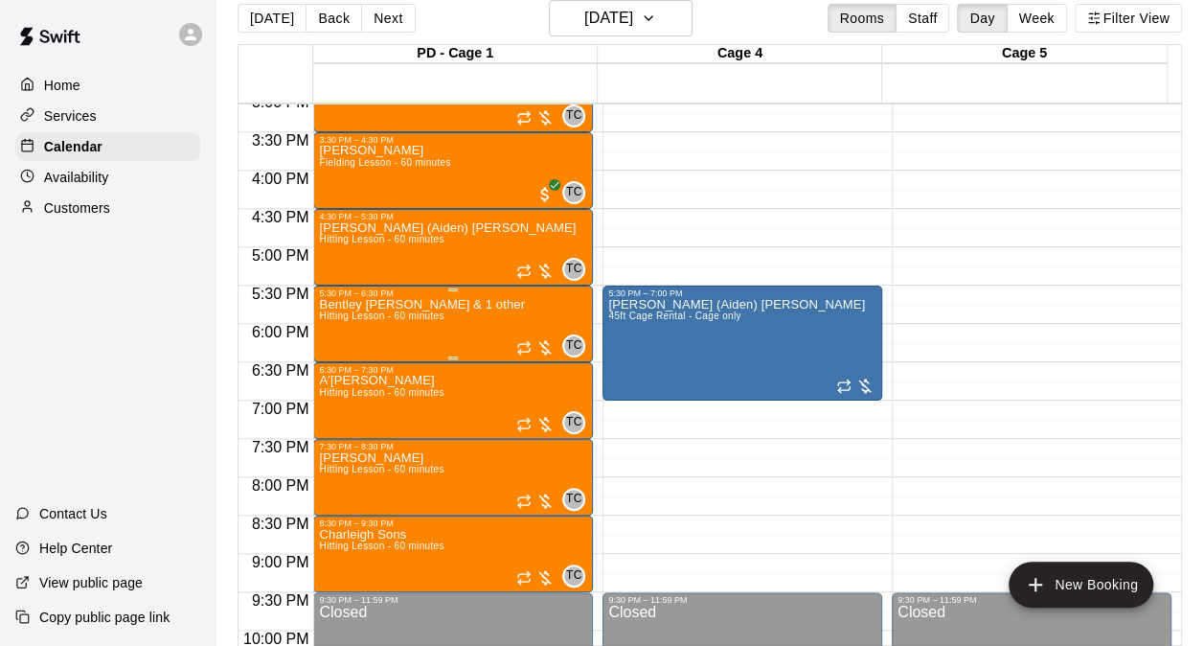
click at [427, 327] on div "Bentley Crabtree & 1 other Hitting Lesson - 60 minutes" at bounding box center [422, 621] width 206 height 646
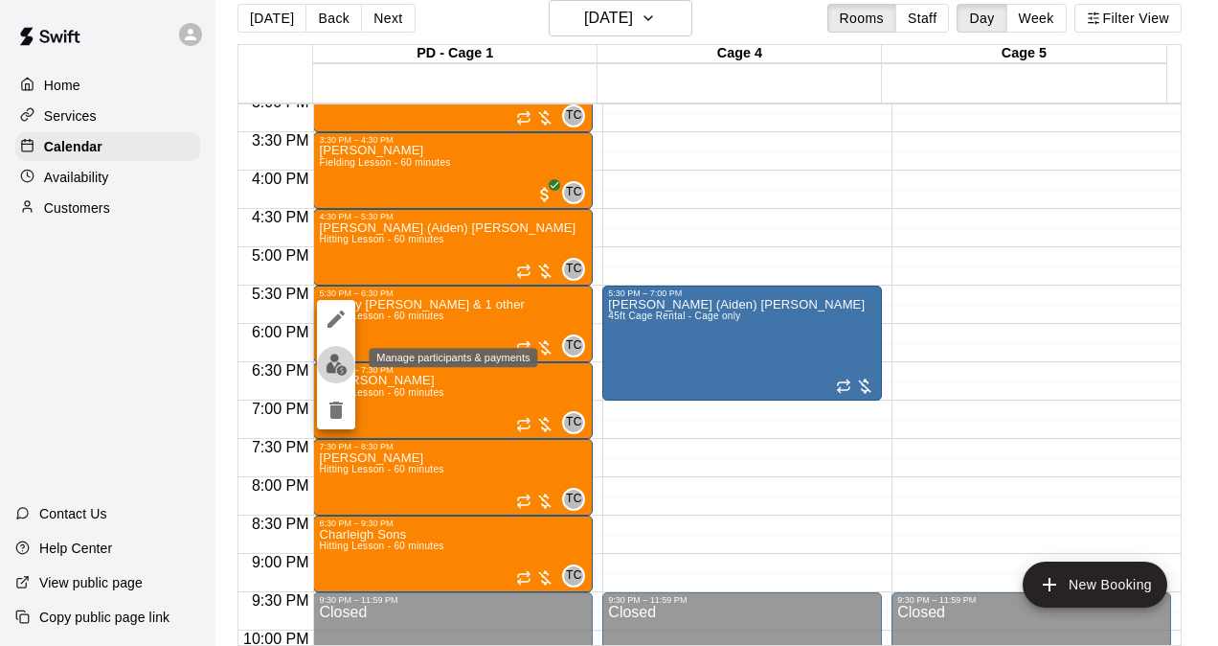
click at [343, 372] on img "edit" at bounding box center [337, 364] width 22 height 22
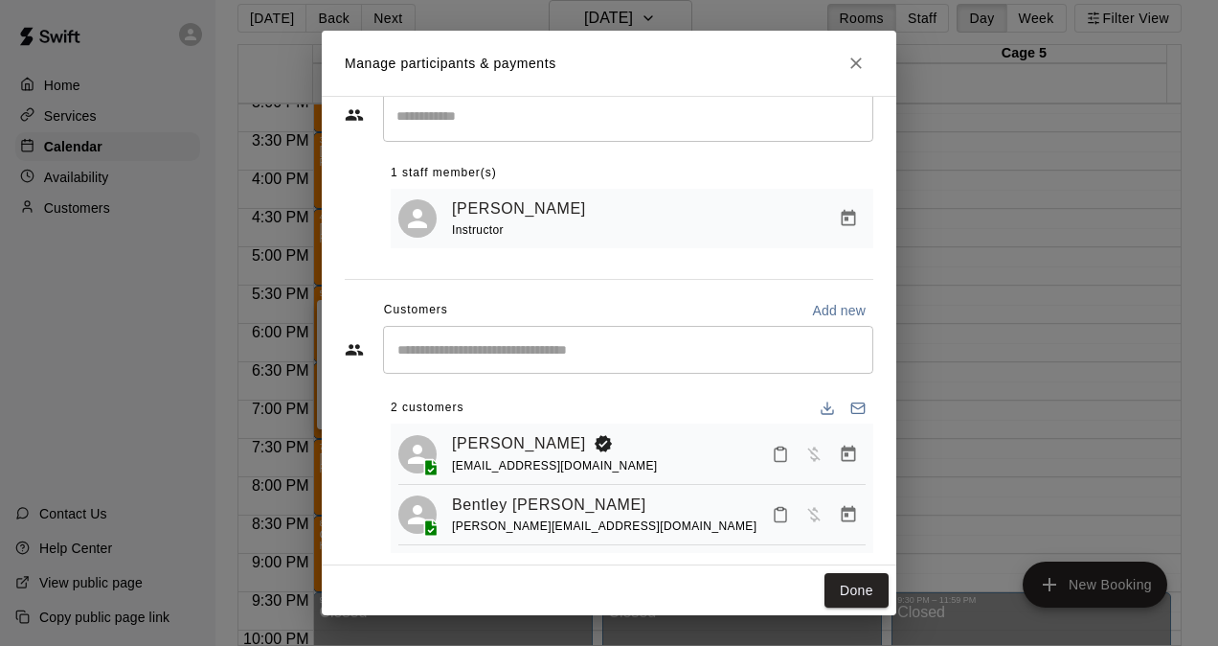
scroll to position [79, 0]
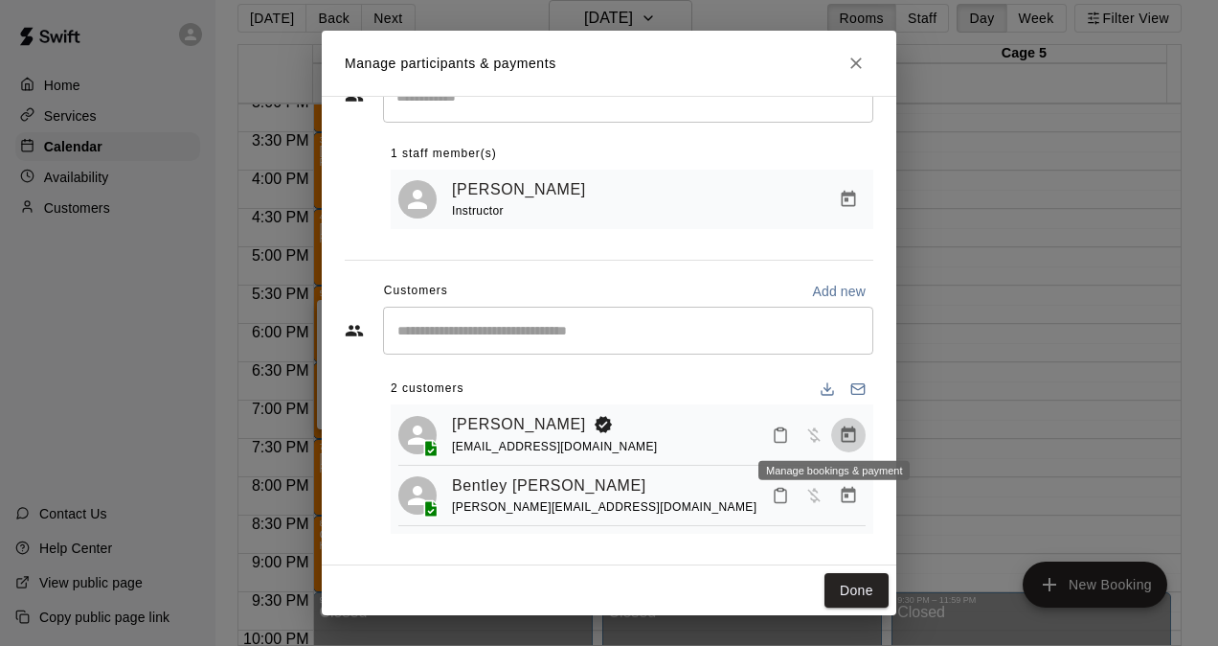
click at [839, 425] on icon "Manage bookings & payment" at bounding box center [848, 434] width 19 height 19
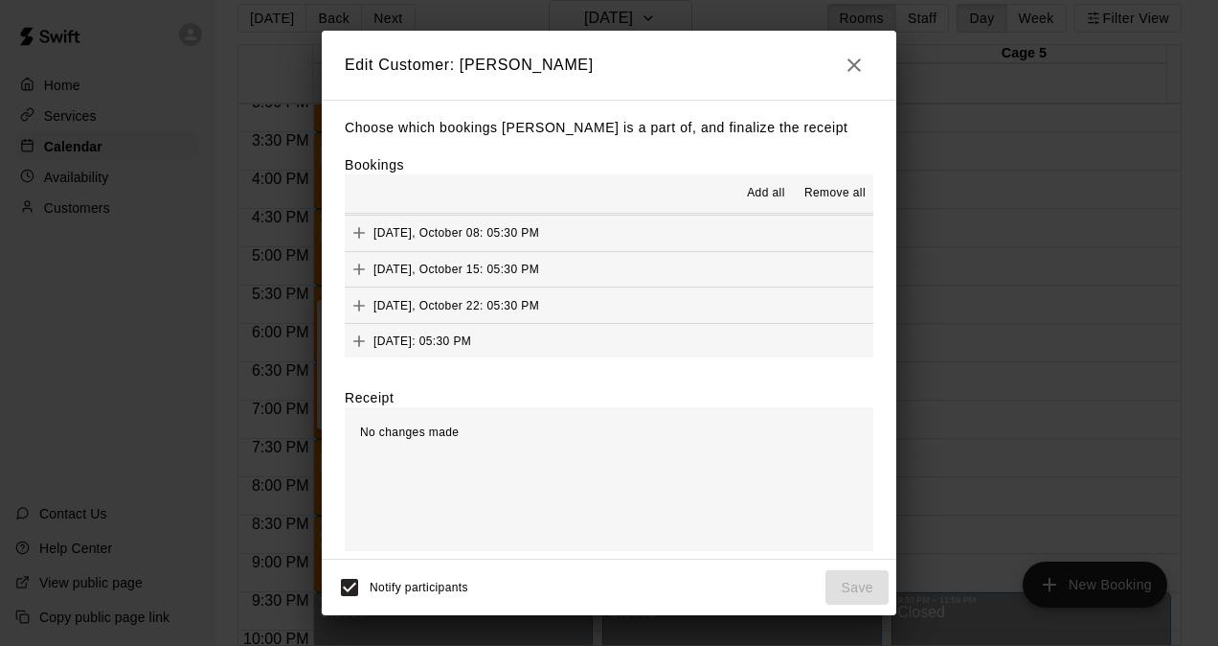
scroll to position [479, 0]
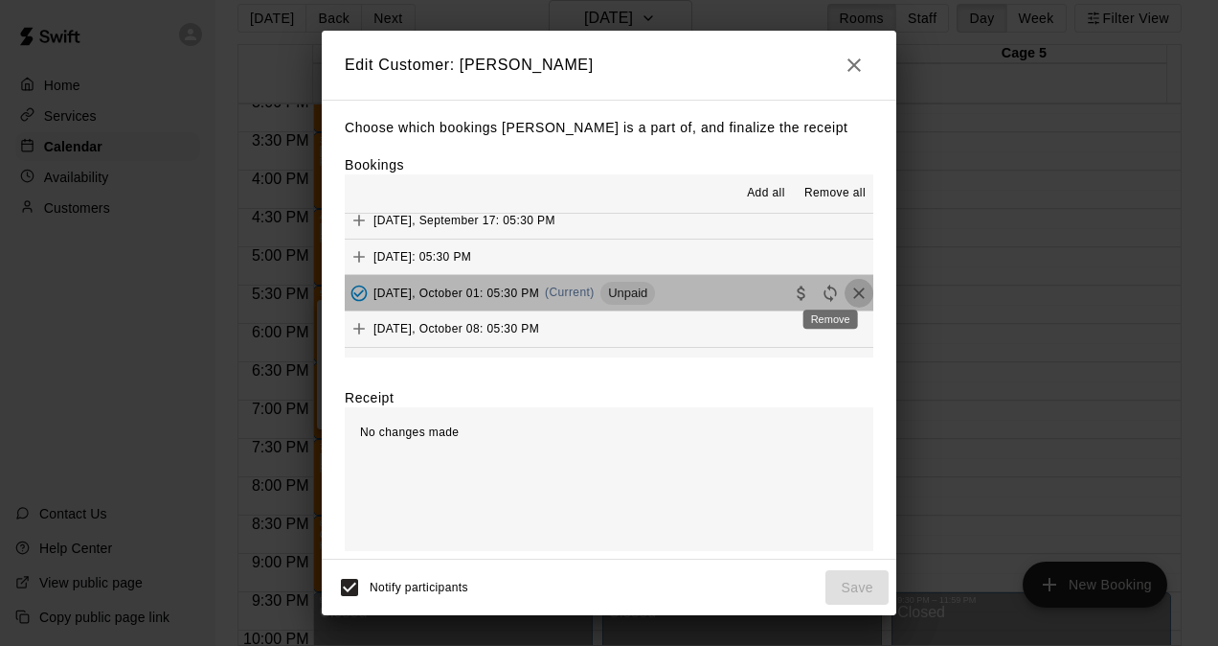
click at [850, 292] on icon "Remove" at bounding box center [859, 293] width 19 height 19
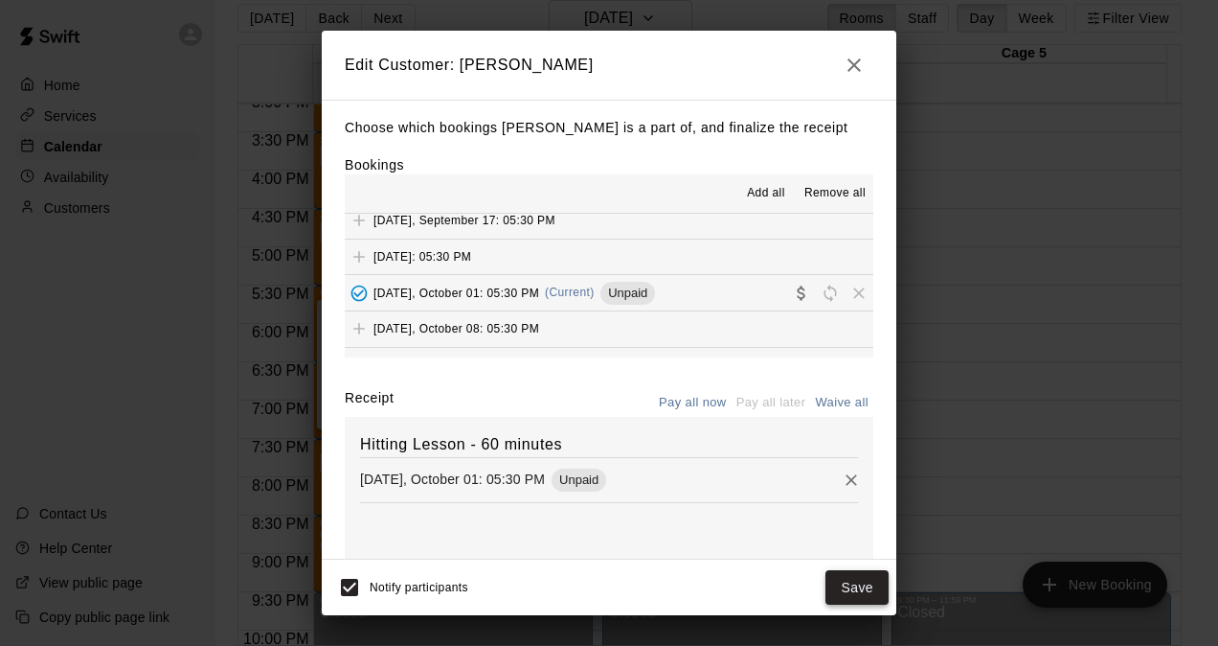
click at [843, 584] on button "Save" at bounding box center [857, 587] width 63 height 35
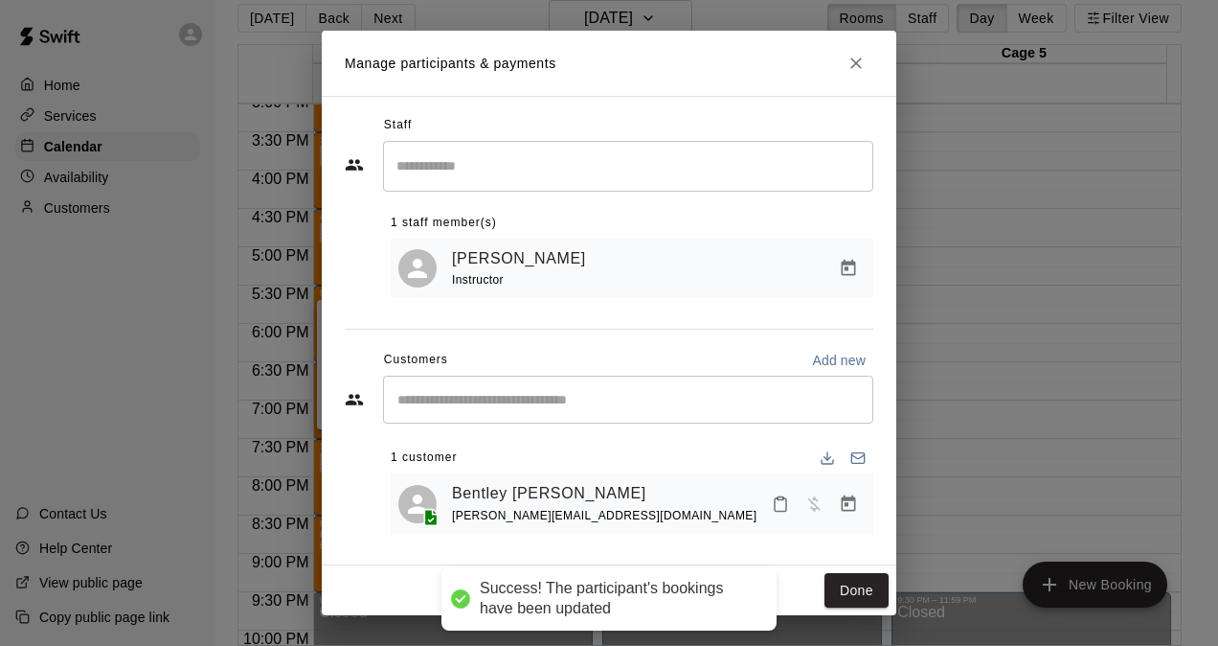
scroll to position [7, 0]
click at [840, 585] on button "Done" at bounding box center [857, 590] width 64 height 35
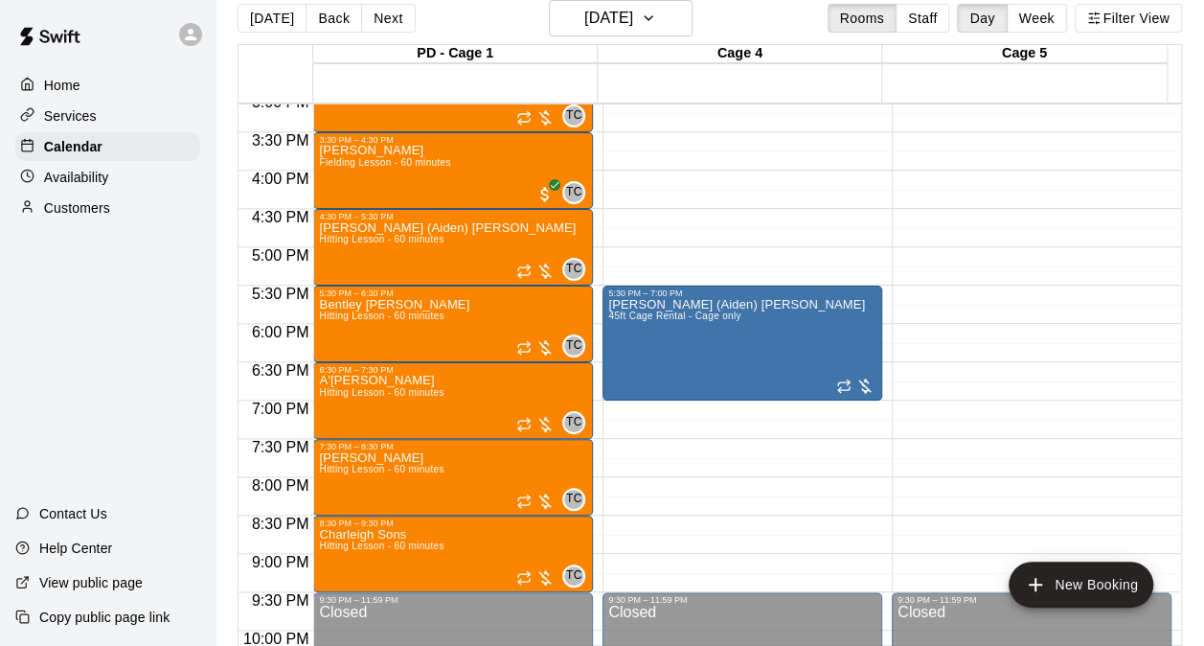
click at [580, 38] on div "Today Back Next Wednesday Oct 01 Rooms Staff Day Week Filter View" at bounding box center [710, 22] width 945 height 44
click at [580, 37] on div "Today Back Next Wednesday Oct 01 Rooms Staff Day Week Filter View" at bounding box center [710, 22] width 945 height 44
click at [581, 33] on button "Wednesday Oct 01" at bounding box center [621, 18] width 144 height 36
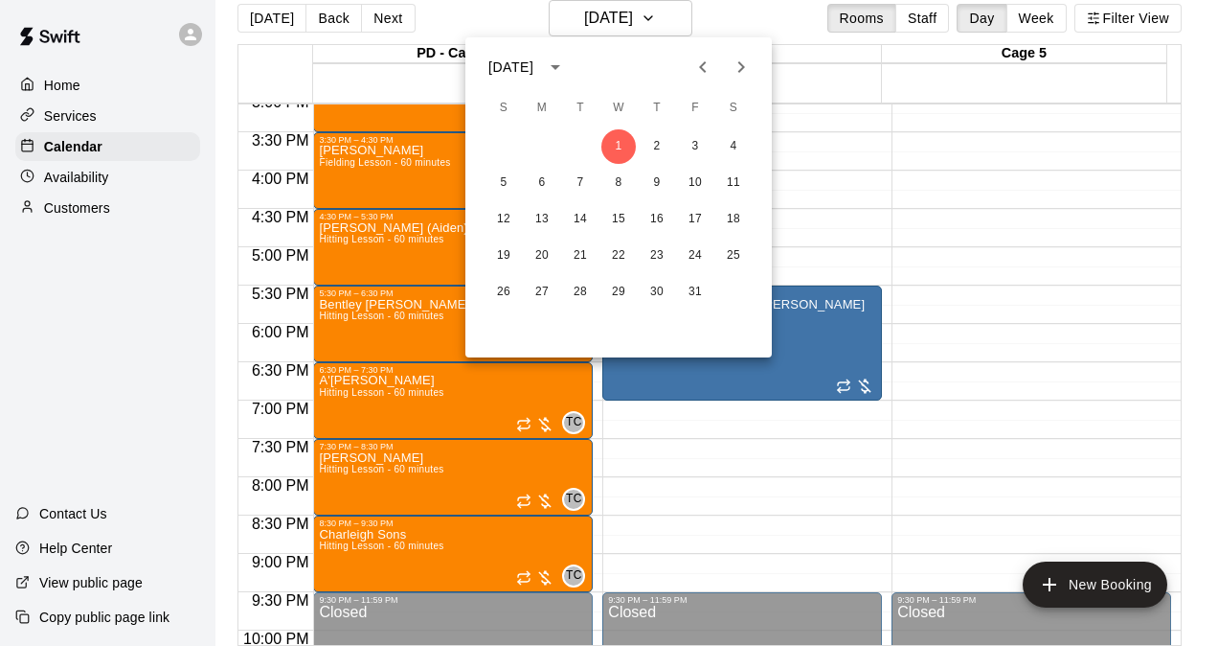
click at [694, 59] on icon "Previous month" at bounding box center [703, 67] width 23 height 23
click at [567, 278] on div "28 29 30" at bounding box center [619, 292] width 307 height 34
click at [571, 283] on button "30" at bounding box center [580, 292] width 34 height 34
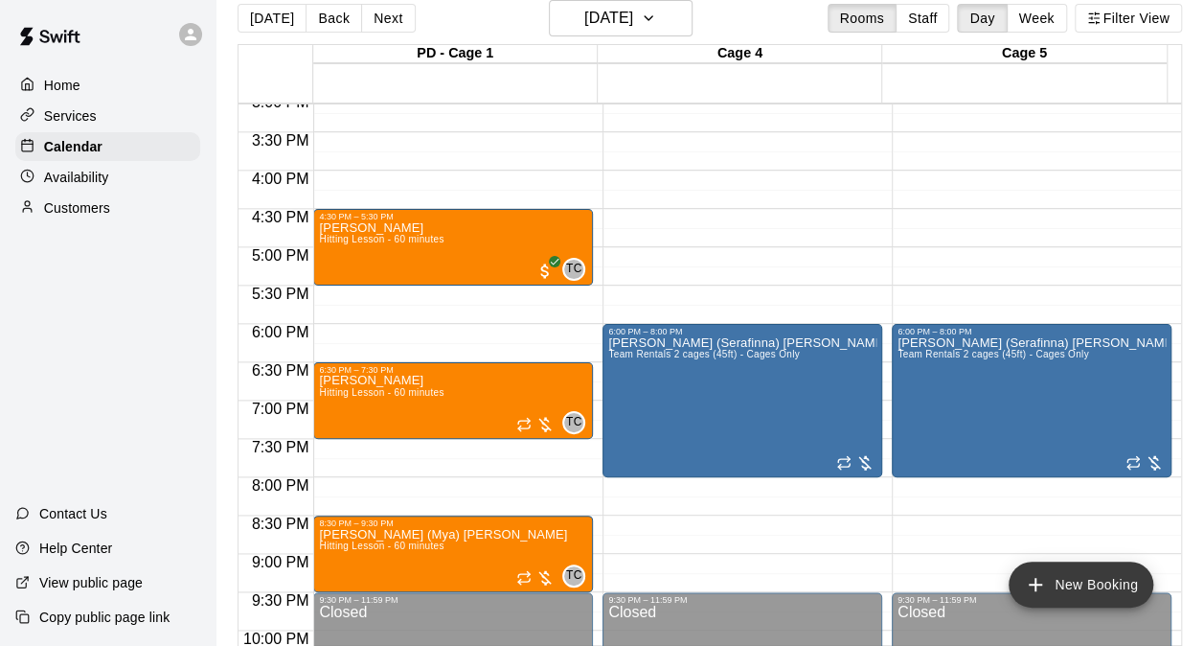
click at [1105, 575] on button "New Booking" at bounding box center [1081, 584] width 145 height 46
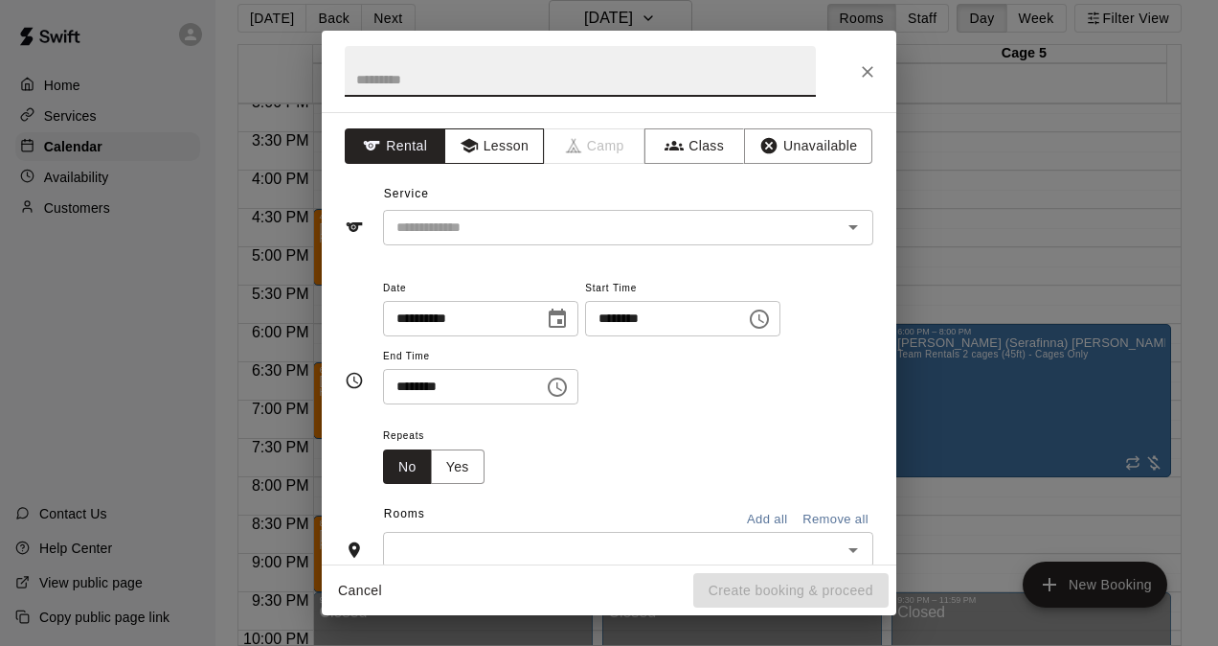
click at [523, 137] on button "Lesson" at bounding box center [494, 145] width 101 height 35
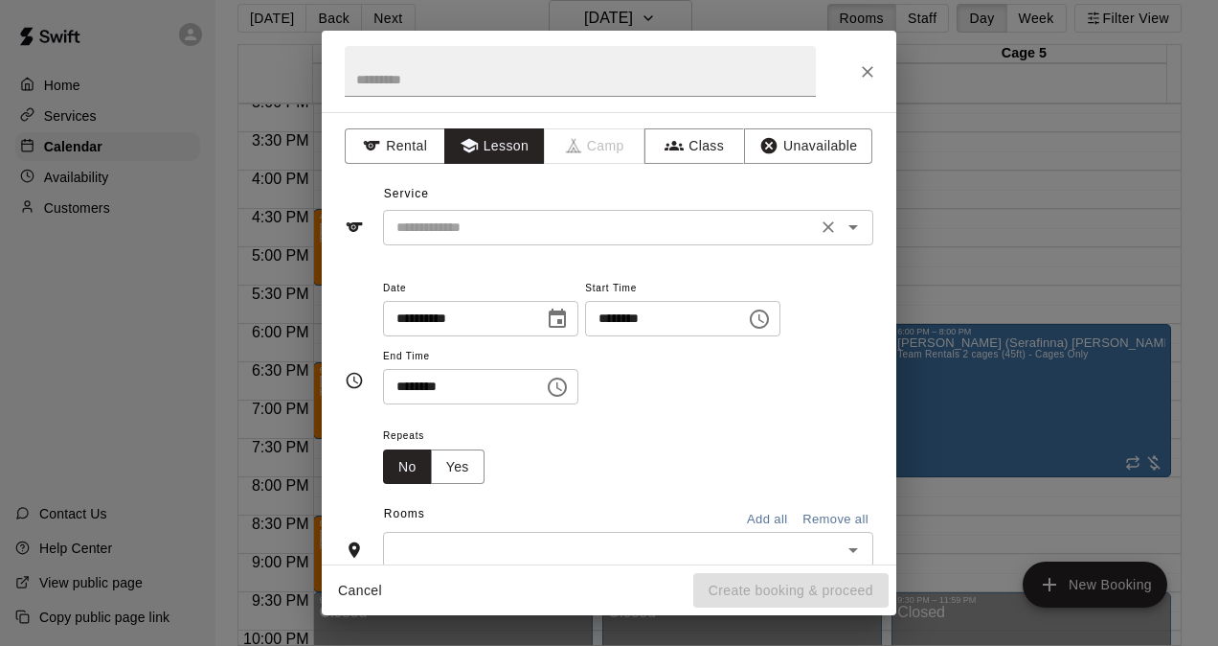
click at [536, 222] on input "text" at bounding box center [600, 228] width 422 height 24
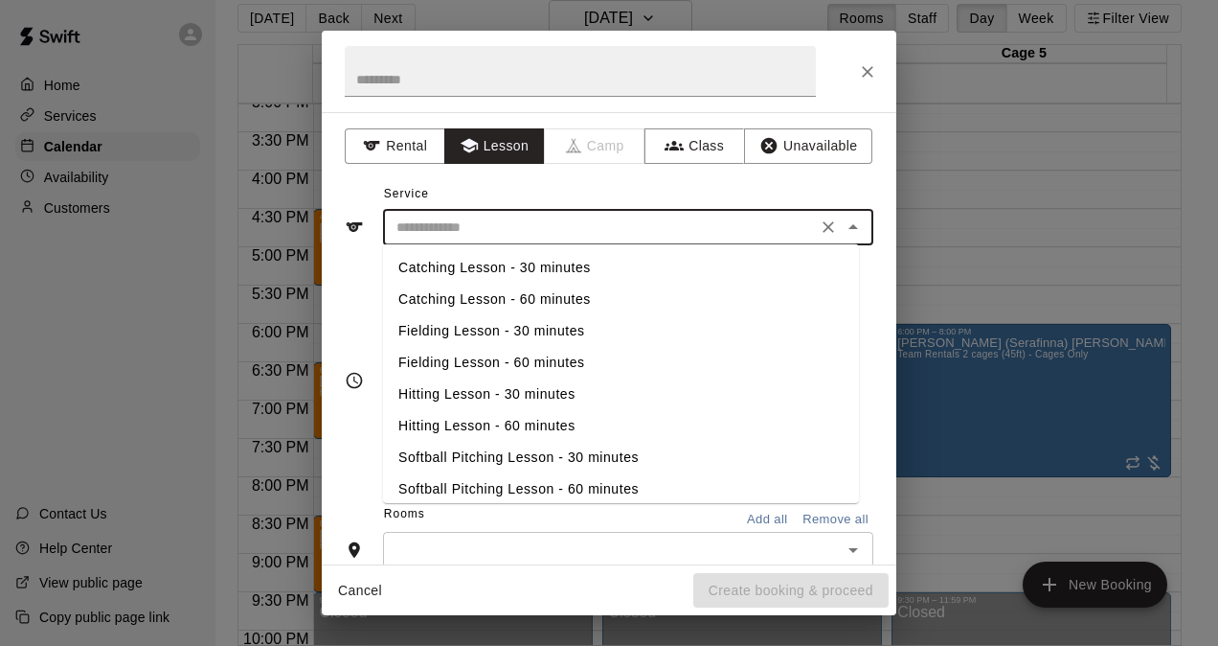
click at [530, 430] on li "Hitting Lesson - 60 minutes" at bounding box center [621, 426] width 476 height 32
type input "**********"
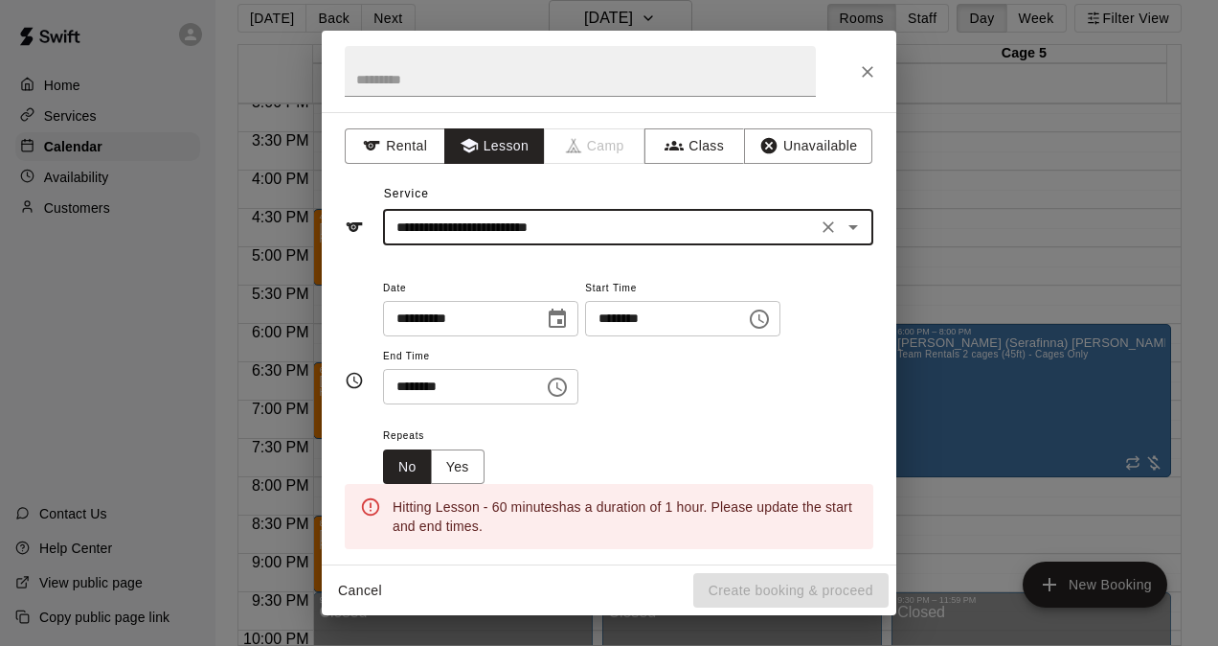
click at [631, 322] on input "********" at bounding box center [659, 318] width 148 height 35
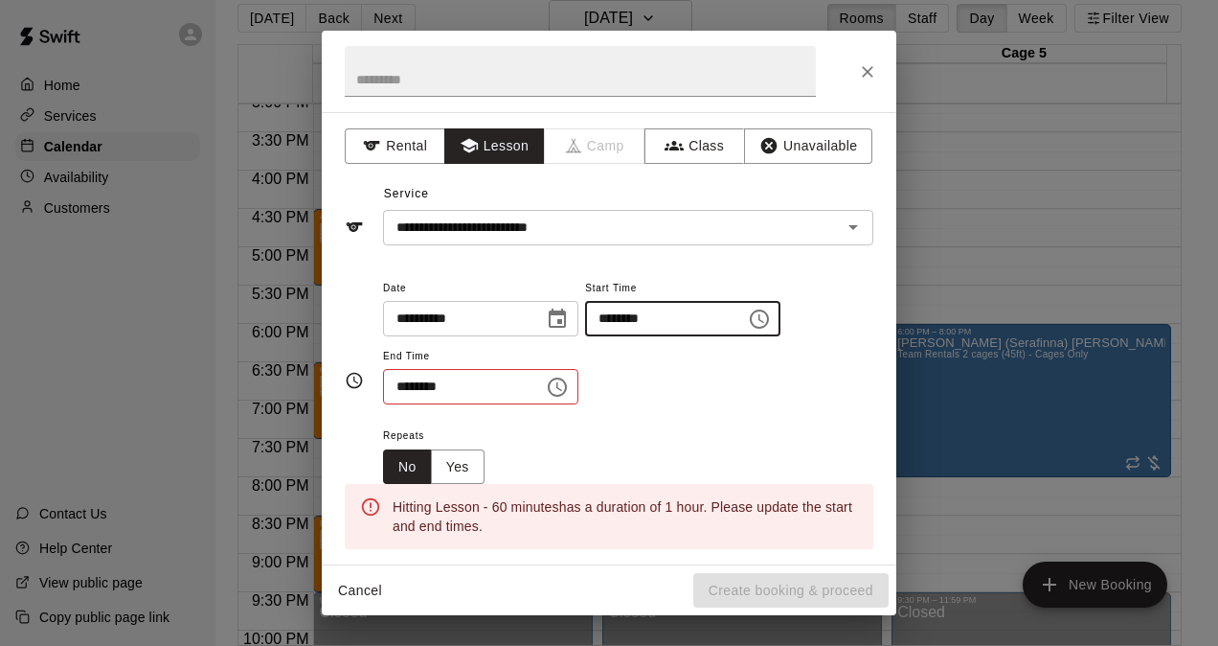
type input "********"
click at [403, 398] on input "********" at bounding box center [457, 386] width 148 height 35
click at [437, 385] on input "********" at bounding box center [457, 386] width 148 height 35
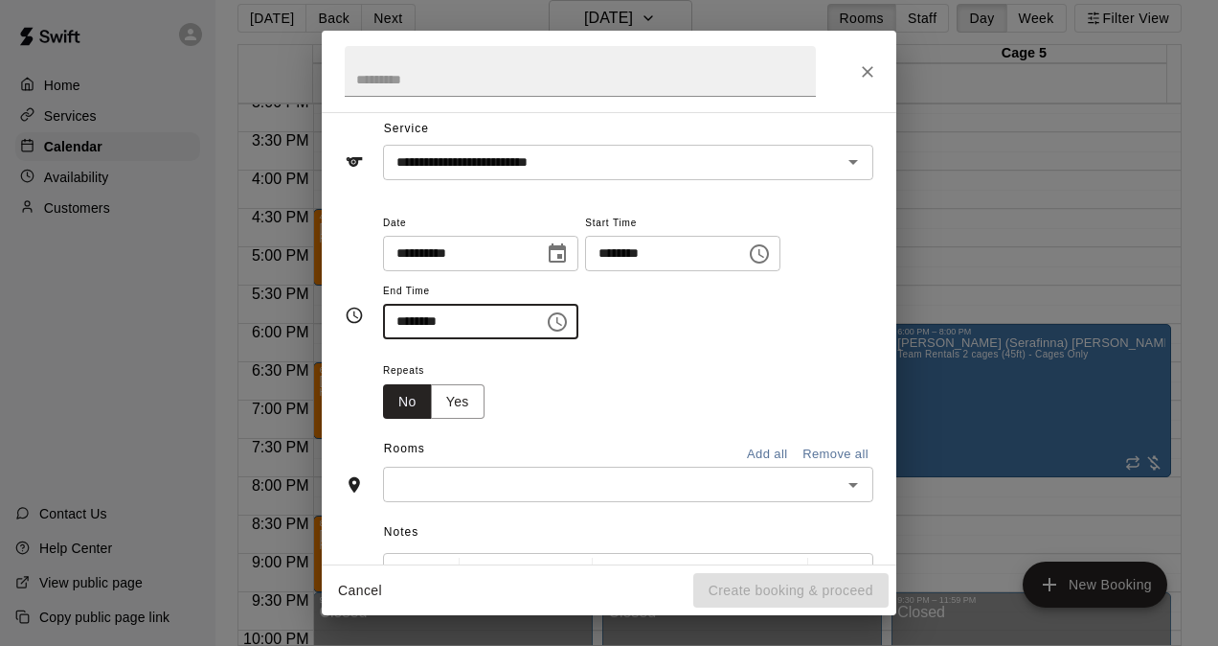
scroll to position [96, 0]
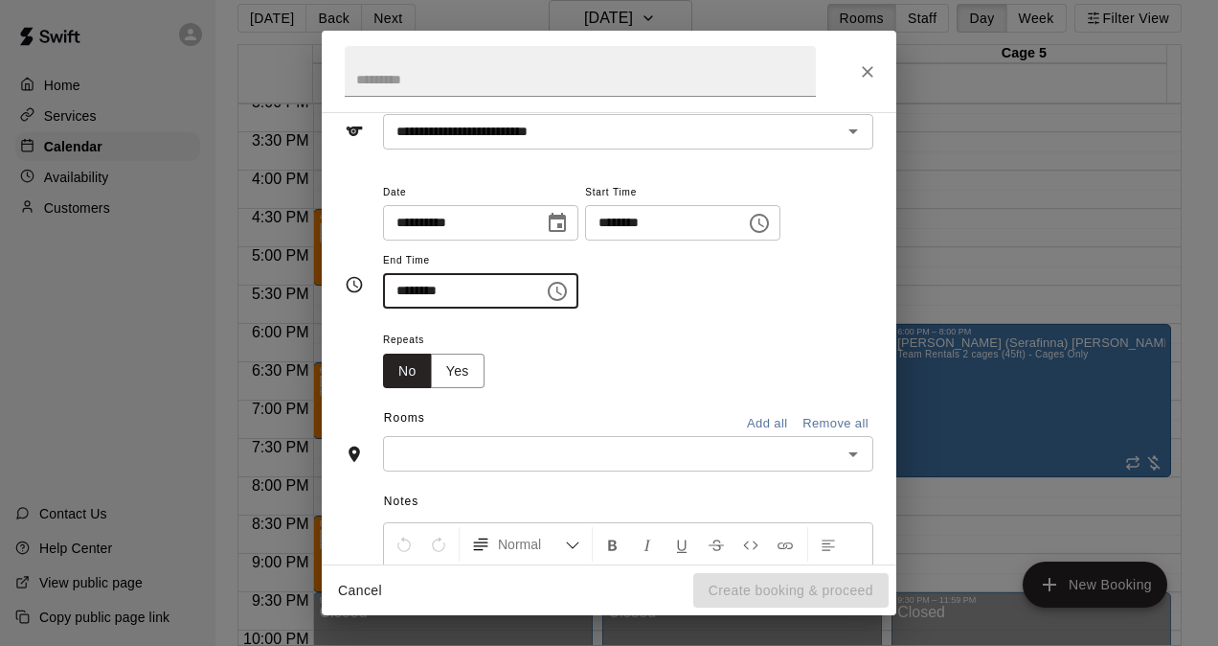
type input "********"
click at [462, 446] on input "text" at bounding box center [612, 454] width 447 height 24
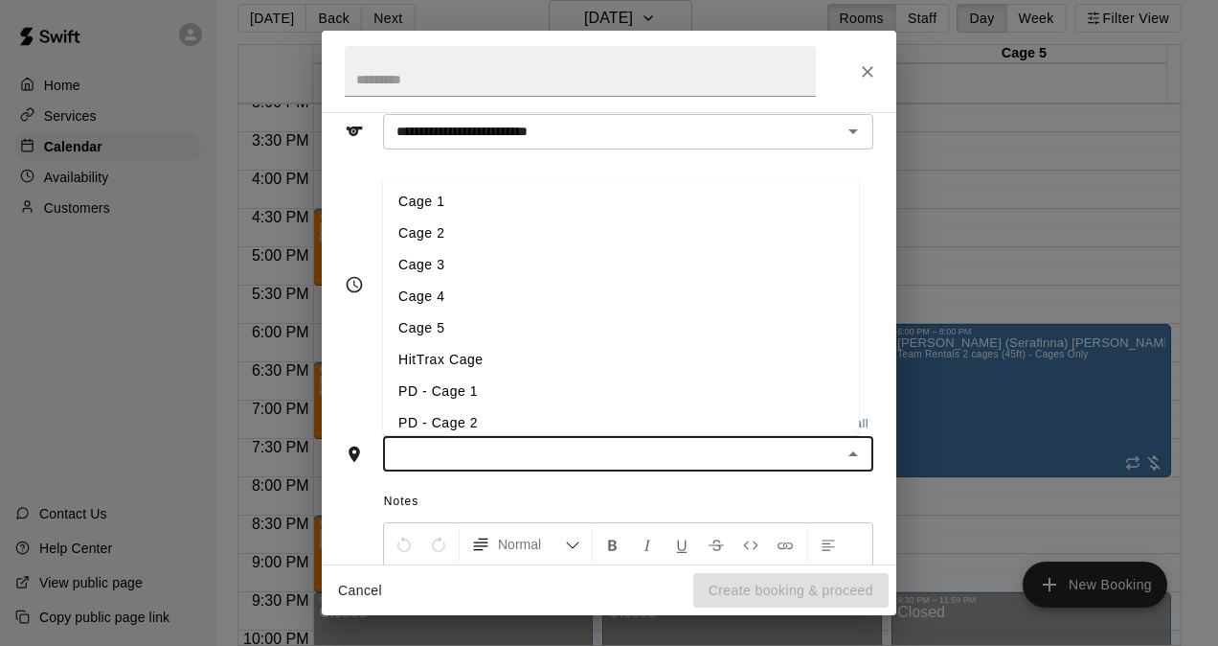
click at [474, 400] on li "PD - Cage 1" at bounding box center [621, 391] width 476 height 32
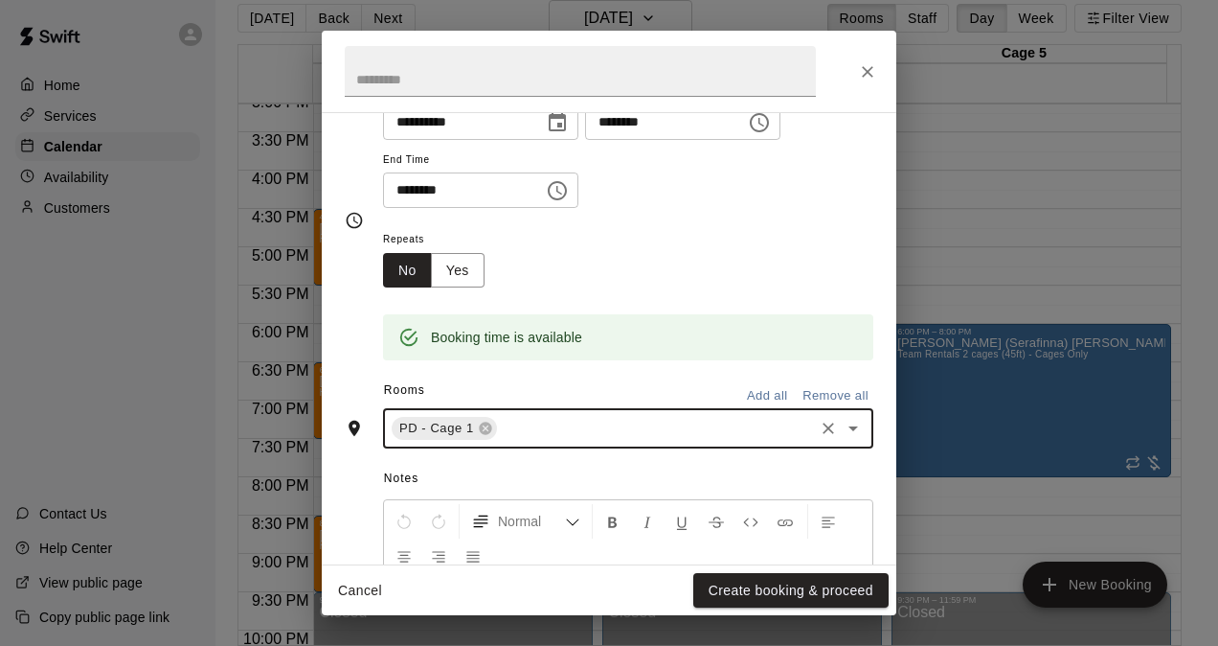
scroll to position [383, 0]
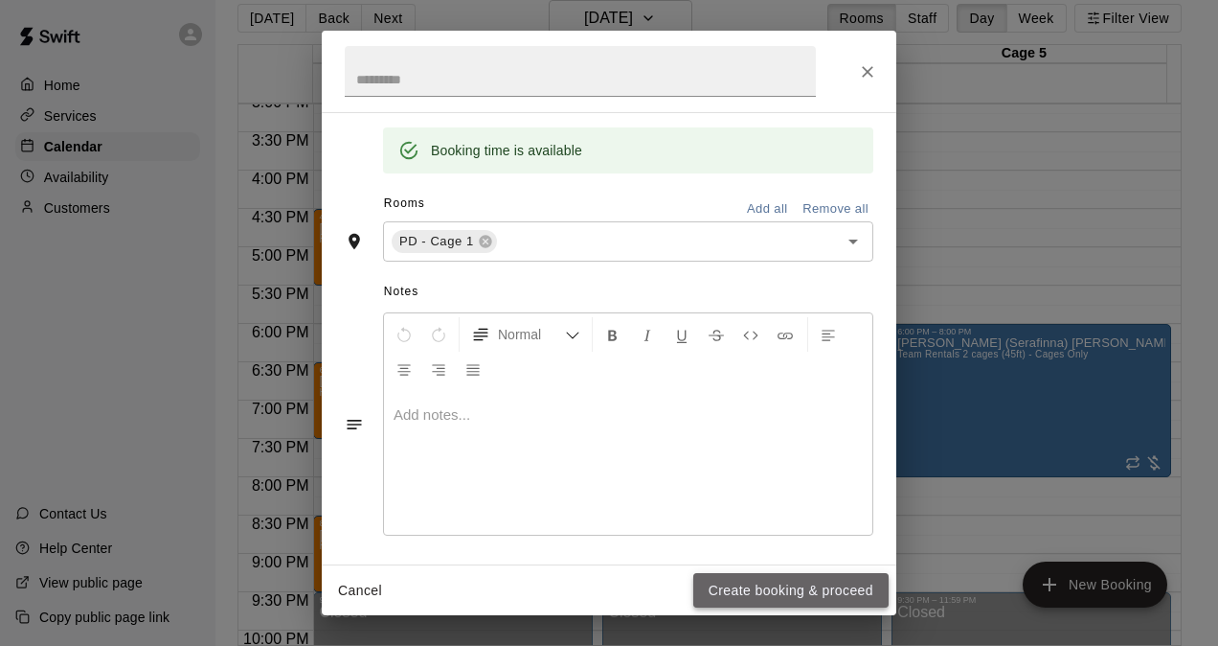
click at [756, 577] on button "Create booking & proceed" at bounding box center [791, 590] width 195 height 35
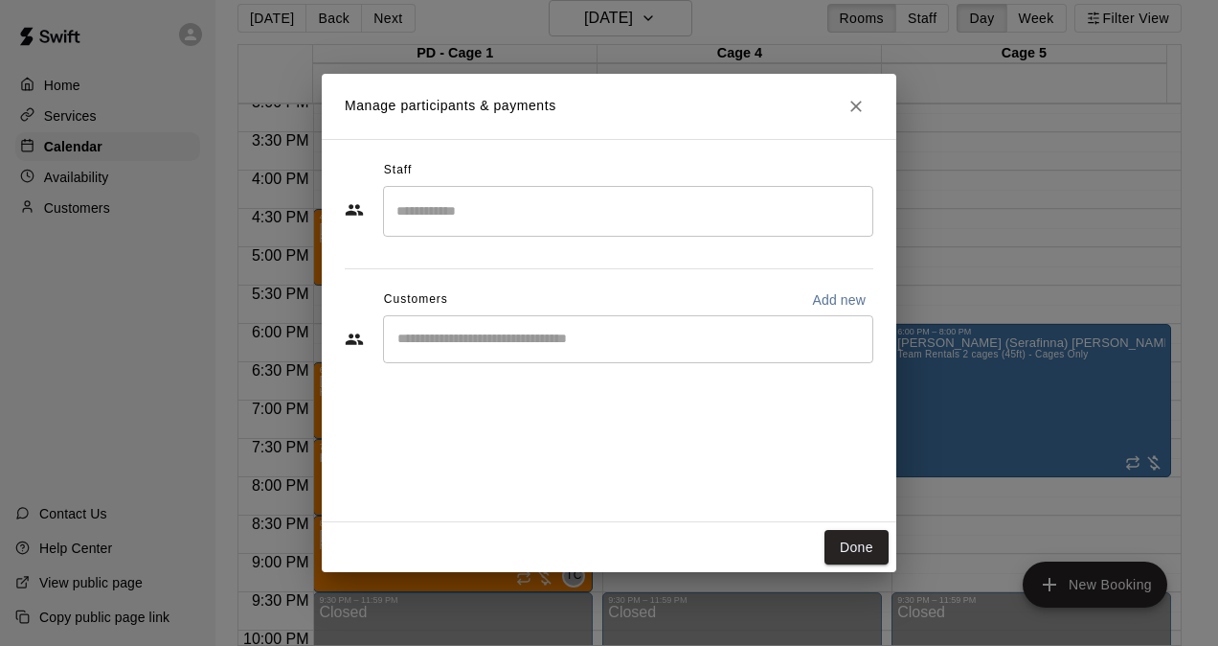
click at [523, 234] on div "​" at bounding box center [628, 211] width 490 height 51
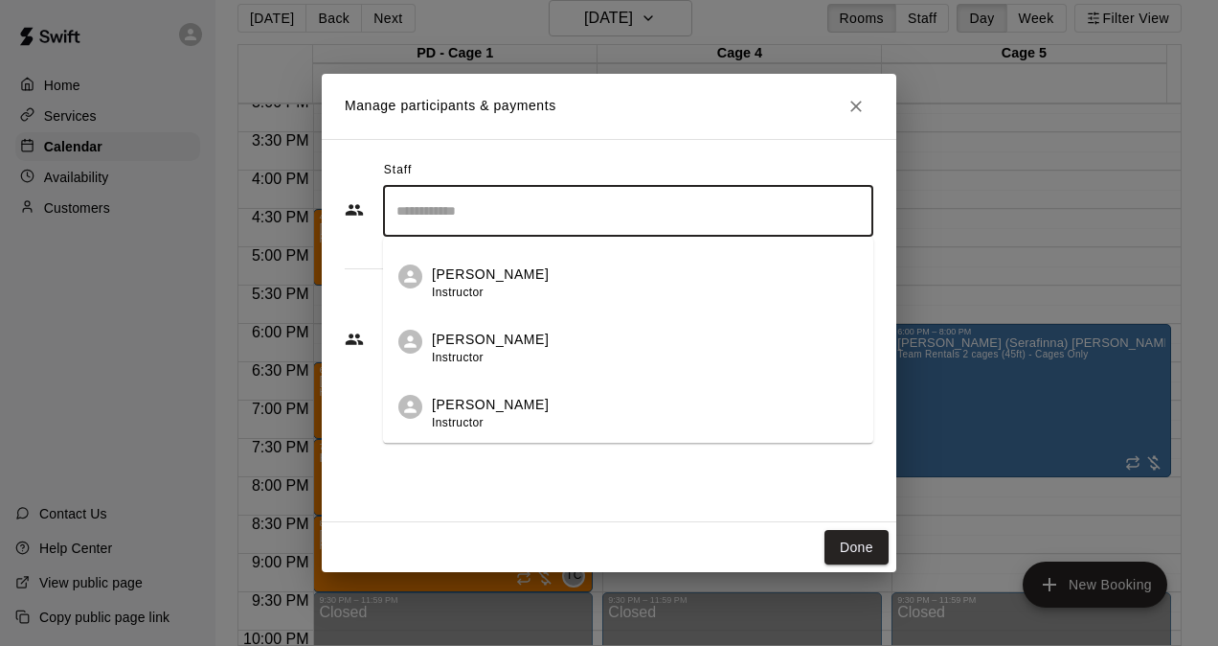
click at [506, 354] on div "Tristen Carranza Instructor" at bounding box center [490, 348] width 117 height 37
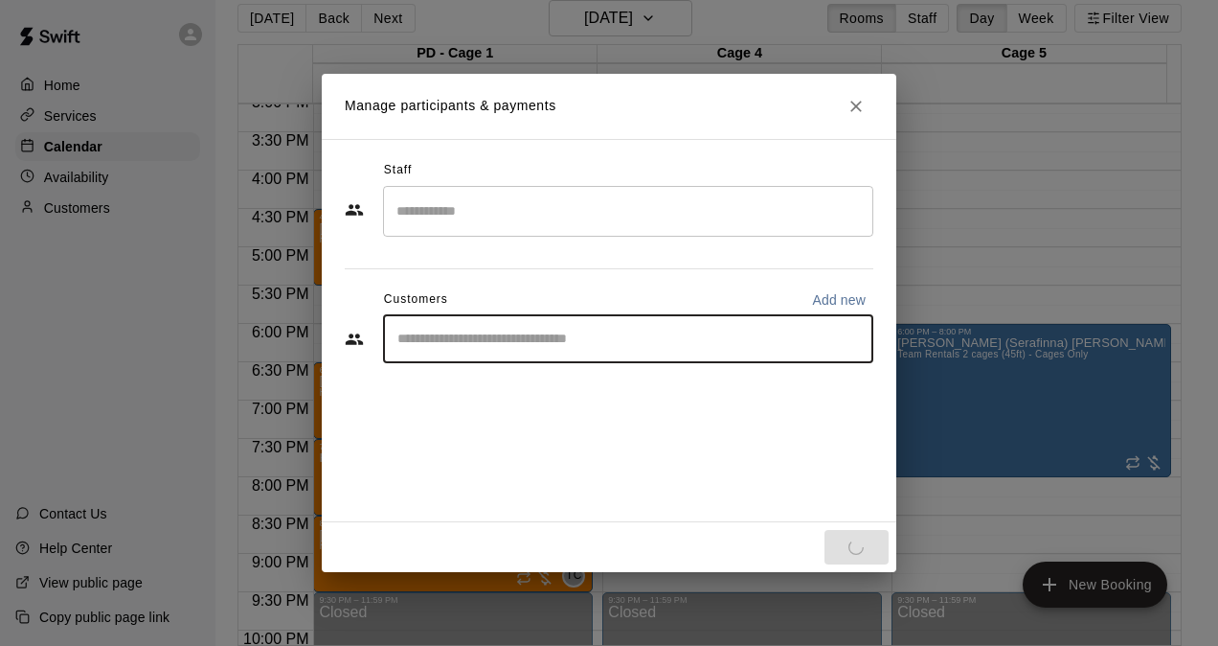
click at [497, 340] on input "Start typing to search customers..." at bounding box center [628, 339] width 473 height 19
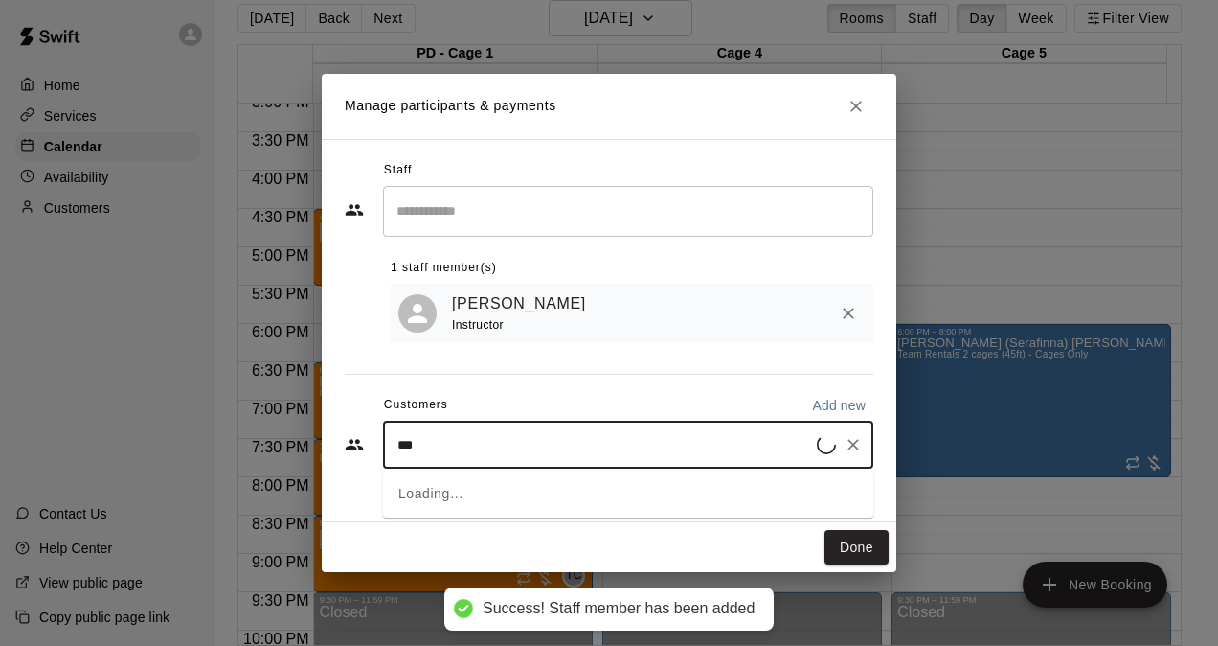
type input "****"
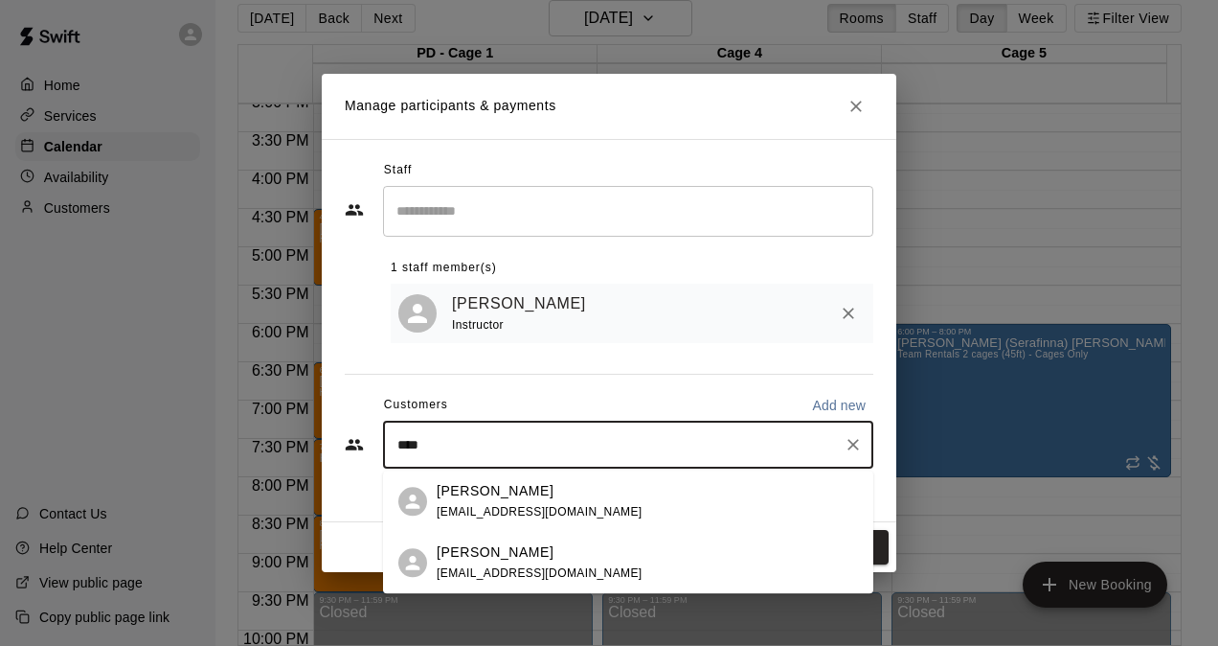
click at [495, 546] on p "Alexis Chetta" at bounding box center [495, 552] width 117 height 20
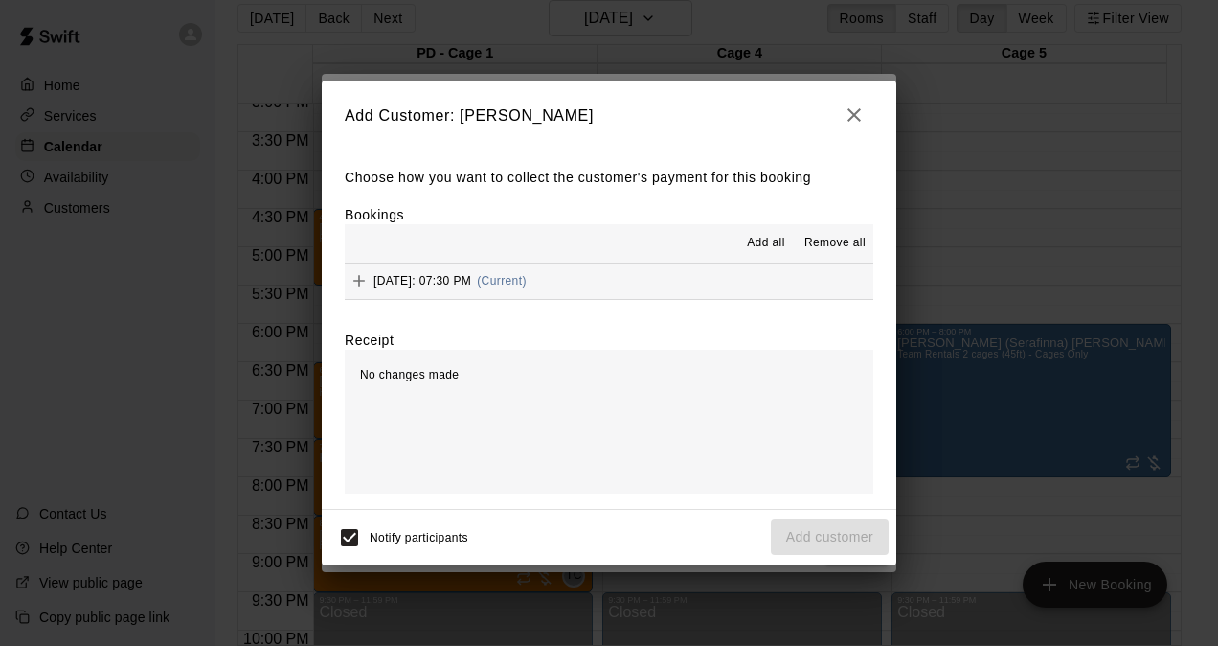
click at [527, 286] on span "(Current)" at bounding box center [502, 280] width 50 height 13
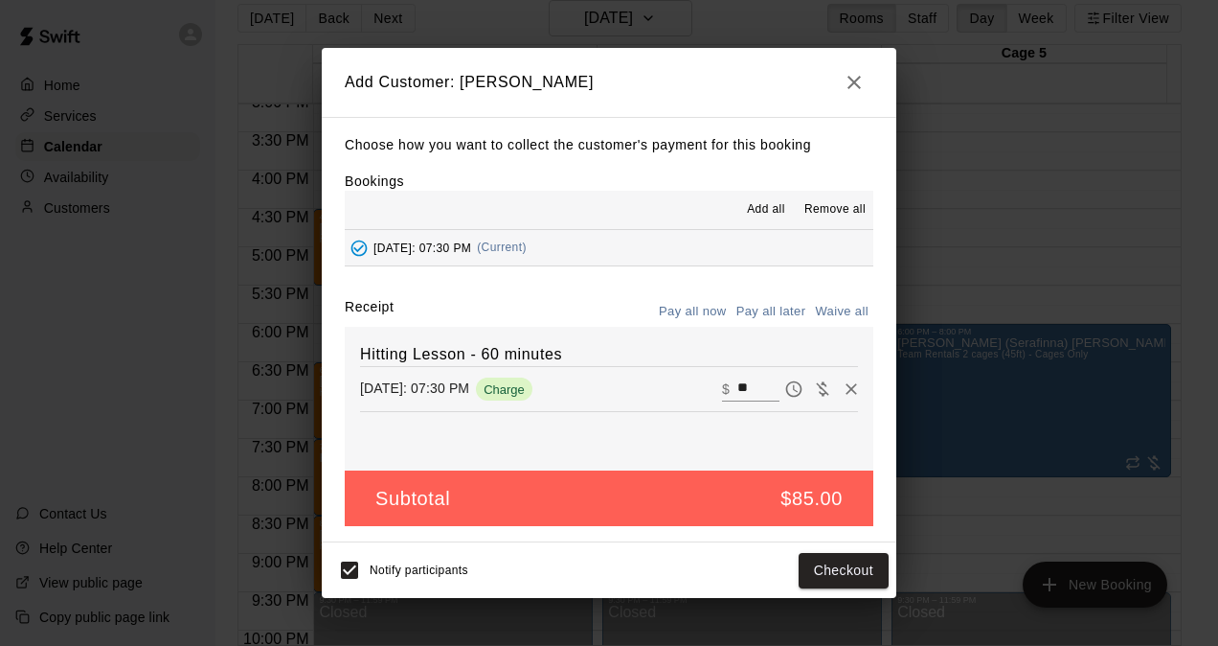
click at [763, 315] on button "Pay all later" at bounding box center [772, 312] width 80 height 30
click at [824, 573] on button "Add customer" at bounding box center [830, 570] width 118 height 35
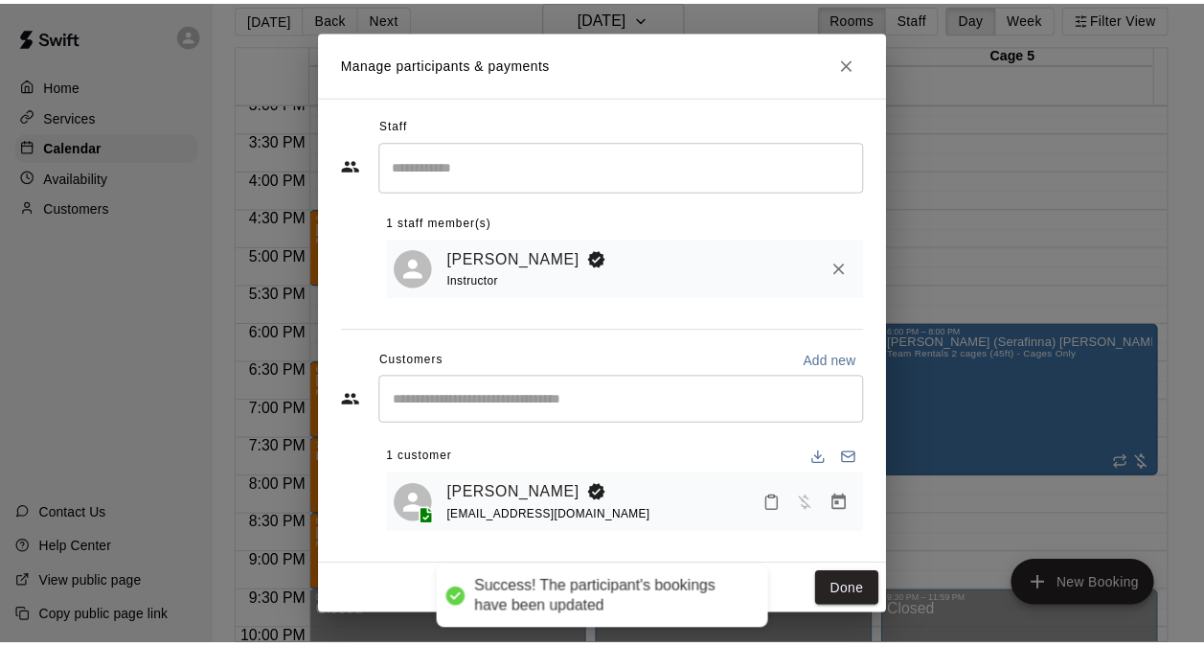
scroll to position [7, 0]
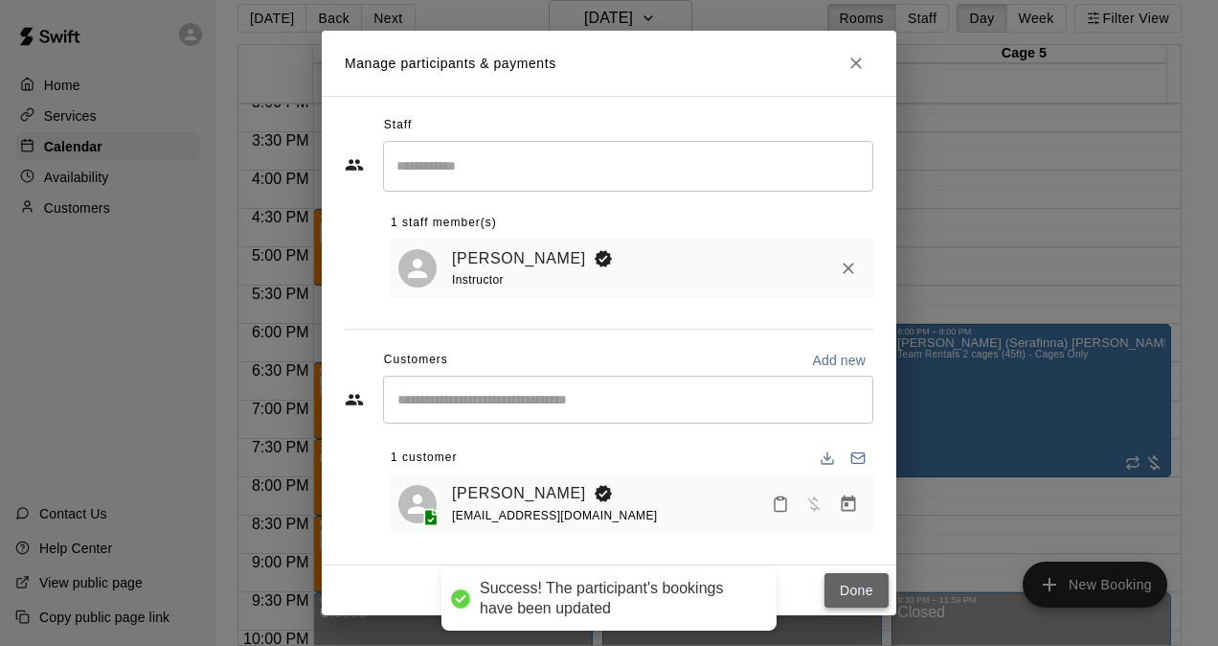
click at [842, 583] on button "Done" at bounding box center [857, 590] width 64 height 35
